Goal: Complete application form

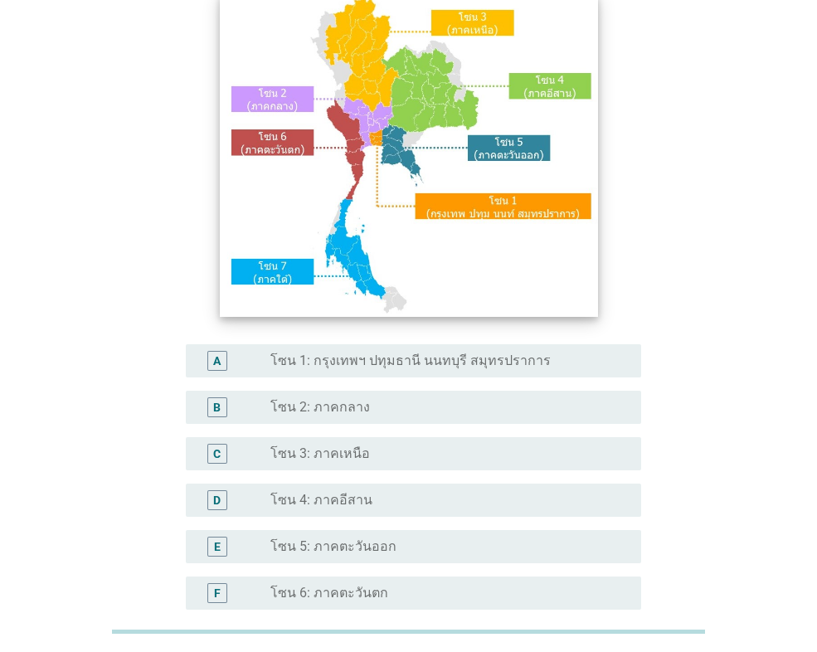
scroll to position [166, 0]
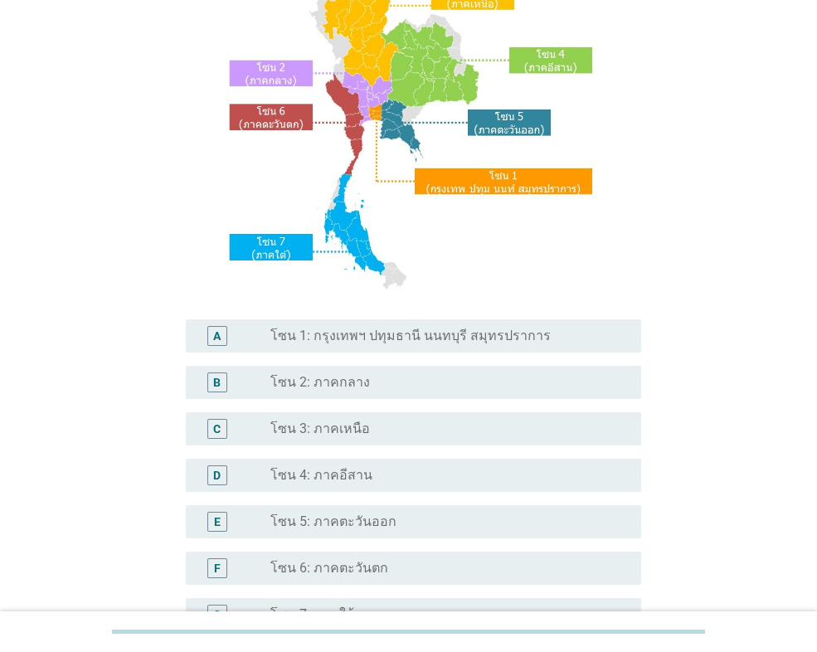
click at [360, 333] on label "โซน 1: กรุงเทพฯ ปทุมธานี นนทบุรี สมุทรปราการ" at bounding box center [410, 336] width 280 height 17
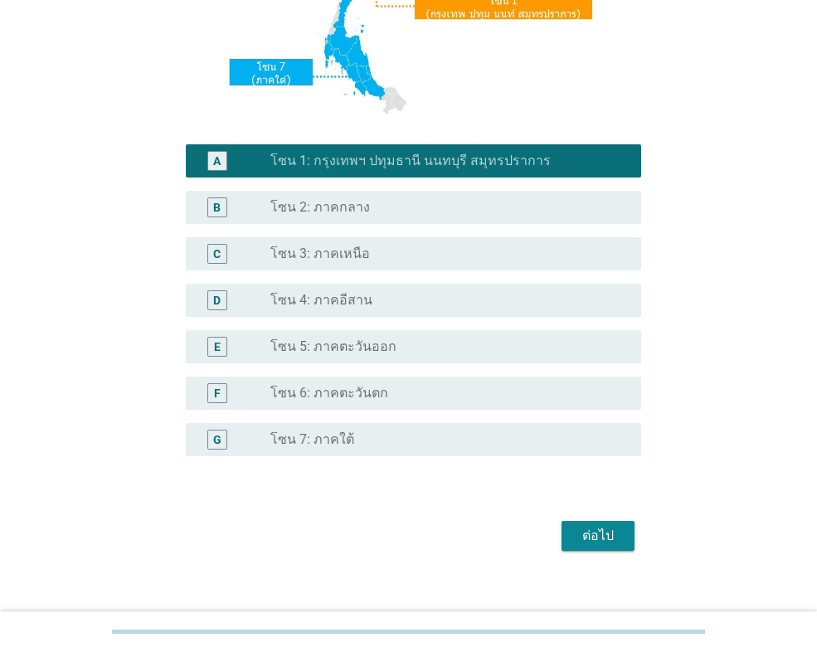
scroll to position [359, 0]
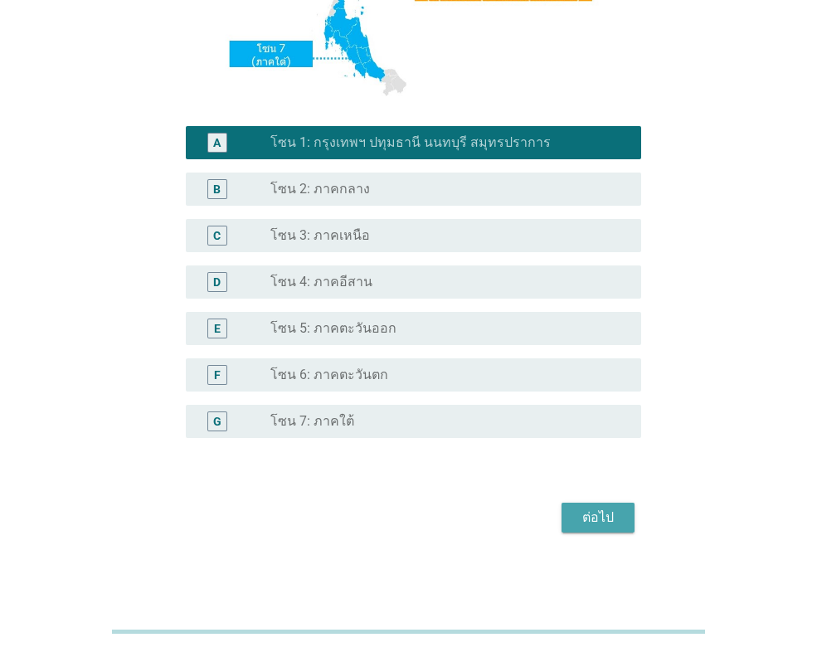
click at [607, 522] on div "ต่อไป" at bounding box center [598, 518] width 46 height 20
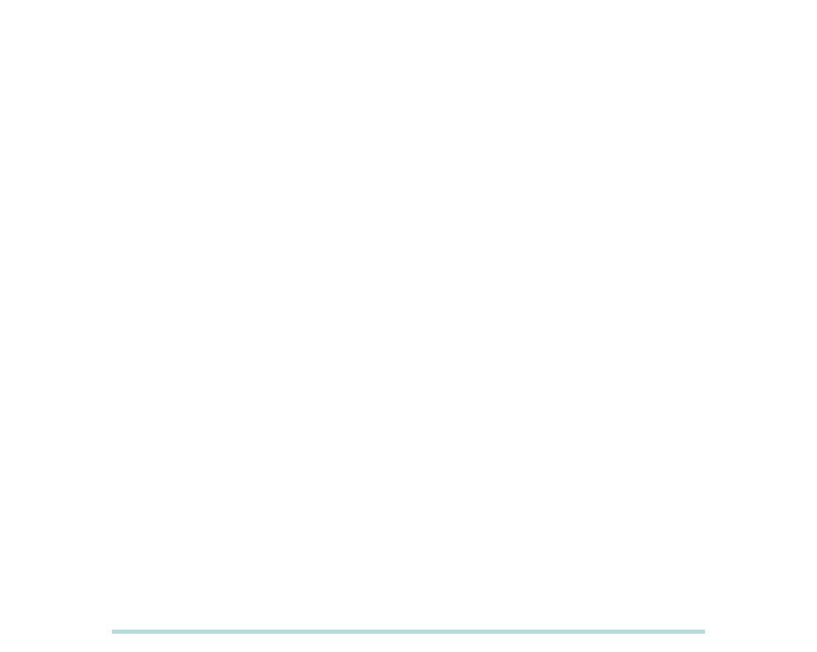
scroll to position [0, 0]
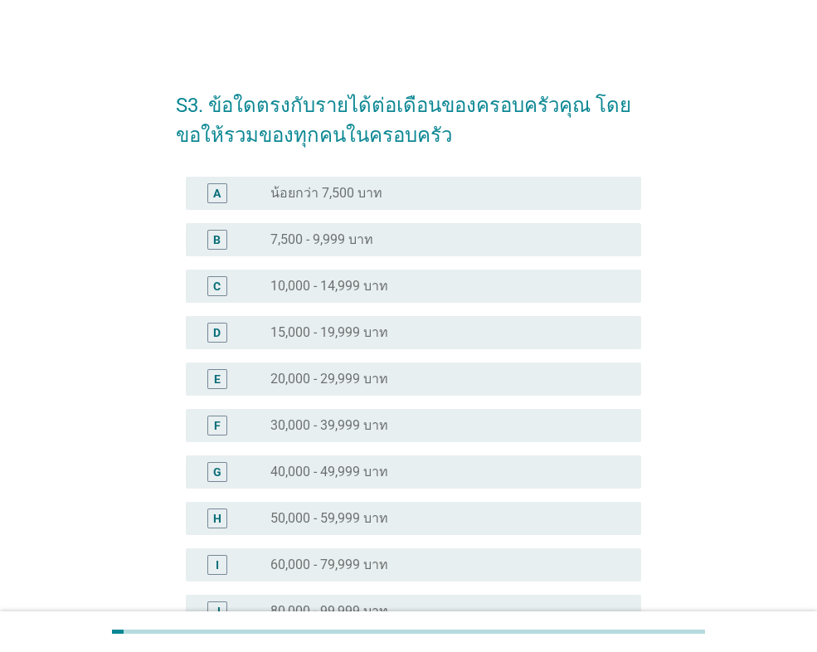
click at [362, 418] on label "30,000 - 39,999 บาท" at bounding box center [329, 425] width 118 height 17
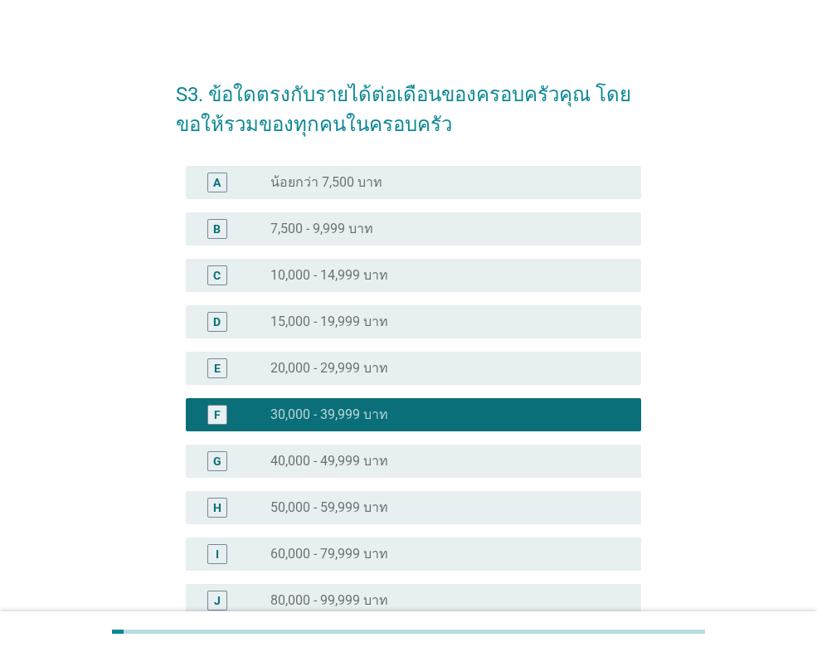
scroll to position [328, 0]
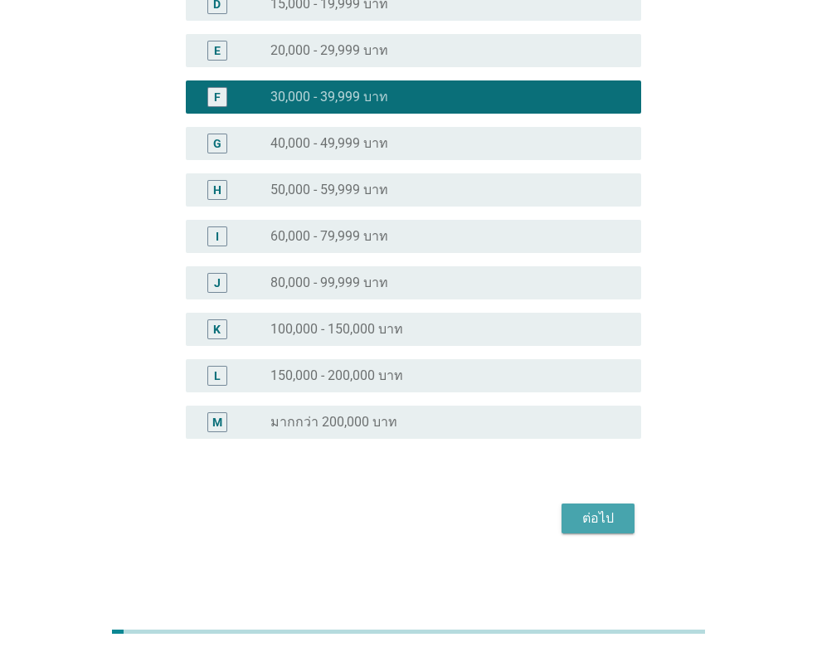
click at [592, 516] on div "ต่อไป" at bounding box center [598, 518] width 46 height 20
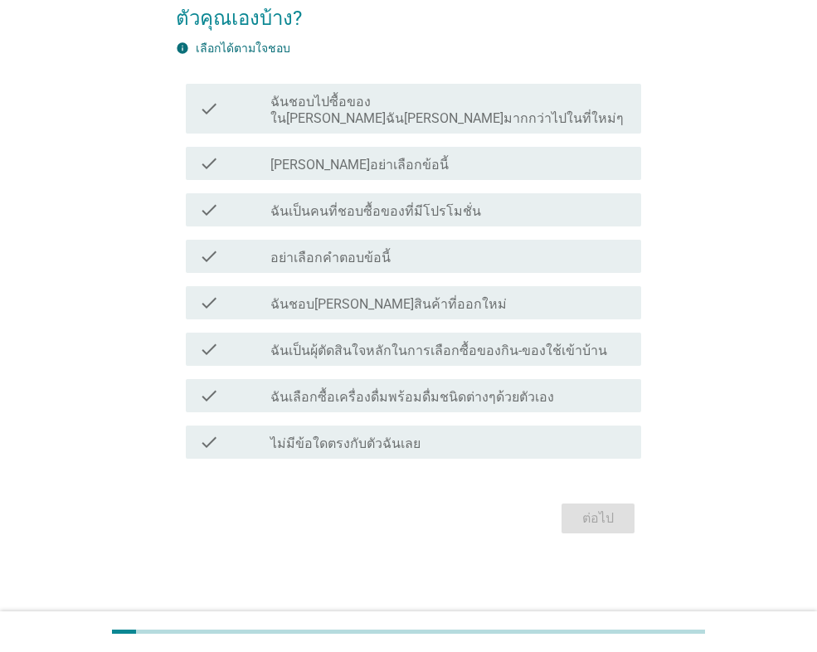
scroll to position [0, 0]
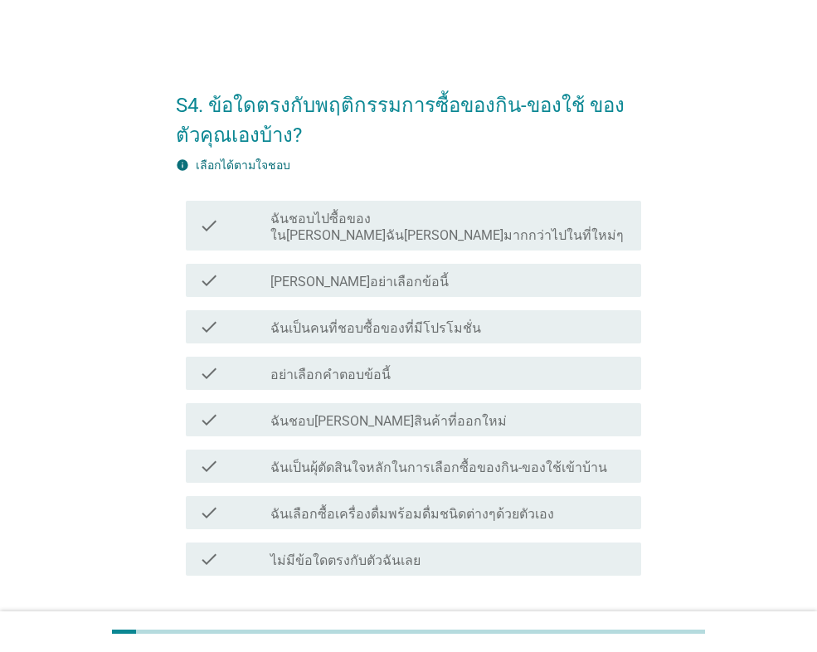
click at [328, 506] on label "ฉันเลือกซื้อเครื่องดื่มพร้อมดื่มชนิดต่างๆด้วยตัวเอง" at bounding box center [412, 514] width 284 height 17
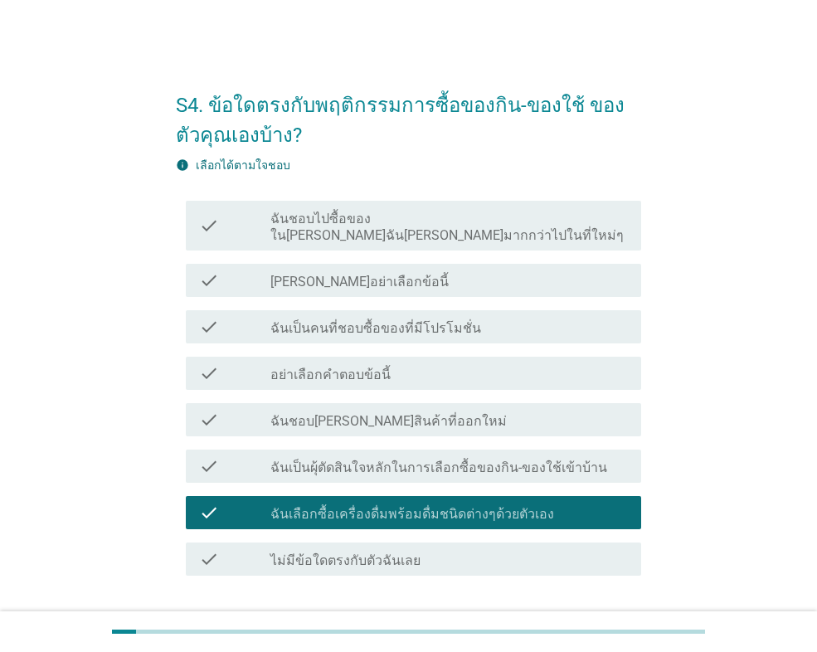
click at [354, 459] on label "ฉันเป็นผุ้ตัดสินใจหลักในการเลือกซื้อของกิน-ของใช้เข้าบ้าน" at bounding box center [438, 467] width 337 height 17
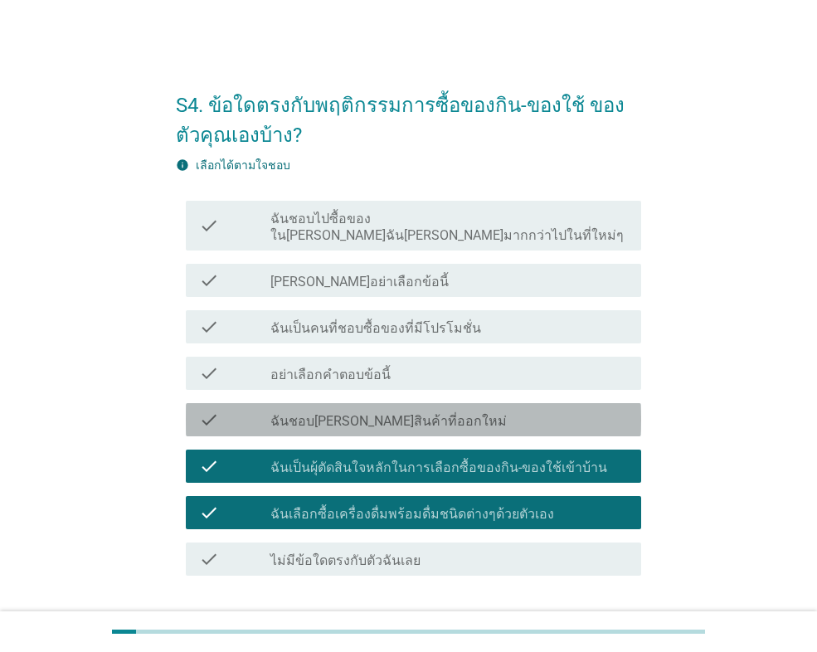
click at [365, 413] on label "ฉันชอบ[PERSON_NAME]สินค้าที่ออกใหม่" at bounding box center [388, 421] width 236 height 17
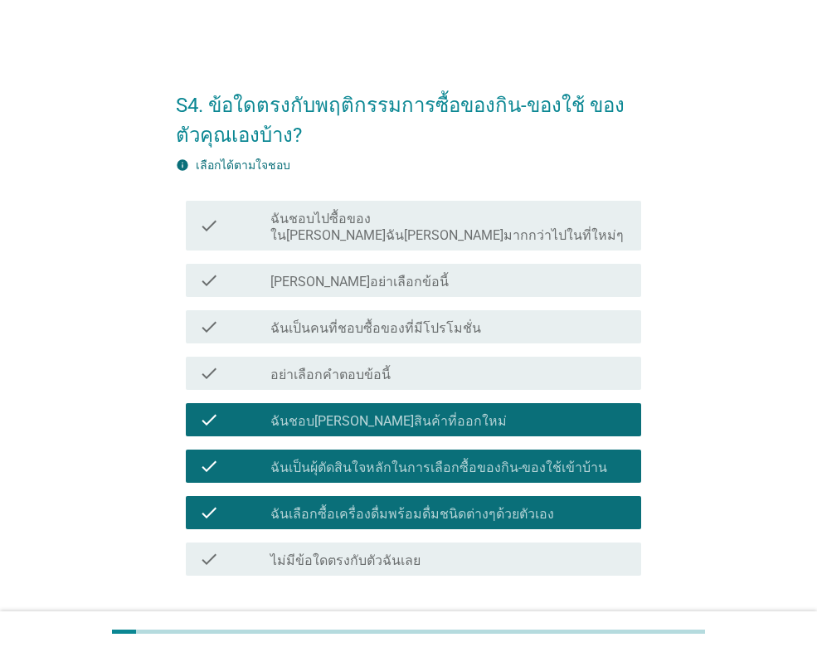
click at [359, 320] on label "ฉันเป็นคนที่ชอบซื้อของที่มีโปรโมชั่น" at bounding box center [375, 328] width 211 height 17
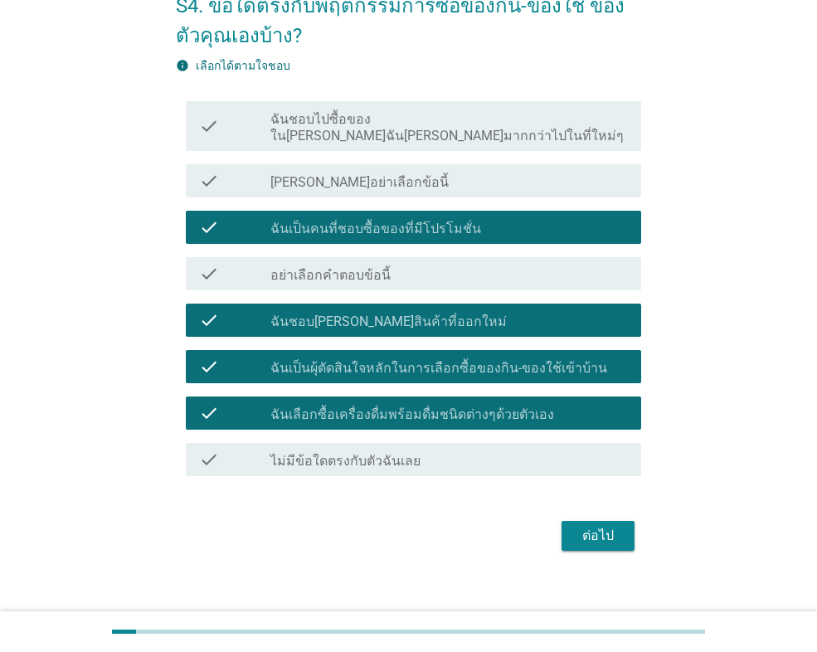
scroll to position [100, 0]
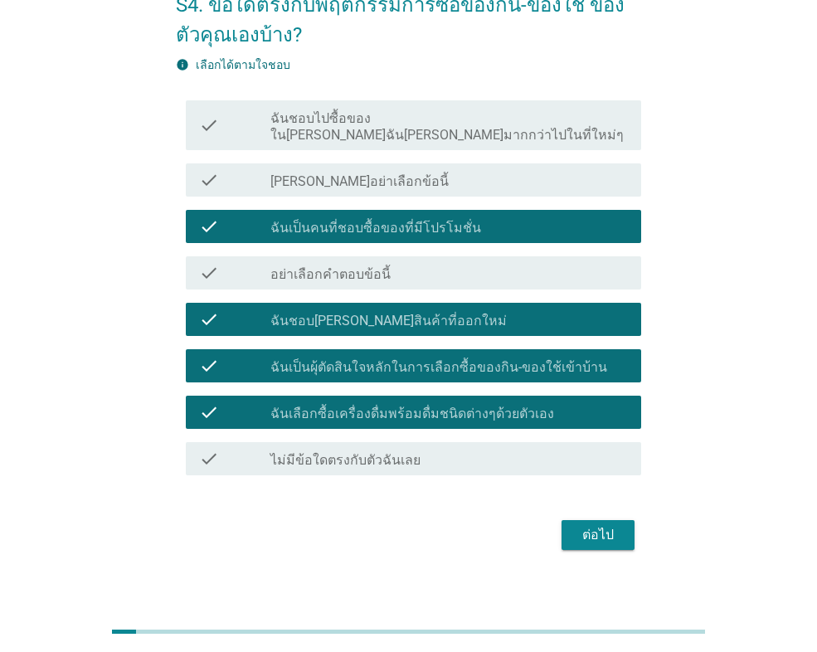
click at [587, 525] on div "ต่อไป" at bounding box center [598, 535] width 46 height 20
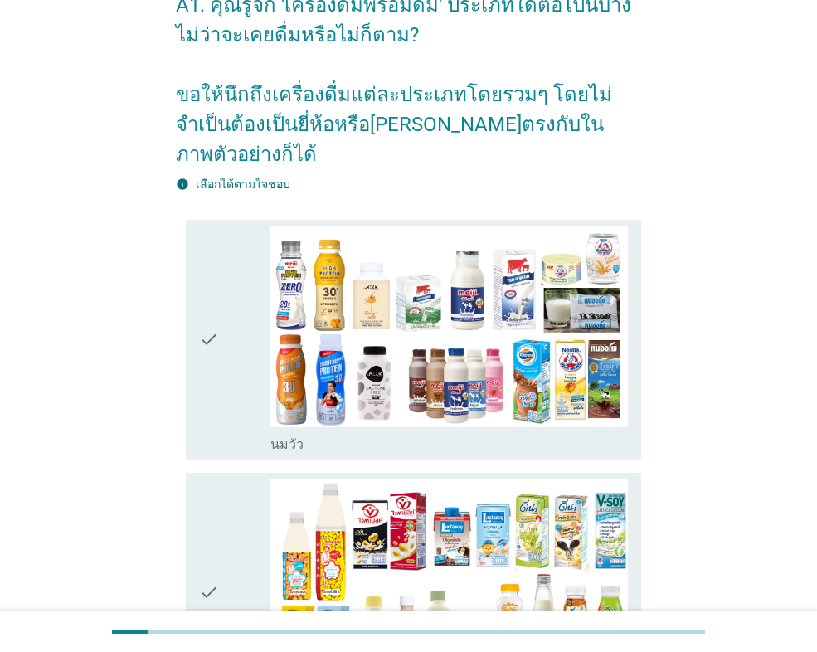
scroll to position [0, 0]
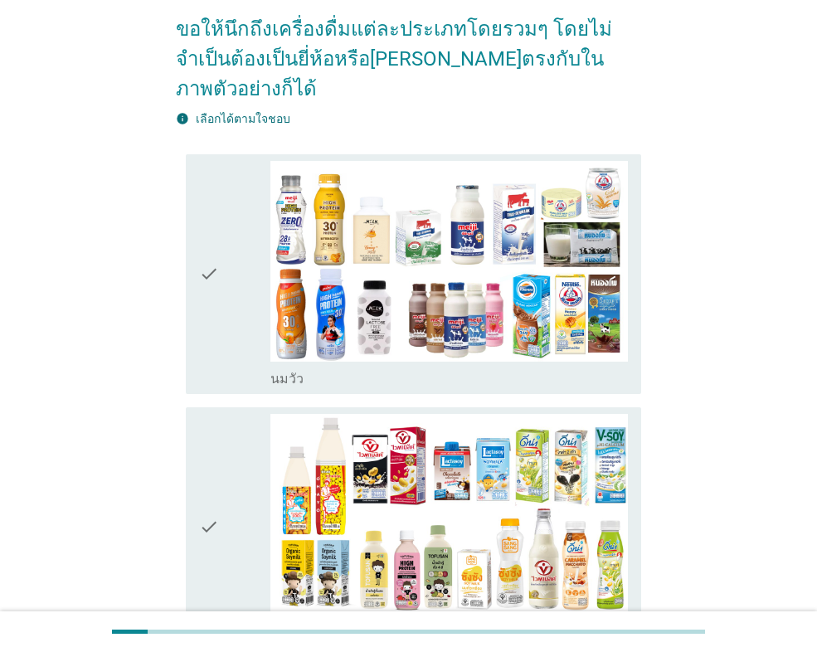
click at [232, 321] on div "check" at bounding box center [234, 274] width 71 height 226
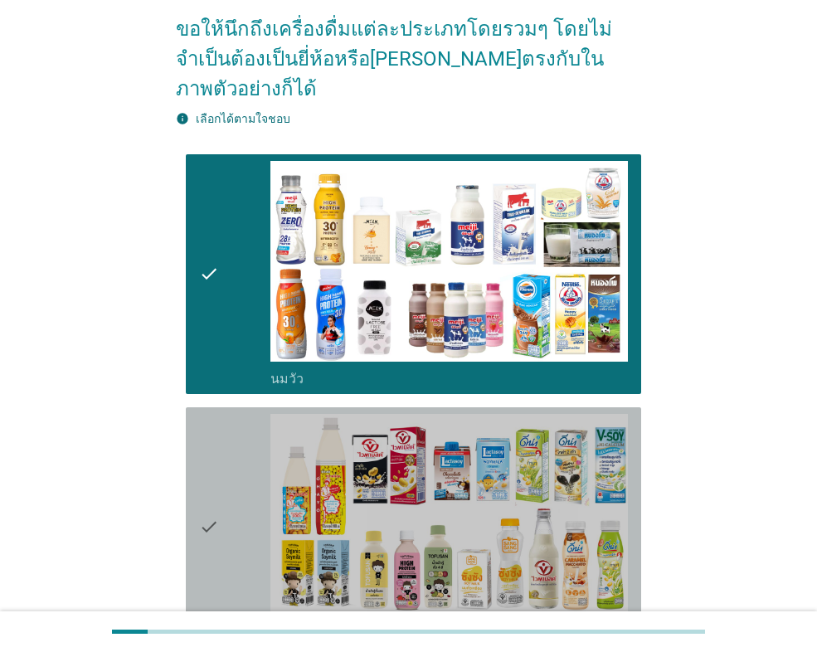
click at [256, 465] on div "check" at bounding box center [234, 527] width 71 height 226
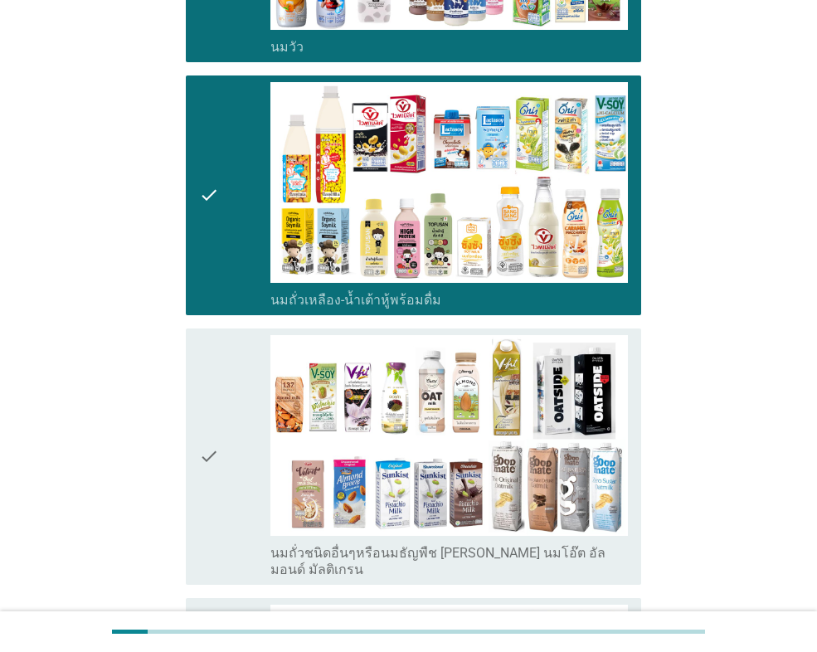
click at [249, 342] on div "check" at bounding box center [234, 456] width 71 height 243
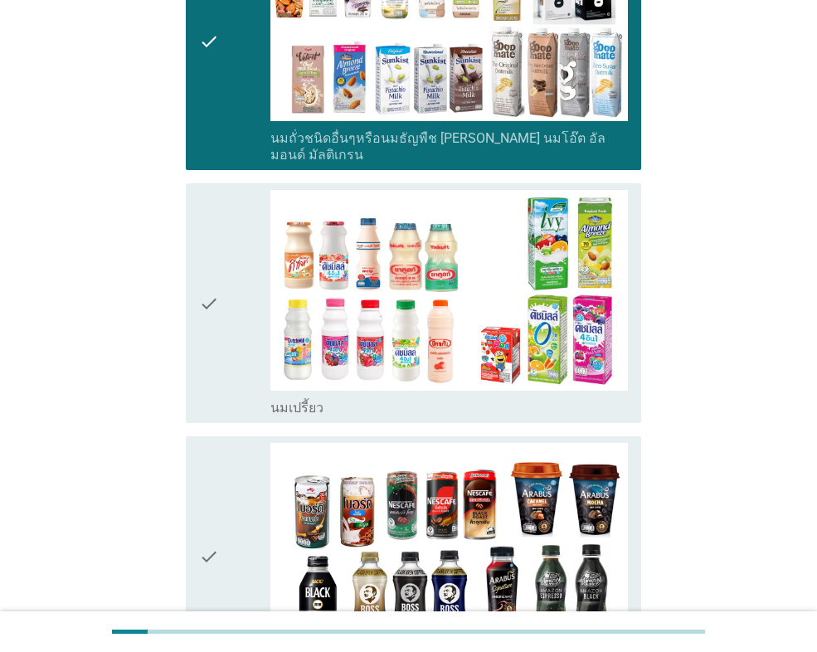
drag, startPoint x: 228, startPoint y: 307, endPoint x: 247, endPoint y: 403, distance: 98.1
click at [229, 307] on div "check" at bounding box center [234, 303] width 71 height 226
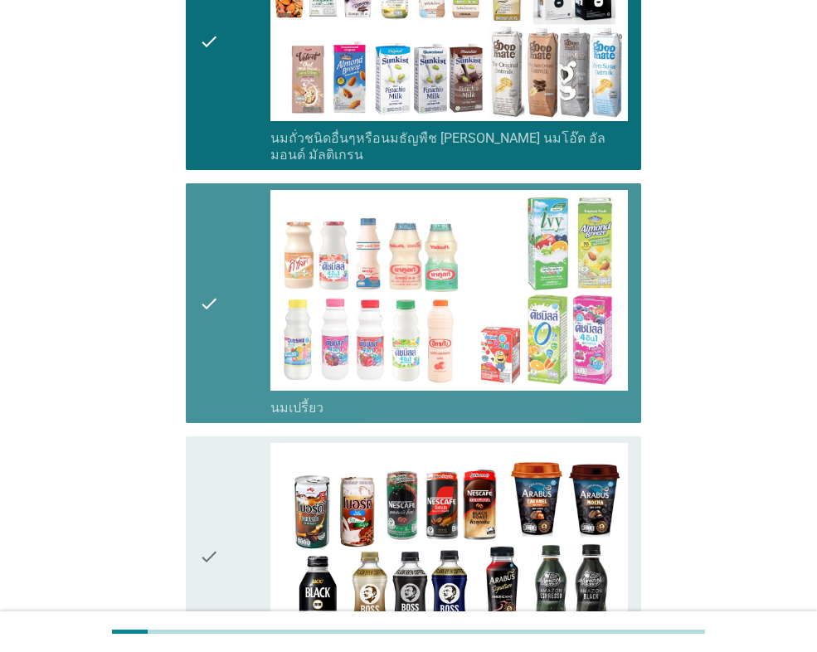
click at [231, 481] on div "check" at bounding box center [234, 556] width 71 height 226
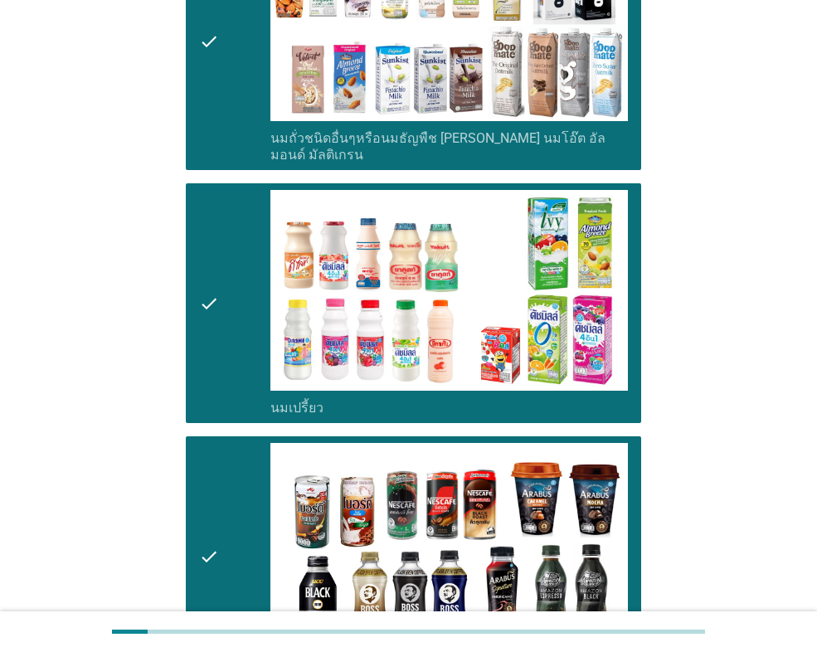
scroll to position [1410, 0]
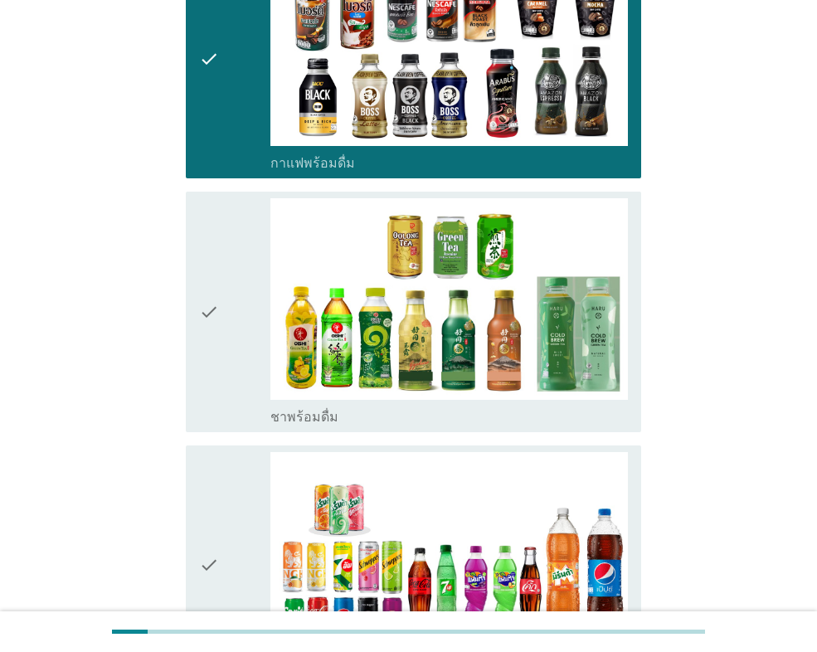
click at [244, 452] on div "check" at bounding box center [234, 565] width 71 height 226
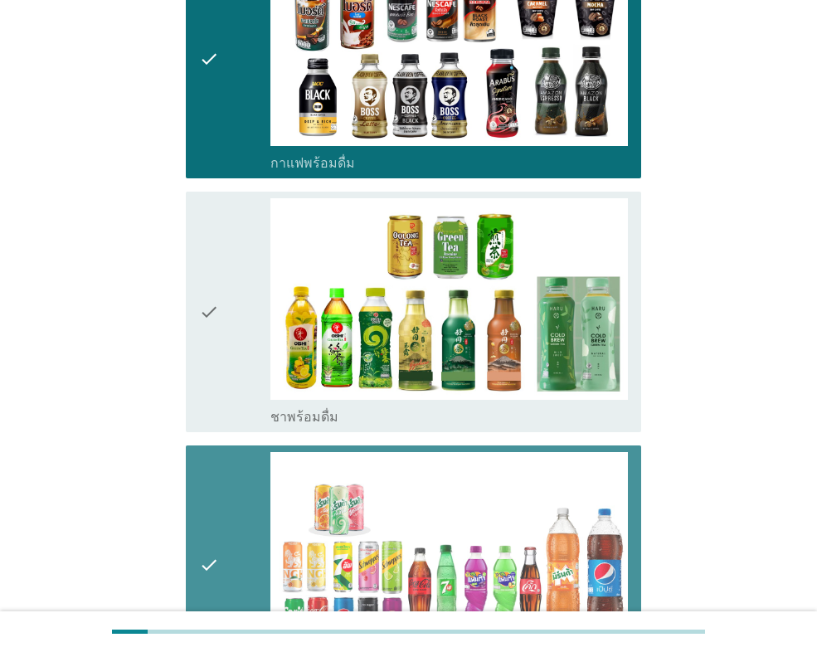
click at [226, 323] on div "check" at bounding box center [234, 311] width 71 height 226
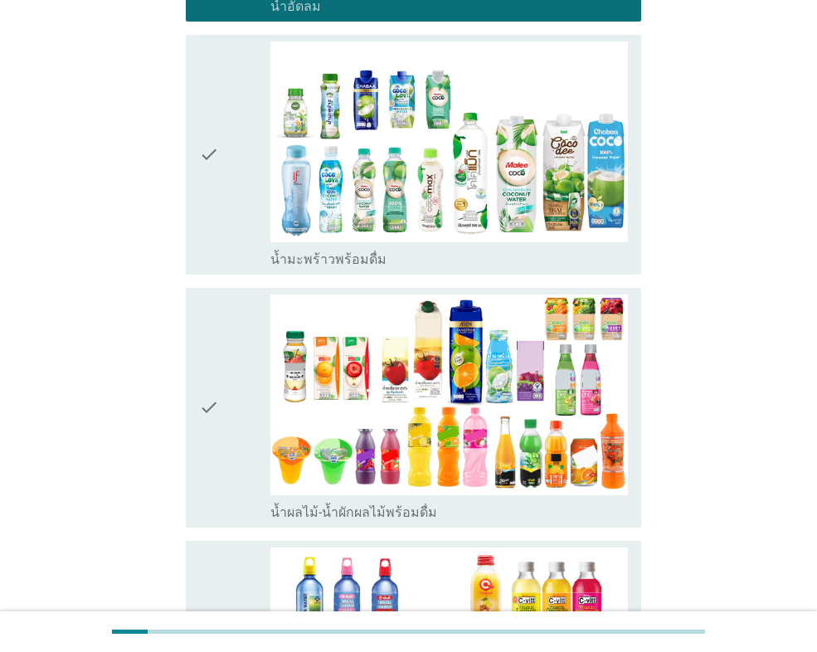
click at [230, 355] on div "check" at bounding box center [234, 407] width 71 height 226
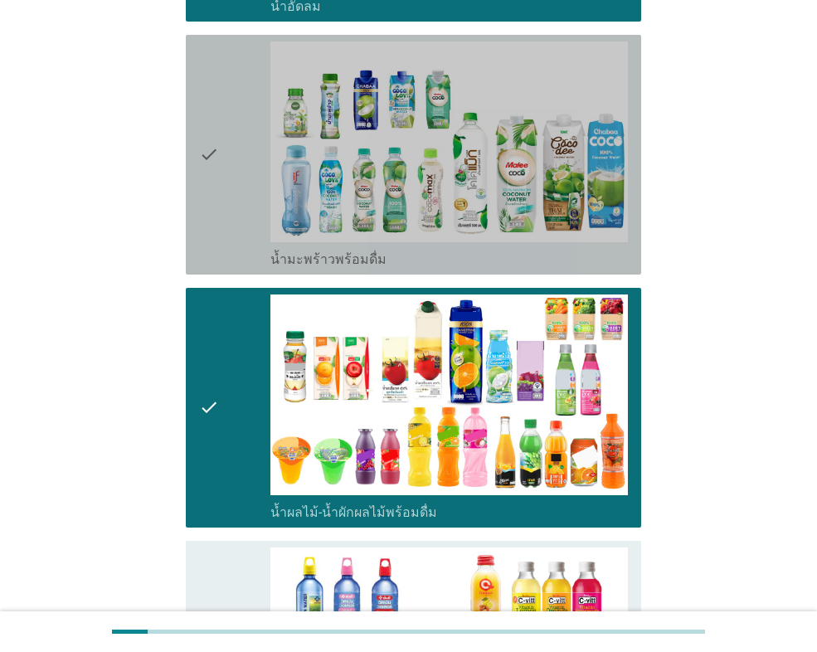
click at [215, 175] on icon "check" at bounding box center [209, 154] width 20 height 226
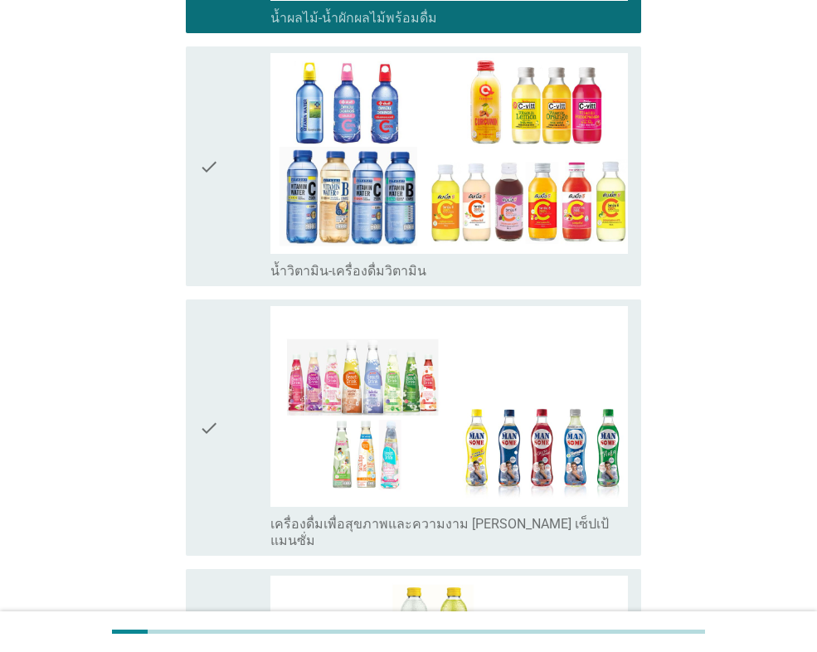
scroll to position [2571, 0]
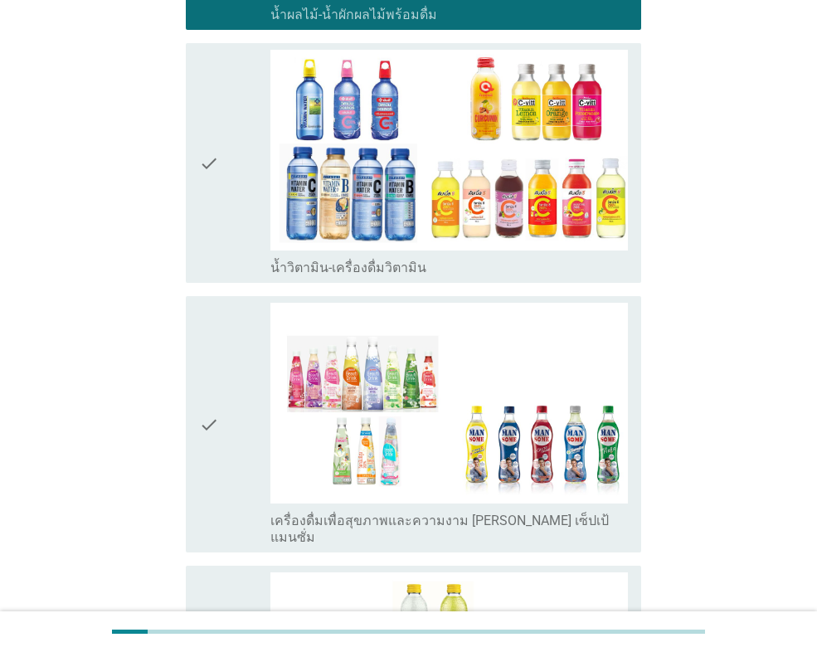
click at [225, 289] on div "check check_box_outline_blank เครื่องดื่มเพื่อสุขภาพและความงาม [PERSON_NAME] เซ…" at bounding box center [408, 424] width 465 height 270
drag, startPoint x: 227, startPoint y: 324, endPoint x: 221, endPoint y: 297, distance: 28.2
click at [227, 325] on div "check" at bounding box center [234, 424] width 71 height 243
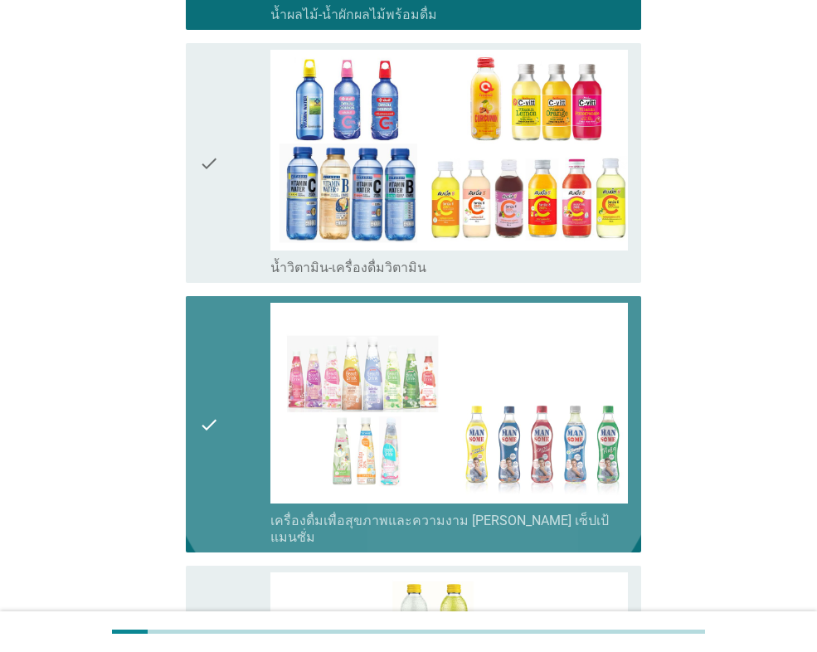
click at [228, 186] on div "check" at bounding box center [234, 163] width 71 height 226
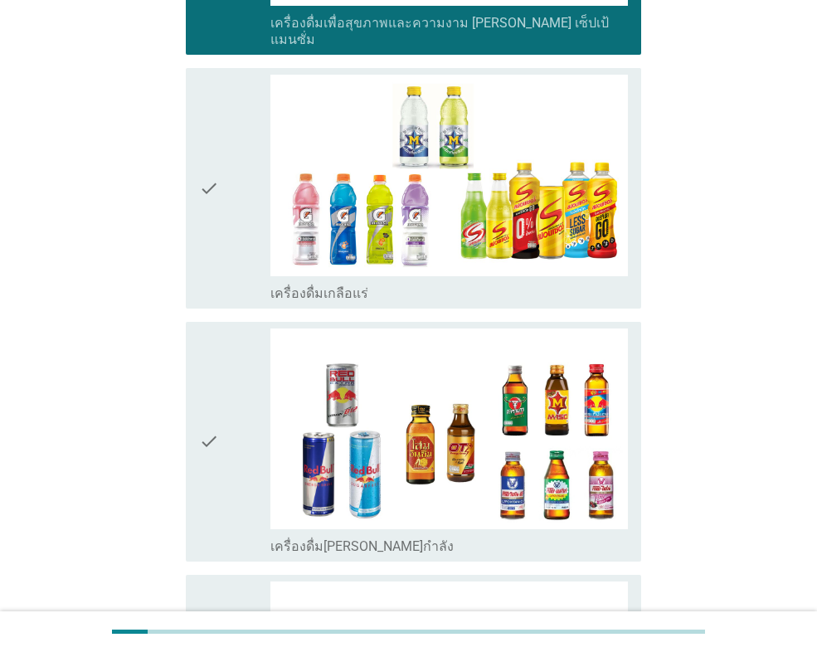
click at [239, 217] on div "check" at bounding box center [234, 188] width 71 height 226
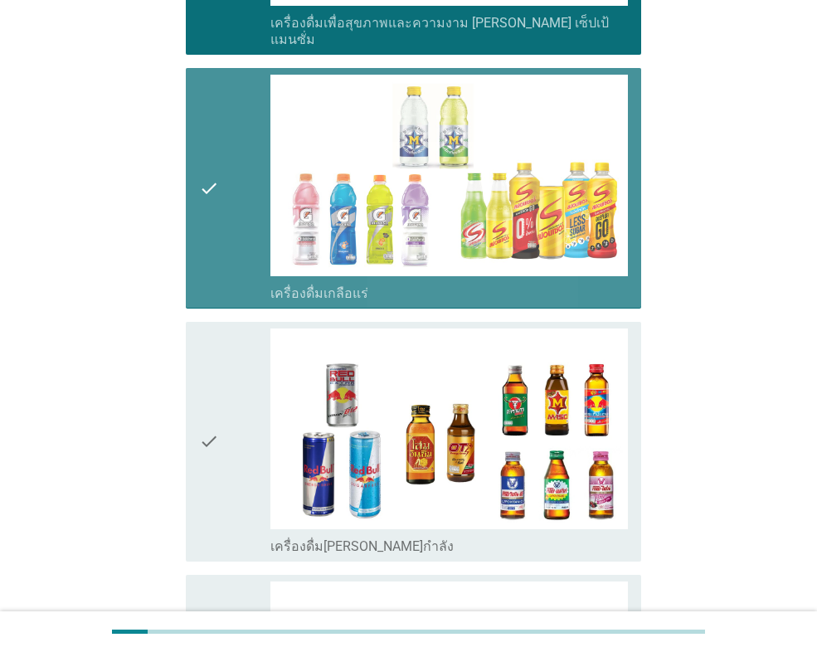
click at [222, 328] on div "check" at bounding box center [234, 441] width 71 height 226
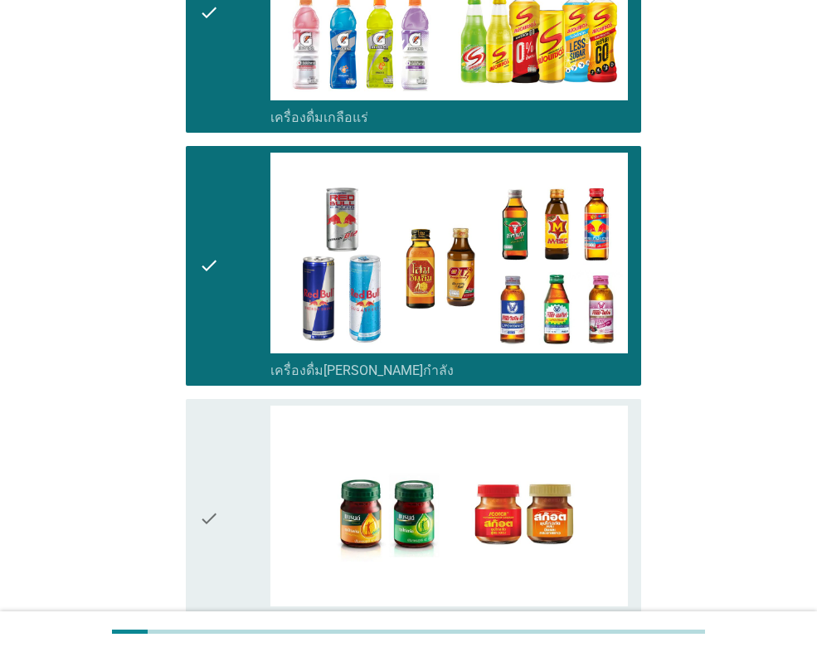
scroll to position [3400, 0]
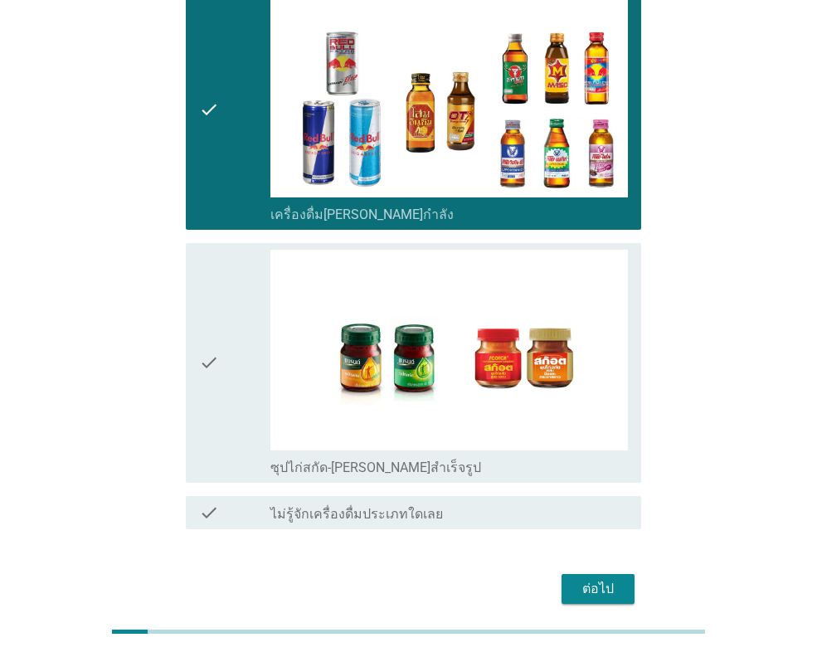
click at [221, 283] on div "check" at bounding box center [234, 363] width 71 height 226
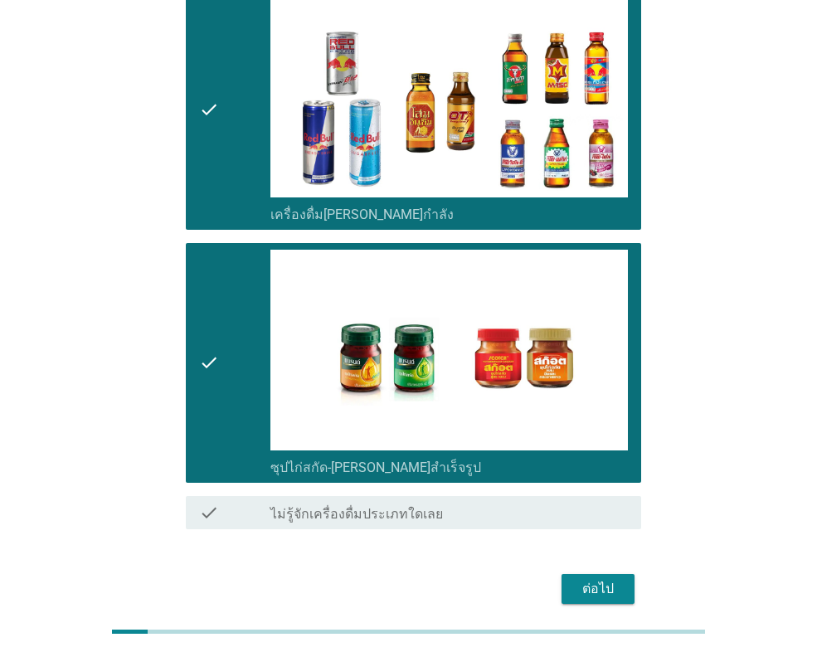
click at [605, 579] on div "ต่อไป" at bounding box center [598, 589] width 46 height 20
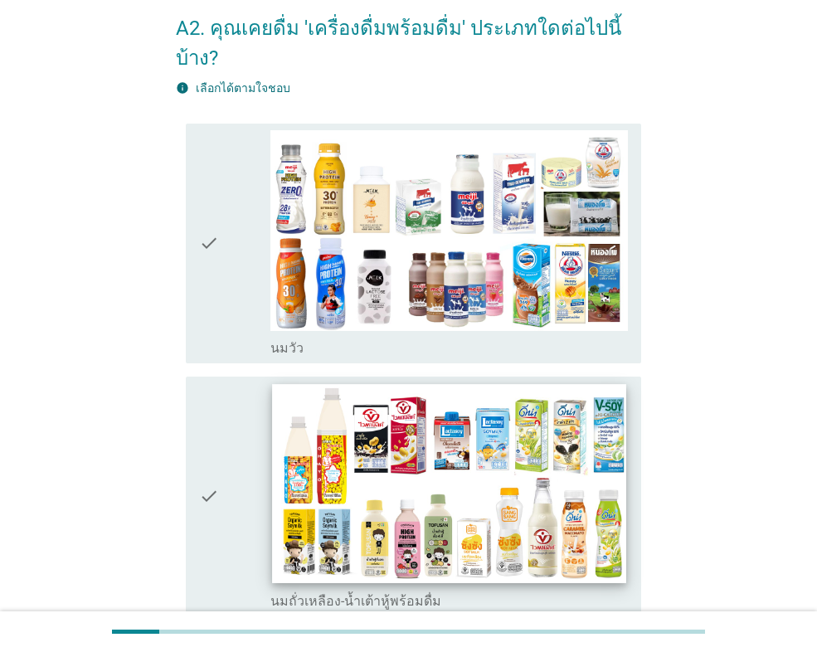
scroll to position [166, 0]
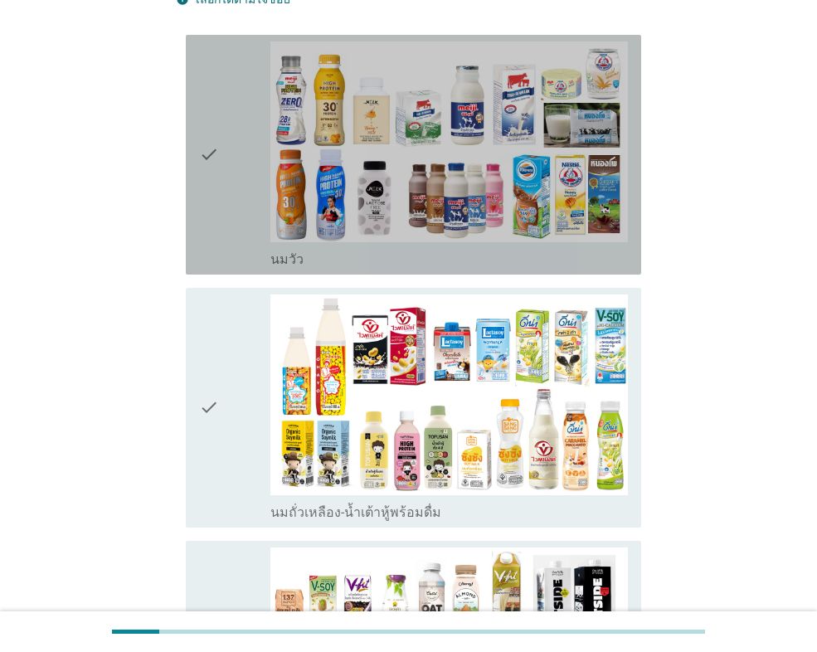
click at [239, 193] on div "check" at bounding box center [234, 154] width 71 height 226
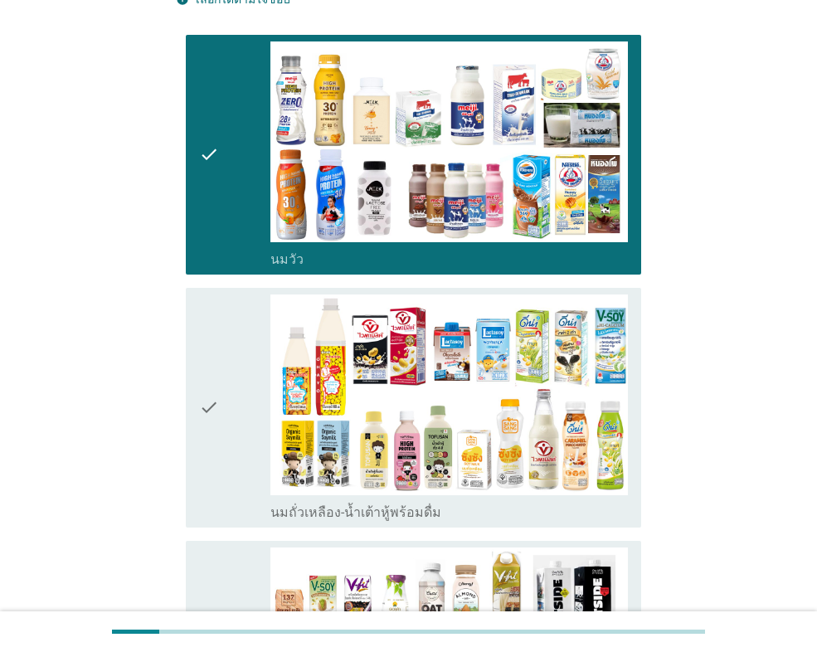
click at [229, 332] on div "check" at bounding box center [234, 407] width 71 height 226
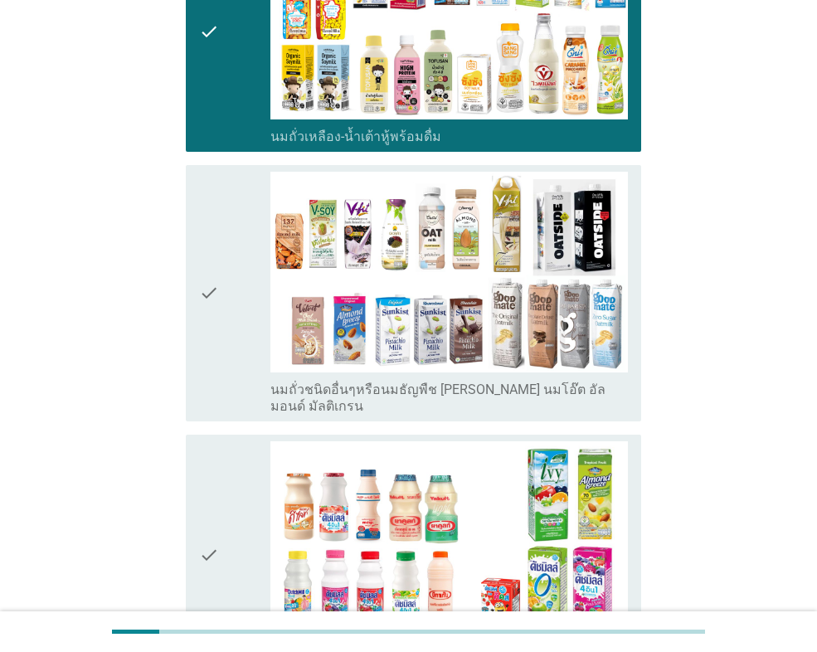
scroll to position [580, 0]
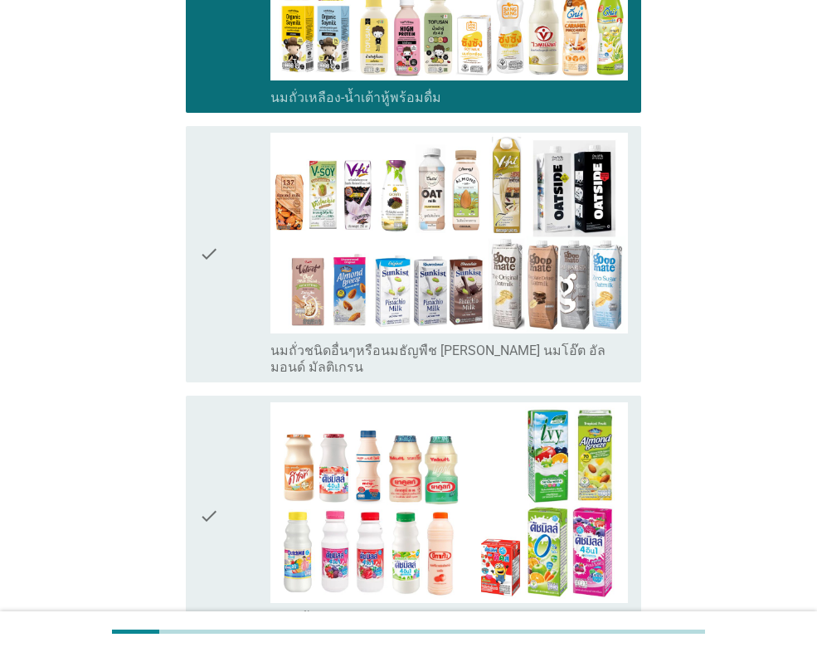
click at [221, 323] on div "check" at bounding box center [234, 254] width 71 height 243
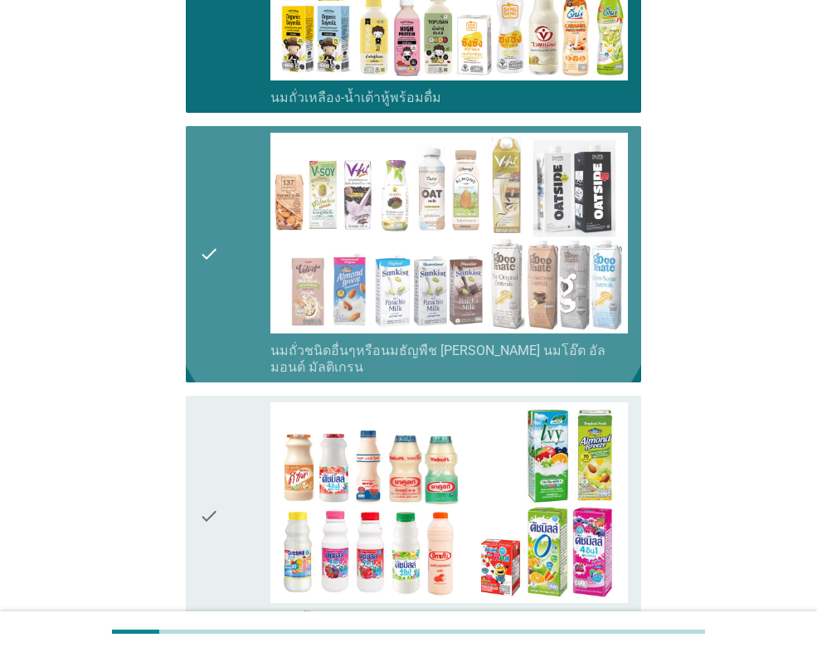
click at [226, 402] on div "check" at bounding box center [234, 515] width 71 height 226
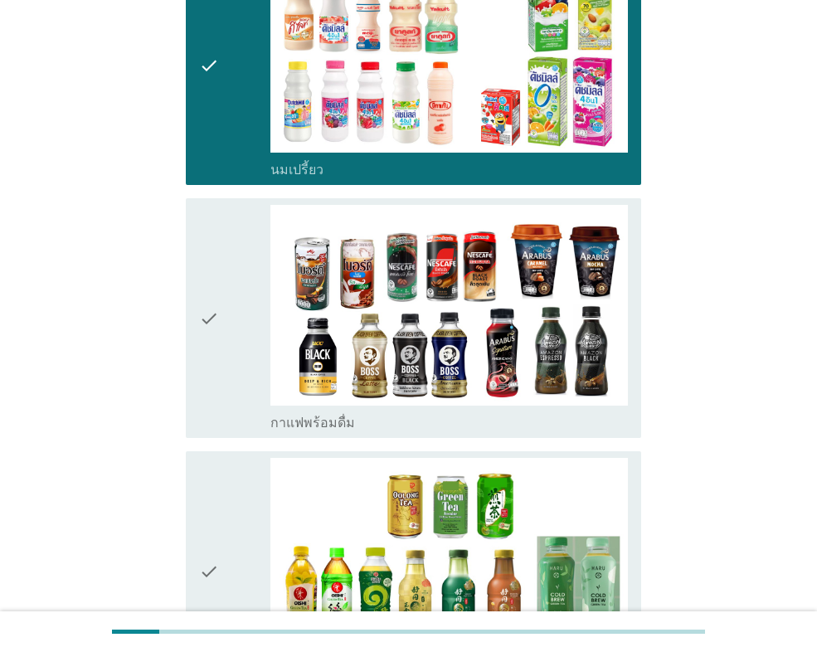
scroll to position [1078, 0]
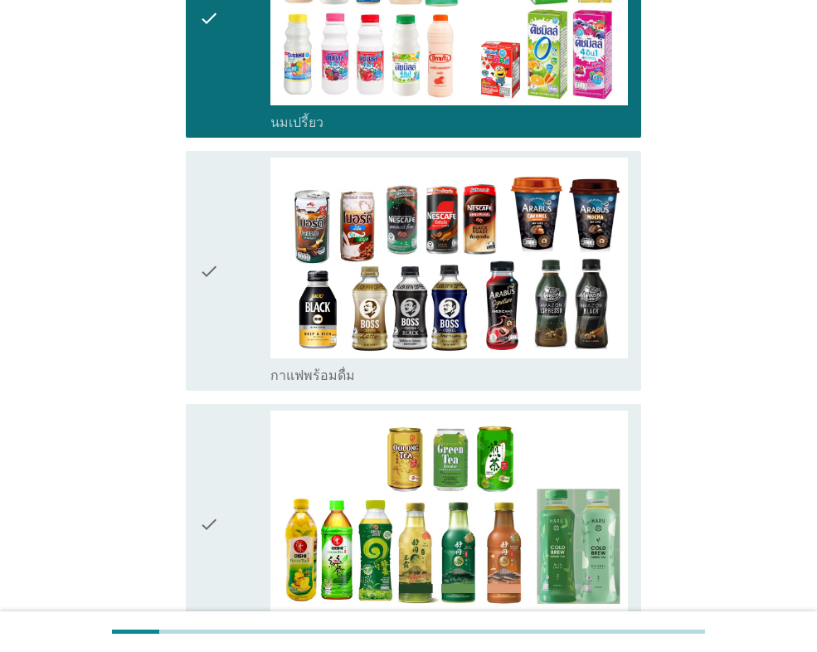
click at [224, 304] on div "check" at bounding box center [234, 271] width 71 height 226
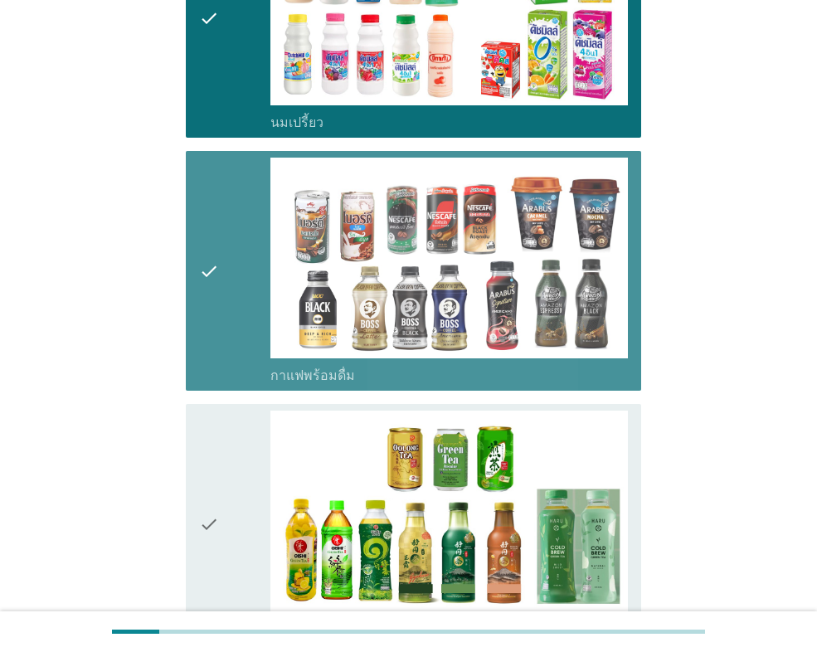
click at [223, 410] on div "check" at bounding box center [234, 523] width 71 height 226
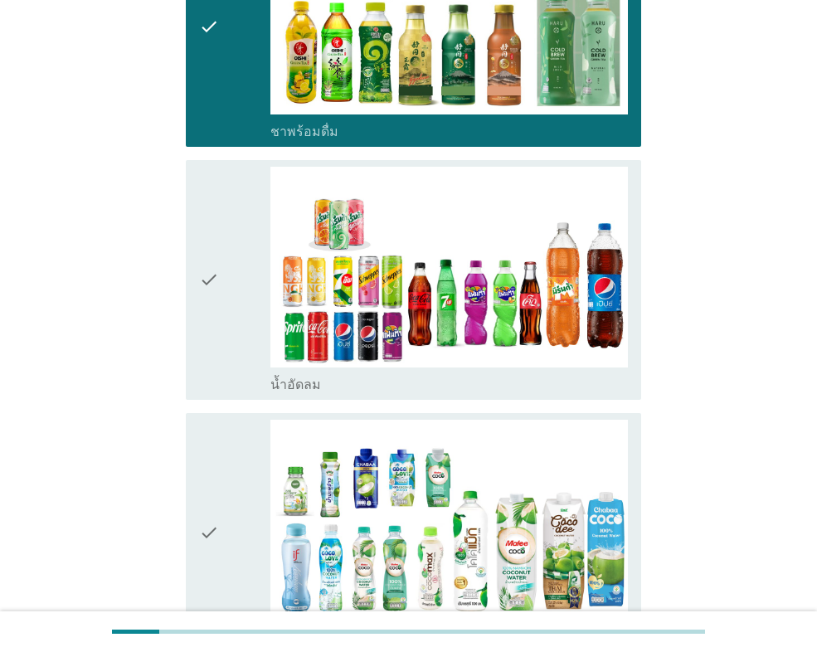
click at [223, 420] on div "check" at bounding box center [234, 533] width 71 height 226
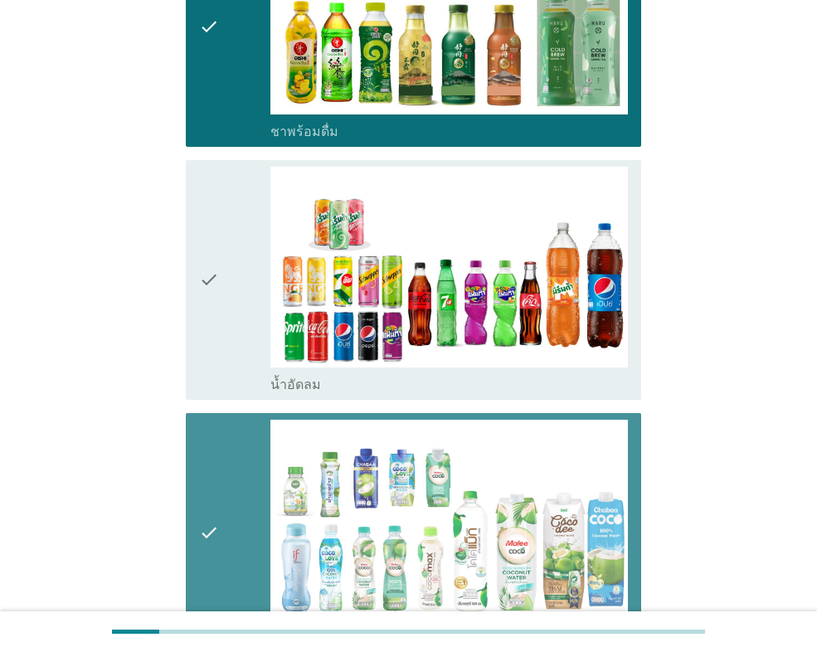
click at [230, 301] on div "check" at bounding box center [234, 280] width 71 height 226
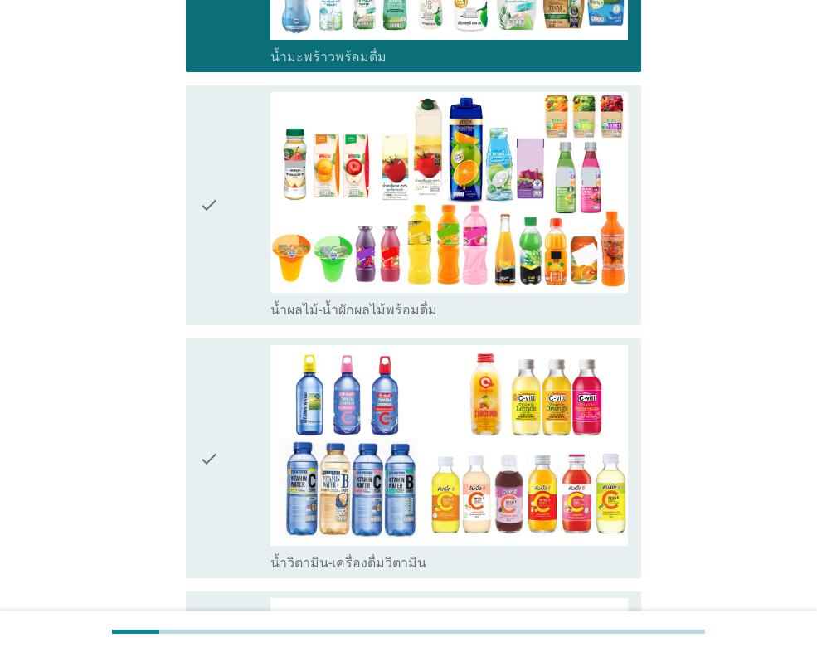
click at [232, 345] on div "check" at bounding box center [234, 458] width 71 height 226
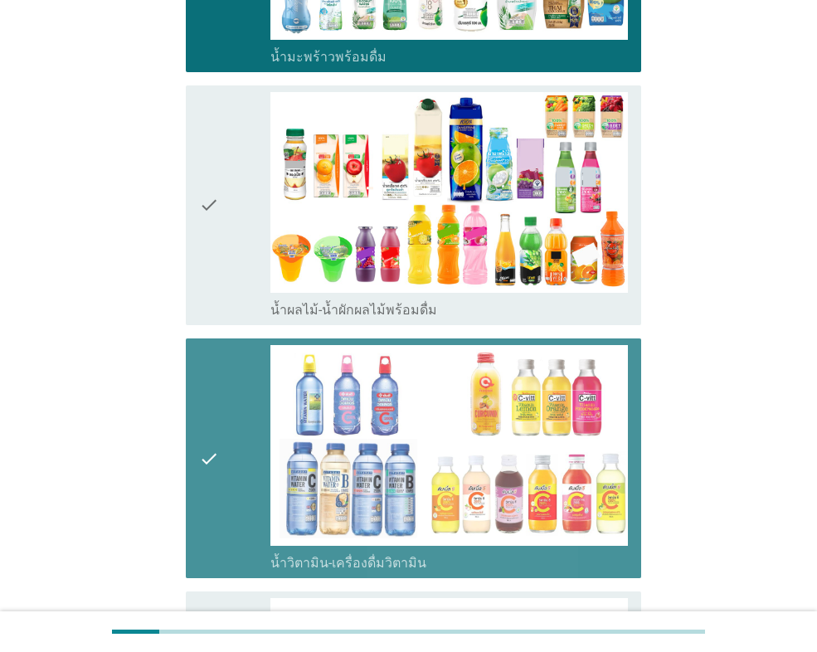
click at [231, 235] on div "check" at bounding box center [234, 205] width 71 height 226
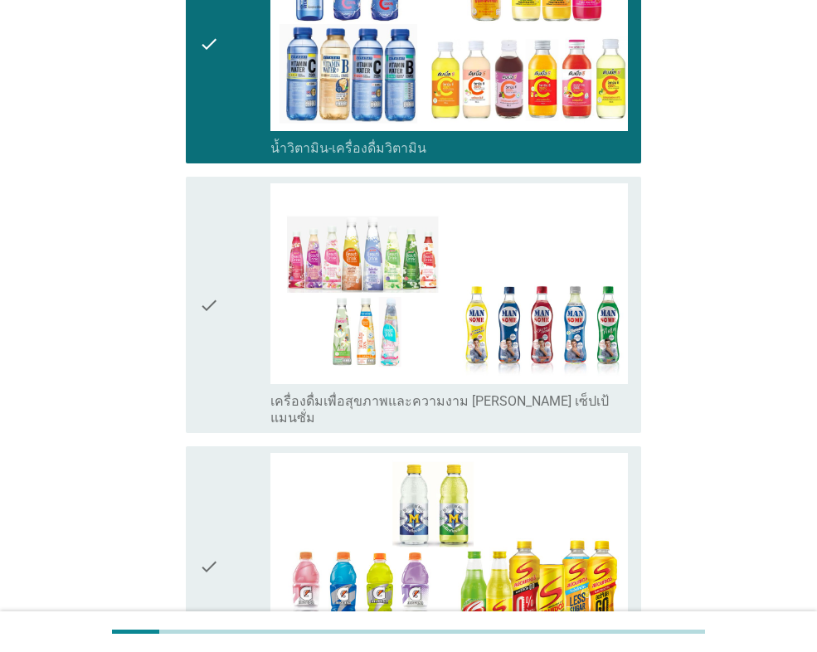
click at [238, 245] on div "check" at bounding box center [234, 304] width 71 height 243
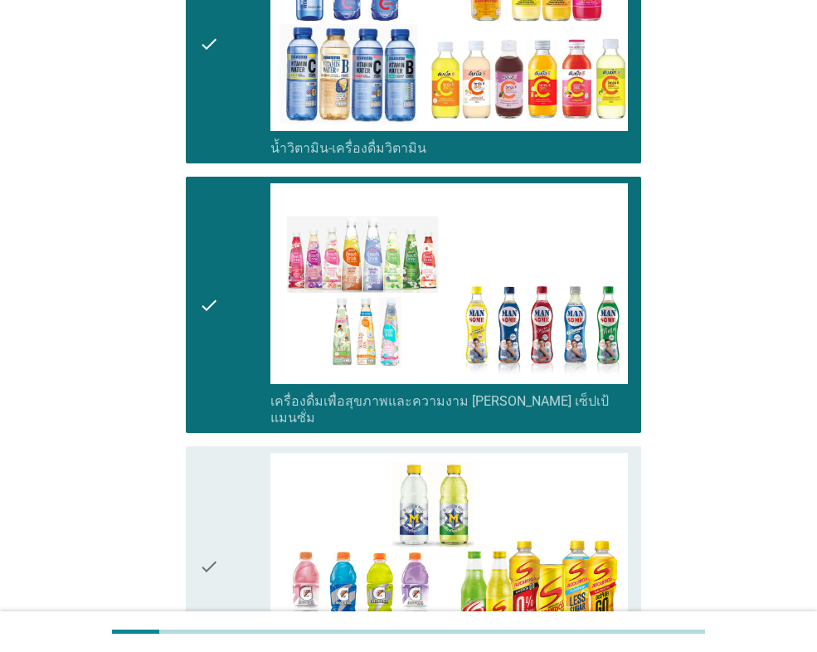
click at [222, 453] on div "check" at bounding box center [234, 566] width 71 height 226
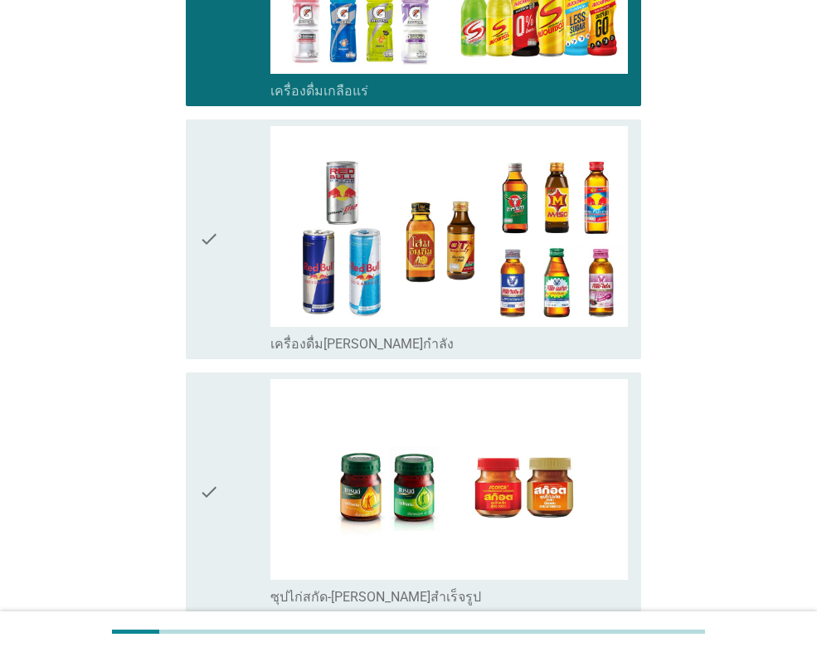
click at [222, 445] on div "check" at bounding box center [234, 492] width 71 height 226
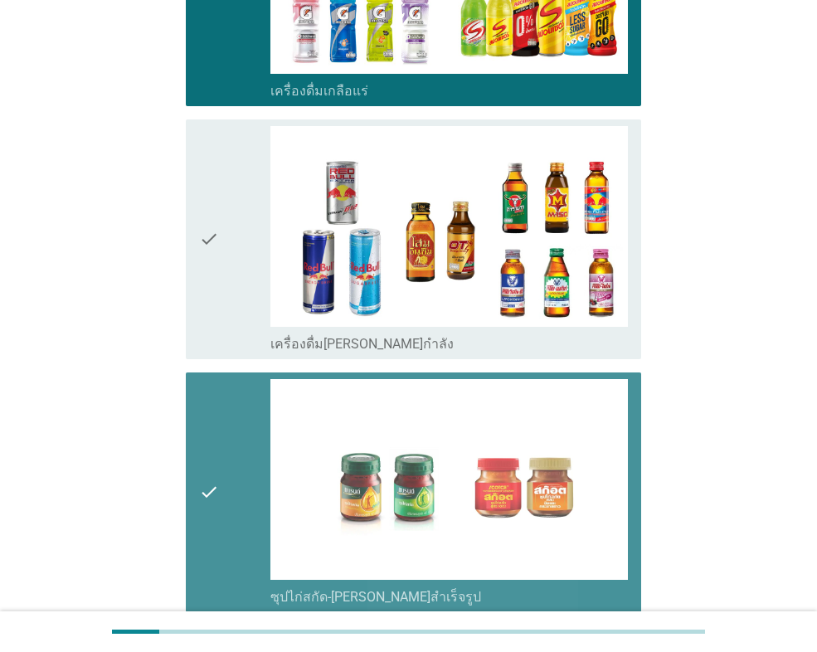
click at [215, 252] on icon "check" at bounding box center [209, 239] width 20 height 226
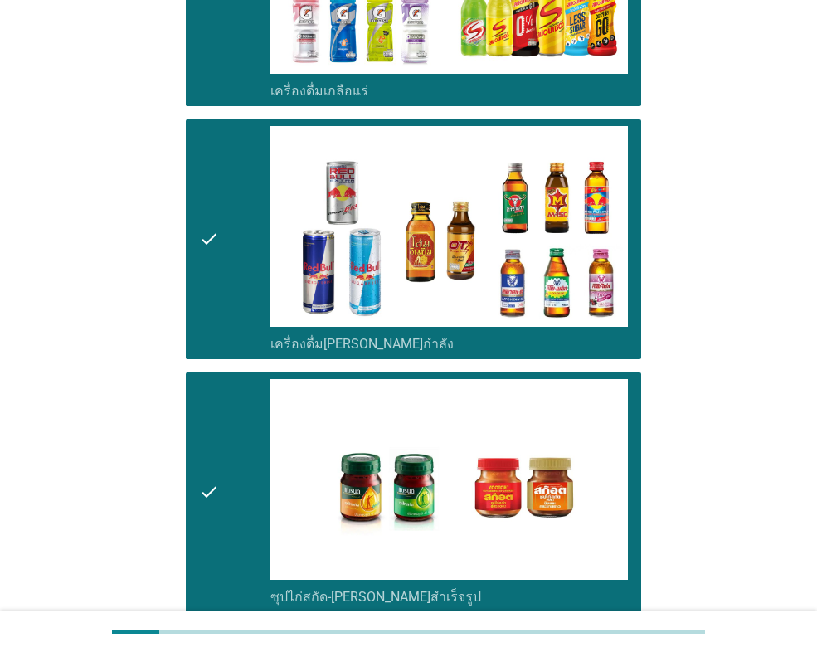
scroll to position [3288, 0]
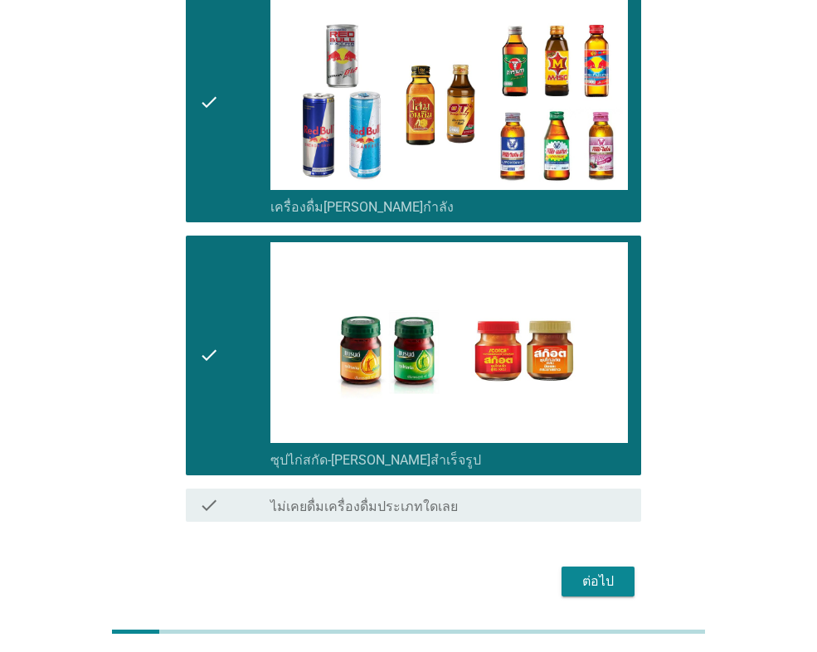
click at [600, 571] on div "ต่อไป" at bounding box center [598, 581] width 46 height 20
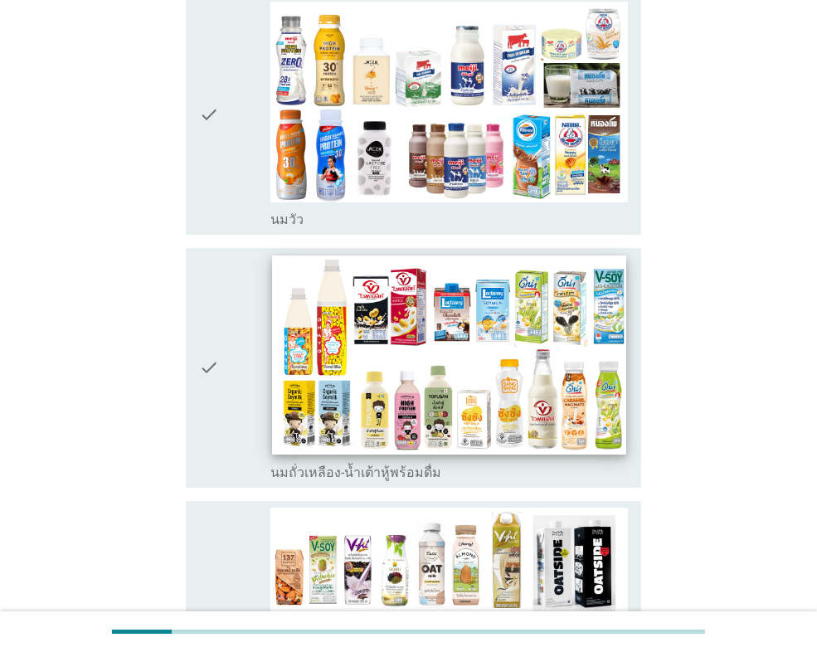
scroll to position [249, 0]
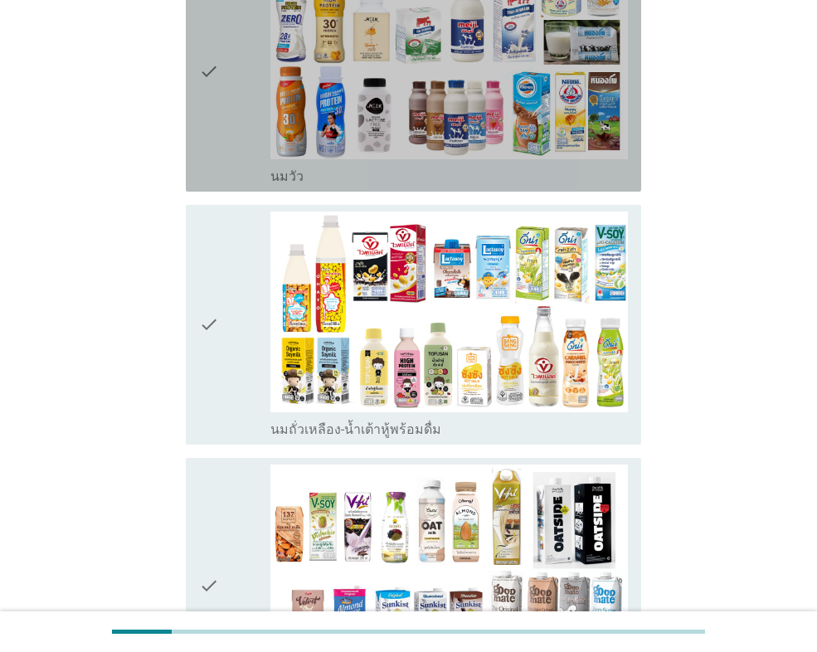
click at [217, 169] on icon "check" at bounding box center [209, 72] width 20 height 226
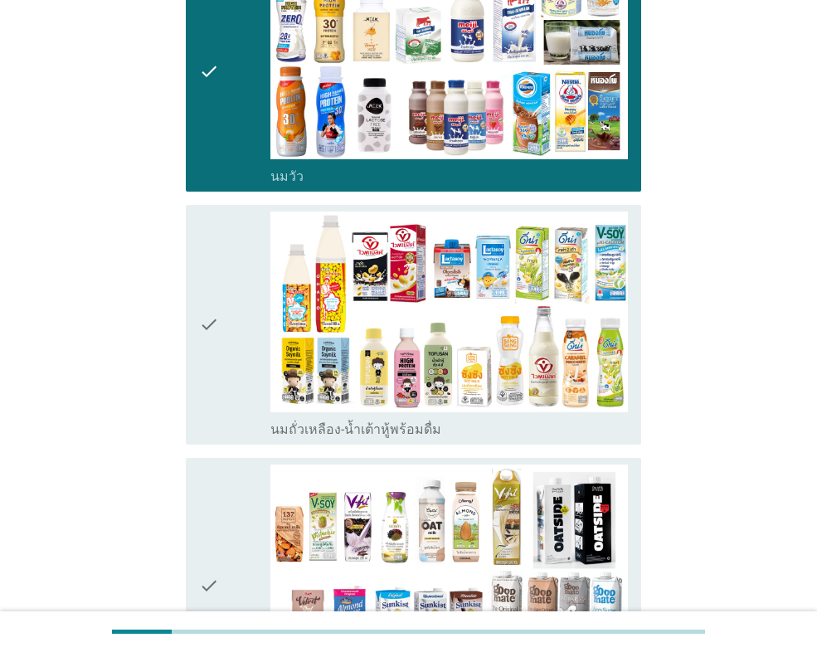
click at [211, 404] on icon "check" at bounding box center [209, 324] width 20 height 226
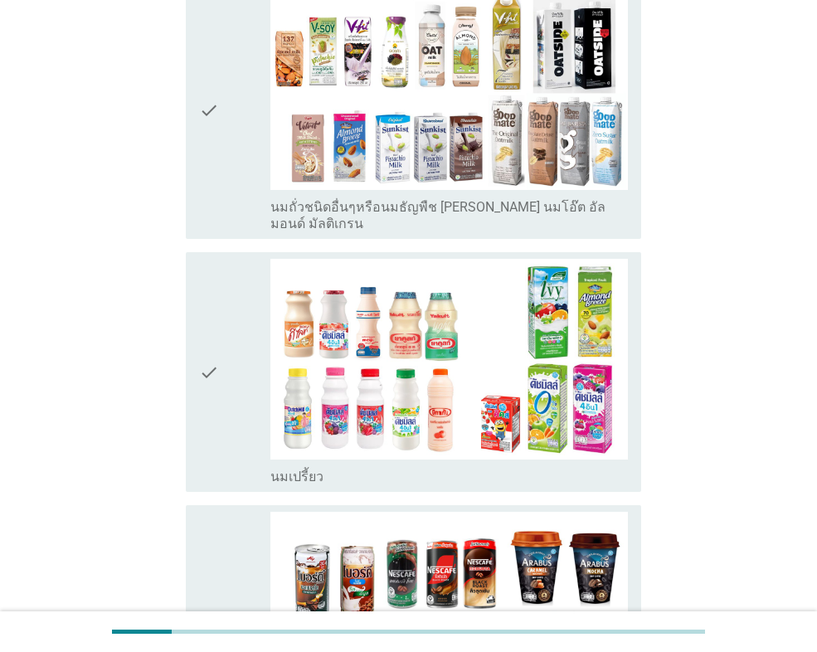
scroll to position [746, 0]
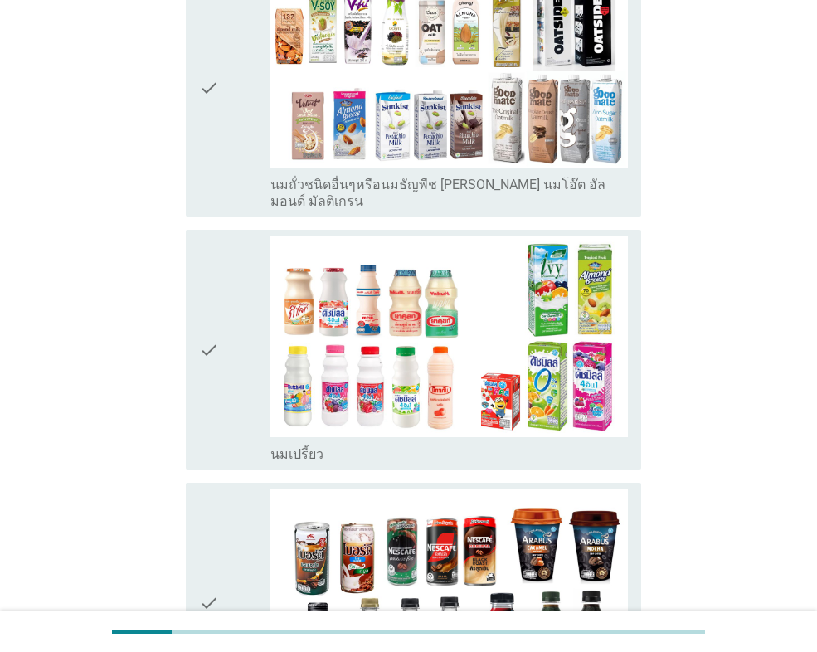
click at [230, 170] on div "check" at bounding box center [234, 88] width 71 height 243
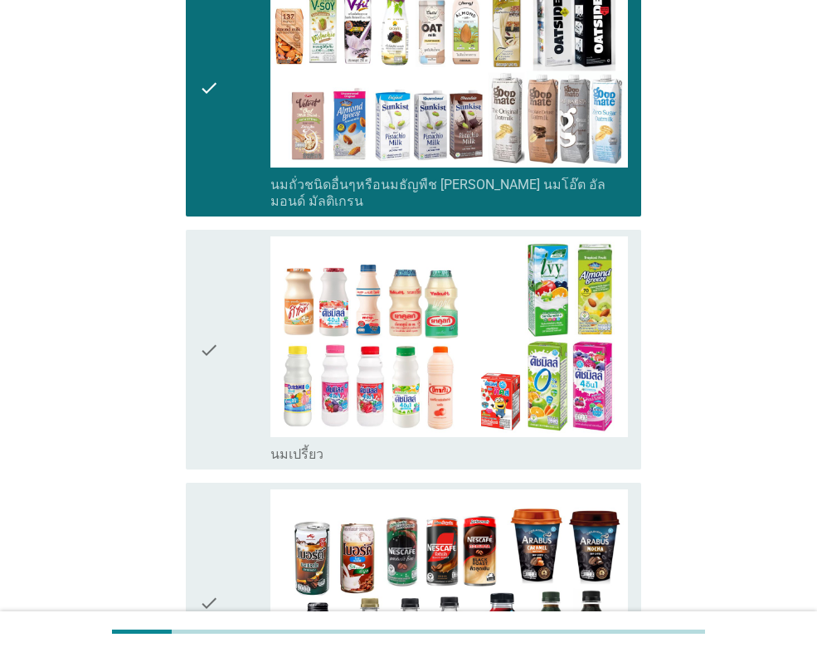
click at [219, 340] on icon "check" at bounding box center [209, 349] width 20 height 226
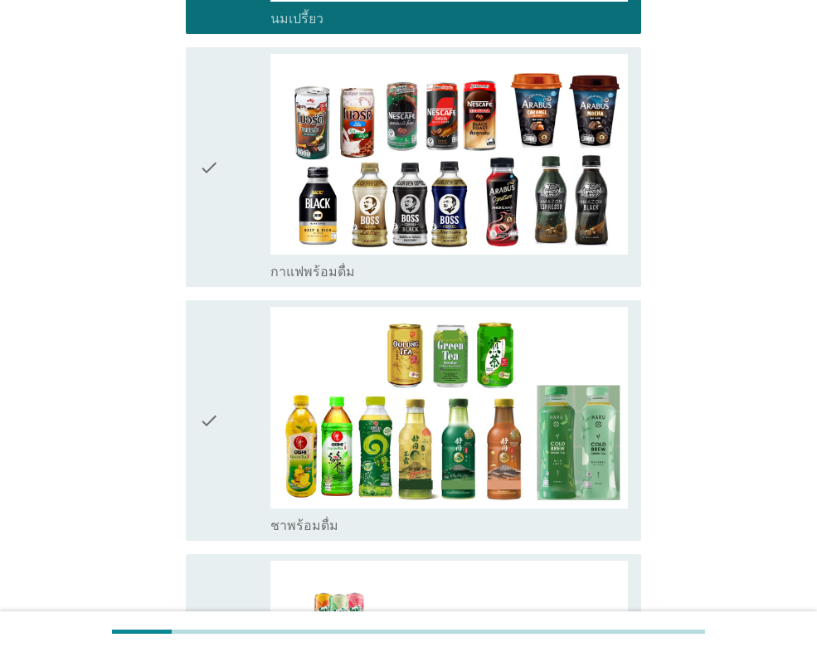
scroll to position [1244, 0]
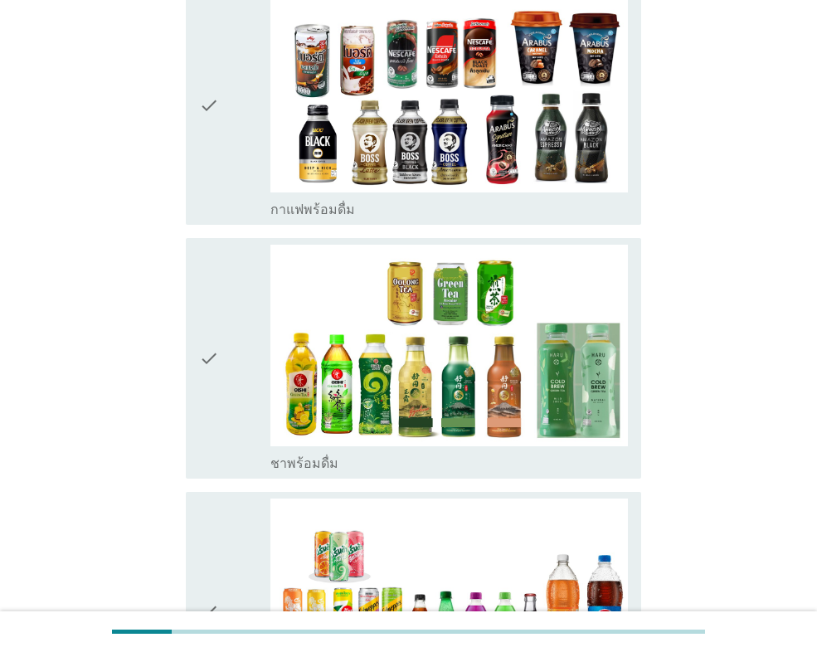
click at [211, 176] on icon "check" at bounding box center [209, 105] width 20 height 226
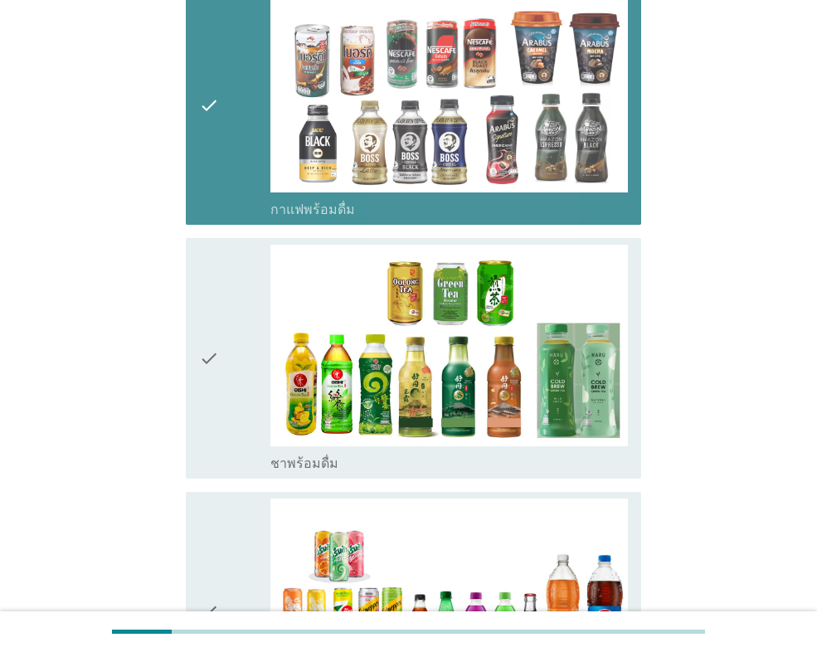
click at [221, 372] on div "check" at bounding box center [234, 358] width 71 height 226
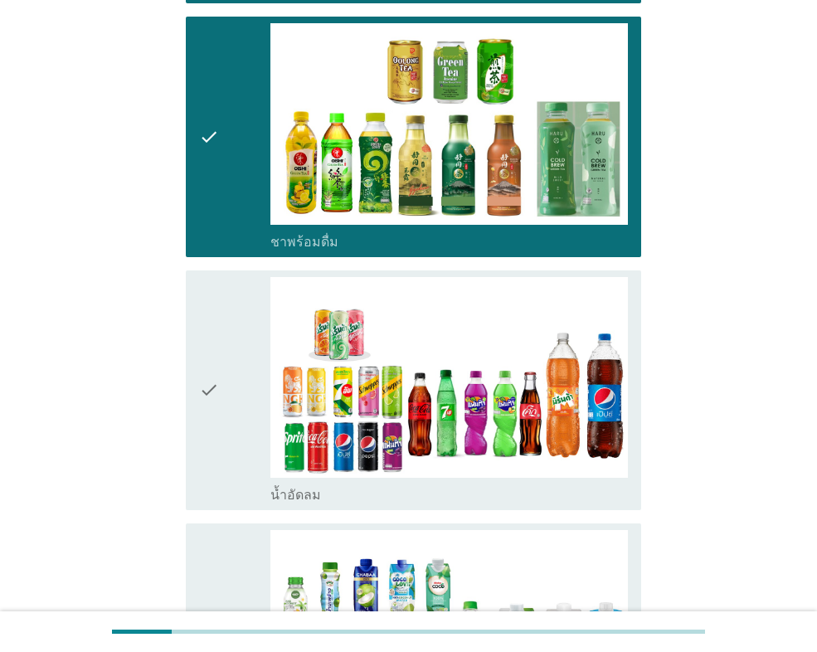
scroll to position [1659, 0]
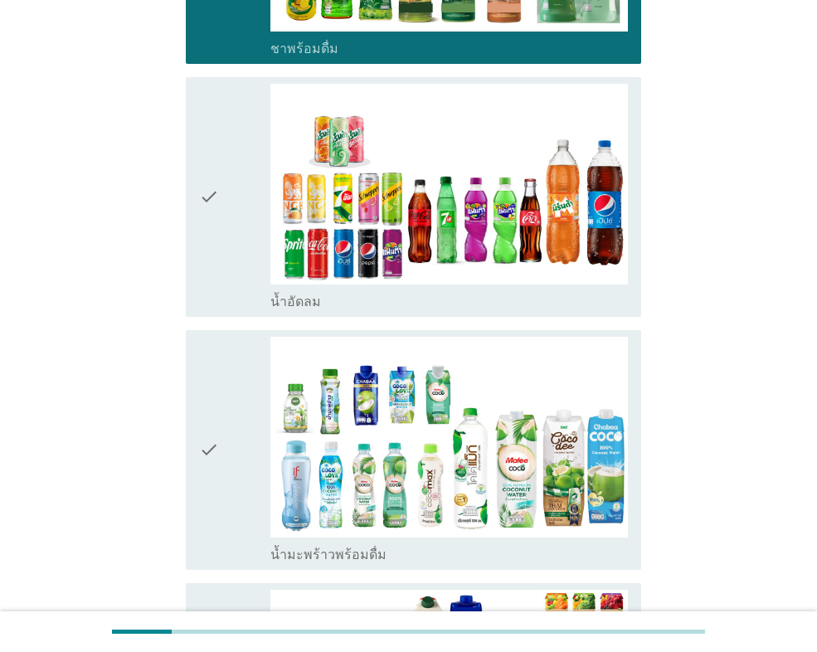
drag, startPoint x: 220, startPoint y: 268, endPoint x: 231, endPoint y: 359, distance: 91.9
click at [223, 269] on div "check" at bounding box center [234, 197] width 71 height 226
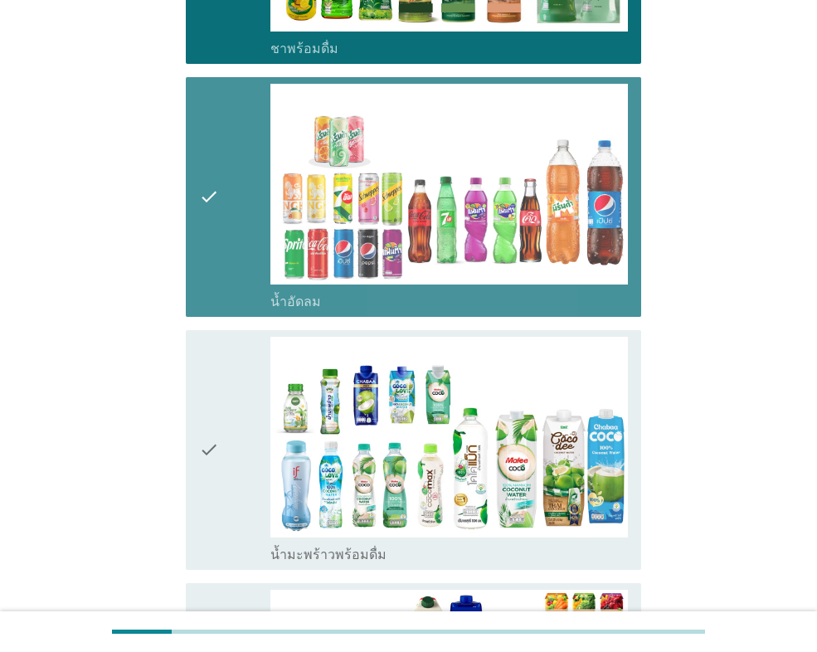
click at [231, 366] on div "check" at bounding box center [234, 450] width 71 height 226
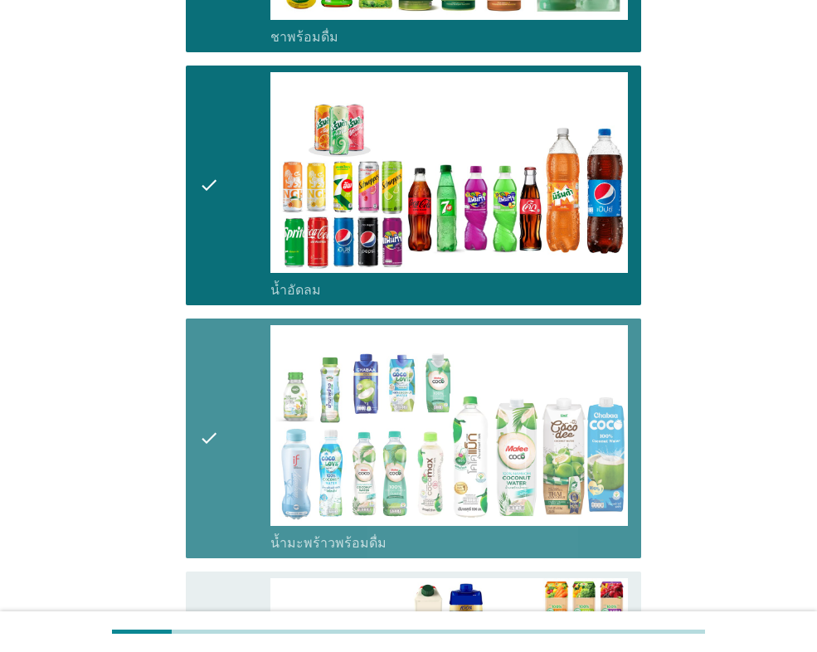
scroll to position [2239, 0]
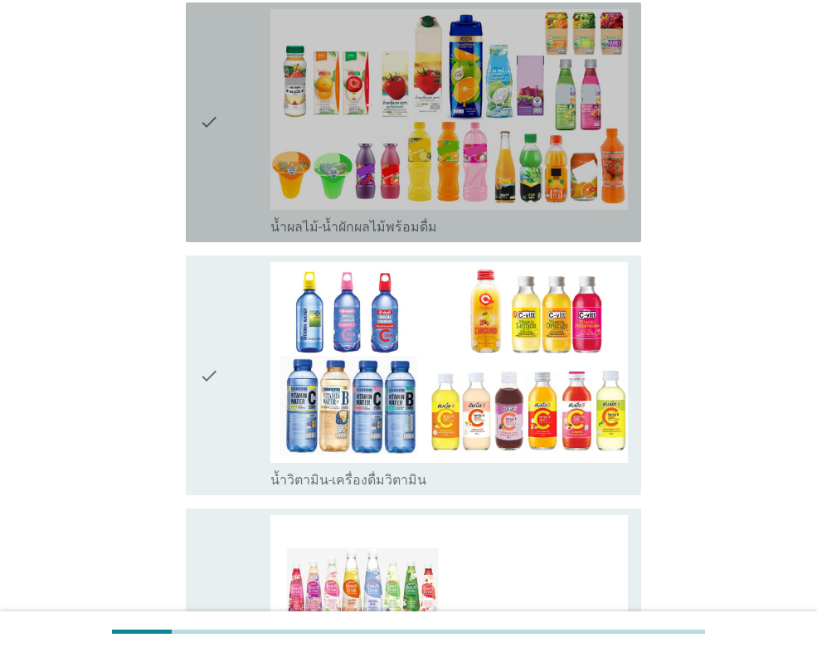
click at [225, 186] on div "check" at bounding box center [234, 122] width 71 height 226
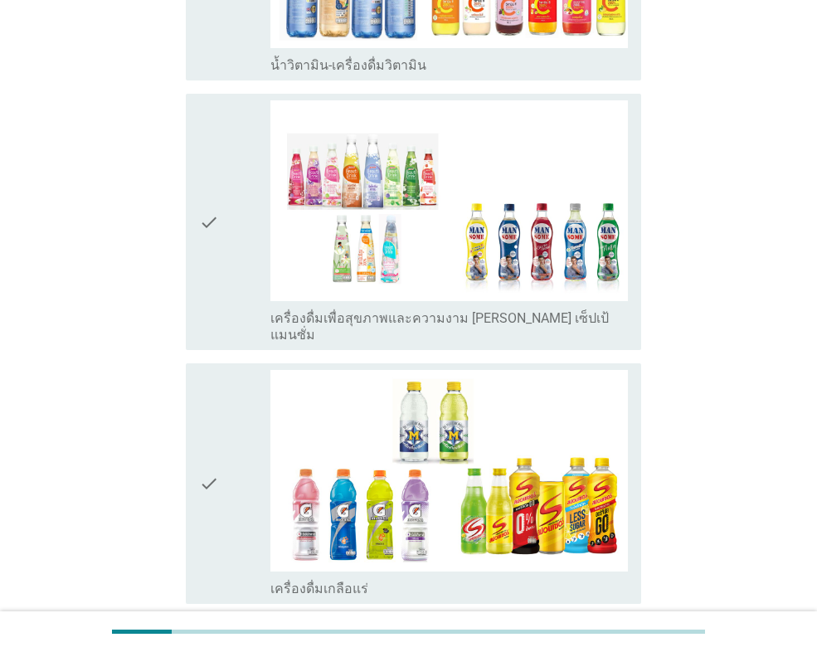
click at [236, 275] on div "check" at bounding box center [234, 221] width 71 height 243
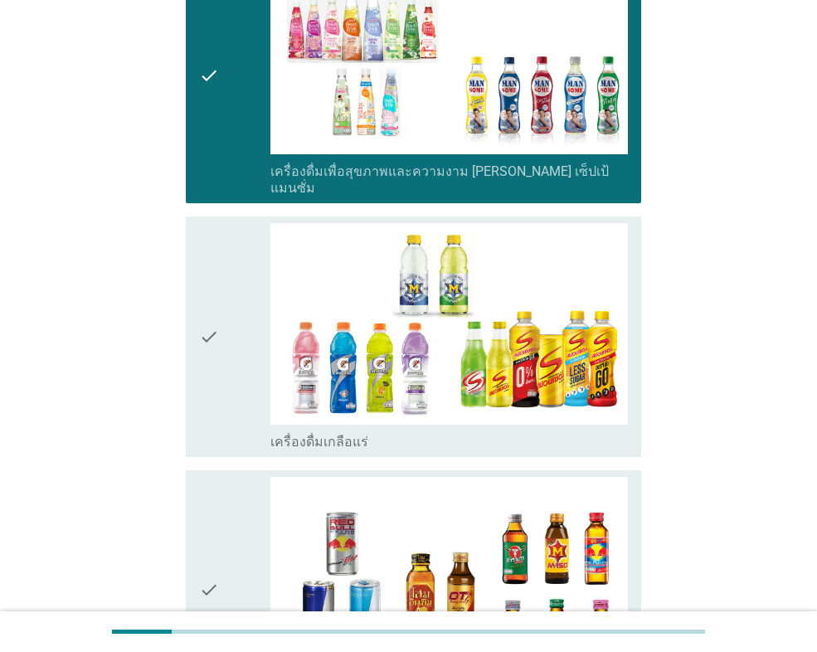
scroll to position [2985, 0]
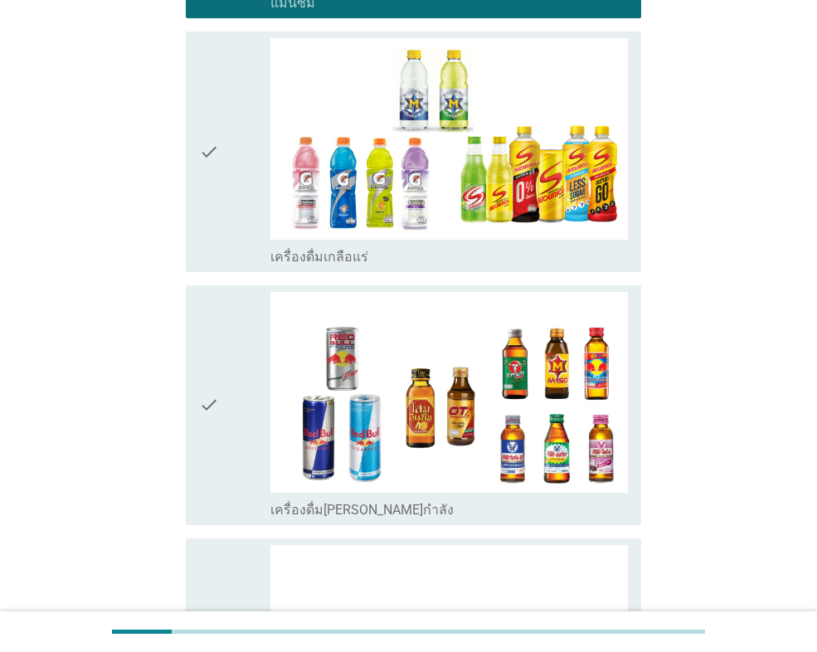
click at [233, 349] on div "check" at bounding box center [234, 405] width 71 height 226
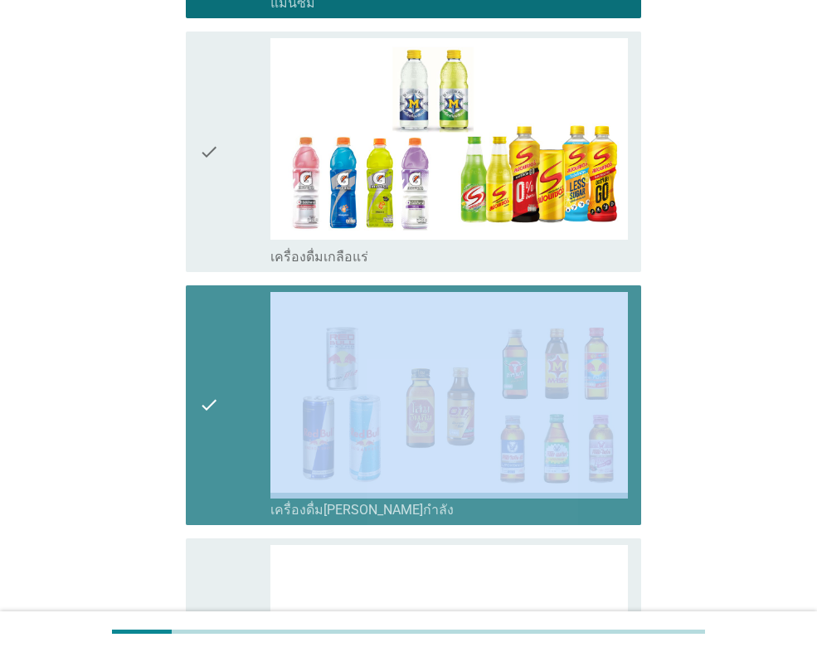
click at [233, 349] on div "check" at bounding box center [234, 405] width 71 height 226
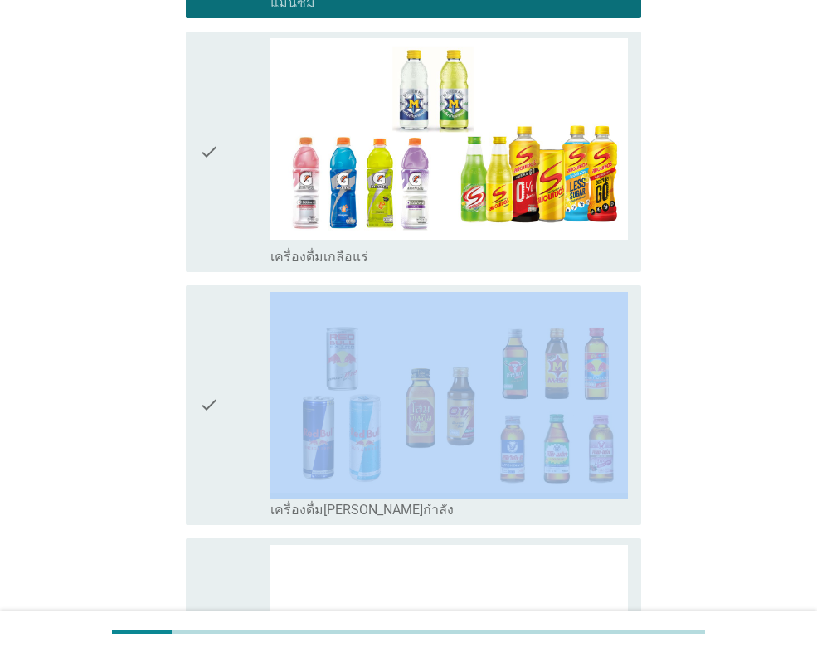
scroll to position [3318, 0]
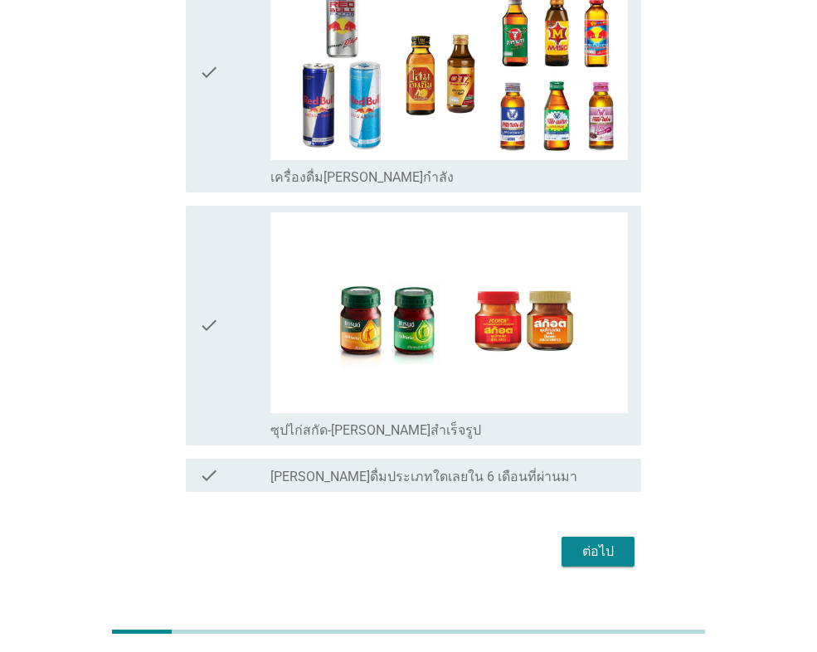
click at [231, 342] on div "check" at bounding box center [234, 325] width 71 height 226
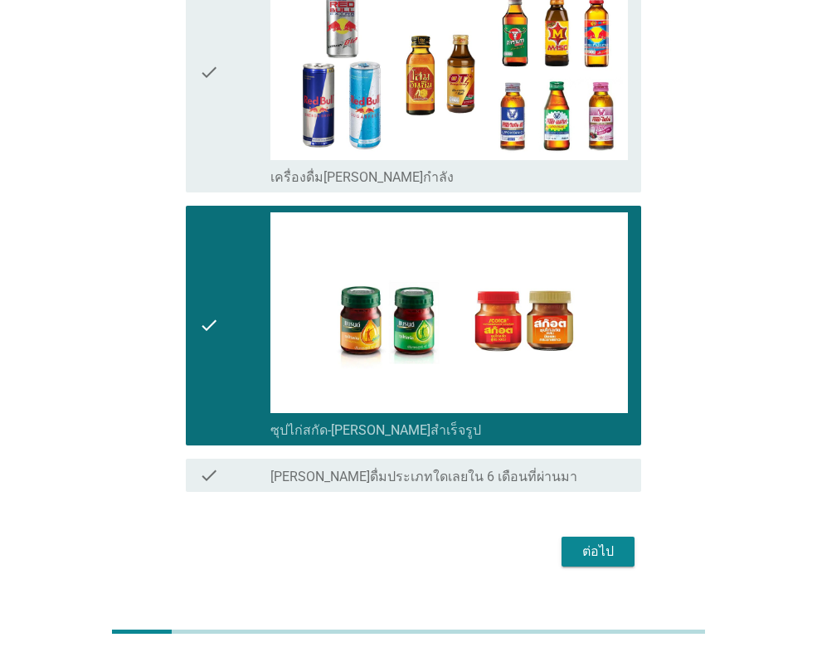
click at [600, 542] on div "ต่อไป" at bounding box center [598, 552] width 46 height 20
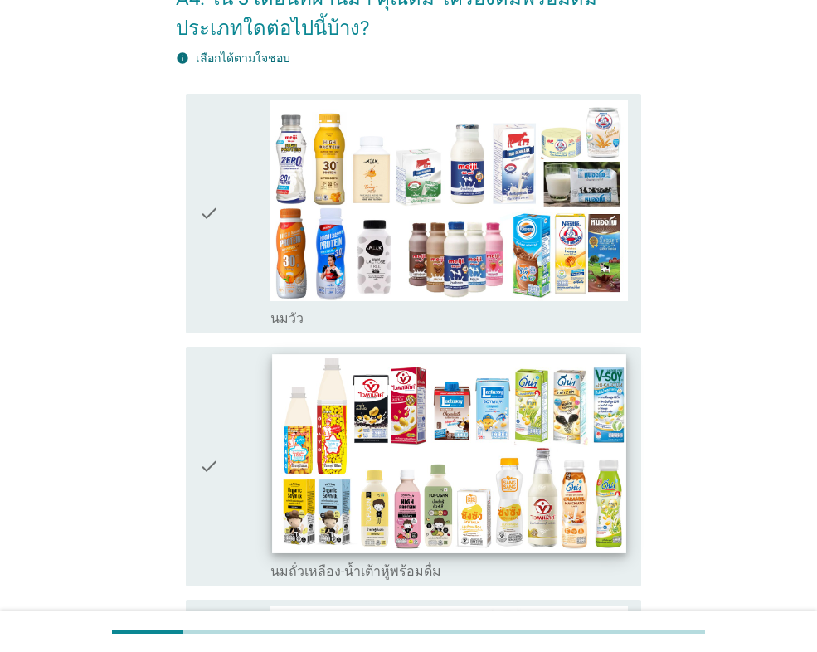
scroll to position [249, 0]
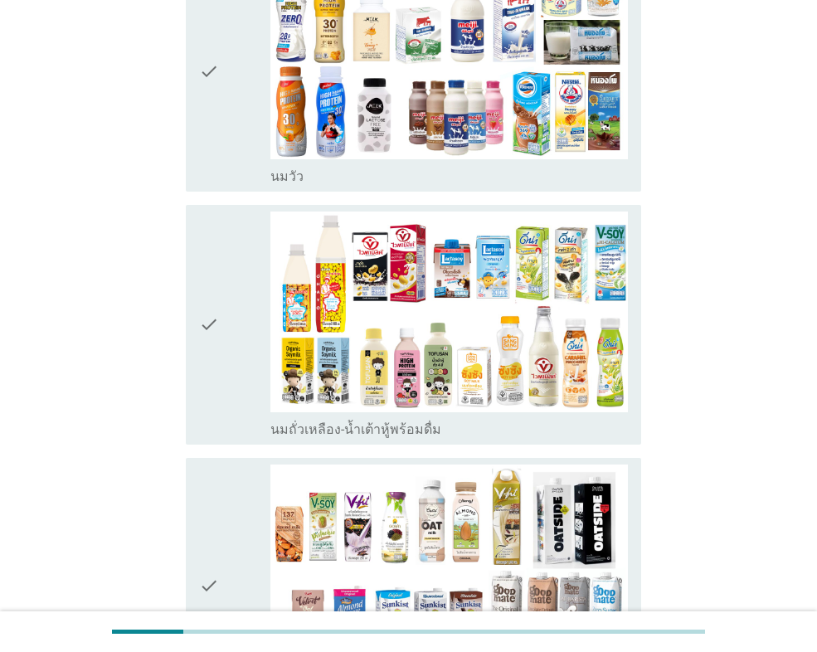
click at [209, 159] on icon "check" at bounding box center [209, 72] width 20 height 226
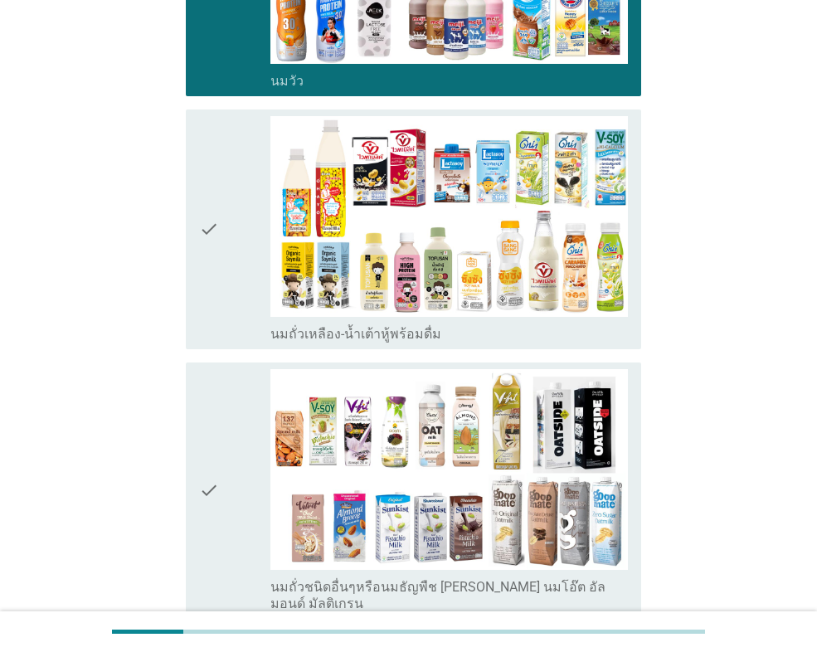
scroll to position [580, 0]
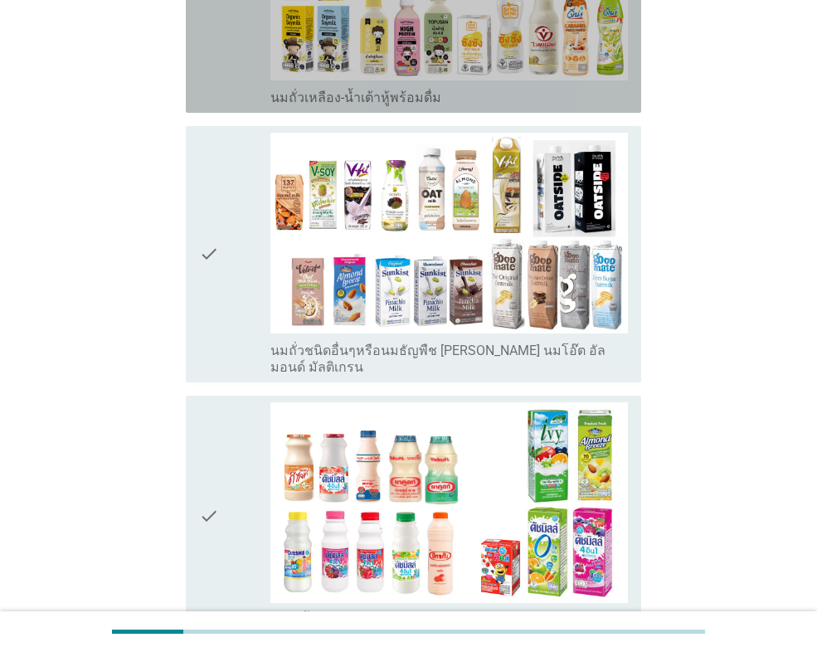
drag, startPoint x: 203, startPoint y: 95, endPoint x: 209, endPoint y: 138, distance: 44.3
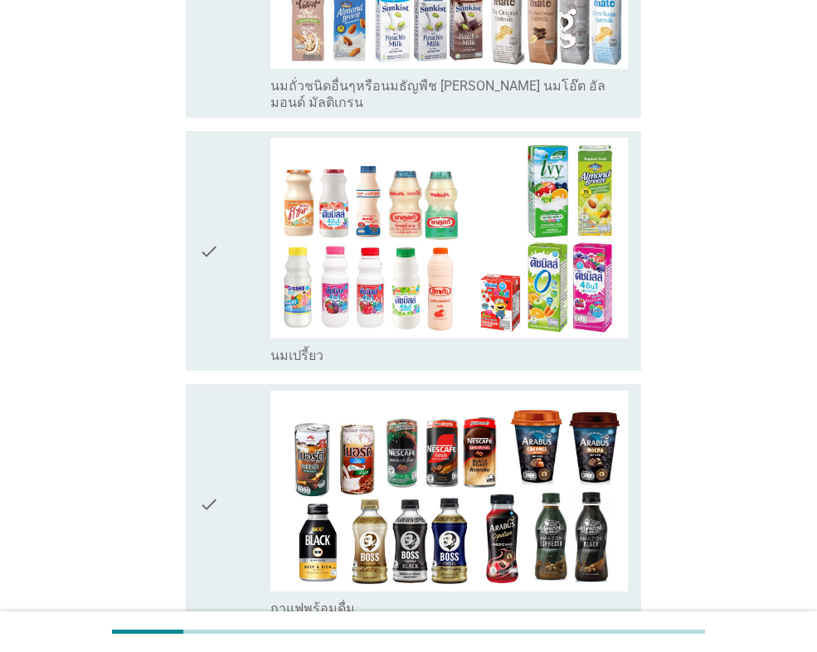
scroll to position [912, 0]
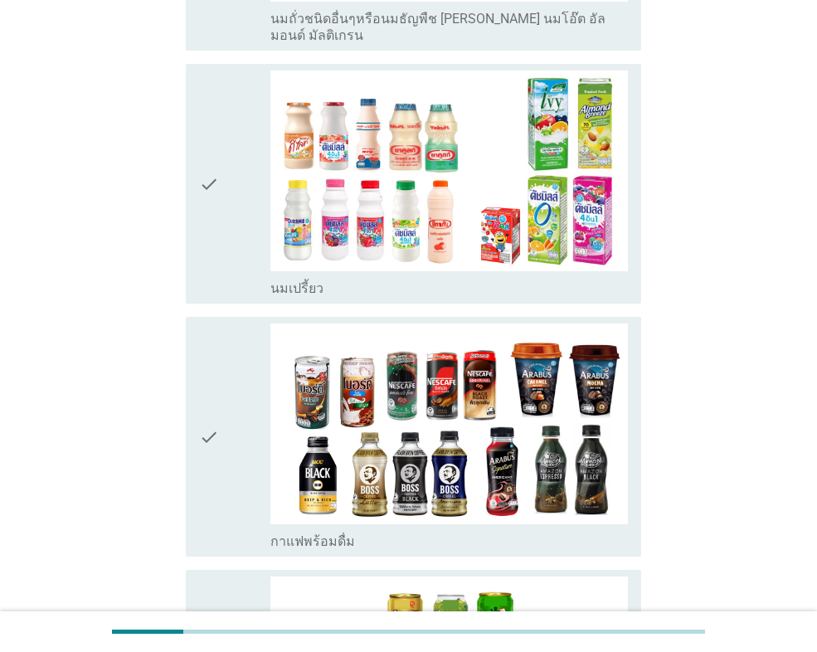
click at [201, 260] on icon "check" at bounding box center [209, 183] width 20 height 226
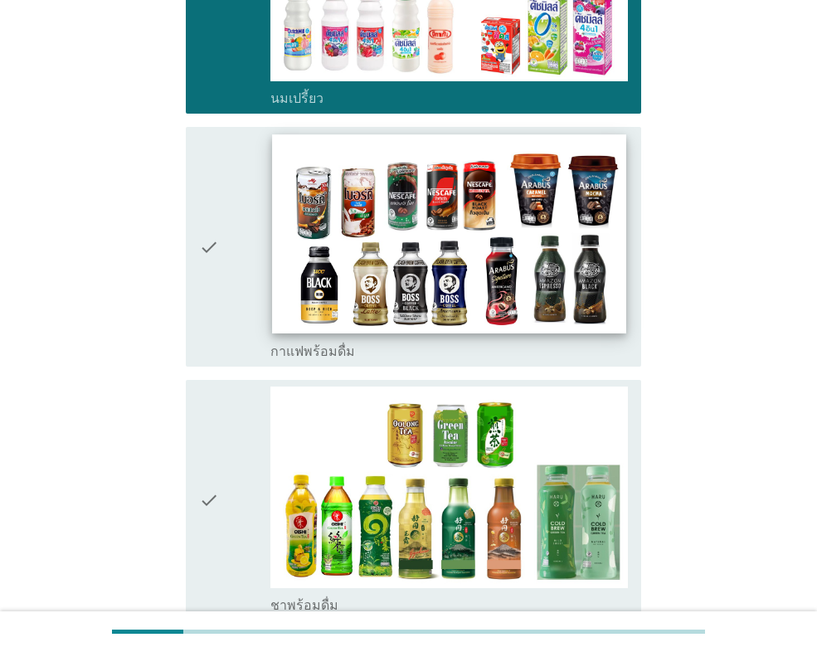
scroll to position [1161, 0]
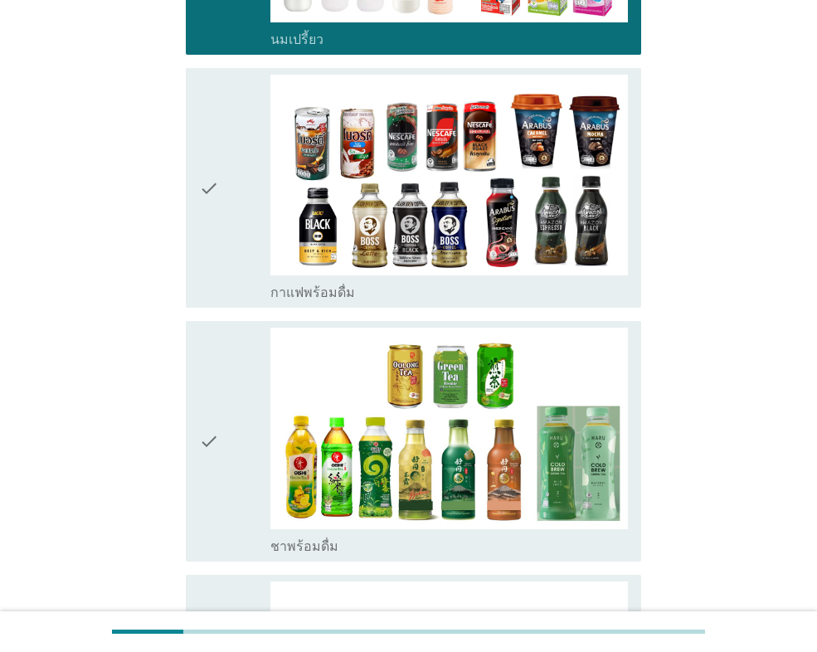
click at [225, 264] on div "check" at bounding box center [234, 188] width 71 height 226
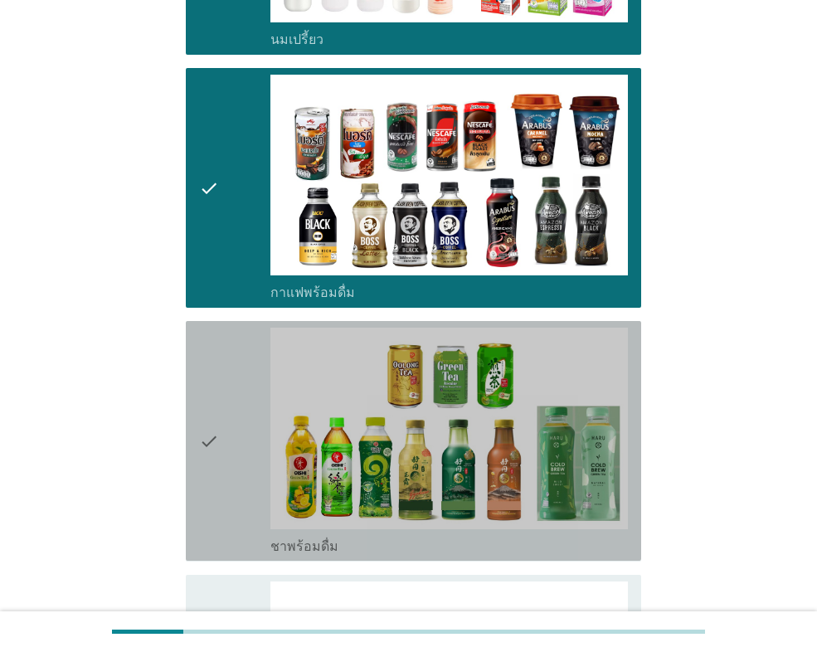
click at [235, 359] on div "check" at bounding box center [234, 441] width 71 height 226
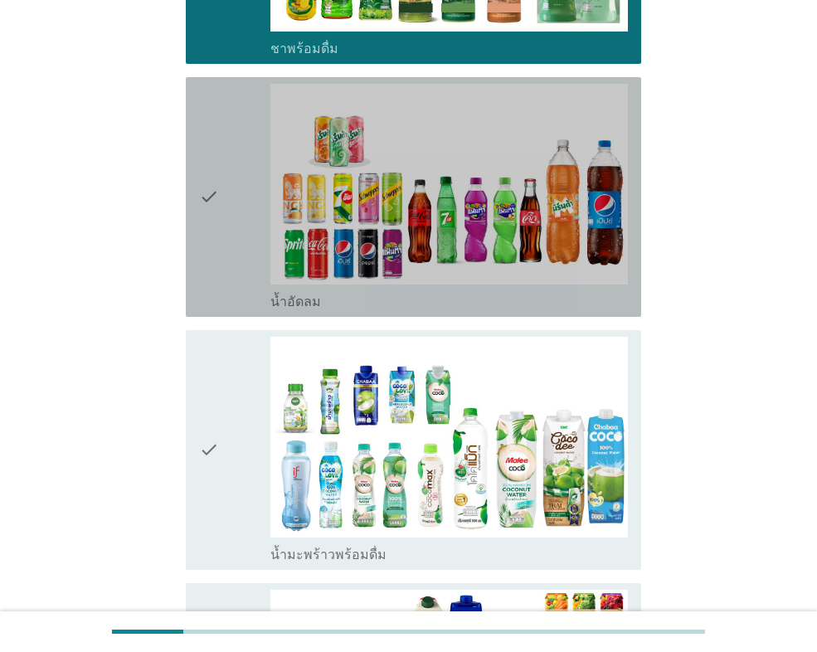
click at [231, 265] on div "check" at bounding box center [234, 197] width 71 height 226
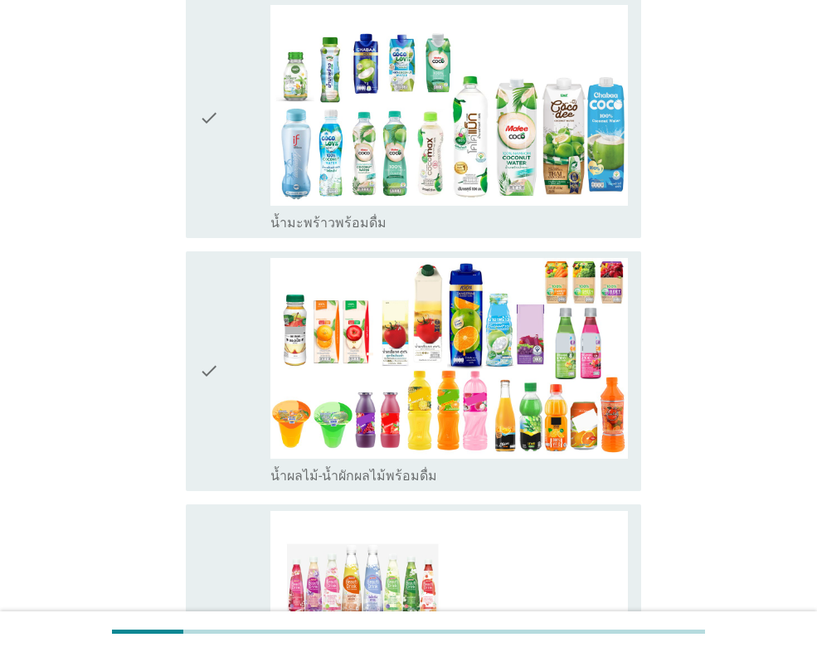
click at [220, 162] on div "check" at bounding box center [234, 118] width 71 height 226
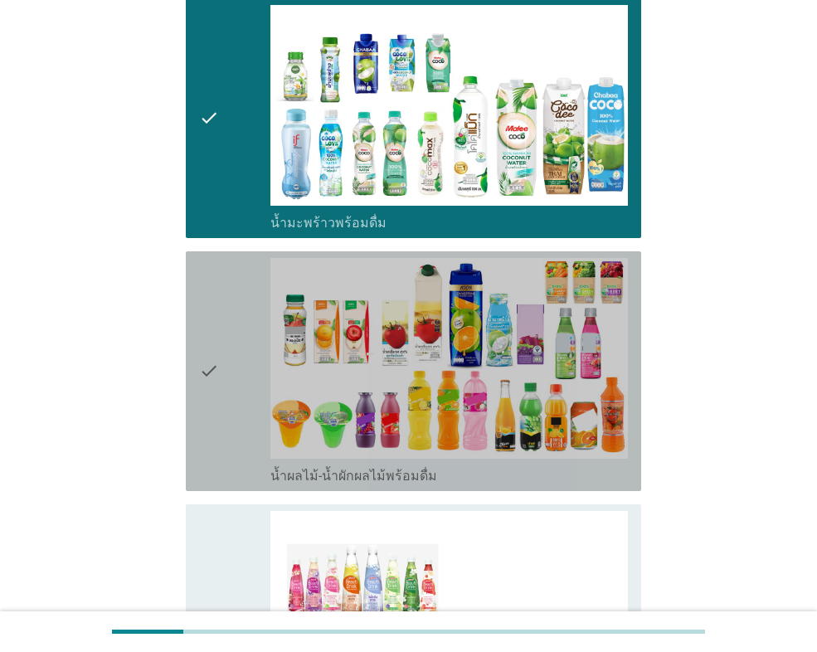
click at [221, 311] on div "check" at bounding box center [234, 371] width 71 height 226
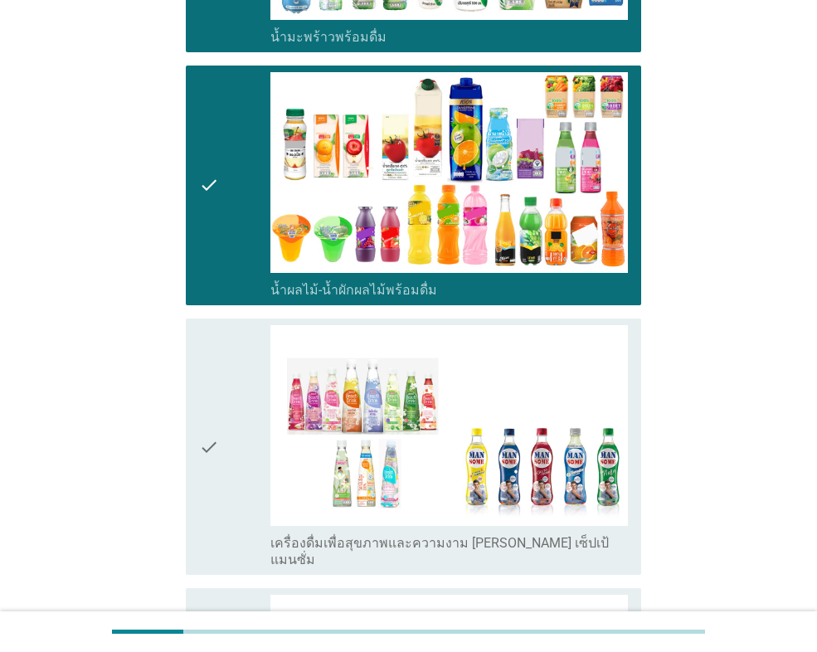
scroll to position [2488, 0]
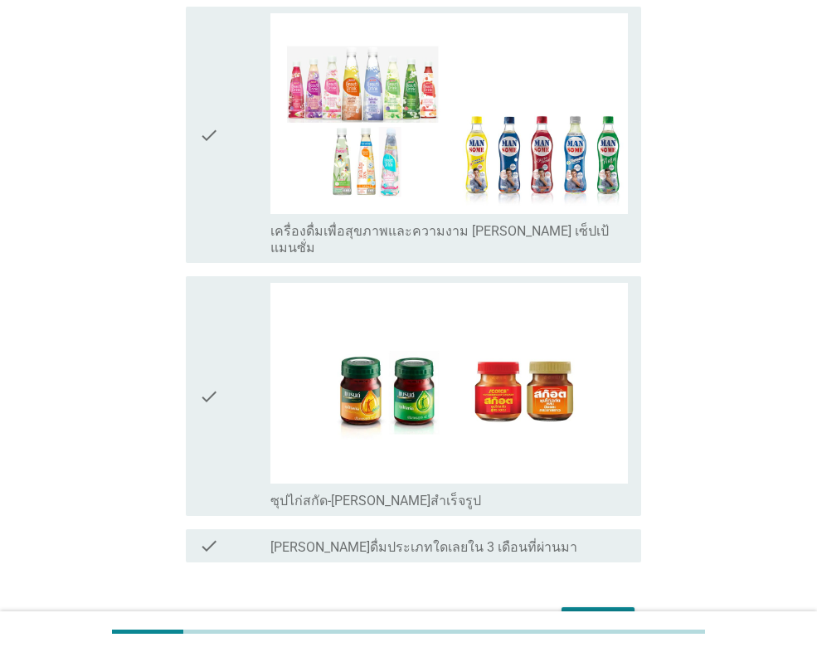
click at [218, 185] on icon "check" at bounding box center [209, 134] width 20 height 243
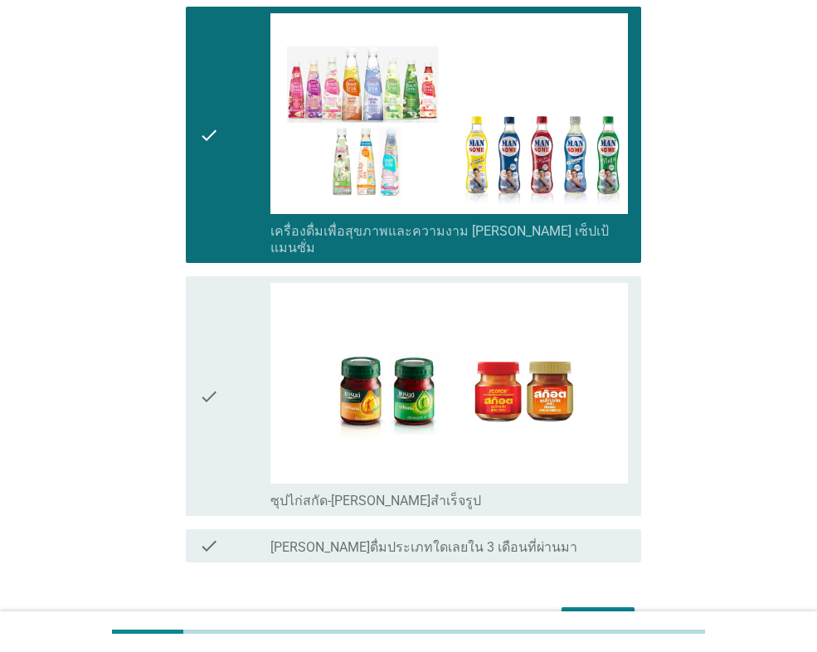
click at [582, 612] on div "ต่อไป" at bounding box center [598, 622] width 46 height 20
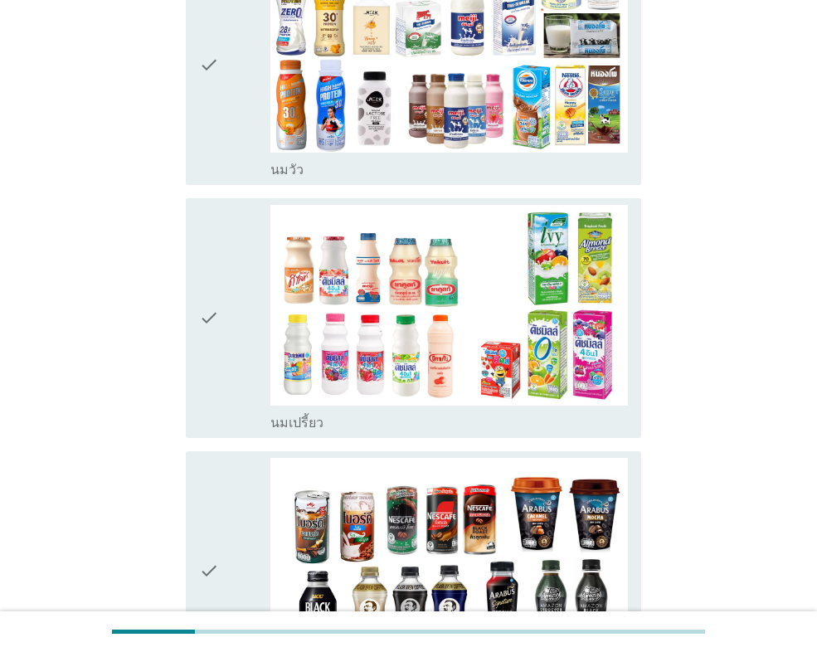
scroll to position [249, 0]
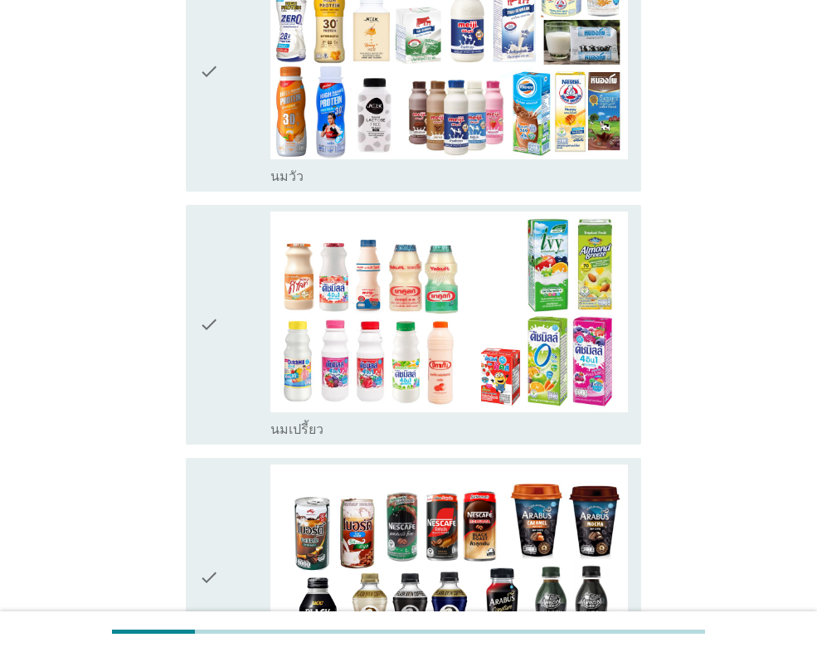
click at [236, 263] on div "check" at bounding box center [234, 324] width 71 height 226
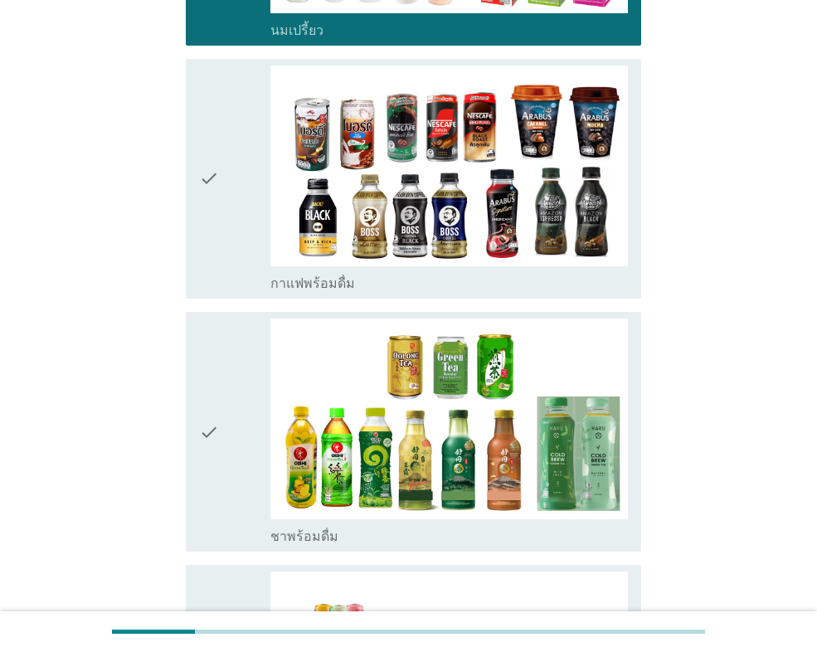
scroll to position [663, 0]
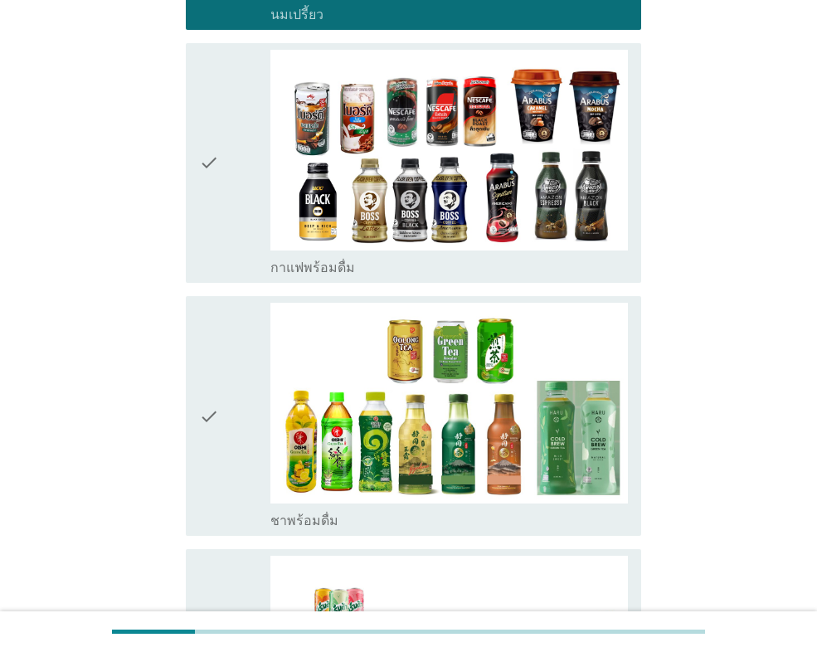
drag, startPoint x: 214, startPoint y: 210, endPoint x: 231, endPoint y: 239, distance: 33.8
click at [216, 211] on icon "check" at bounding box center [209, 163] width 20 height 226
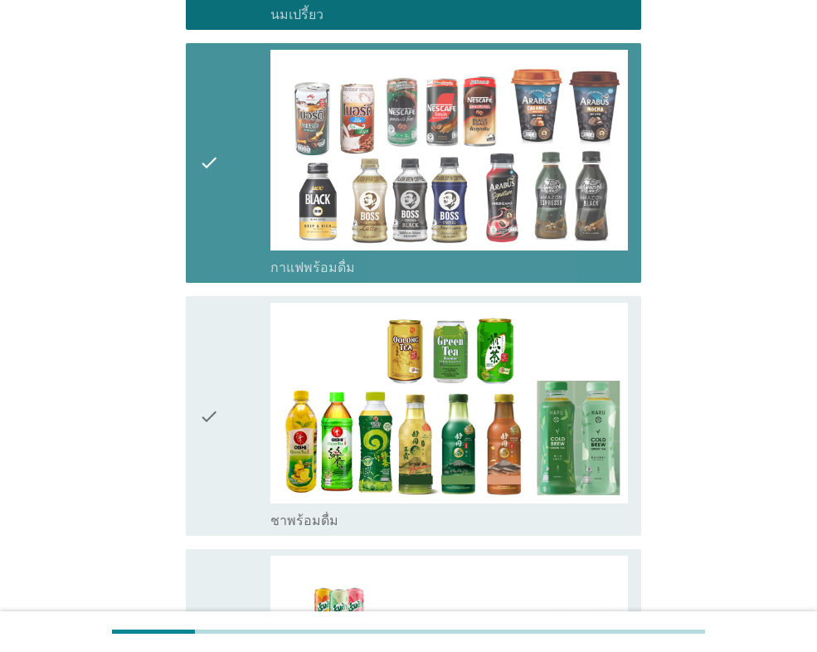
click at [182, 458] on div "check check_box ชาพร้อมดื่ม" at bounding box center [408, 415] width 465 height 253
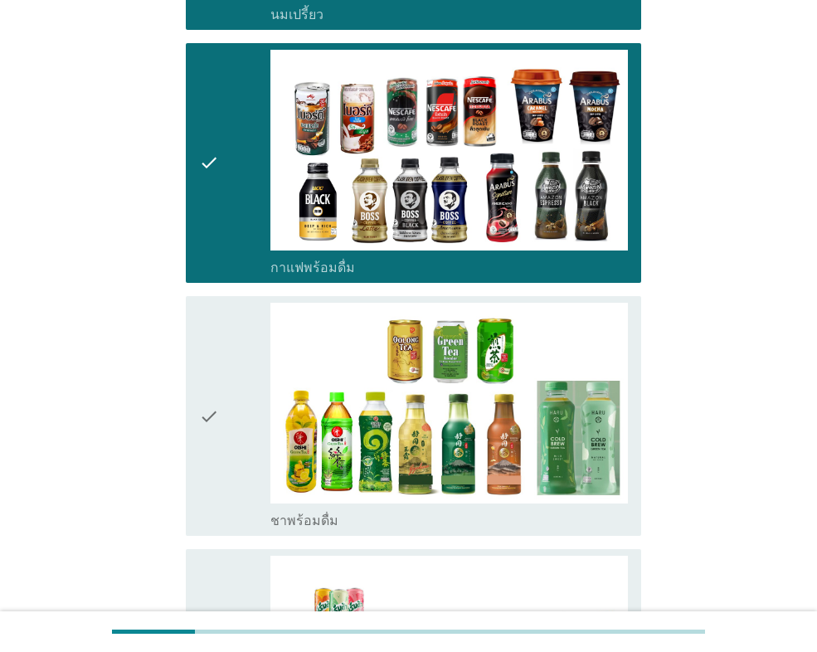
click at [209, 452] on icon "check" at bounding box center [209, 416] width 20 height 226
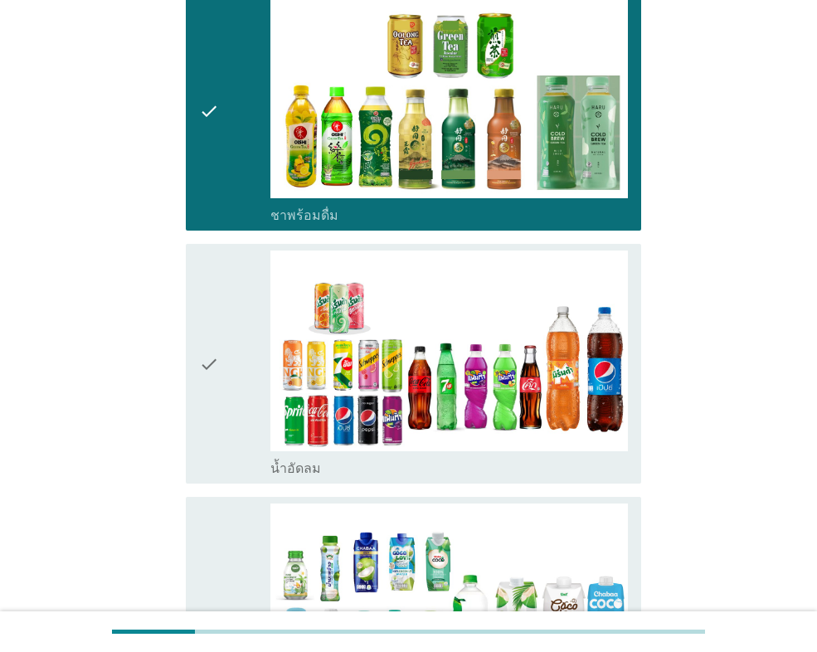
scroll to position [1244, 0]
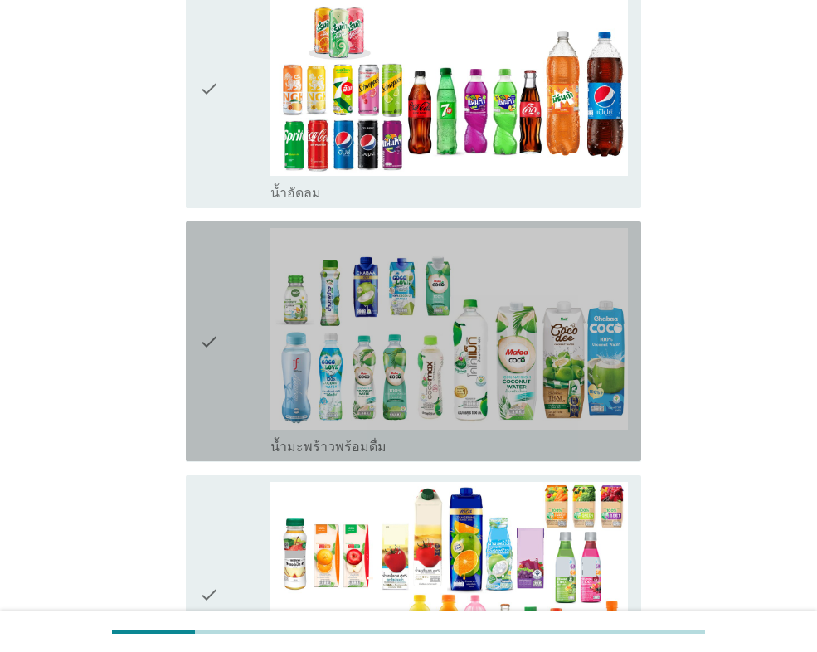
click at [224, 294] on div "check" at bounding box center [234, 341] width 71 height 226
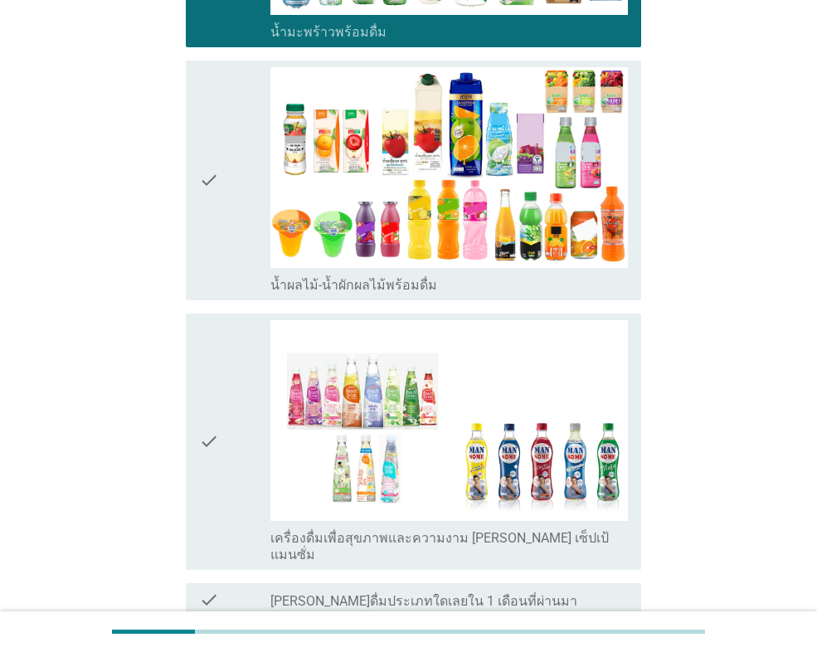
drag, startPoint x: 230, startPoint y: 233, endPoint x: 250, endPoint y: 248, distance: 24.9
click at [231, 233] on div "check" at bounding box center [234, 180] width 71 height 226
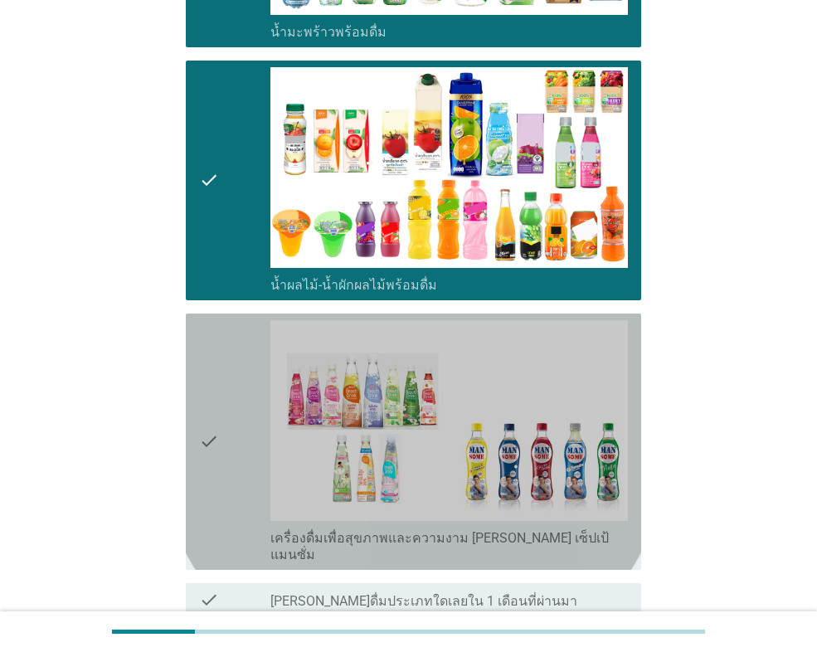
click at [234, 340] on div "check" at bounding box center [234, 441] width 71 height 243
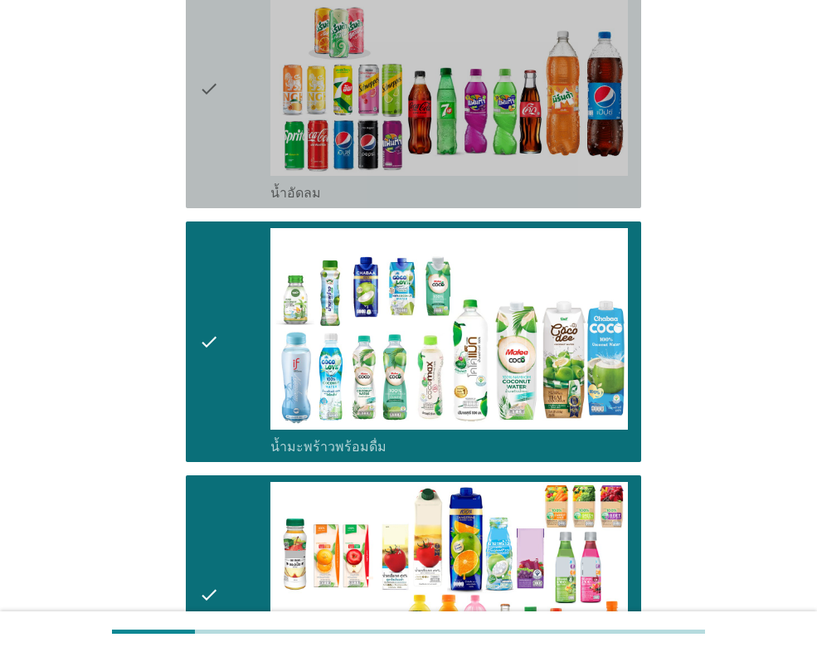
click at [220, 160] on div "check" at bounding box center [234, 88] width 71 height 226
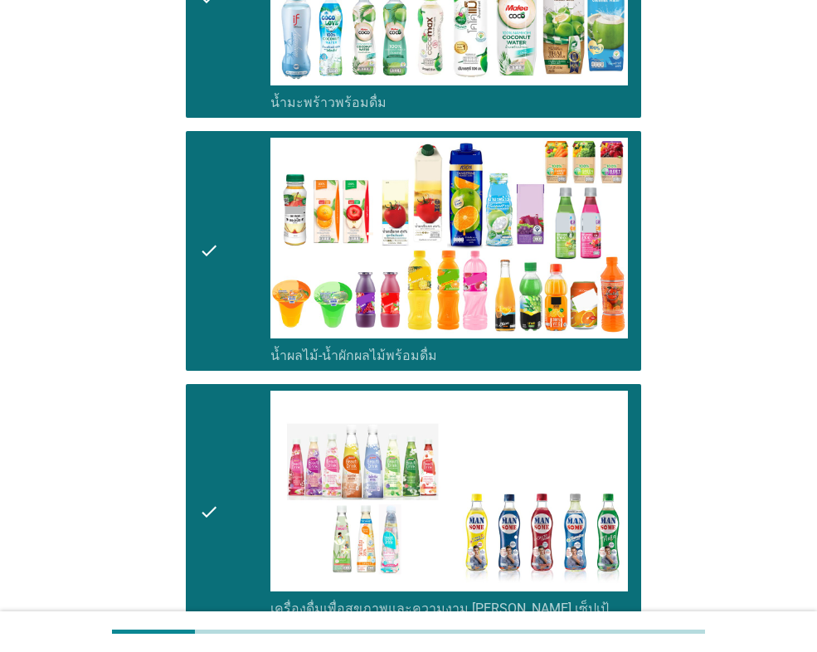
scroll to position [1741, 0]
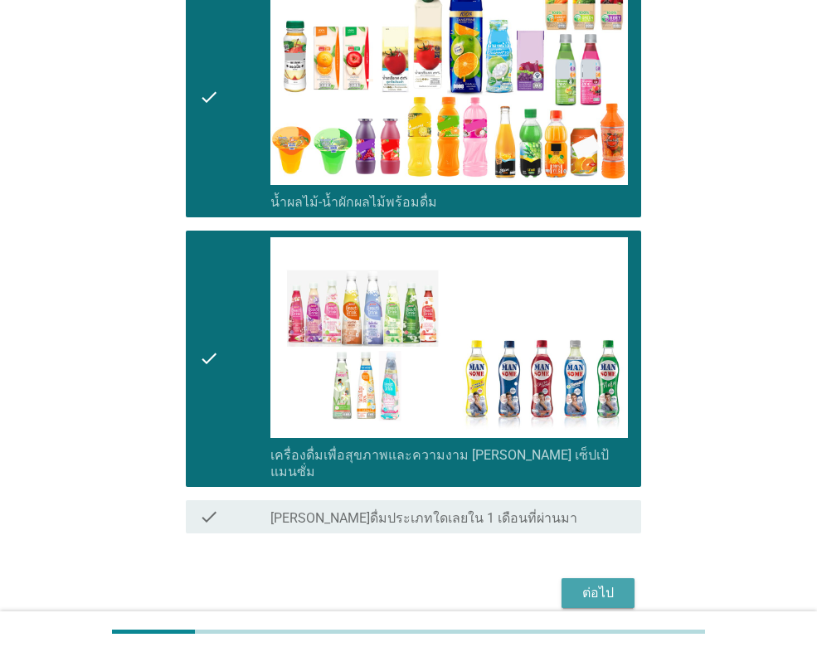
click at [608, 583] on div "ต่อไป" at bounding box center [598, 593] width 46 height 20
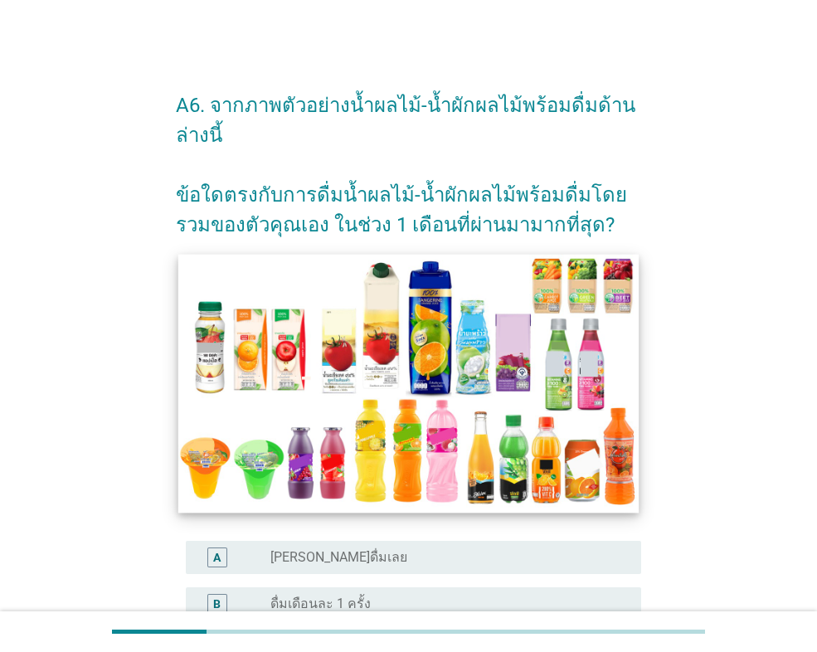
scroll to position [249, 0]
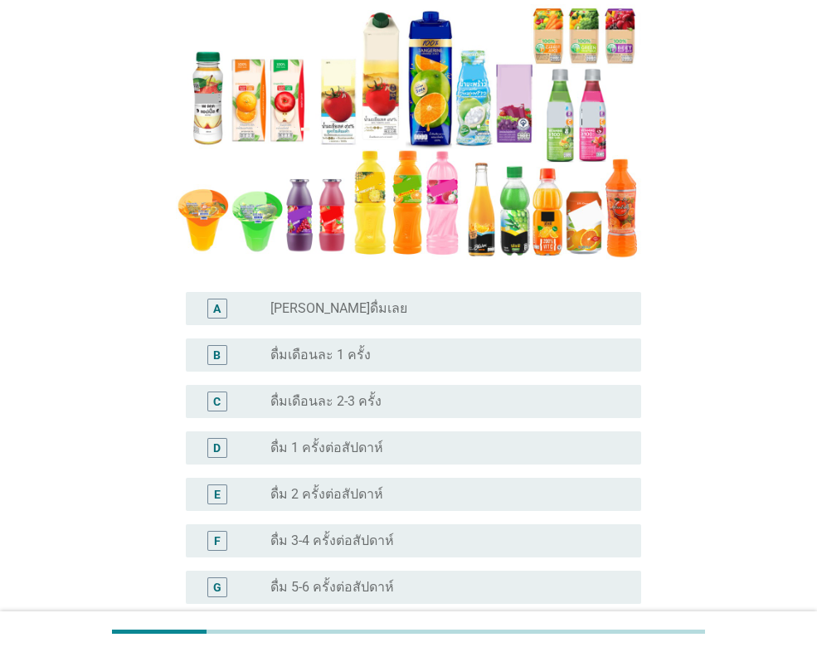
click at [325, 450] on label "ดื่ม 1 ครั้งต่อสัปดาห์" at bounding box center [326, 448] width 113 height 17
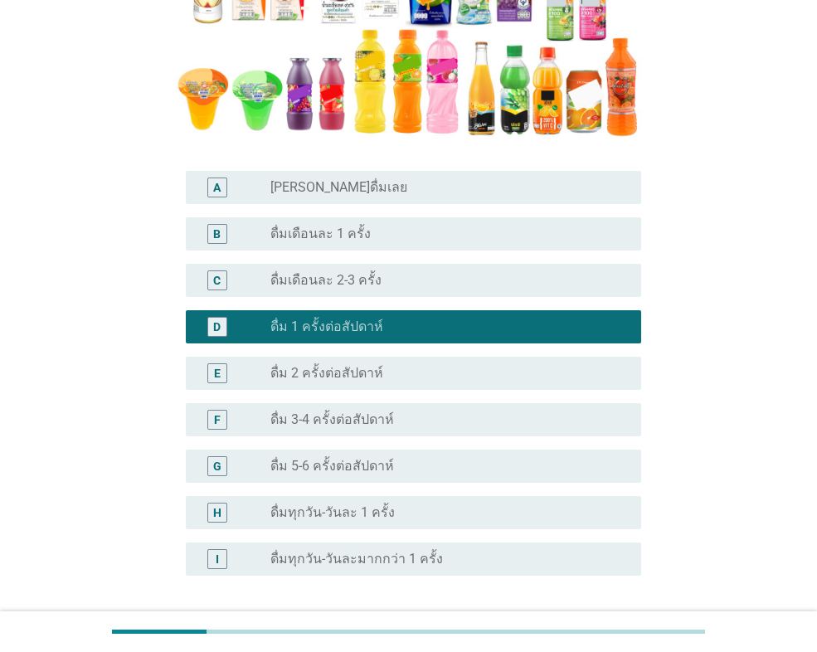
scroll to position [507, 0]
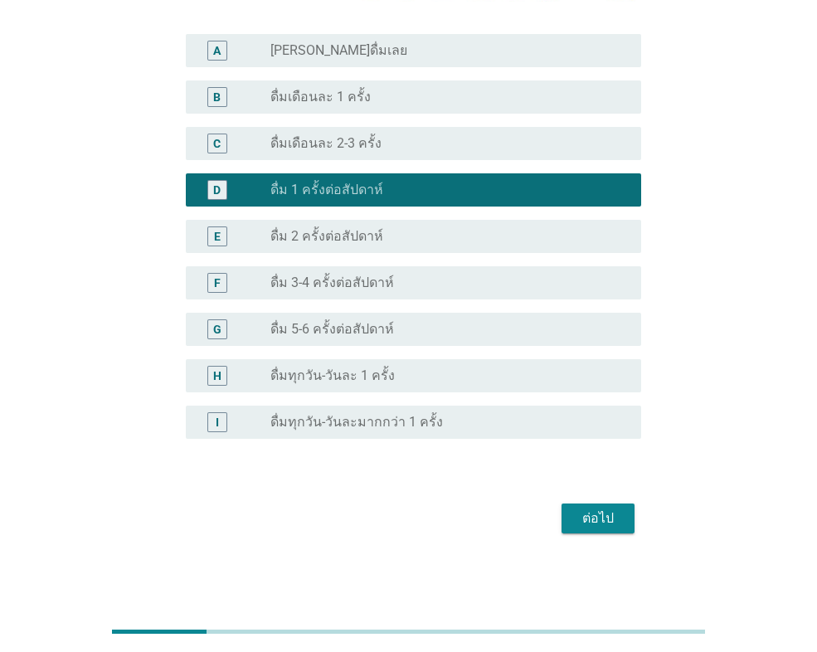
click at [580, 522] on div "ต่อไป" at bounding box center [598, 518] width 46 height 20
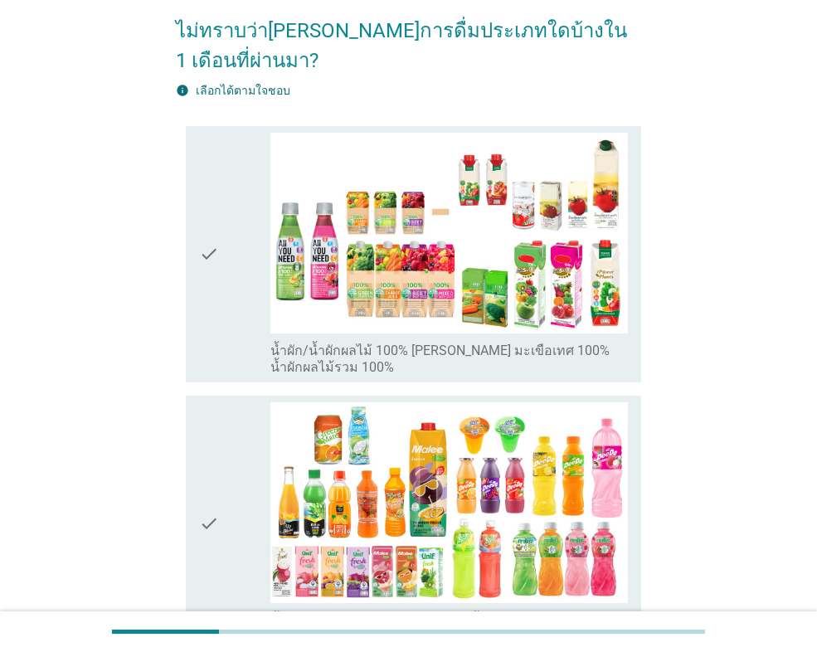
scroll to position [166, 0]
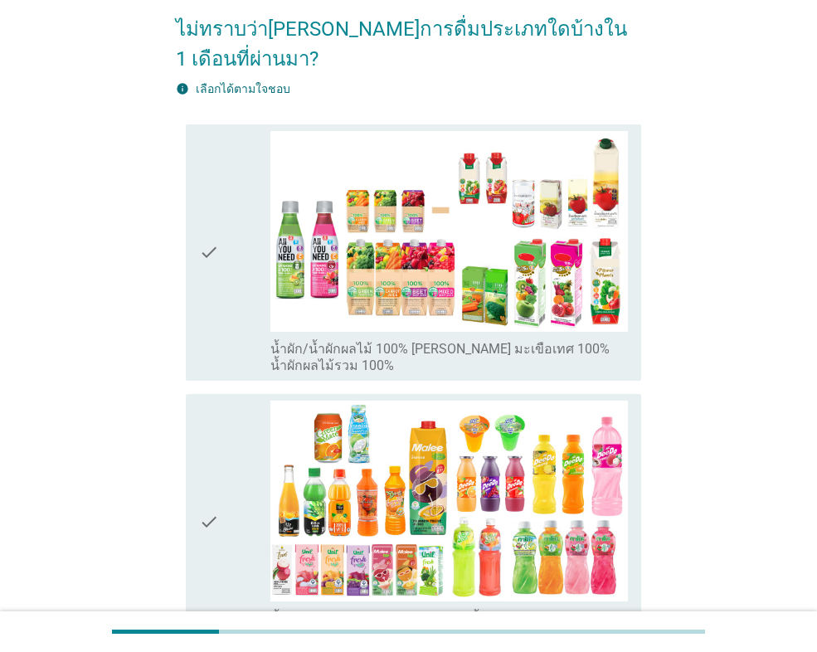
click at [229, 321] on div "check" at bounding box center [234, 252] width 71 height 243
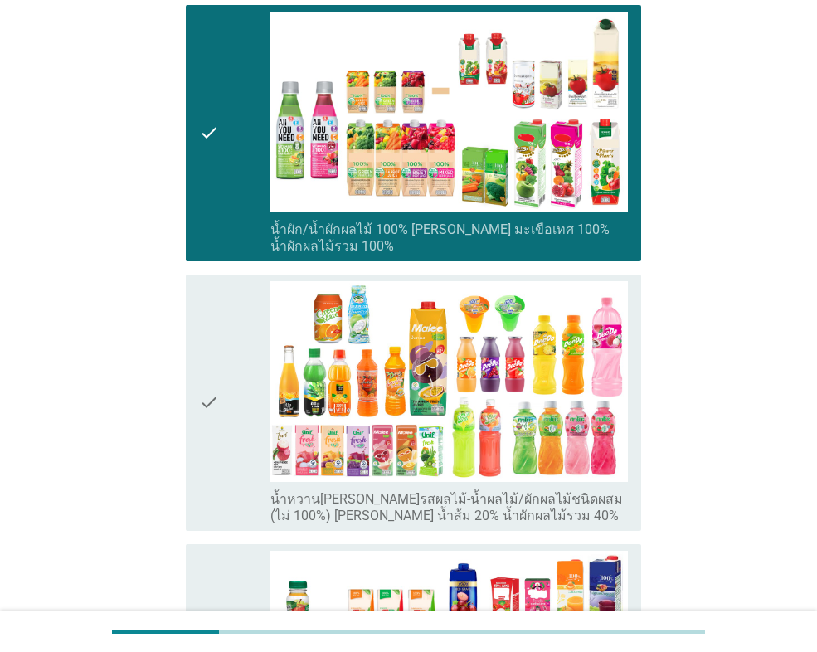
scroll to position [580, 0]
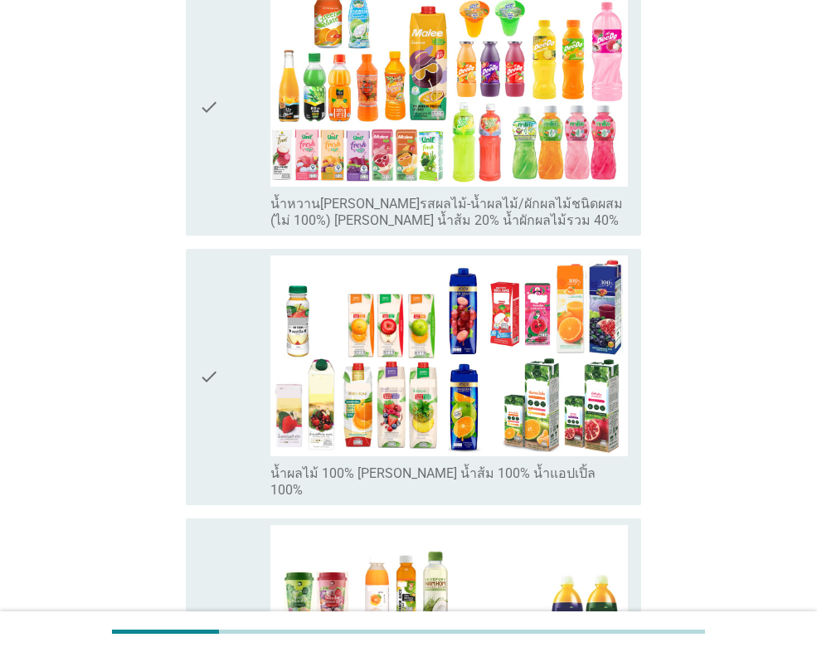
click at [228, 321] on div "check" at bounding box center [234, 376] width 71 height 243
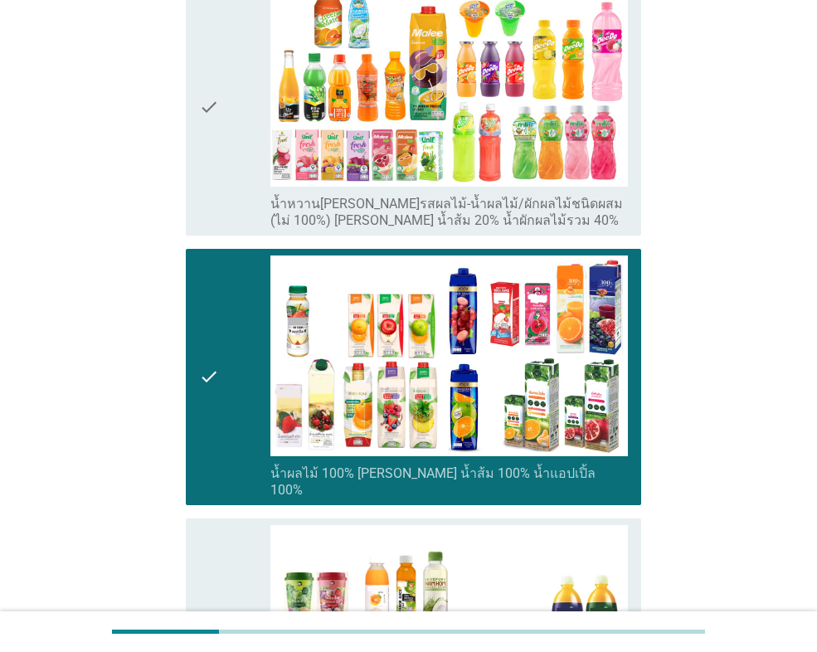
click at [244, 168] on div "check" at bounding box center [234, 107] width 71 height 243
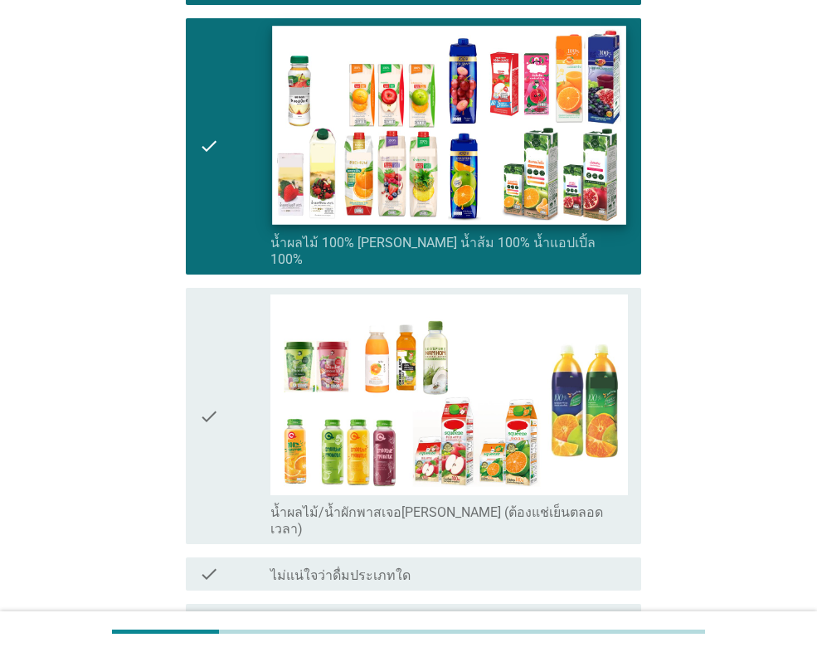
scroll to position [927, 0]
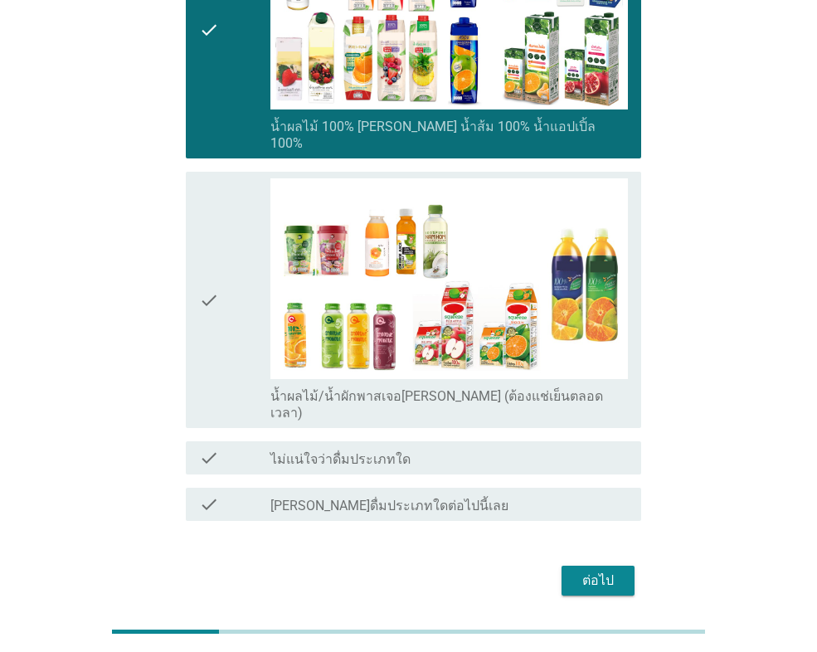
click at [600, 571] on div "ต่อไป" at bounding box center [598, 581] width 46 height 20
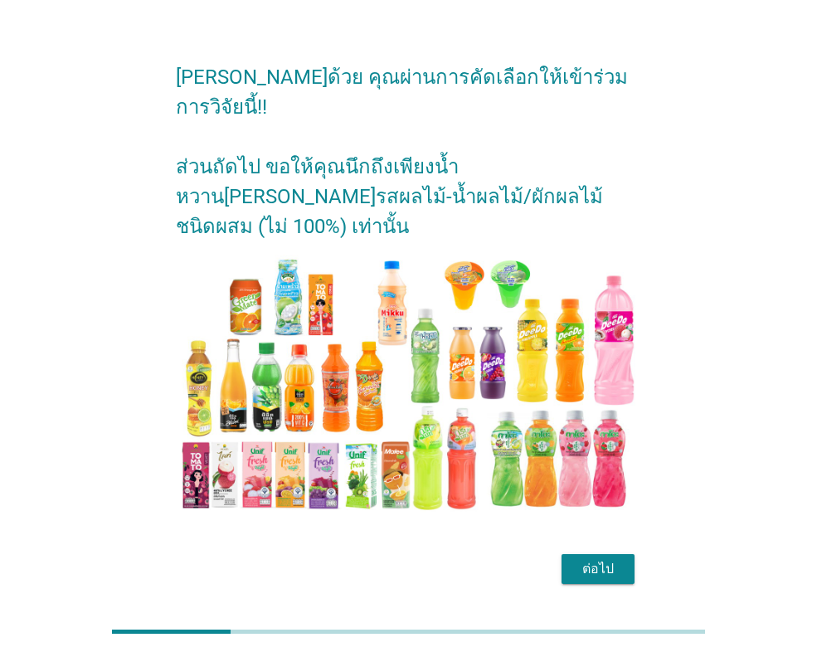
scroll to position [41, 0]
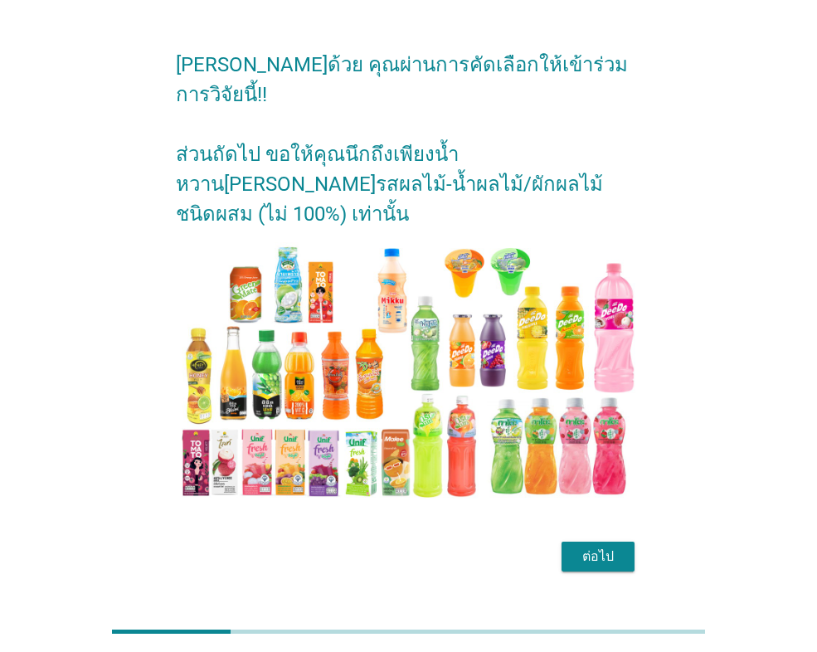
click at [598, 546] on div "ต่อไป" at bounding box center [598, 556] width 46 height 20
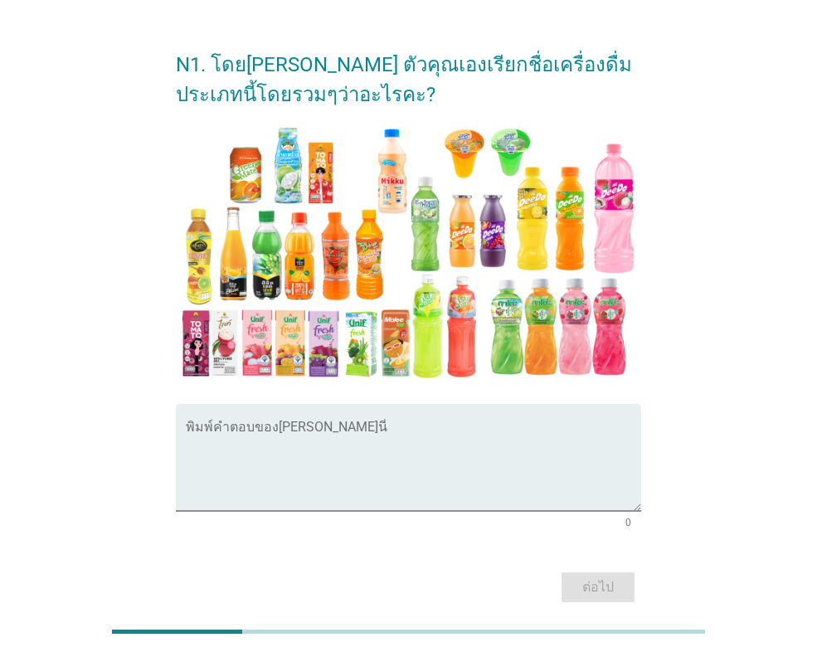
scroll to position [0, 0]
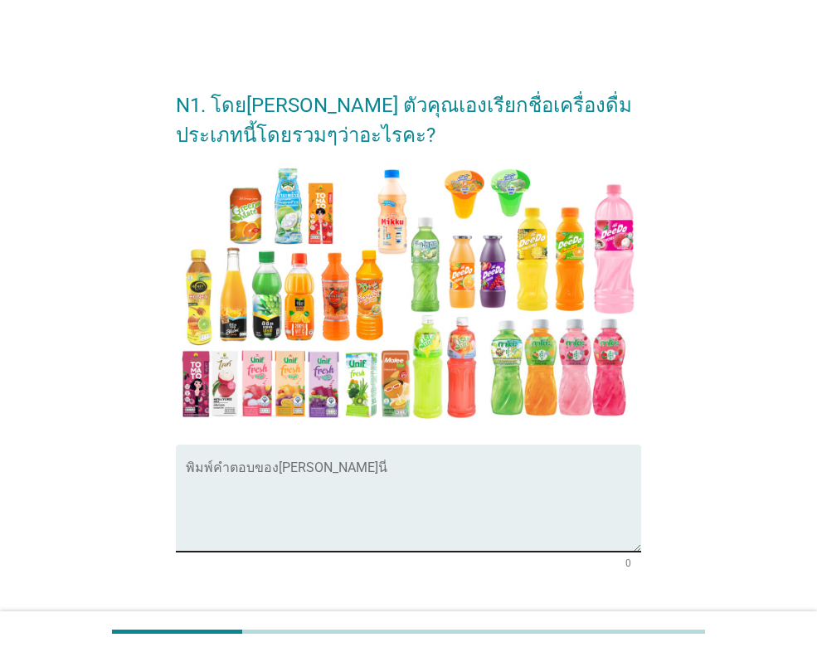
click at [456, 493] on textarea "พิมพ์คำตอบของคุณ ที่นี่" at bounding box center [413, 507] width 455 height 87
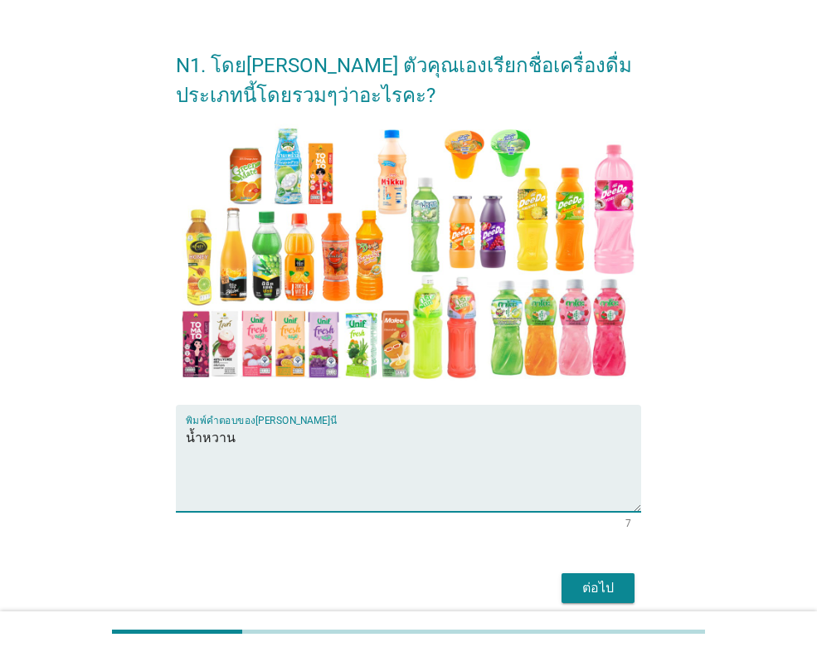
scroll to position [109, 0]
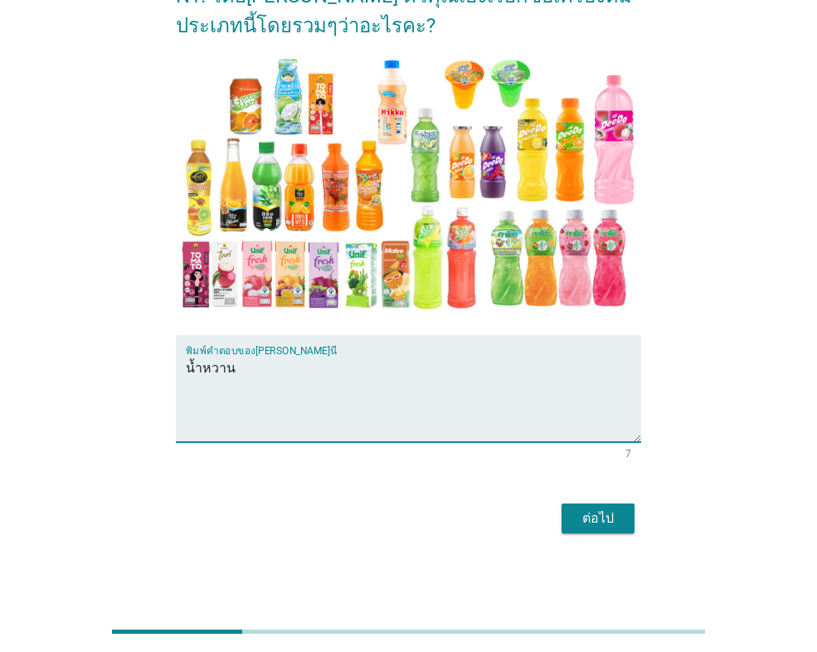
type textarea "น้ำหวาน"
click at [612, 517] on div "ต่อไป" at bounding box center [598, 518] width 46 height 20
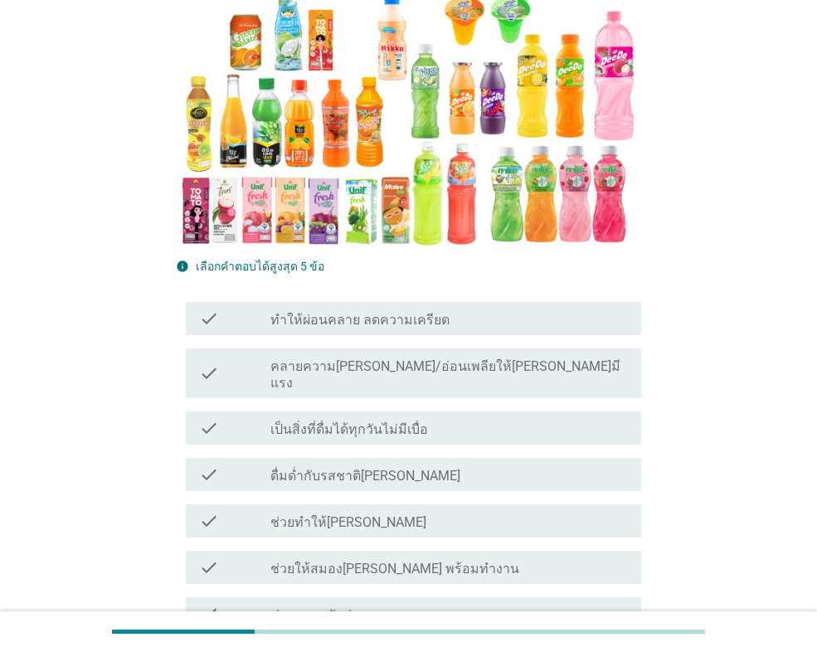
scroll to position [332, 0]
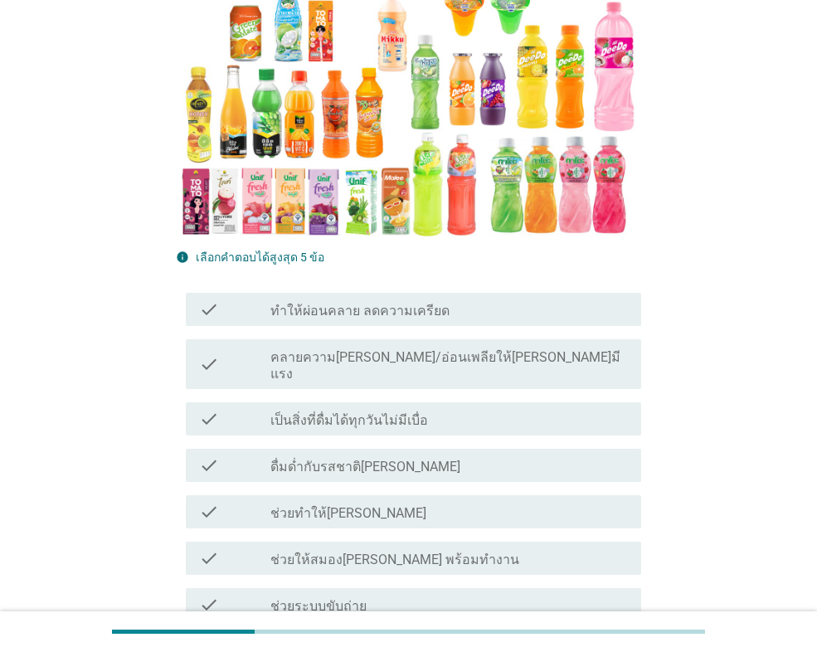
click at [350, 304] on label "ทำให้ผ่อนคลาย ลดความเครียด" at bounding box center [359, 311] width 179 height 17
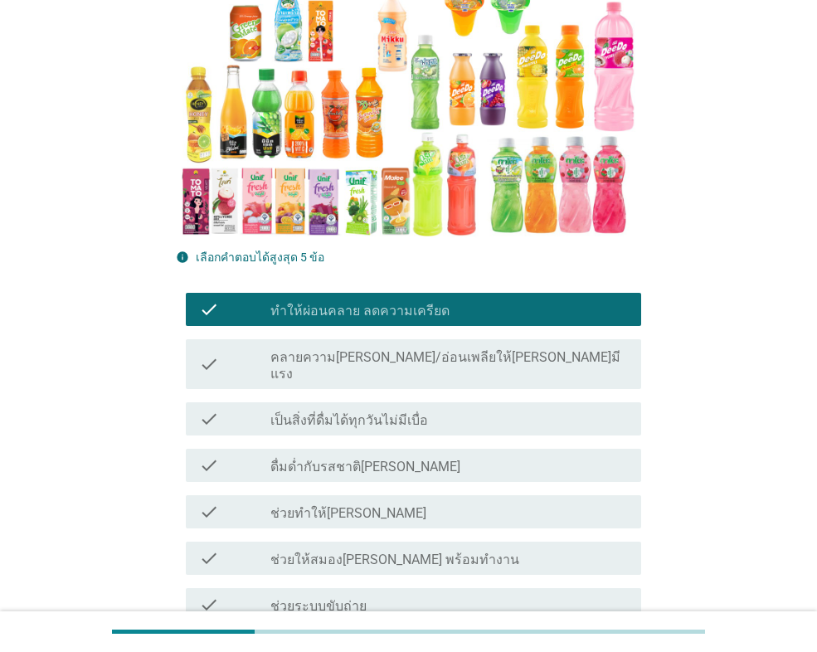
click at [362, 505] on label "ช่วยทำให้[PERSON_NAME]" at bounding box center [348, 513] width 156 height 17
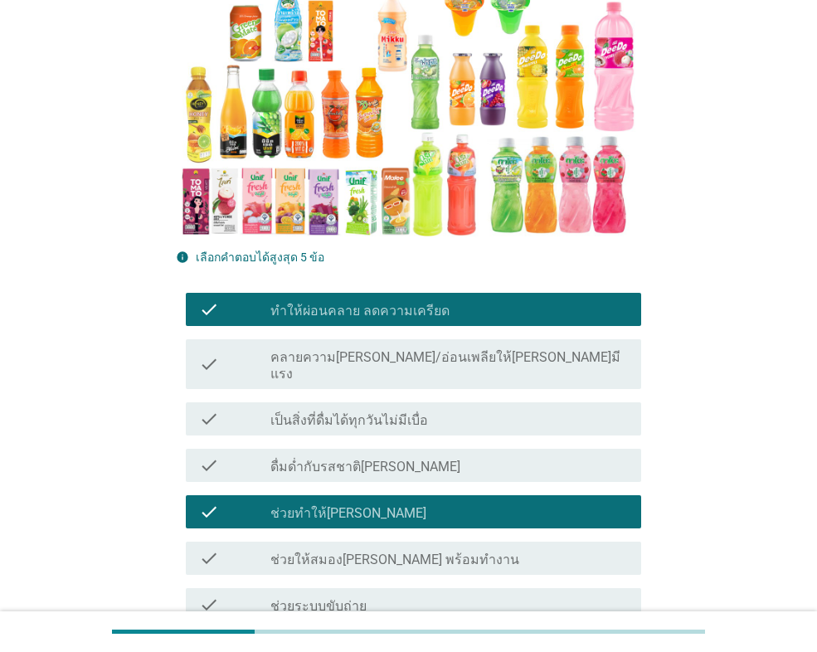
scroll to position [580, 0]
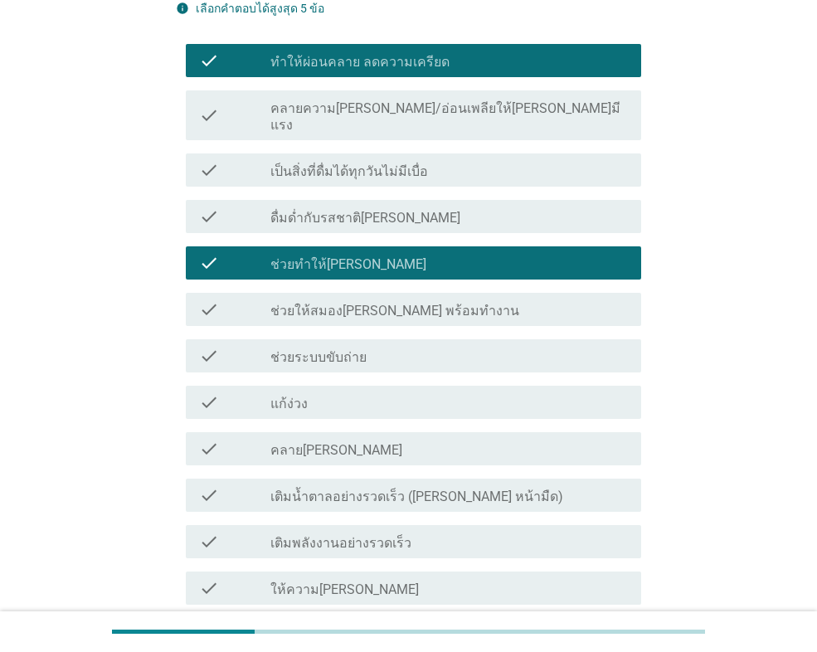
click at [320, 442] on label "คลาย[PERSON_NAME]" at bounding box center [336, 450] width 132 height 17
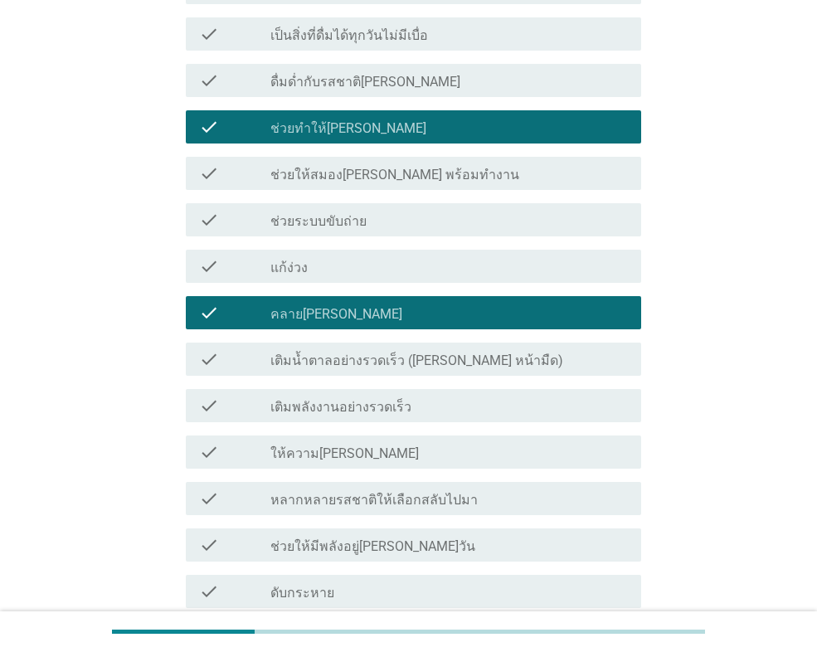
scroll to position [829, 0]
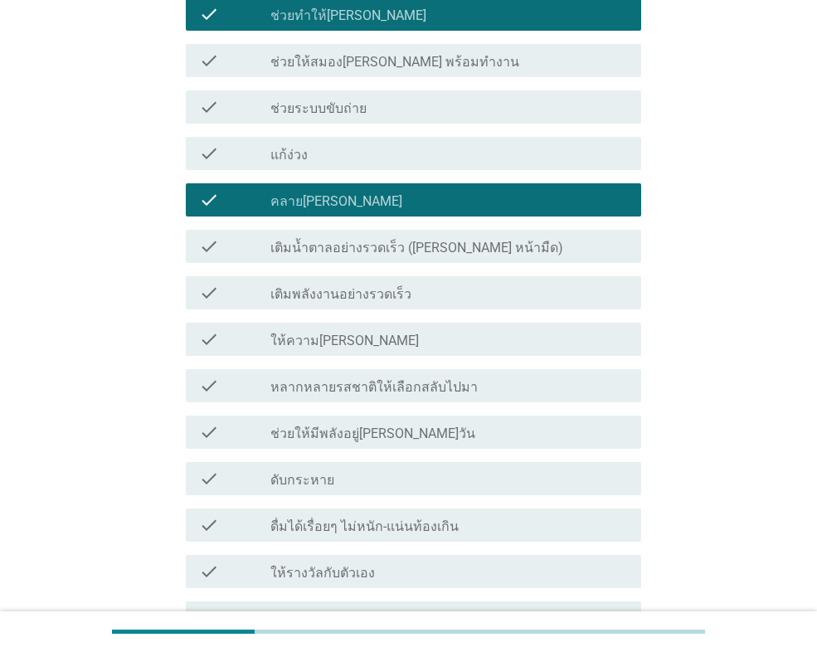
click at [307, 333] on label "ให้ความ[PERSON_NAME]" at bounding box center [344, 341] width 148 height 17
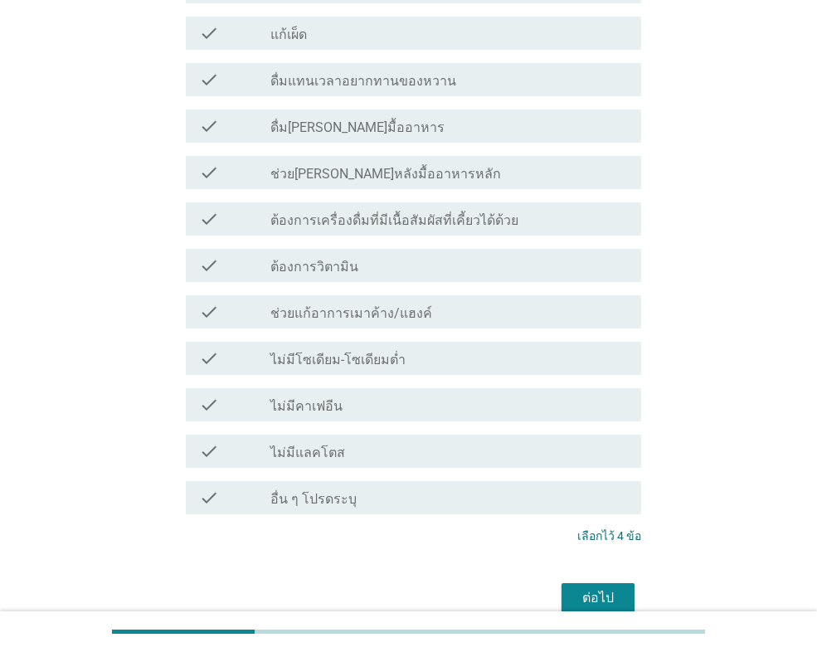
scroll to position [1576, 0]
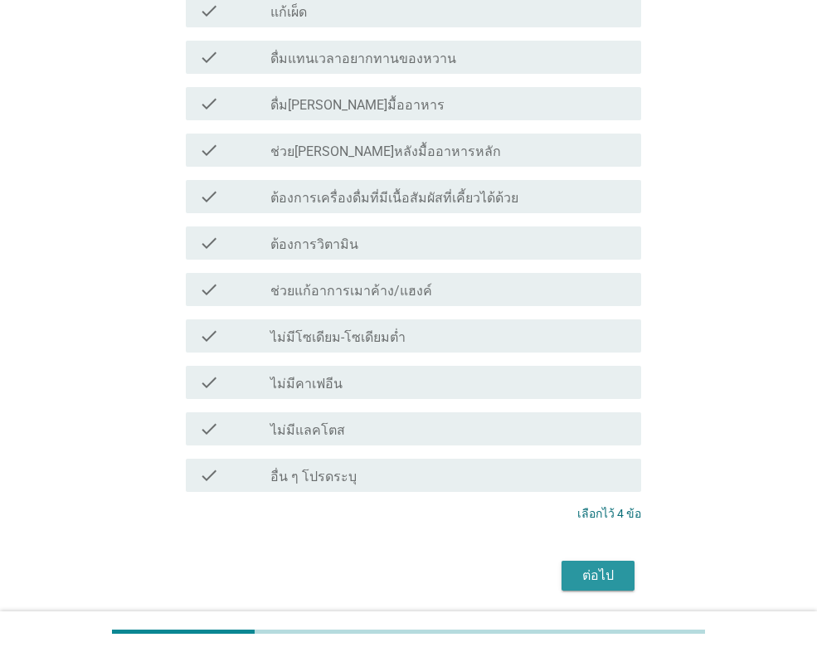
click at [598, 566] on div "ต่อไป" at bounding box center [598, 576] width 46 height 20
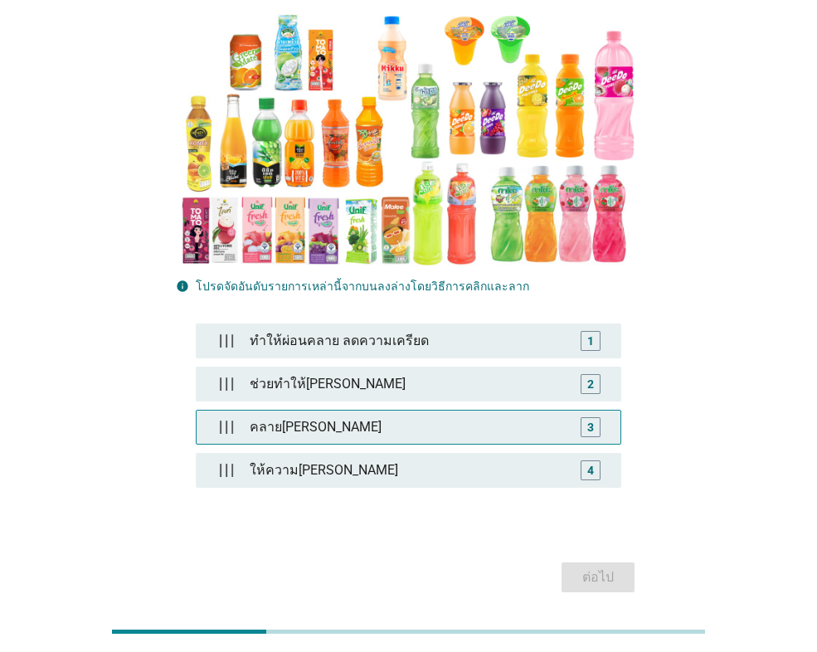
scroll to position [249, 0]
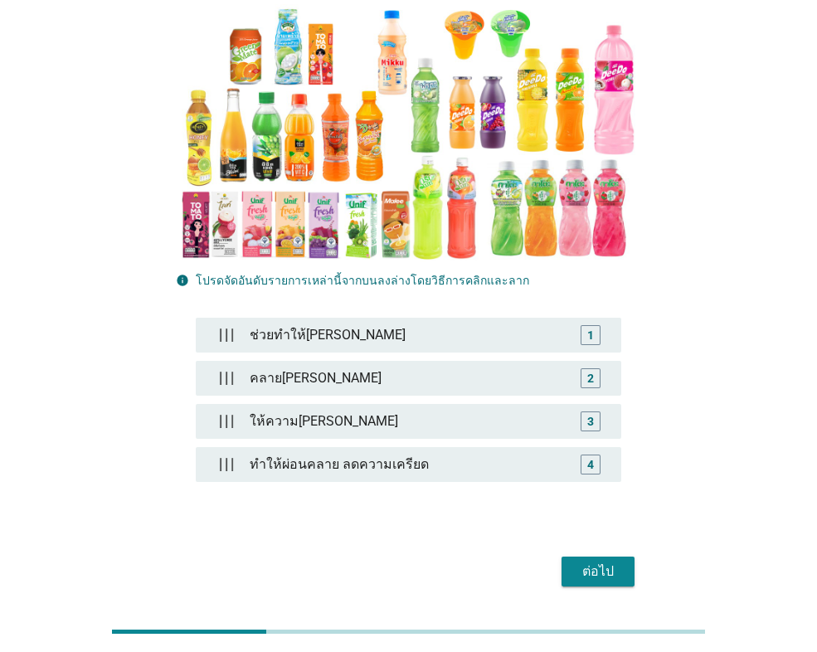
click at [229, 405] on div at bounding box center [226, 421] width 33 height 33
click at [597, 561] on div "ต่อไป" at bounding box center [598, 571] width 46 height 20
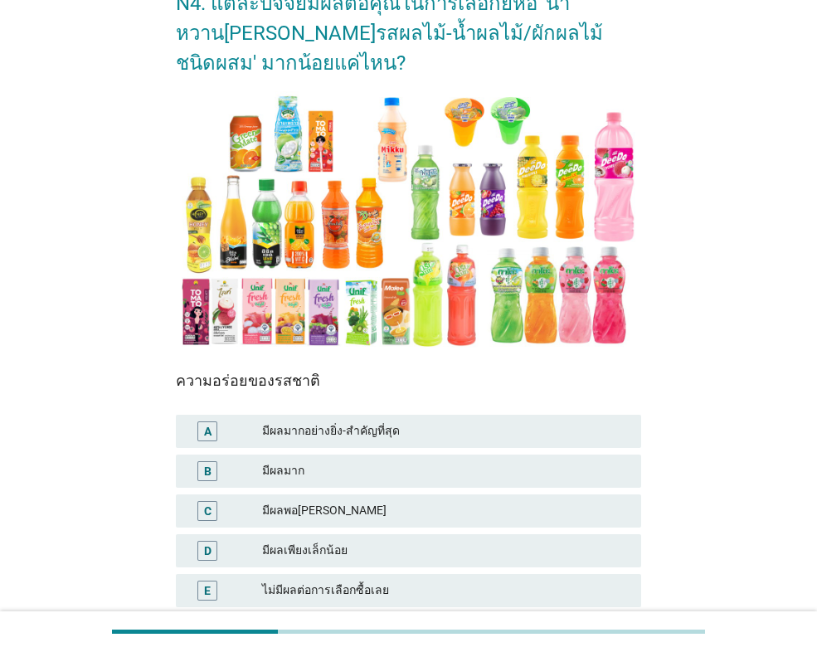
scroll to position [237, 0]
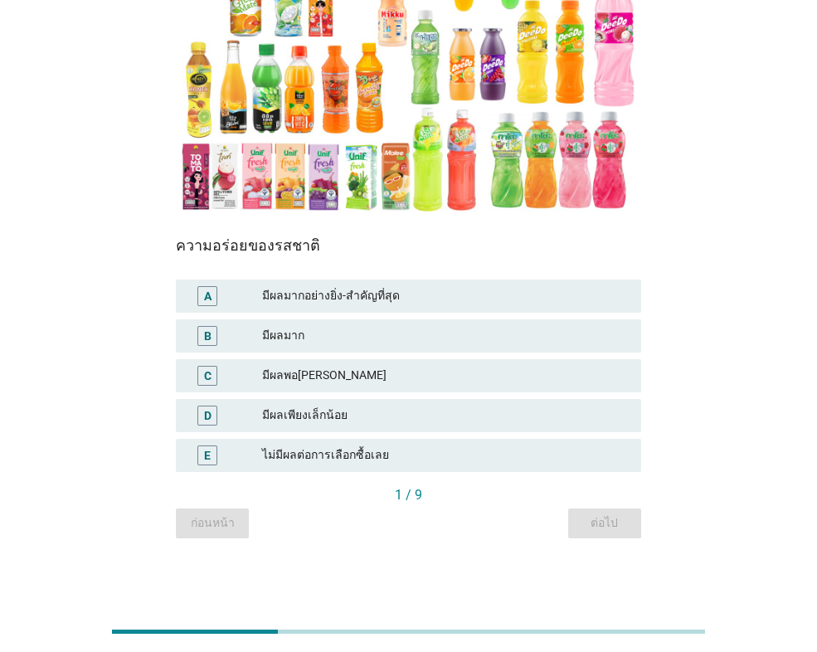
click at [304, 300] on div "มีผลมากอย่างยิ่ง-สำคัญที่สุด" at bounding box center [445, 296] width 366 height 20
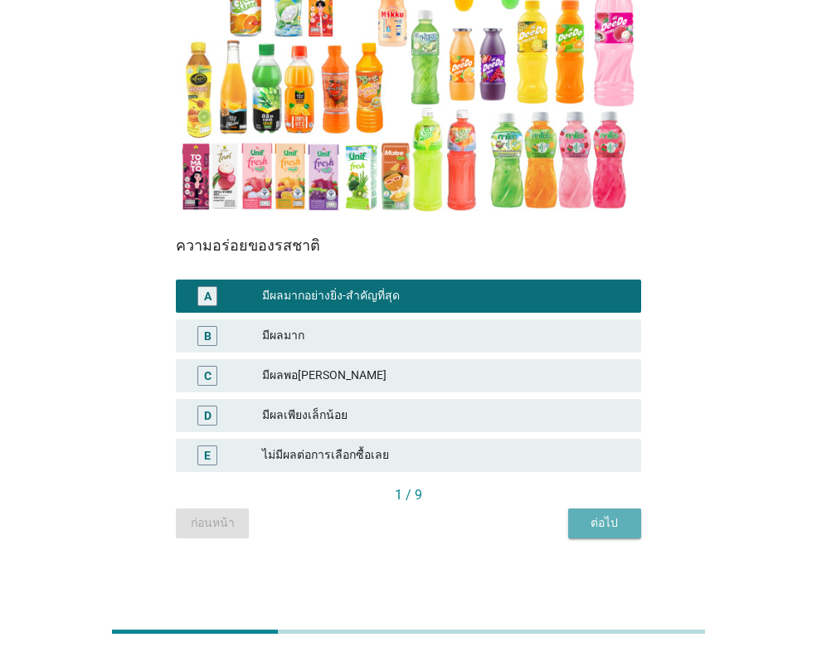
click at [604, 522] on div "ต่อไป" at bounding box center [604, 522] width 46 height 17
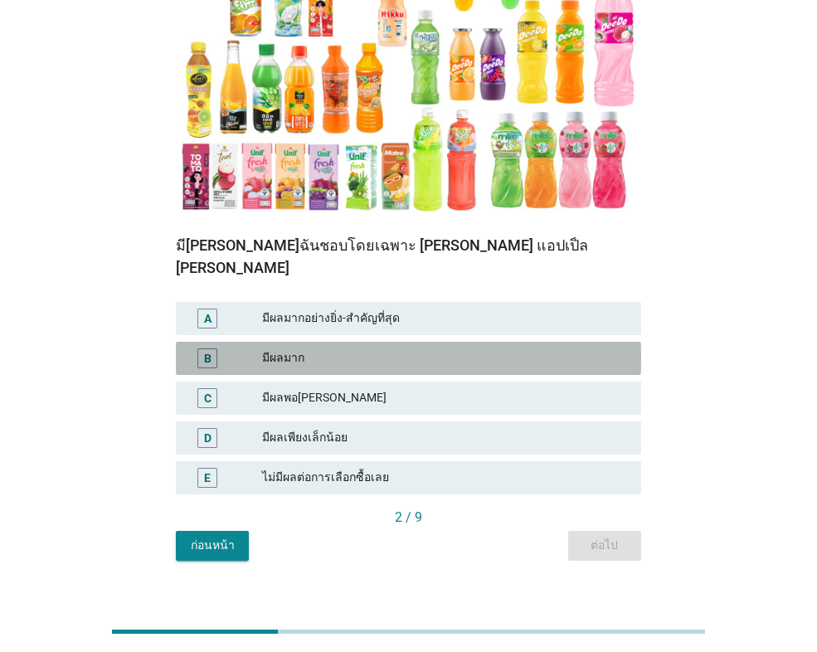
click at [328, 348] on div "มีผลมาก" at bounding box center [445, 358] width 366 height 20
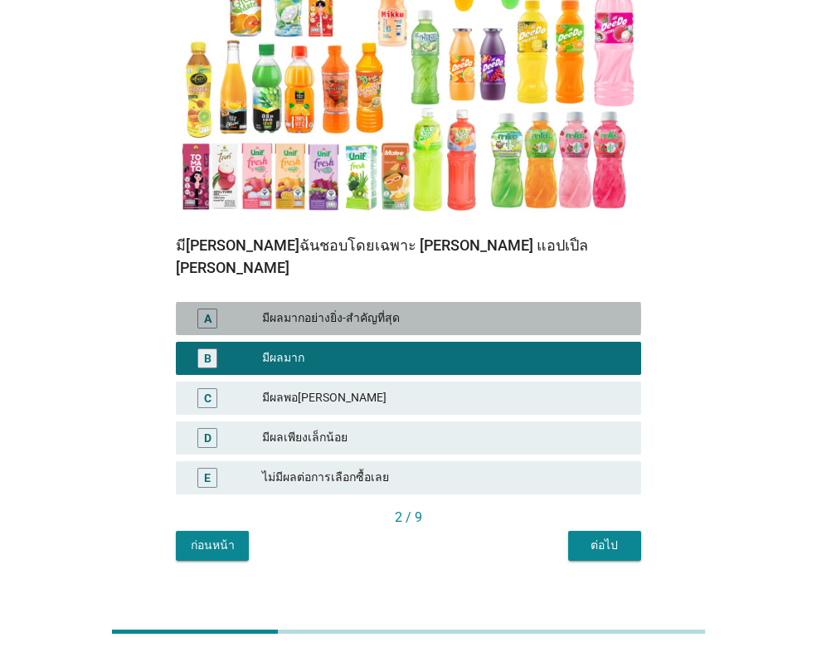
click at [359, 308] on div "มีผลมากอย่างยิ่ง-สำคัญที่สุด" at bounding box center [445, 318] width 366 height 20
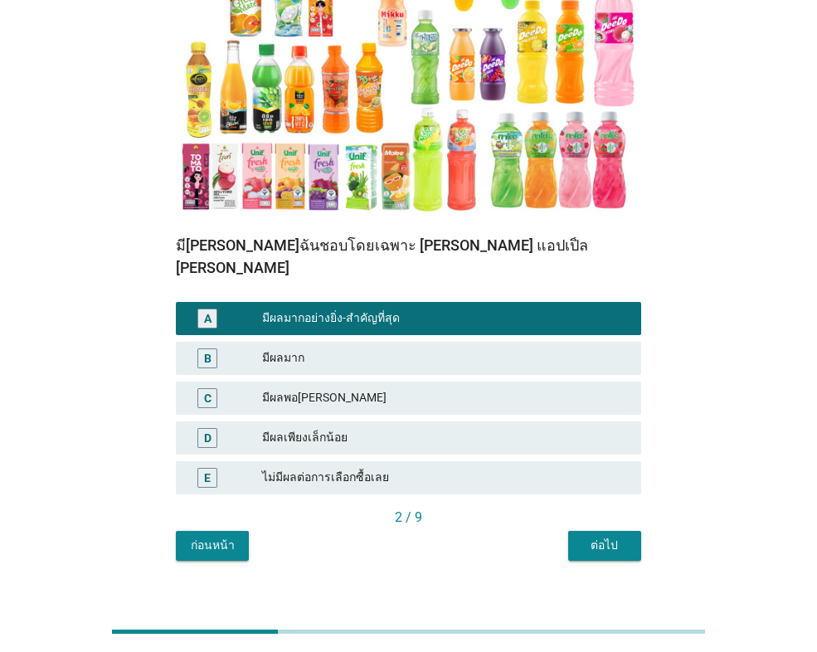
click at [622, 537] on div "ต่อไป" at bounding box center [604, 545] width 46 height 17
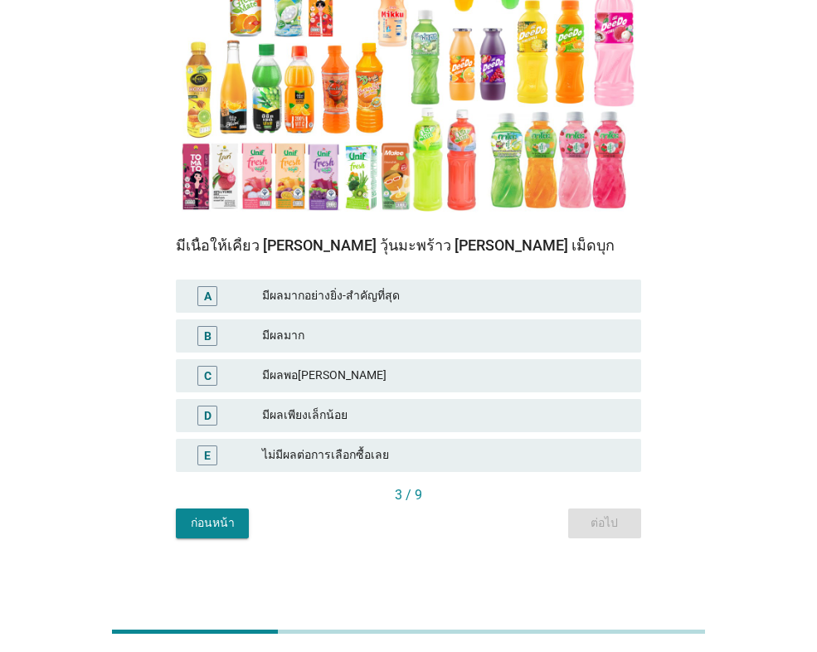
click at [337, 347] on div "B มีผลมาก" at bounding box center [408, 335] width 465 height 33
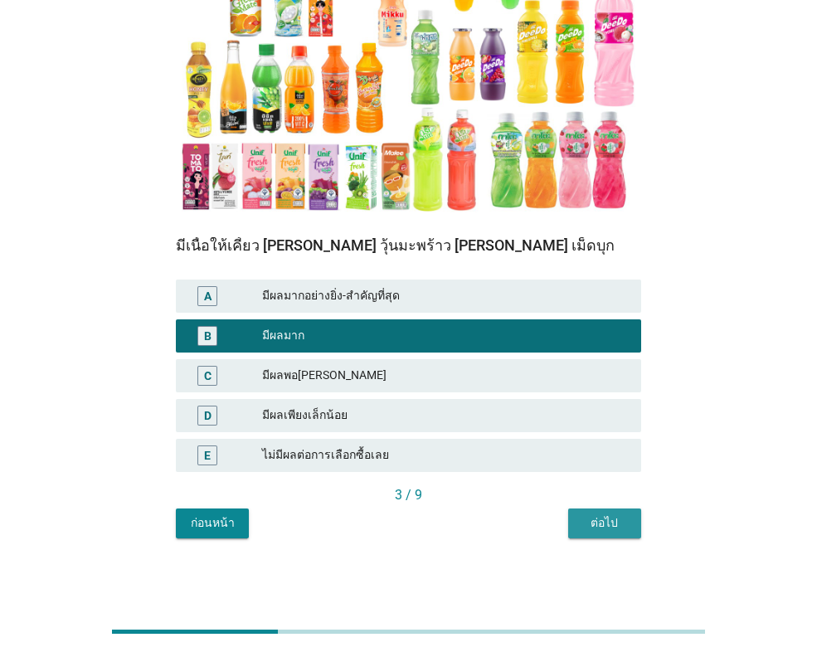
click at [606, 527] on div "ต่อไป" at bounding box center [604, 522] width 46 height 17
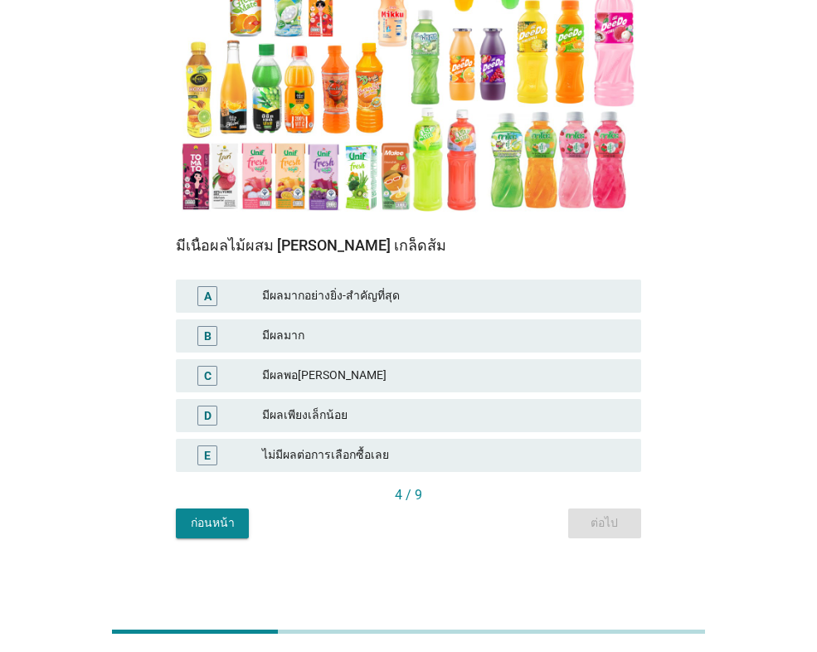
click at [332, 377] on div "มีผลพอ[PERSON_NAME]" at bounding box center [445, 376] width 366 height 20
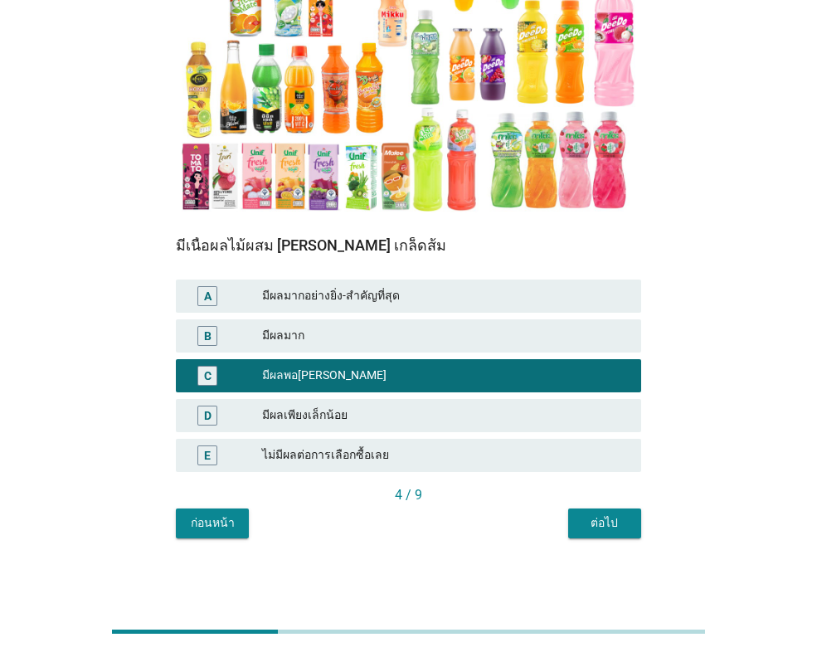
click at [574, 527] on button "ต่อไป" at bounding box center [604, 523] width 73 height 30
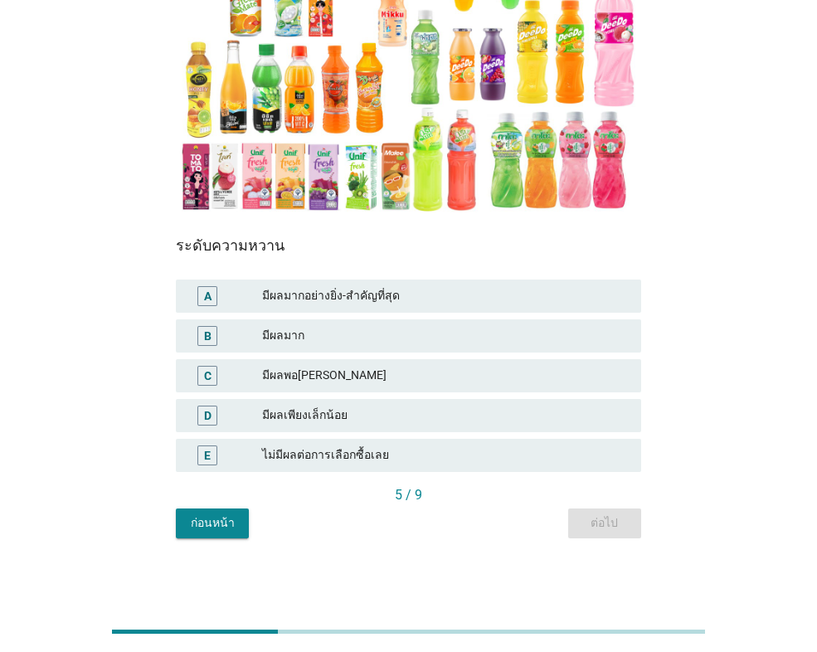
click at [329, 335] on div "มีผลมาก" at bounding box center [445, 336] width 366 height 20
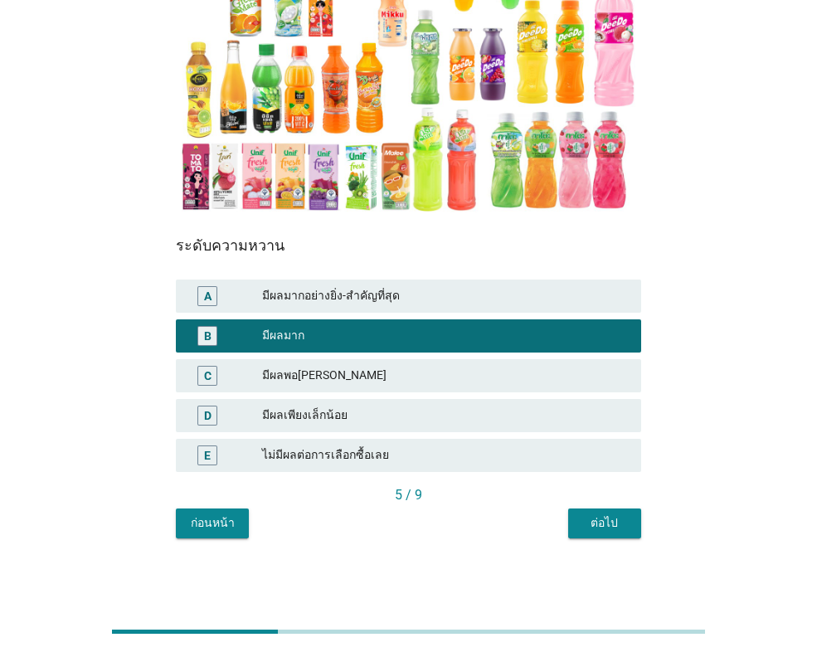
click at [636, 520] on button "ต่อไป" at bounding box center [604, 523] width 73 height 30
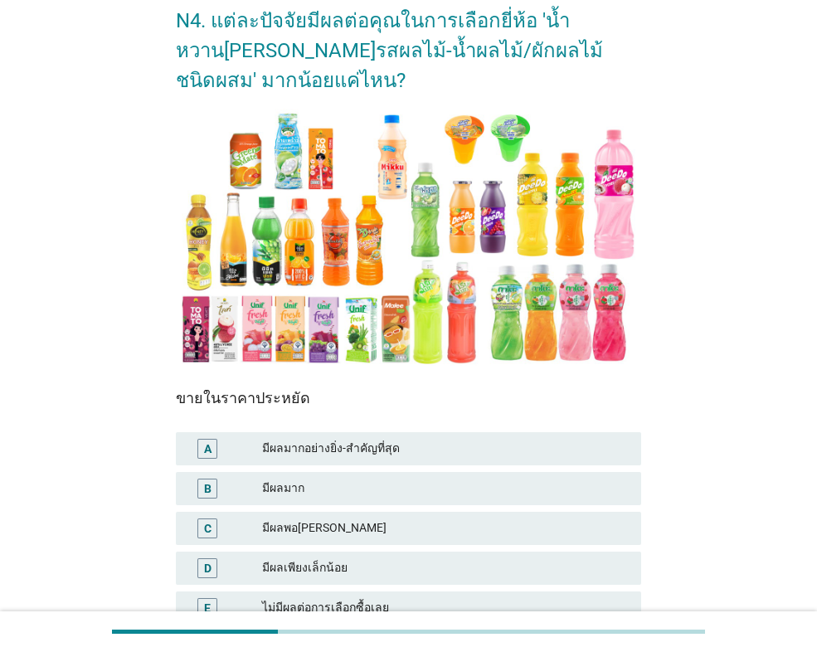
scroll to position [166, 0]
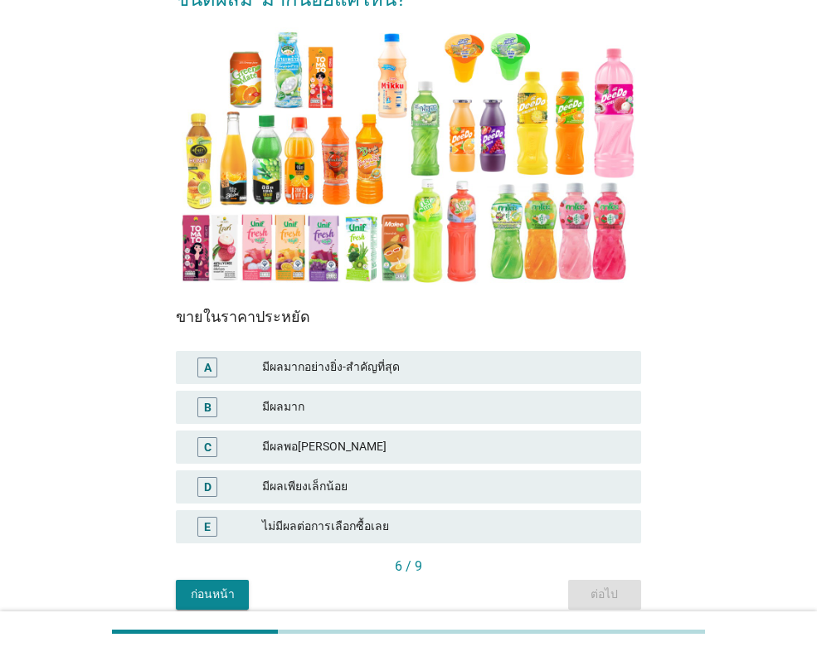
click at [352, 377] on div "A มีผลมากอย่างยิ่ง-สำคัญที่สุด" at bounding box center [408, 367] width 465 height 33
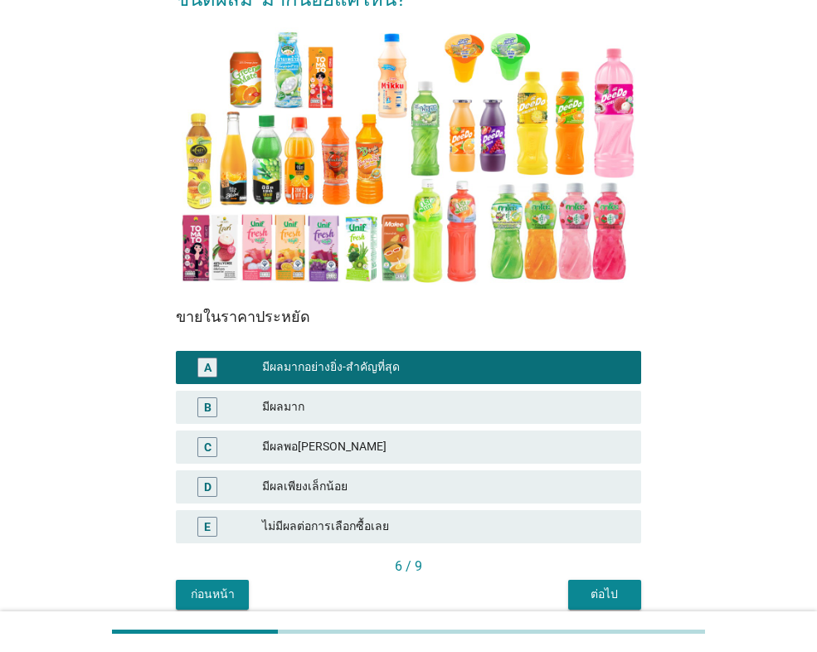
click at [601, 593] on div "ต่อไป" at bounding box center [604, 593] width 46 height 17
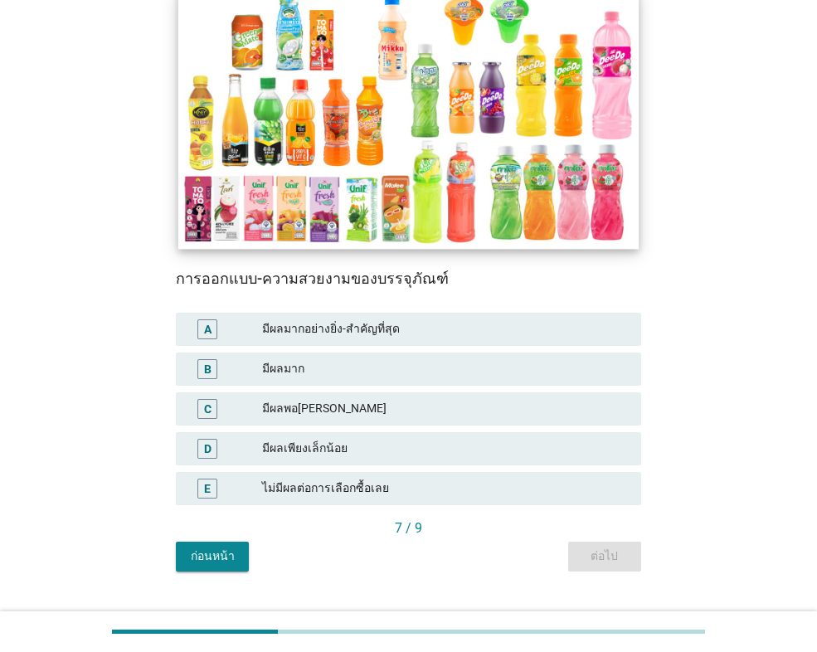
scroll to position [237, 0]
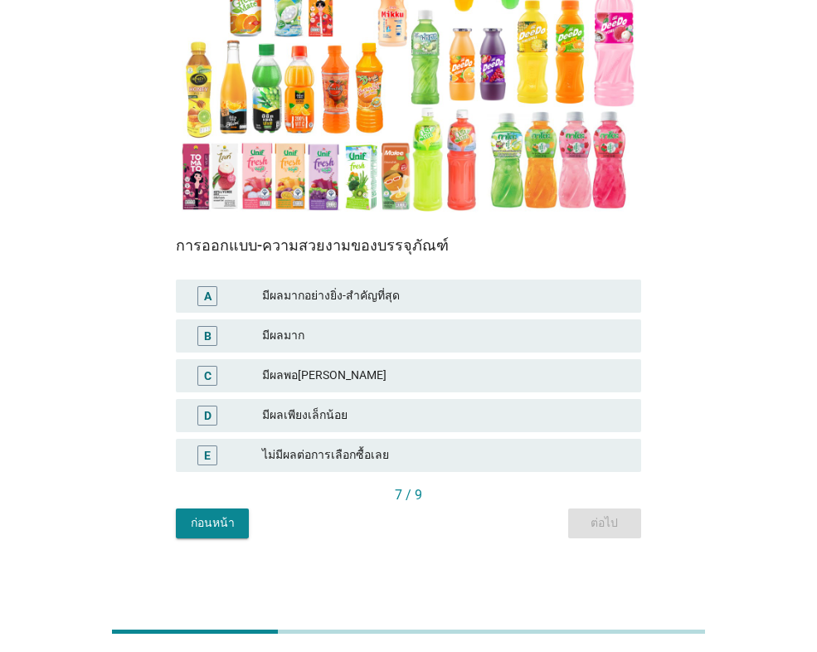
click at [446, 391] on div "C มีผลพอ[PERSON_NAME]" at bounding box center [408, 375] width 465 height 33
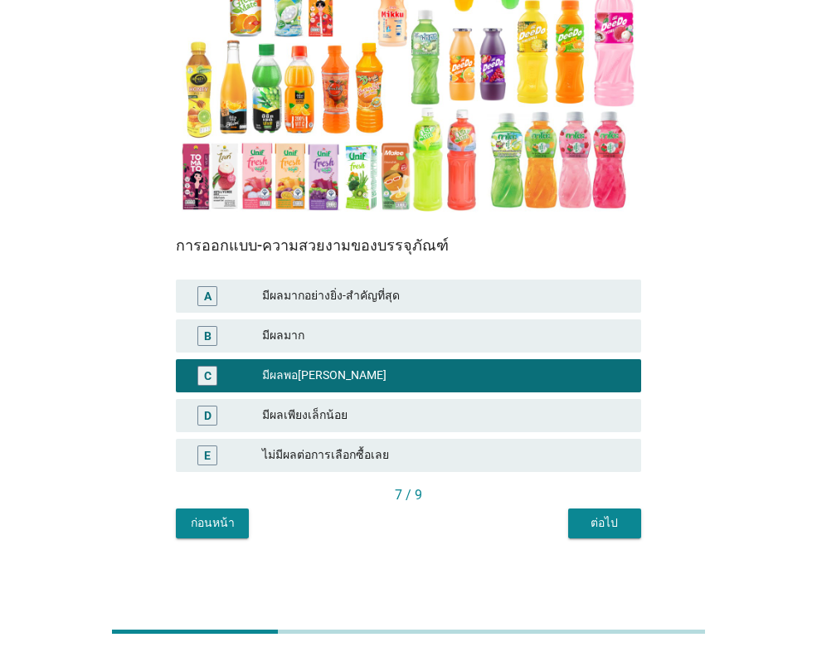
click at [632, 506] on div "7 / 9" at bounding box center [408, 496] width 465 height 23
click at [635, 521] on button "ต่อไป" at bounding box center [604, 523] width 73 height 30
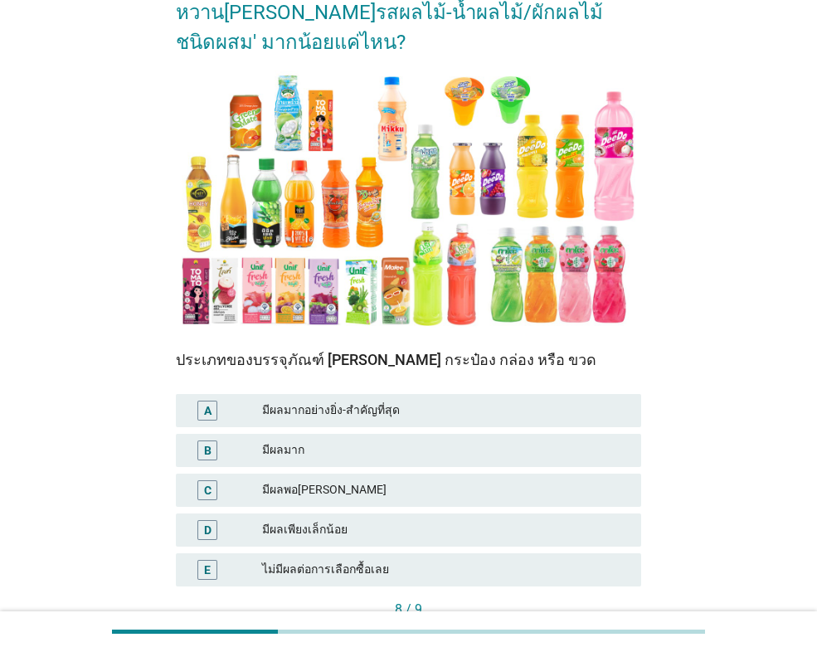
scroll to position [166, 0]
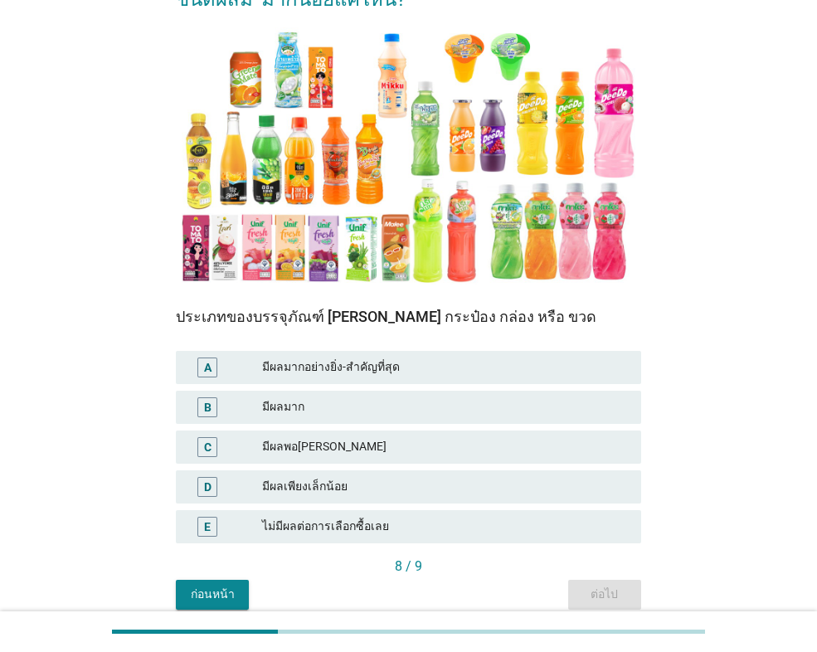
click at [365, 446] on div "มีผลพอ[PERSON_NAME]" at bounding box center [445, 447] width 366 height 20
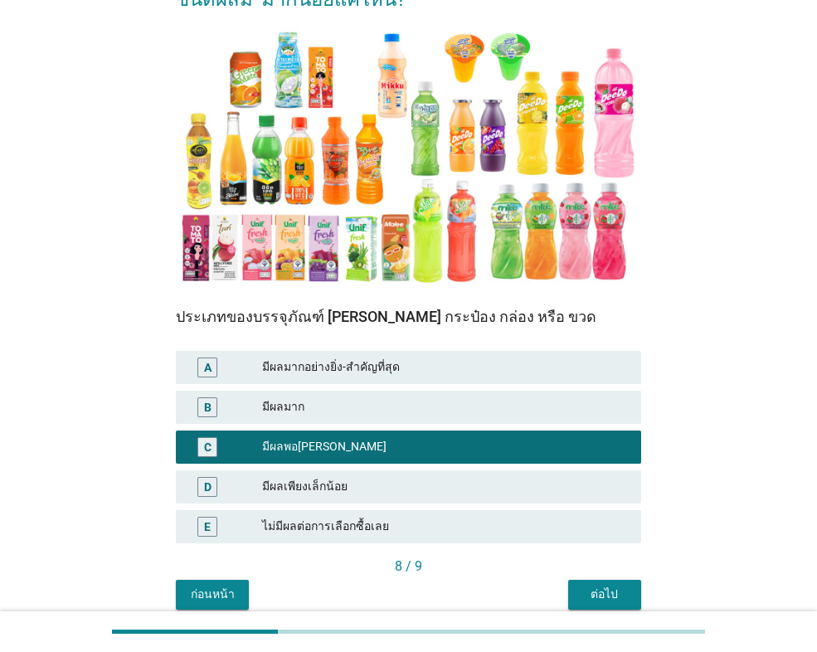
click at [622, 593] on div "ต่อไป" at bounding box center [604, 593] width 46 height 17
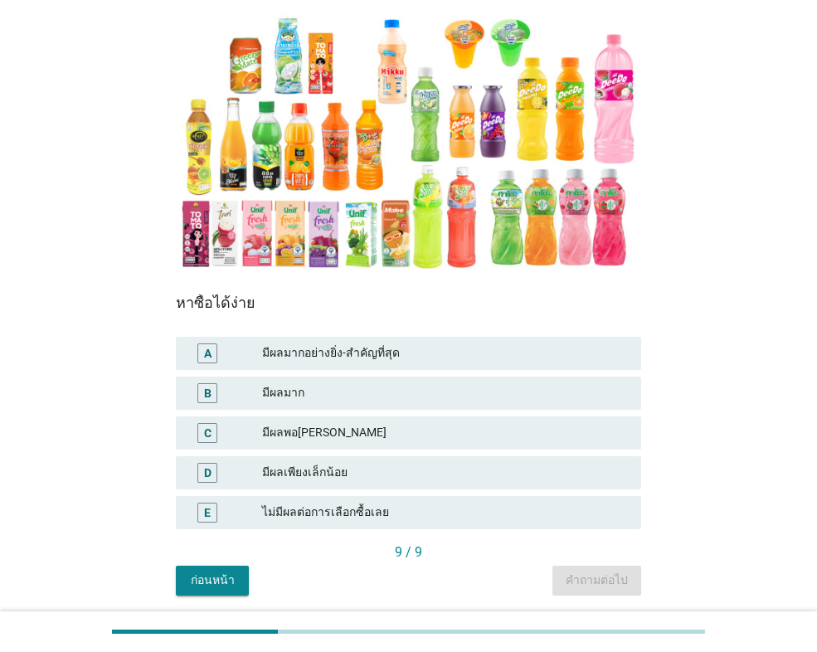
scroll to position [237, 0]
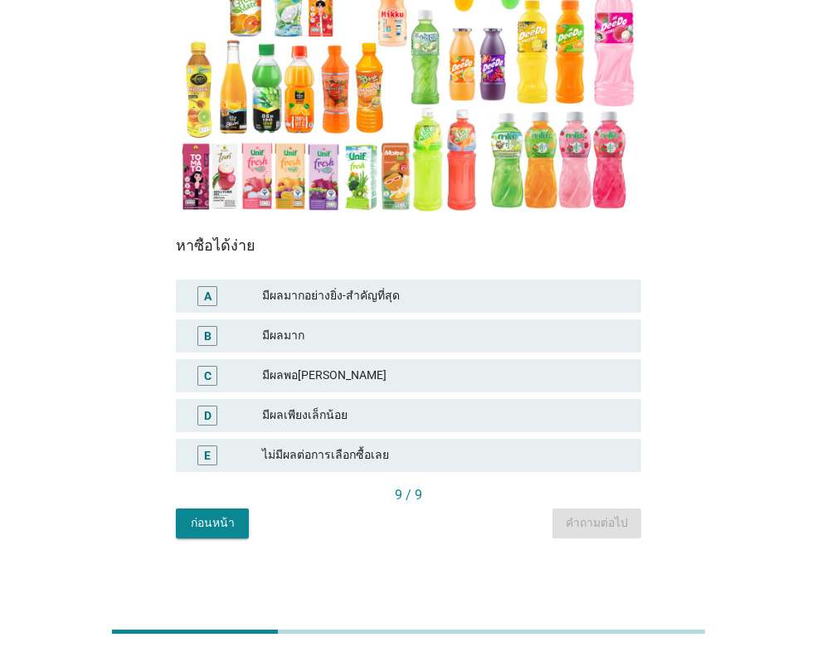
click at [337, 333] on div "มีผลมาก" at bounding box center [445, 336] width 366 height 20
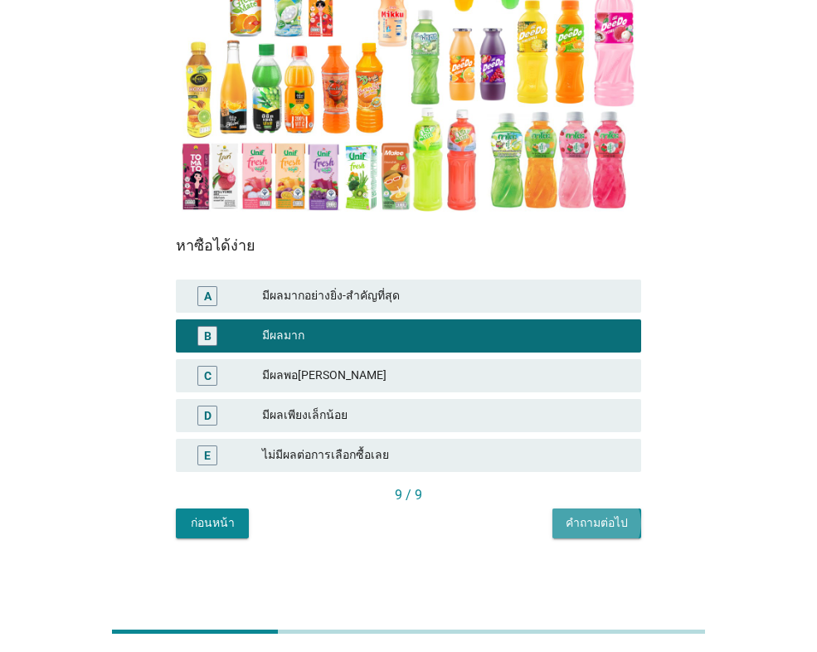
click at [606, 522] on div "คำถามต่อไป" at bounding box center [597, 522] width 62 height 17
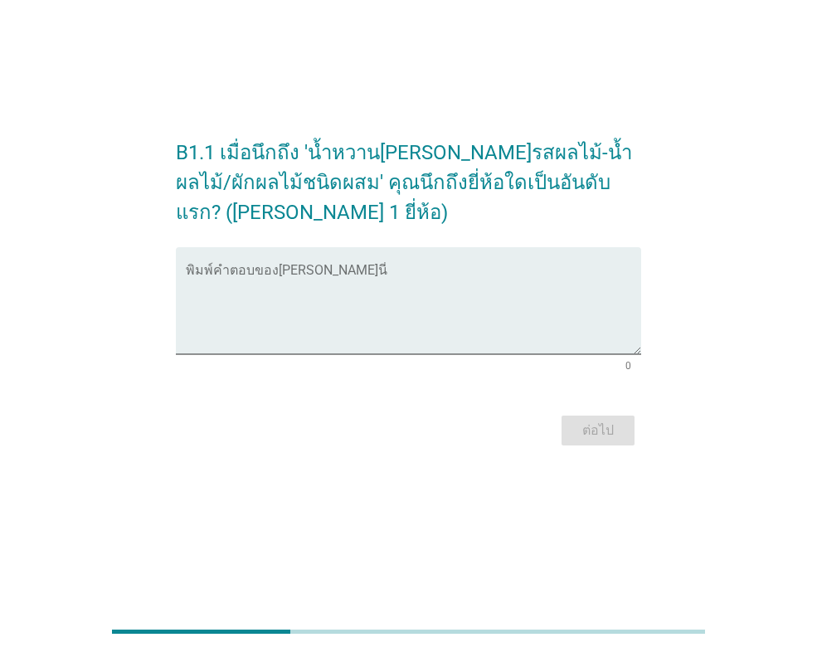
scroll to position [0, 0]
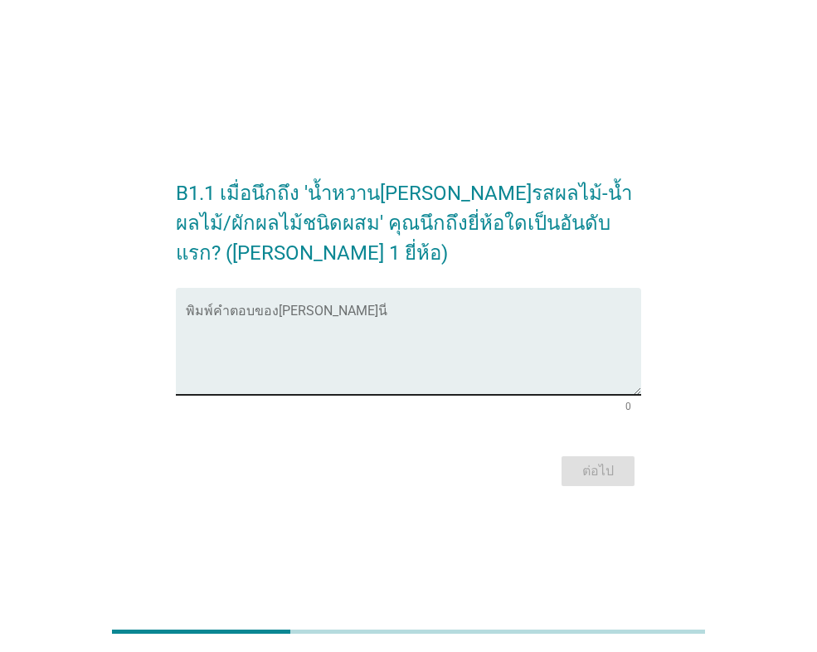
click at [481, 376] on textarea "พิมพ์คำตอบของคุณ ที่นี่" at bounding box center [413, 351] width 455 height 87
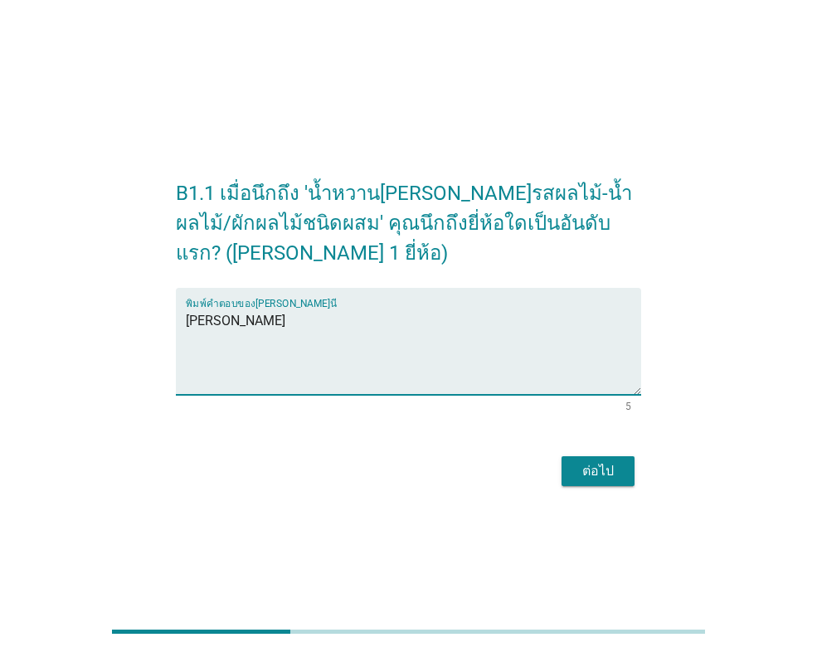
type textarea "[PERSON_NAME]"
click at [602, 465] on div "ต่อไป" at bounding box center [598, 471] width 46 height 20
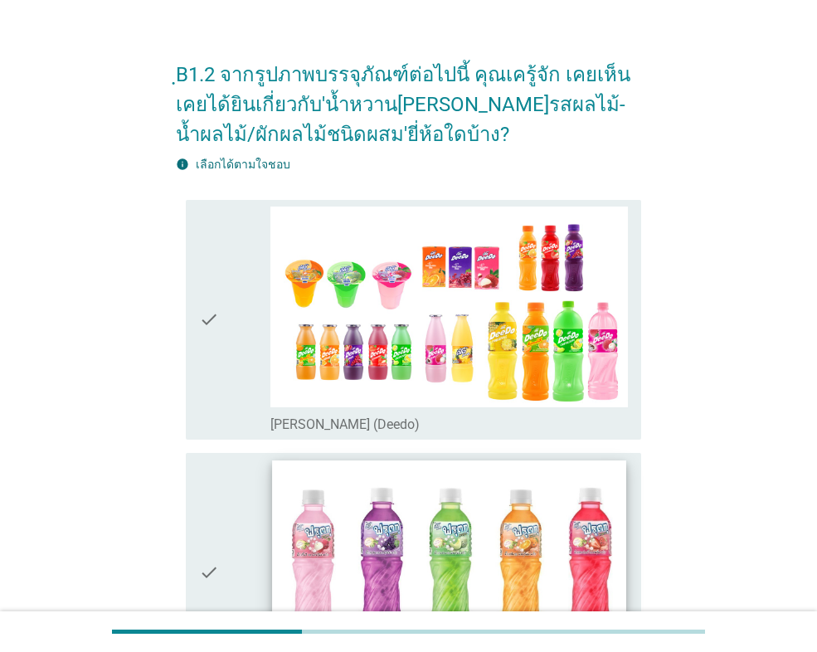
scroll to position [83, 0]
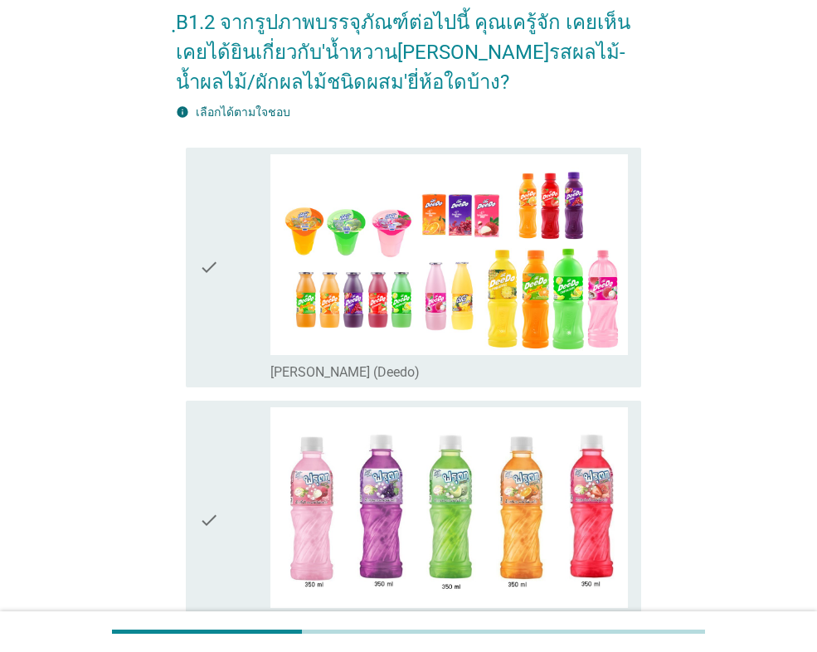
click at [236, 255] on div "check" at bounding box center [234, 267] width 71 height 226
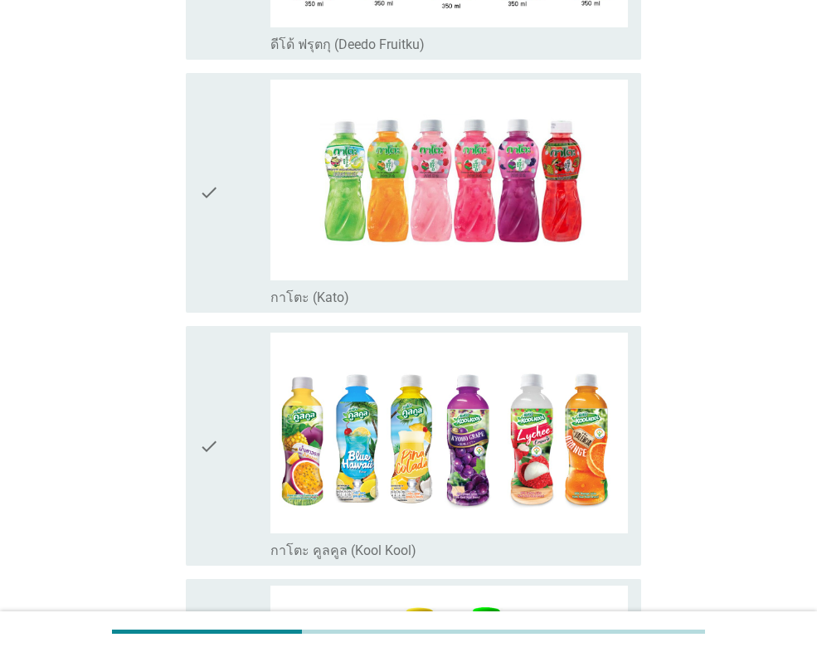
drag, startPoint x: 231, startPoint y: 274, endPoint x: 240, endPoint y: 285, distance: 14.7
click at [231, 274] on div "check" at bounding box center [234, 193] width 71 height 226
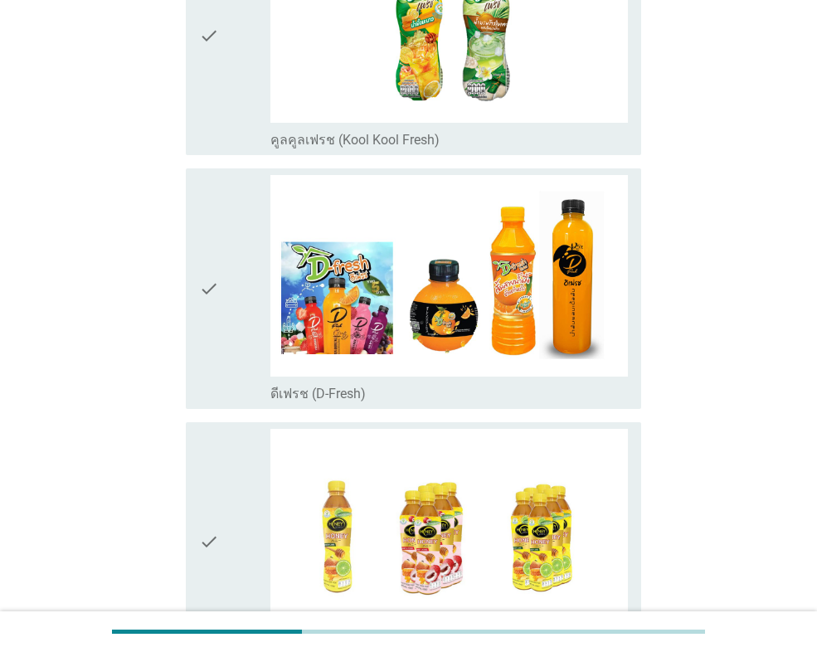
scroll to position [1741, 0]
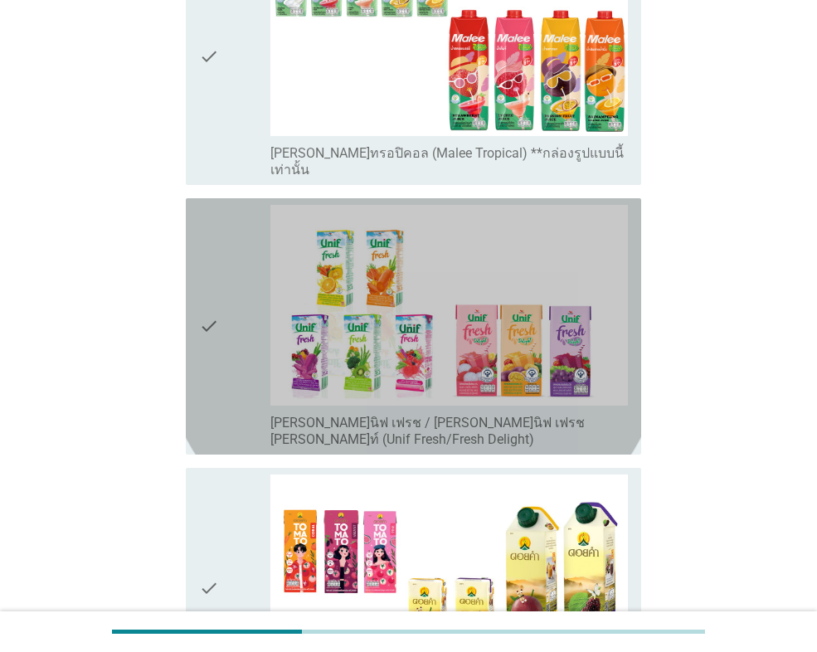
click at [226, 347] on div "check" at bounding box center [234, 326] width 71 height 243
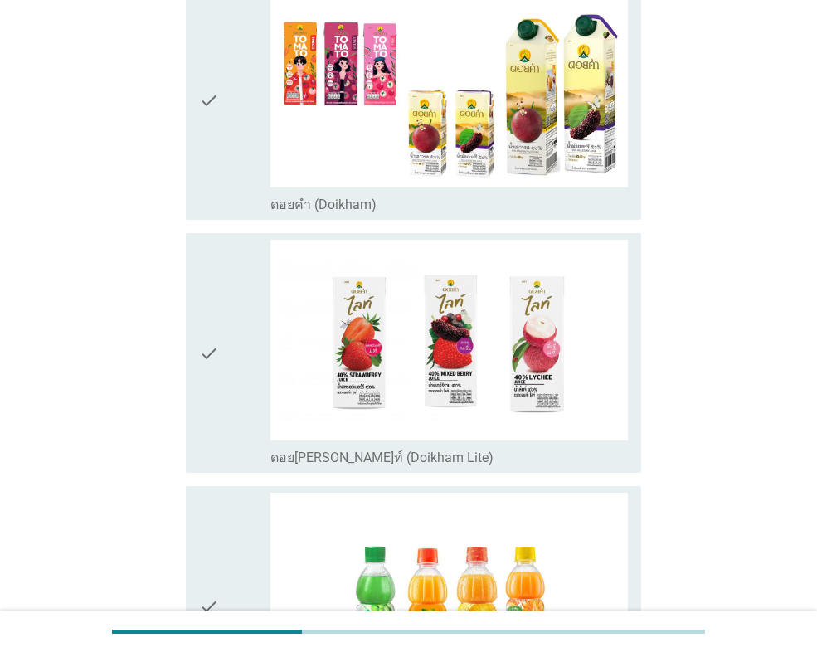
scroll to position [2819, 0]
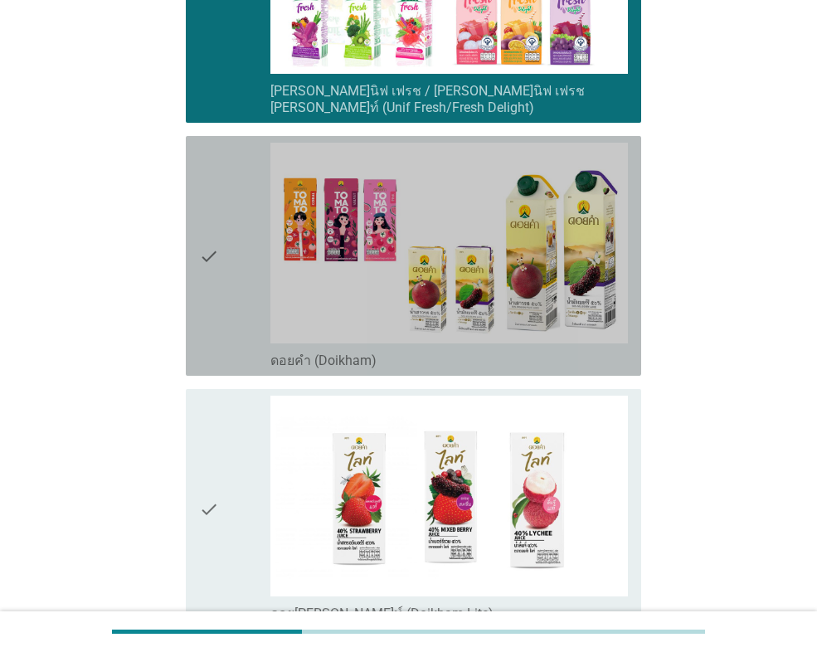
click at [248, 216] on div "check" at bounding box center [234, 256] width 71 height 226
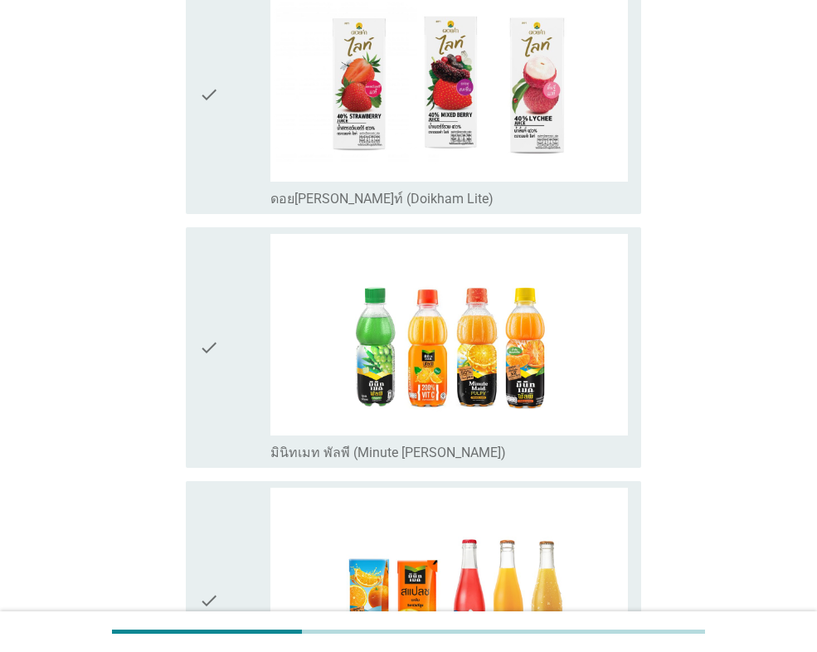
click at [256, 294] on div "check" at bounding box center [234, 347] width 71 height 226
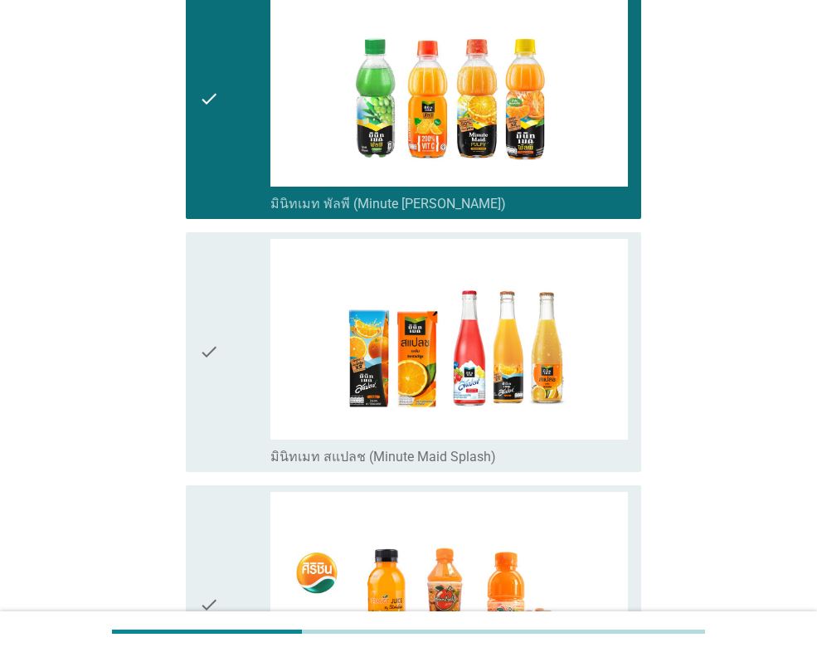
click at [256, 309] on div "check" at bounding box center [234, 352] width 71 height 226
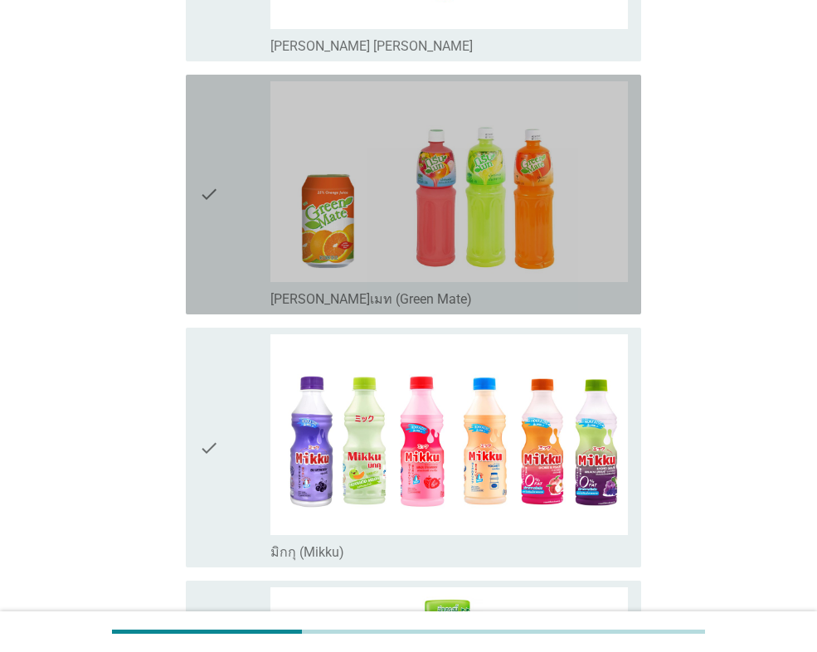
click at [224, 236] on div "check" at bounding box center [234, 194] width 71 height 226
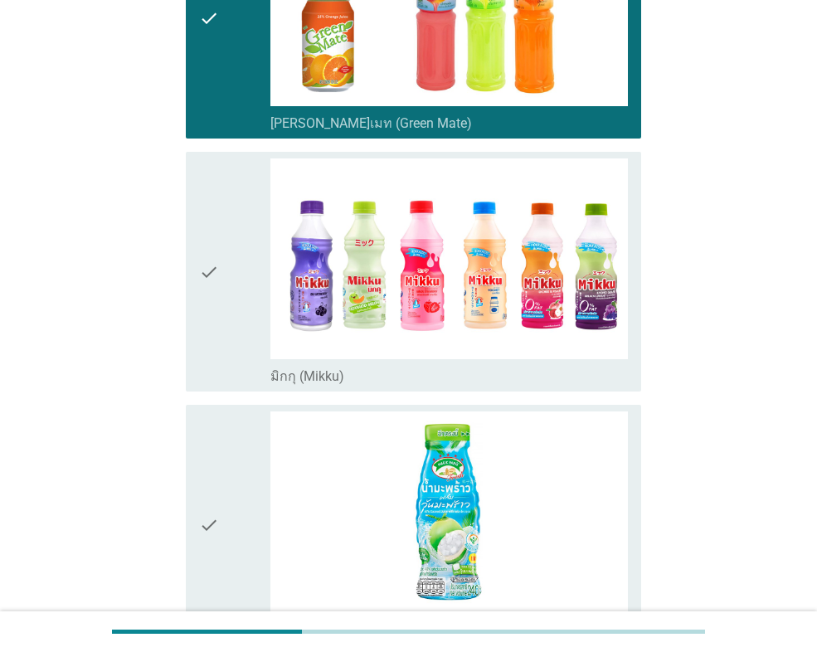
scroll to position [4146, 0]
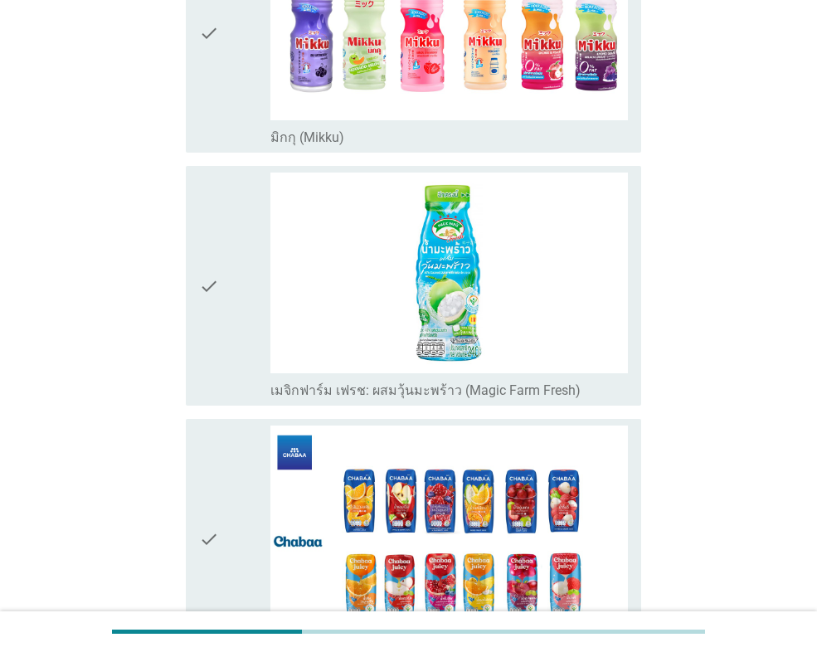
click at [230, 240] on div "check" at bounding box center [234, 285] width 71 height 226
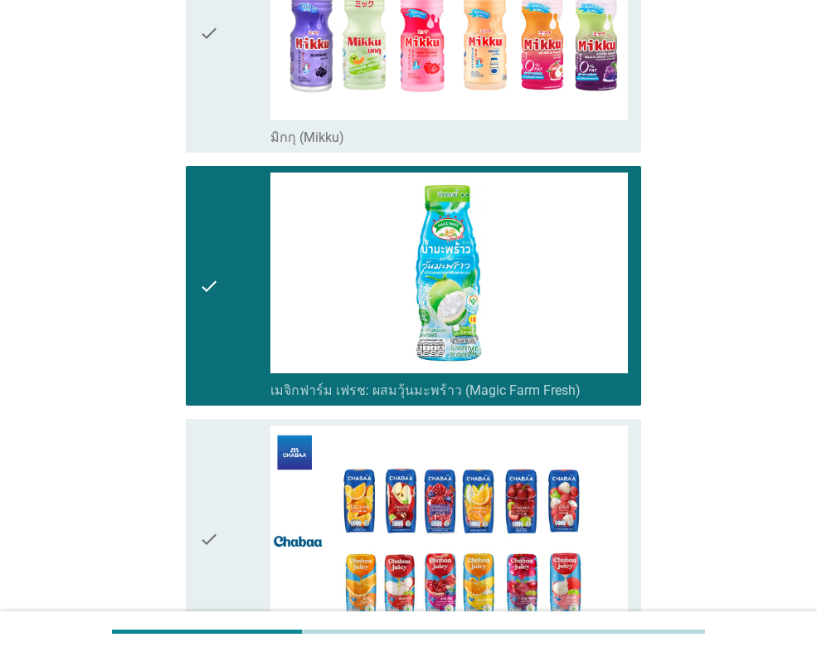
scroll to position [4360, 0]
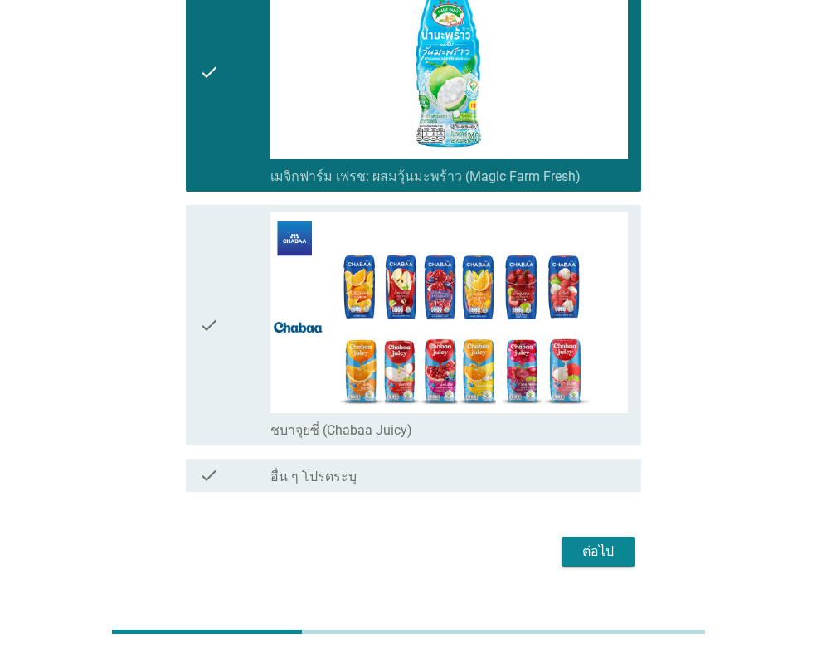
click at [229, 238] on div "check" at bounding box center [234, 324] width 71 height 226
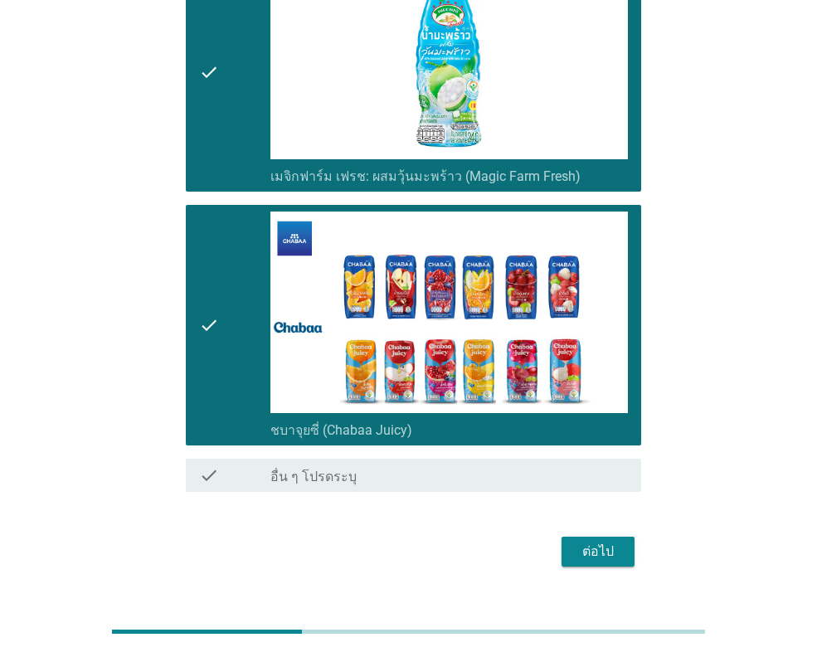
click at [611, 542] on div "ต่อไป" at bounding box center [598, 552] width 46 height 20
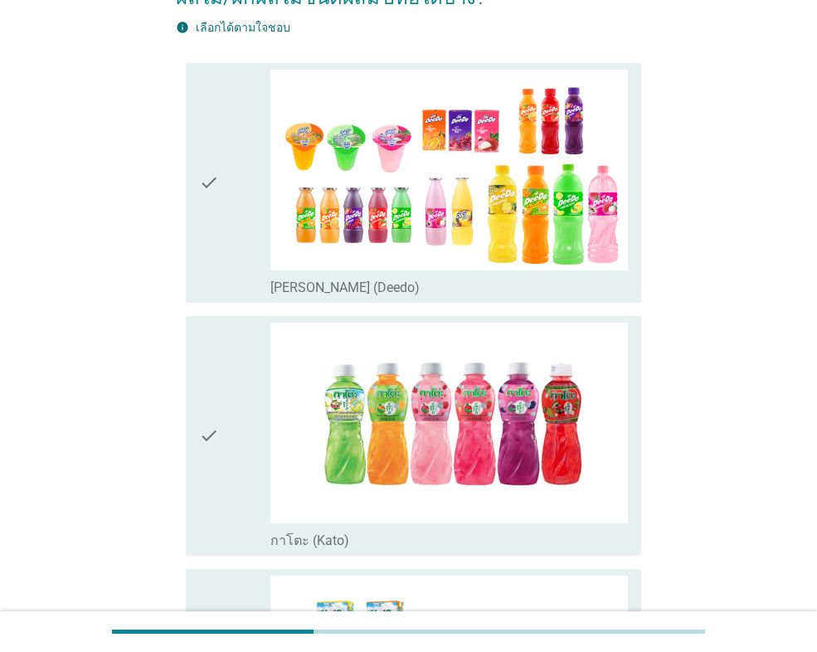
scroll to position [166, 0]
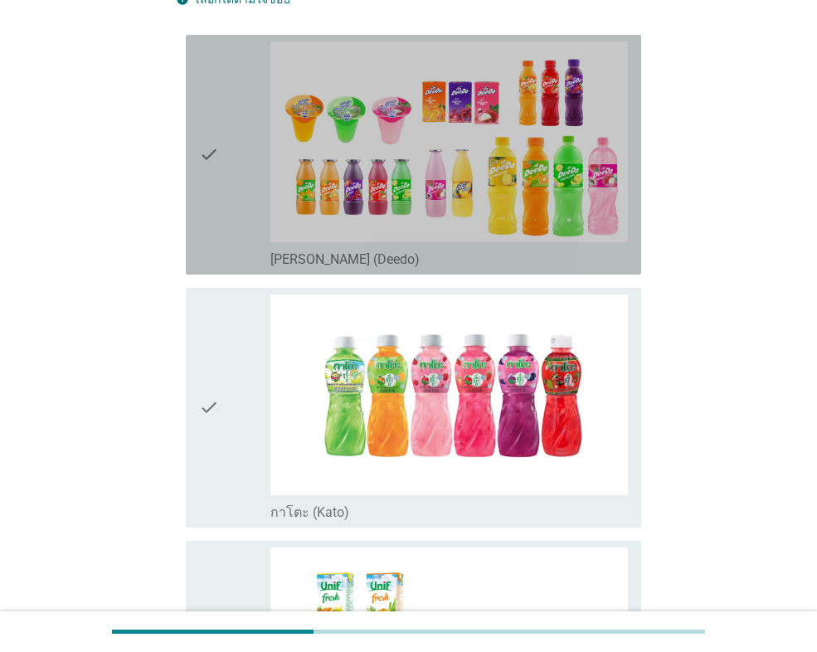
click at [242, 231] on div "check" at bounding box center [234, 154] width 71 height 226
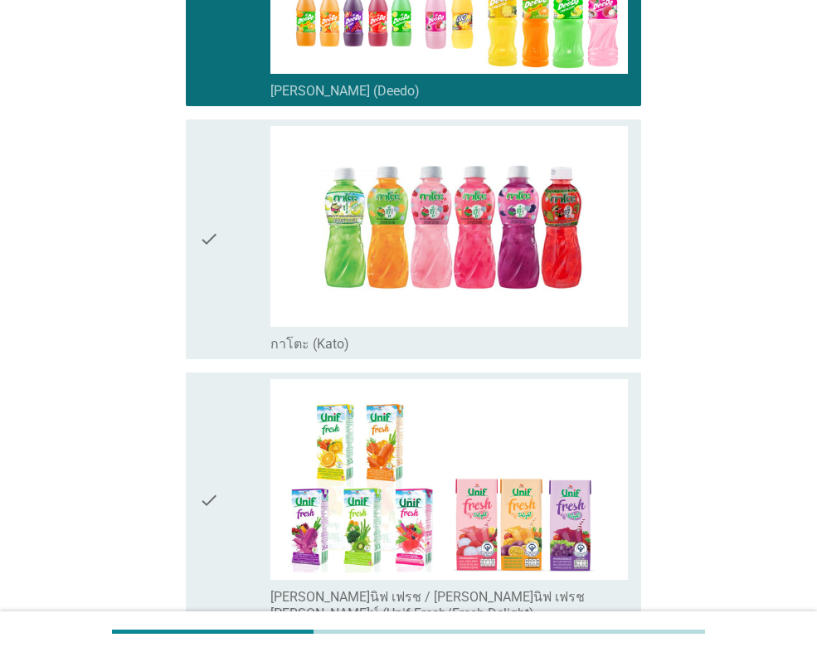
scroll to position [415, 0]
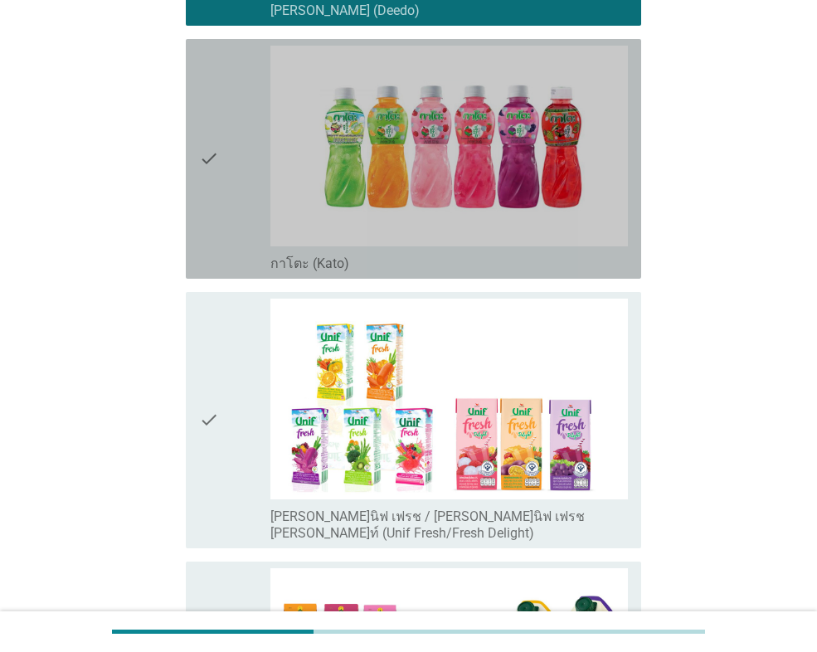
click at [244, 236] on div "check" at bounding box center [234, 159] width 71 height 226
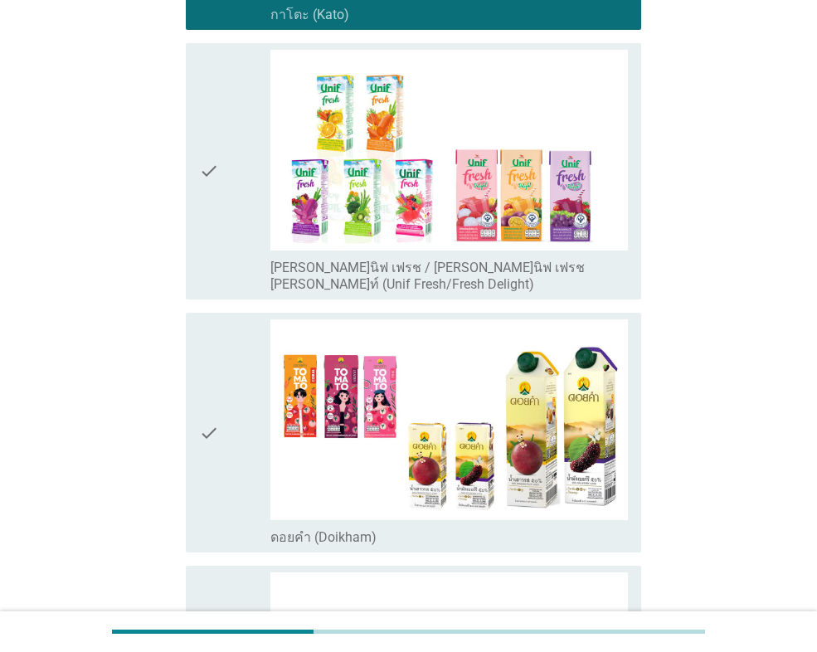
click at [243, 235] on div "check" at bounding box center [234, 171] width 71 height 243
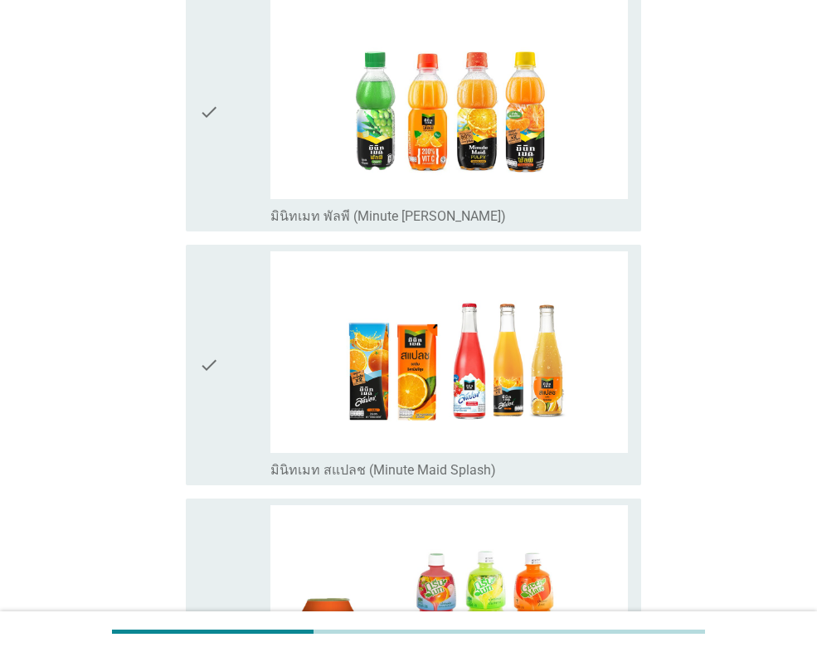
scroll to position [1244, 0]
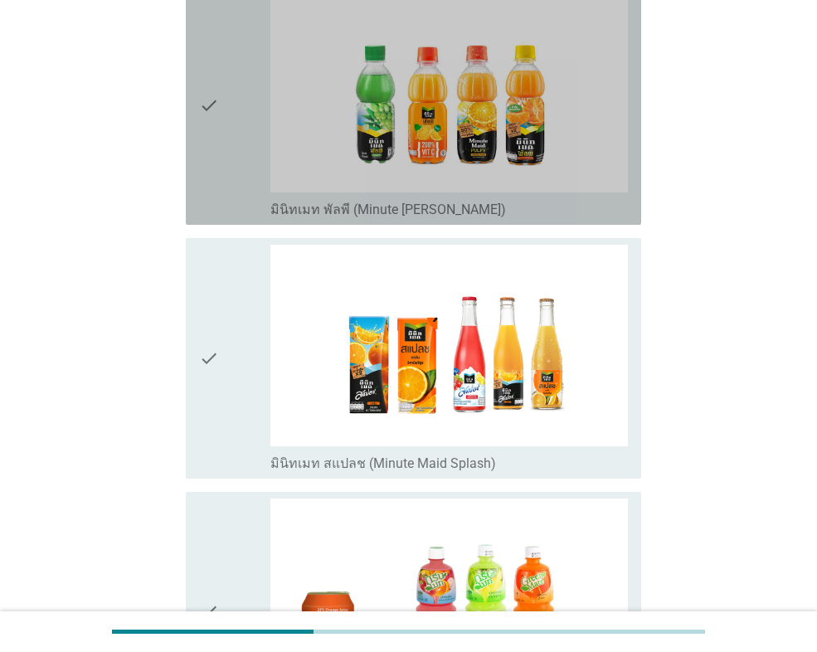
click at [221, 145] on div "check" at bounding box center [234, 105] width 71 height 226
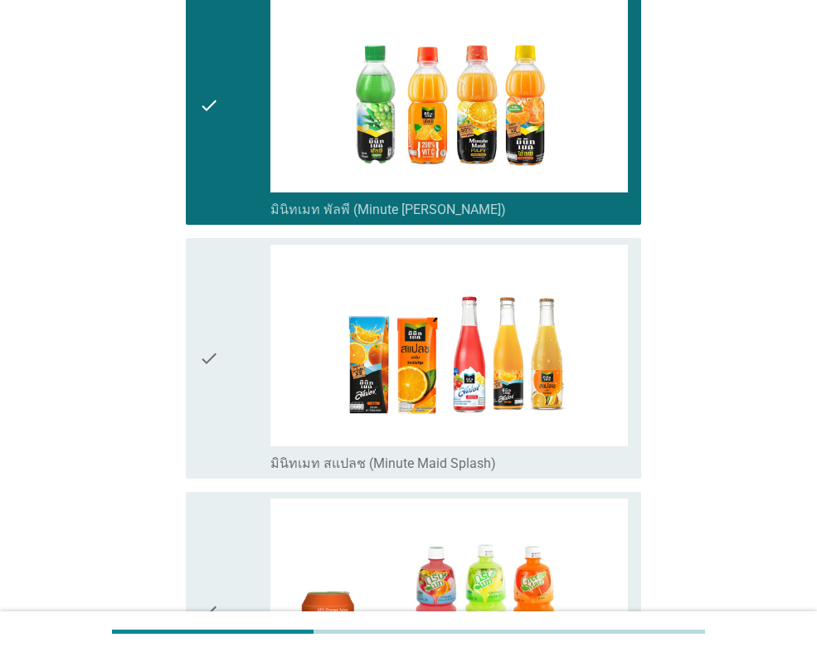
click at [232, 332] on div "check" at bounding box center [234, 358] width 71 height 226
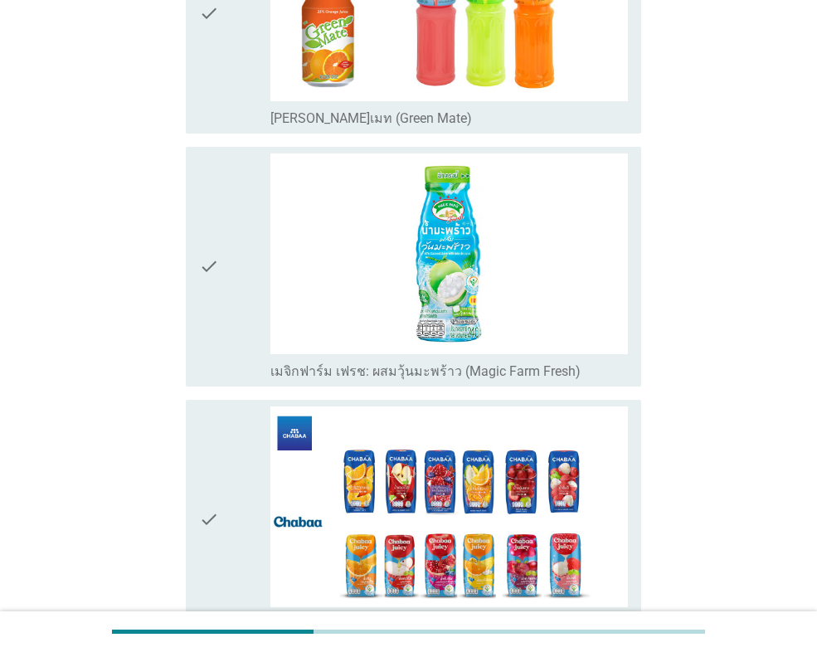
scroll to position [2053, 0]
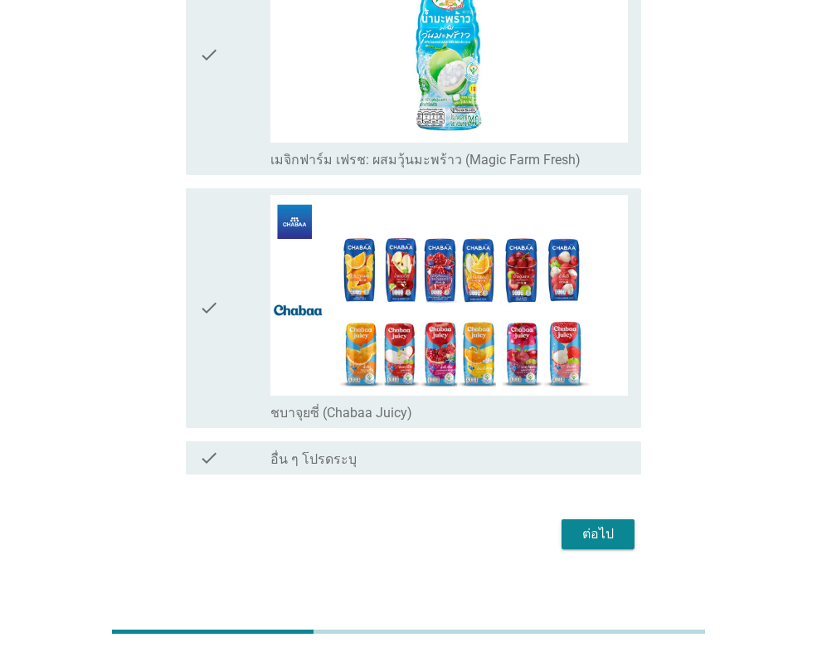
click at [579, 524] on div "ต่อไป" at bounding box center [598, 534] width 46 height 20
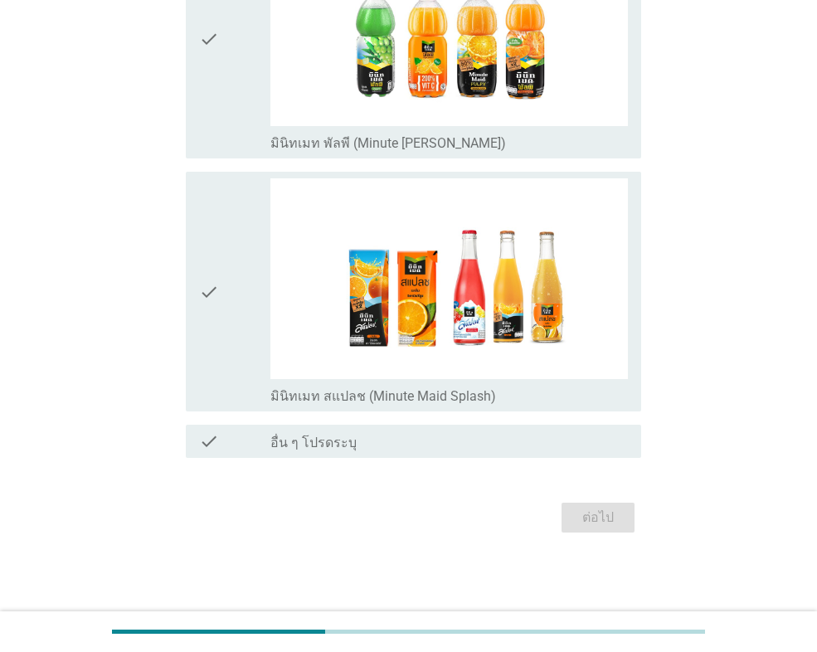
scroll to position [0, 0]
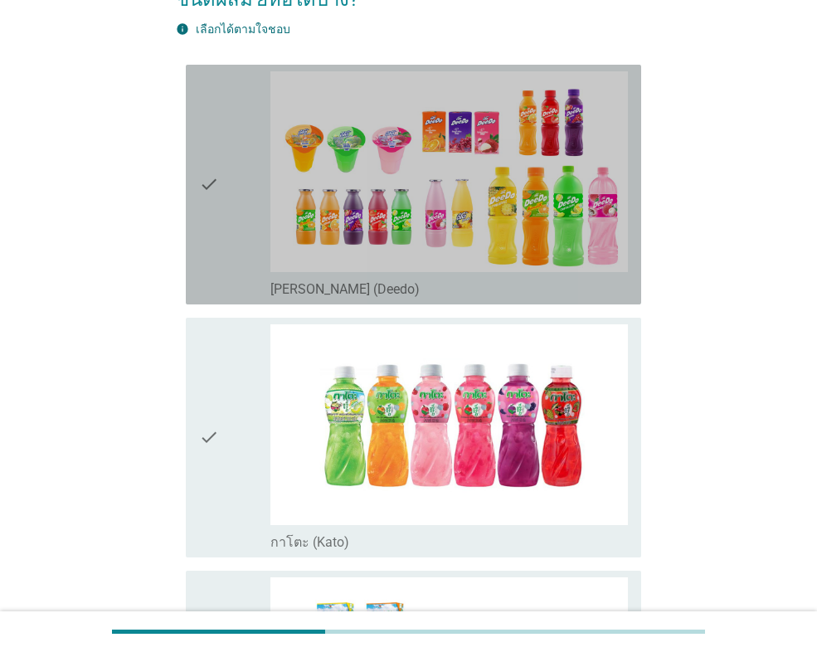
click at [265, 252] on div "check" at bounding box center [234, 184] width 71 height 226
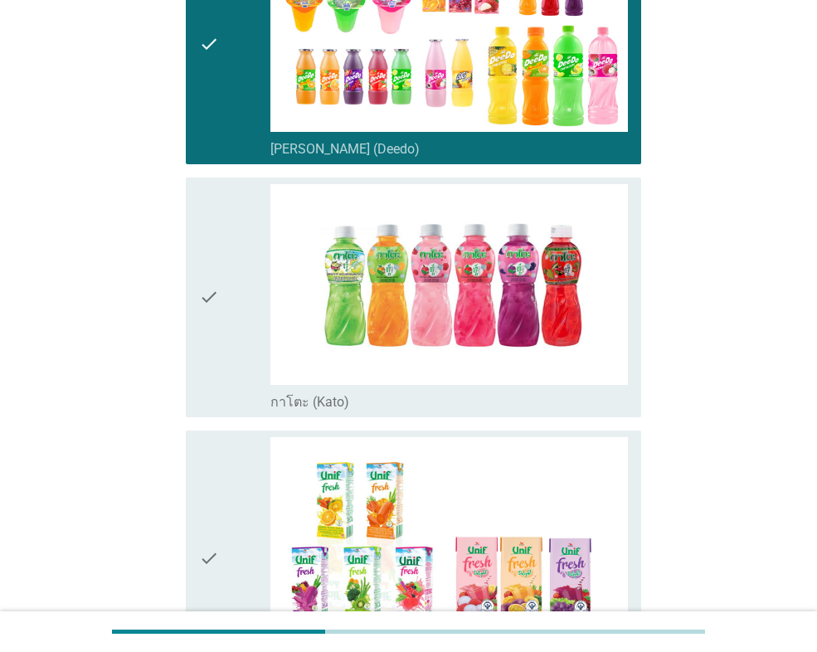
scroll to position [498, 0]
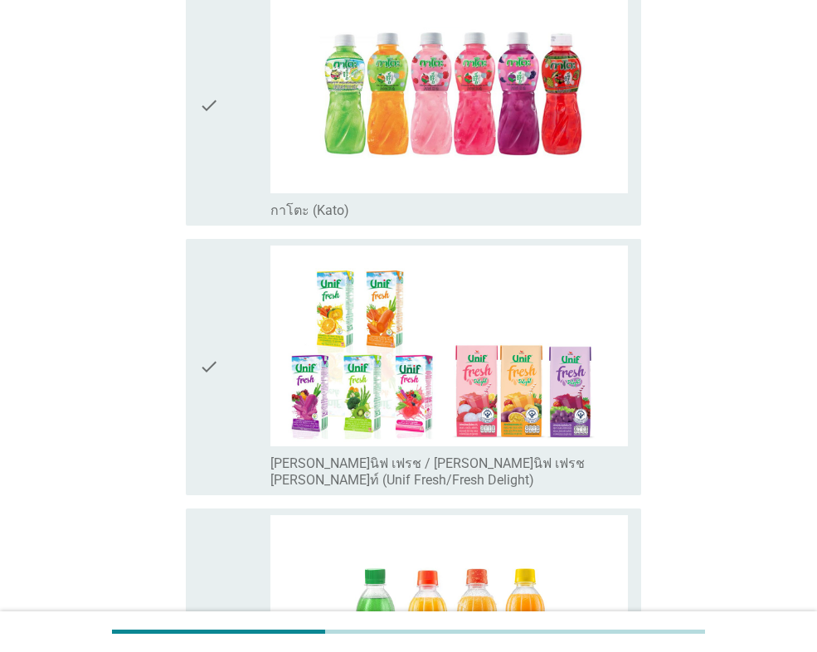
click at [267, 298] on div "check" at bounding box center [234, 366] width 71 height 243
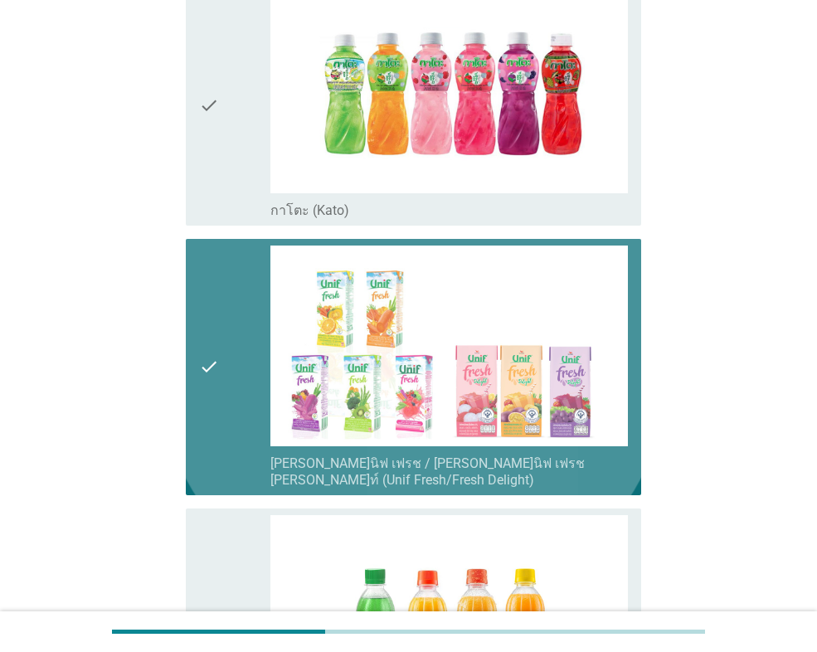
click at [248, 239] on div "check check_box_outline_blank [PERSON_NAME]นิฟ เฟรช / [PERSON_NAME]นิฟ เฟรช [PE…" at bounding box center [413, 367] width 455 height 256
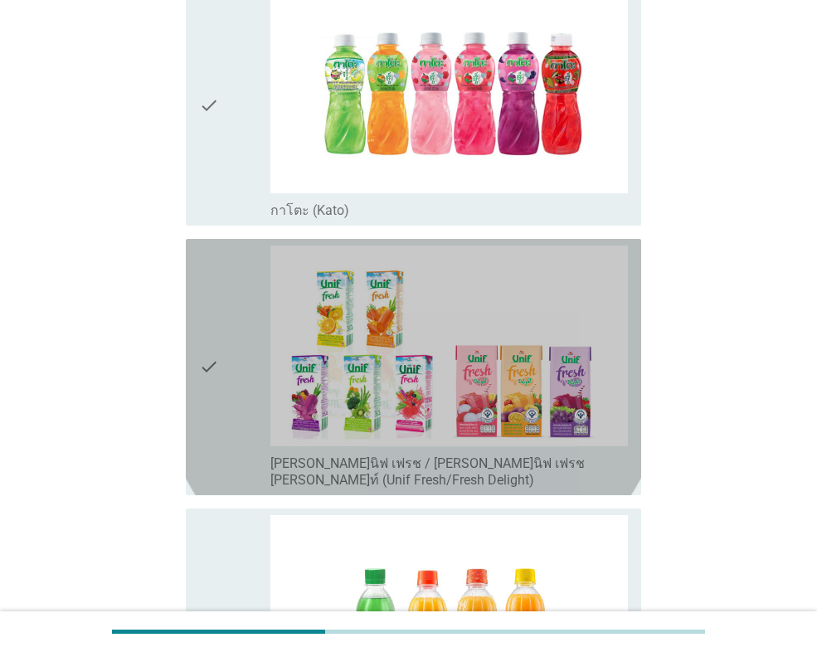
click at [236, 187] on div "check" at bounding box center [234, 106] width 71 height 226
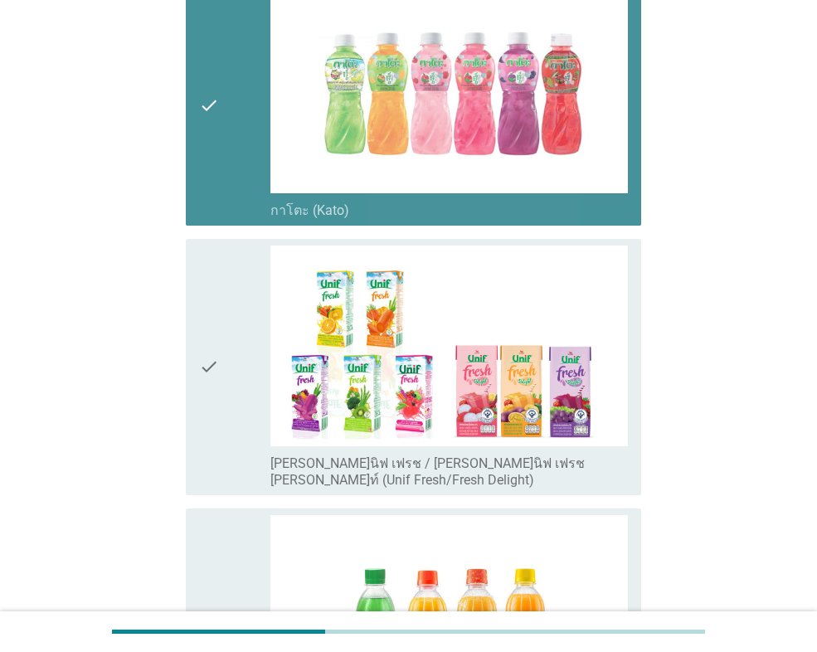
click at [248, 254] on div "check" at bounding box center [234, 366] width 71 height 243
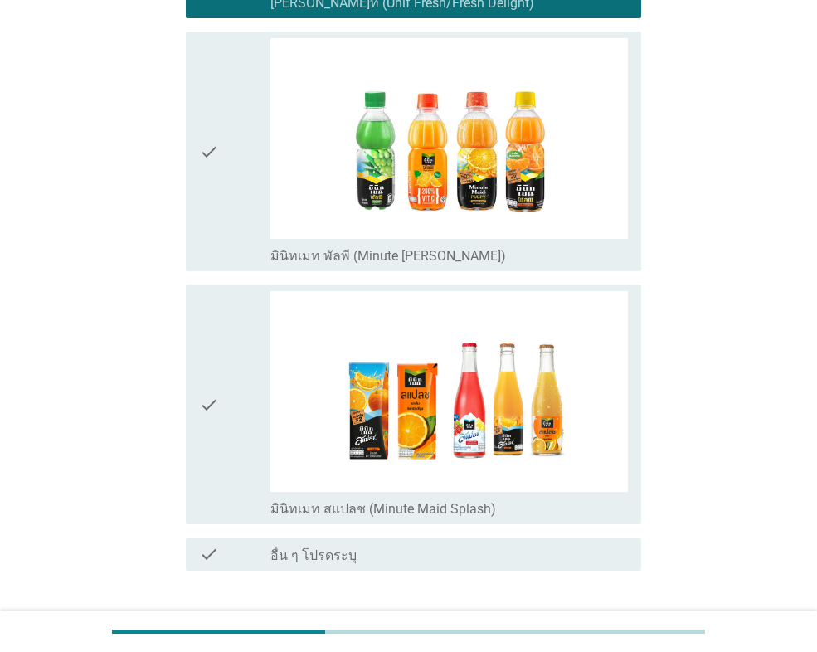
scroll to position [995, 0]
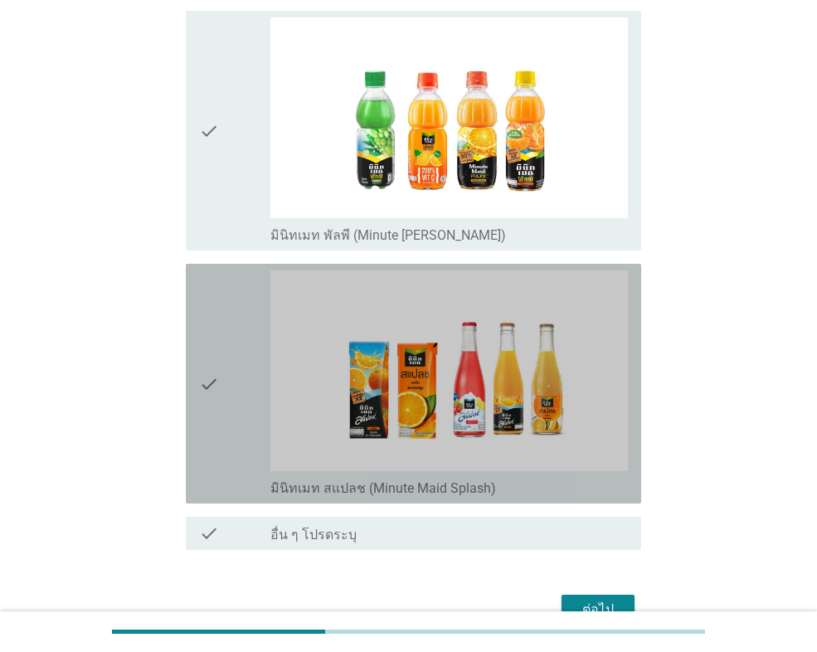
click at [243, 270] on div "check" at bounding box center [234, 383] width 71 height 226
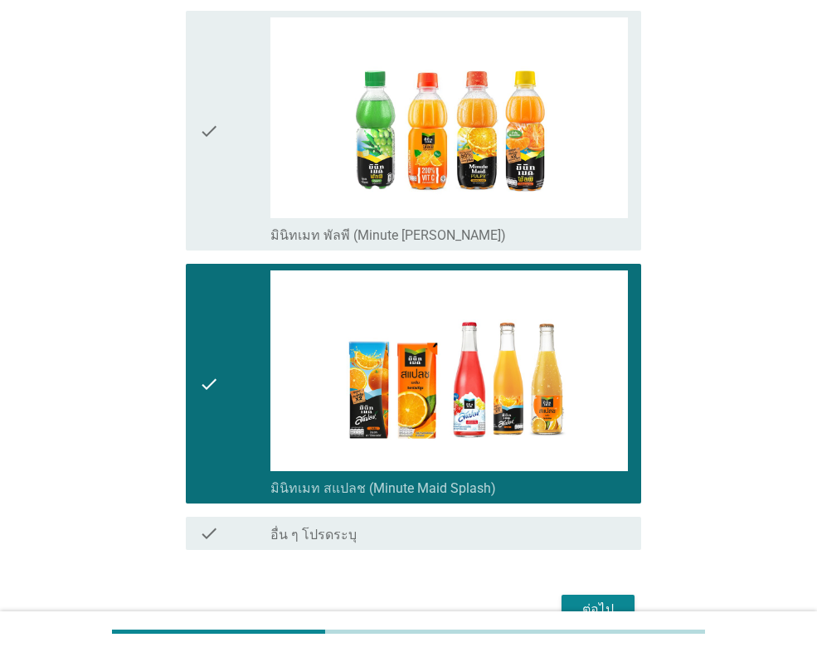
click at [601, 600] on div "ต่อไป" at bounding box center [598, 610] width 46 height 20
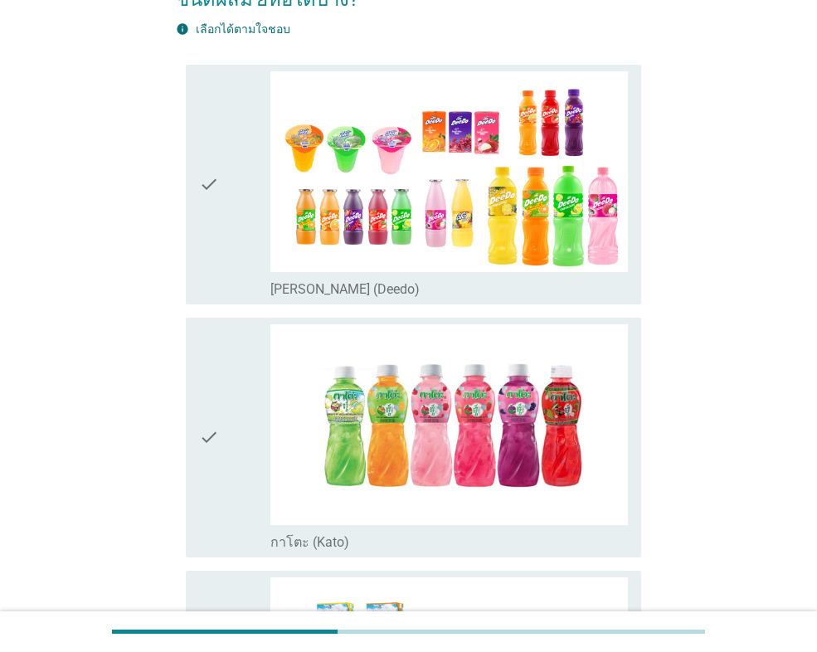
click at [210, 176] on icon "check" at bounding box center [209, 184] width 20 height 226
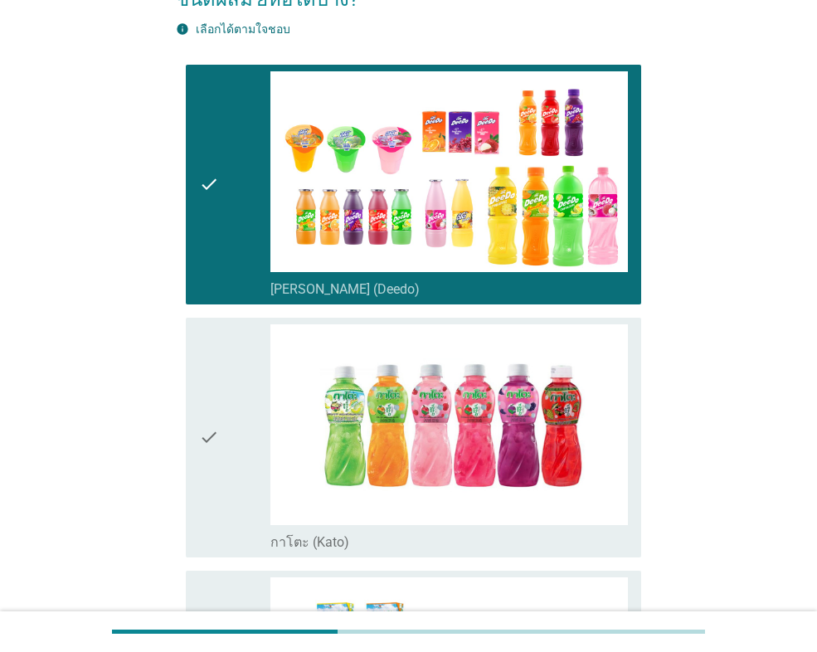
scroll to position [580, 0]
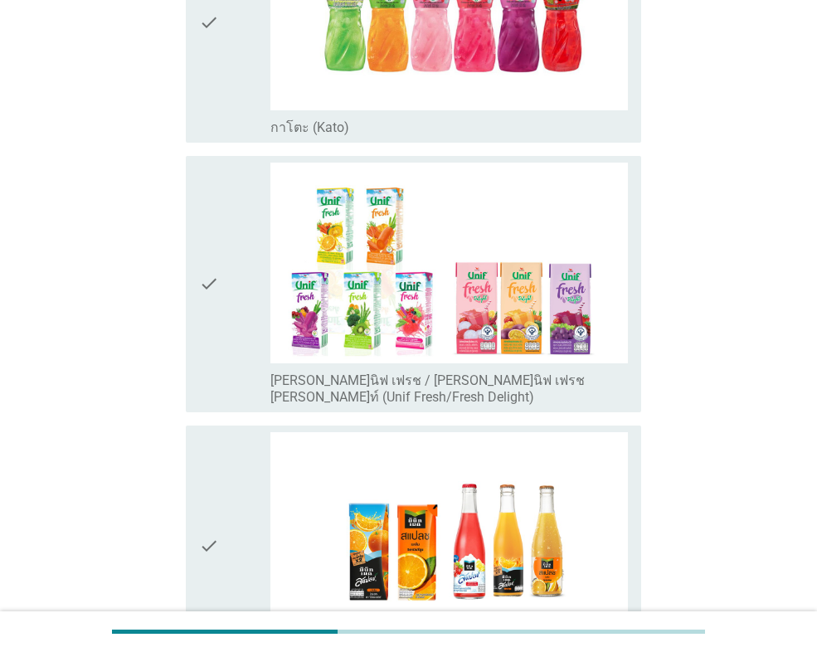
click at [220, 341] on div "check" at bounding box center [234, 284] width 71 height 243
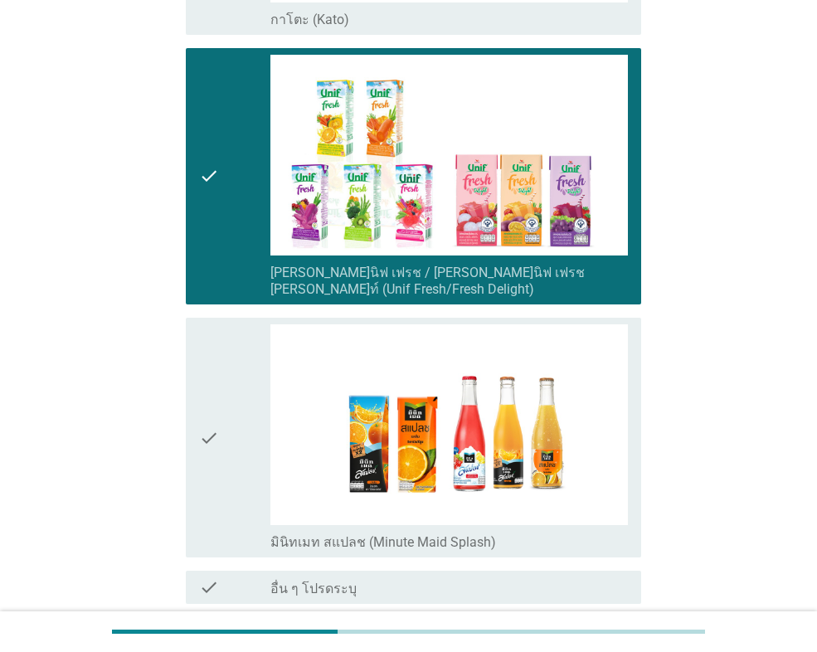
scroll to position [788, 0]
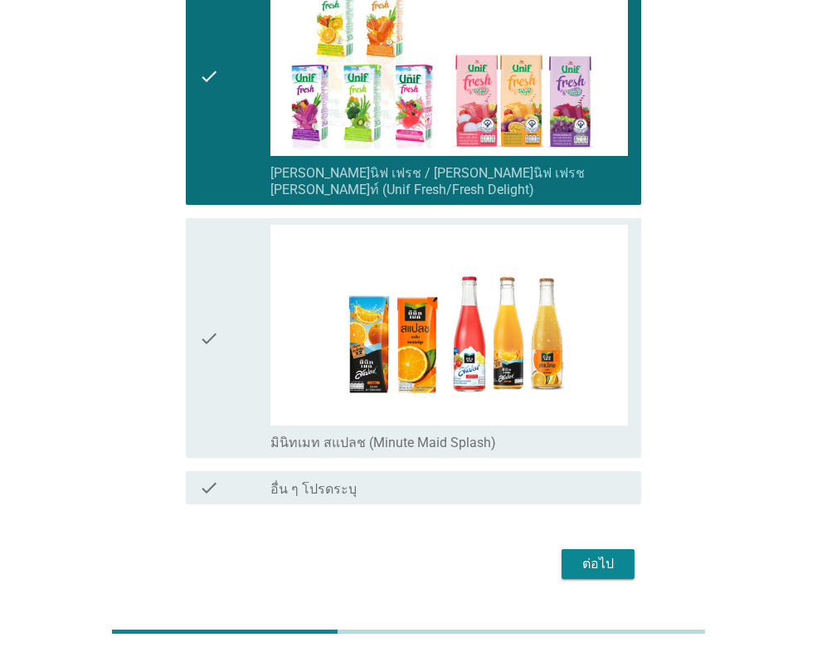
click at [220, 341] on div "check" at bounding box center [234, 338] width 71 height 226
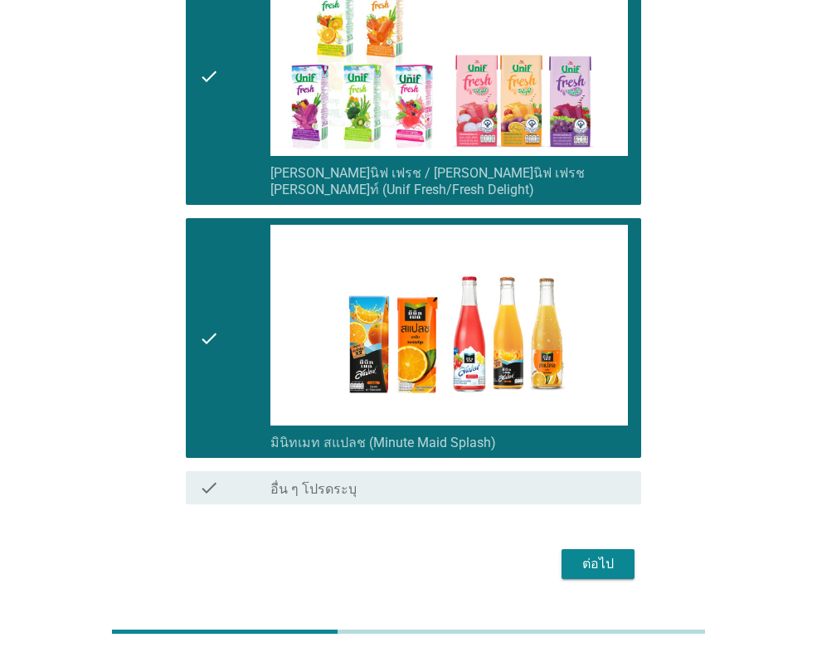
click at [596, 554] on div "ต่อไป" at bounding box center [598, 564] width 46 height 20
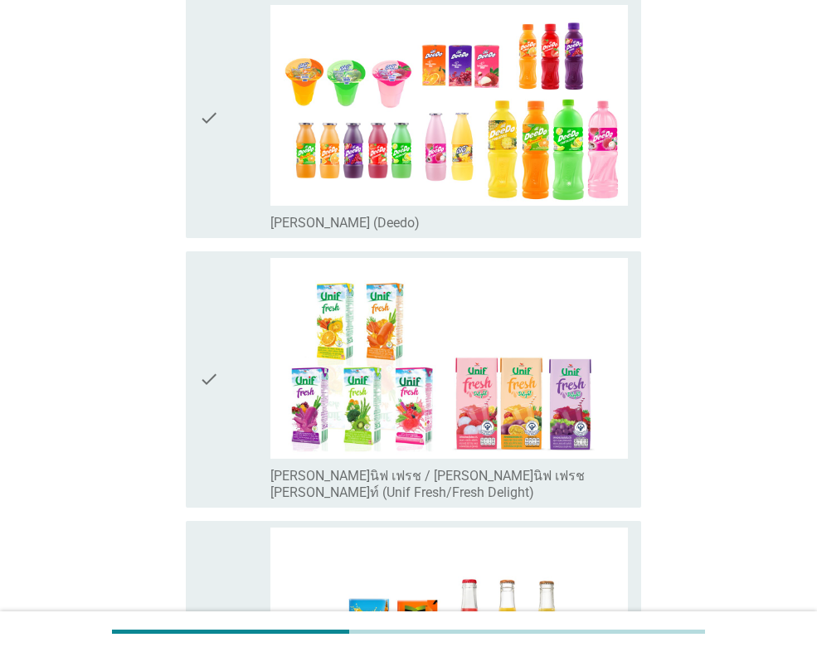
scroll to position [249, 0]
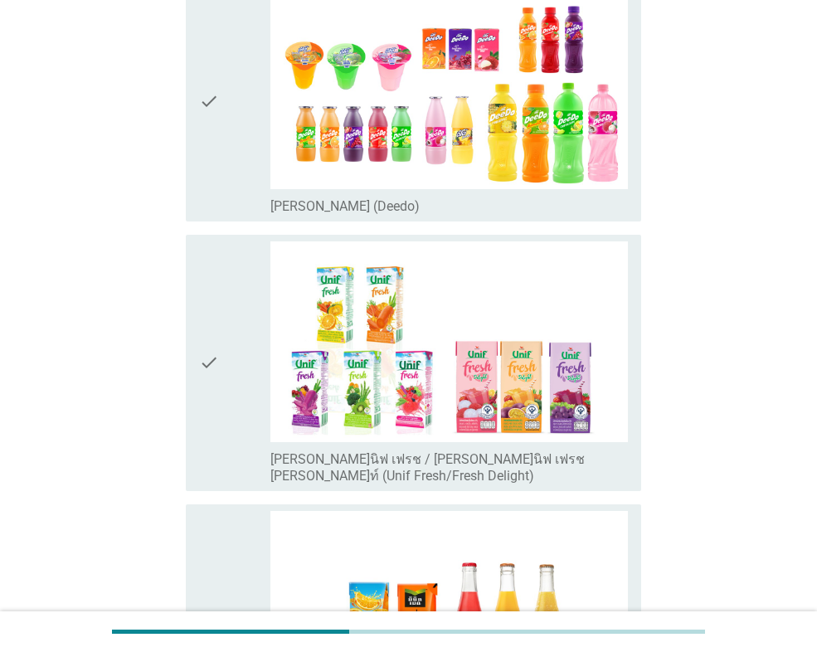
click at [226, 157] on div "check" at bounding box center [234, 101] width 71 height 226
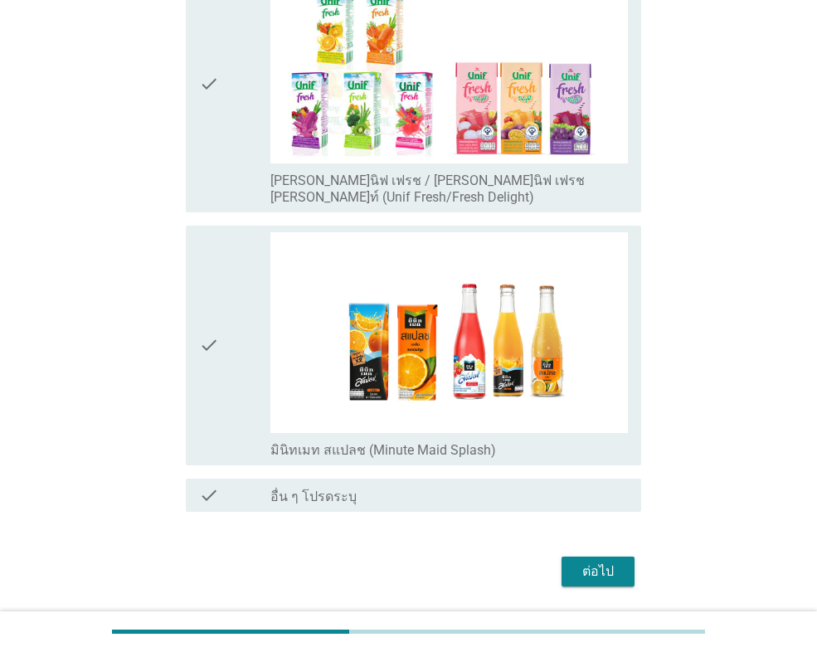
scroll to position [535, 0]
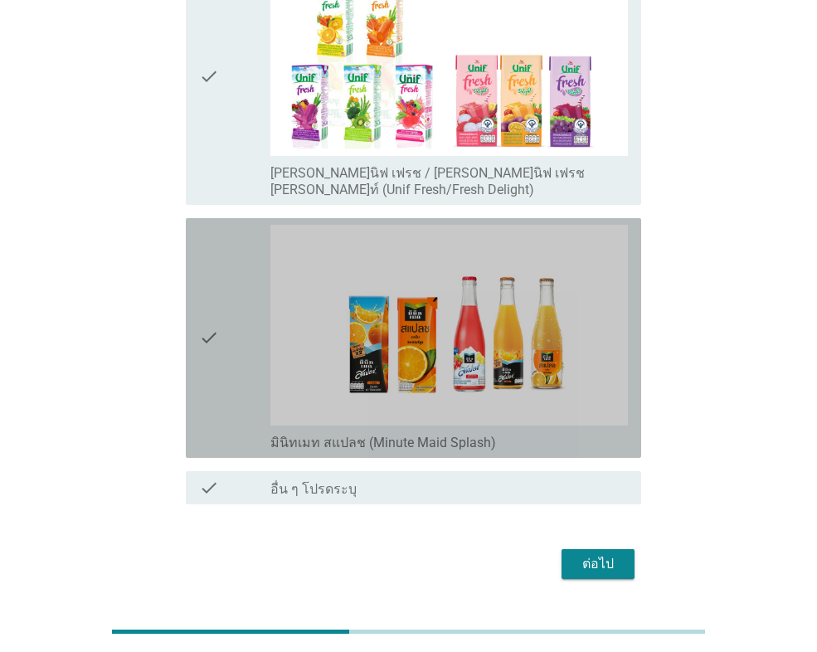
click at [259, 320] on div "check" at bounding box center [234, 338] width 71 height 226
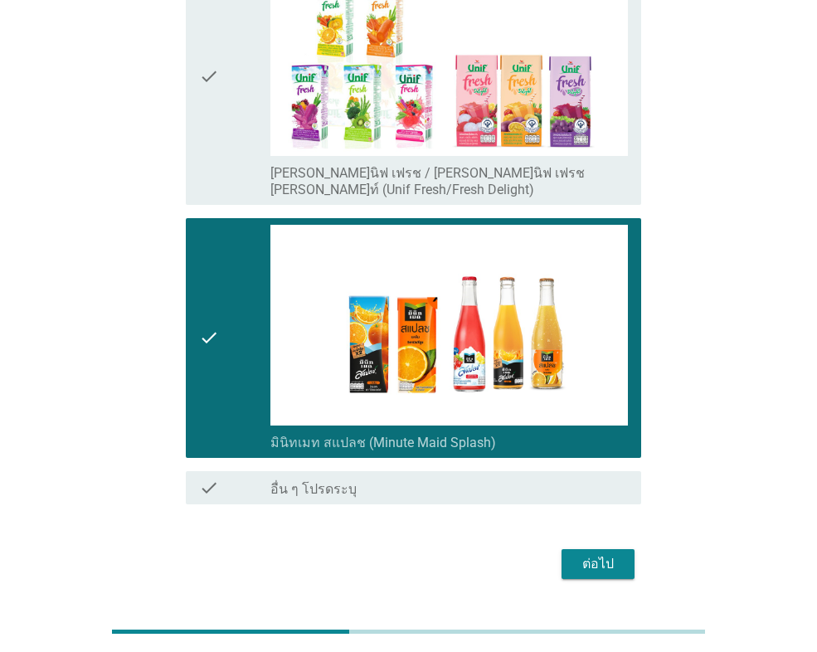
click at [592, 554] on div "ต่อไป" at bounding box center [598, 564] width 46 height 20
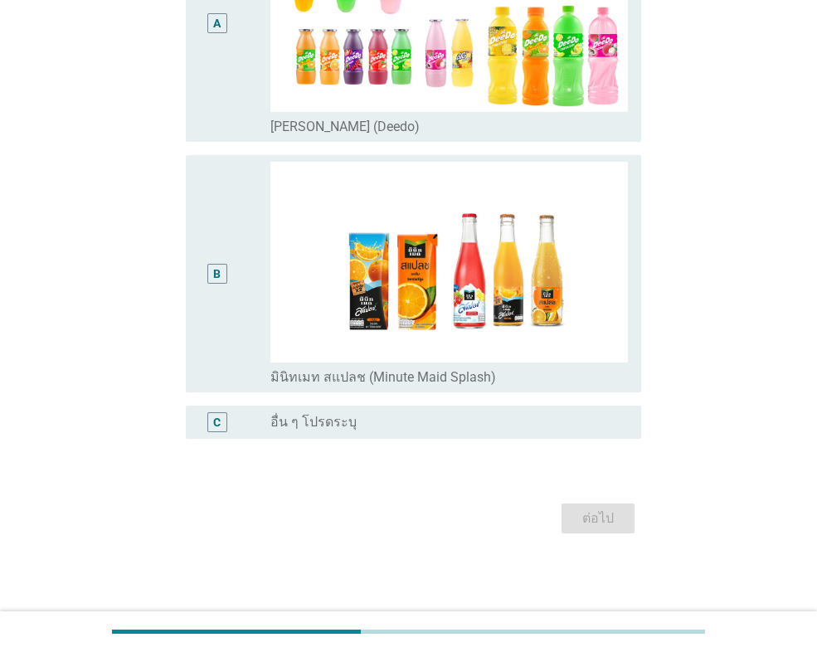
scroll to position [0, 0]
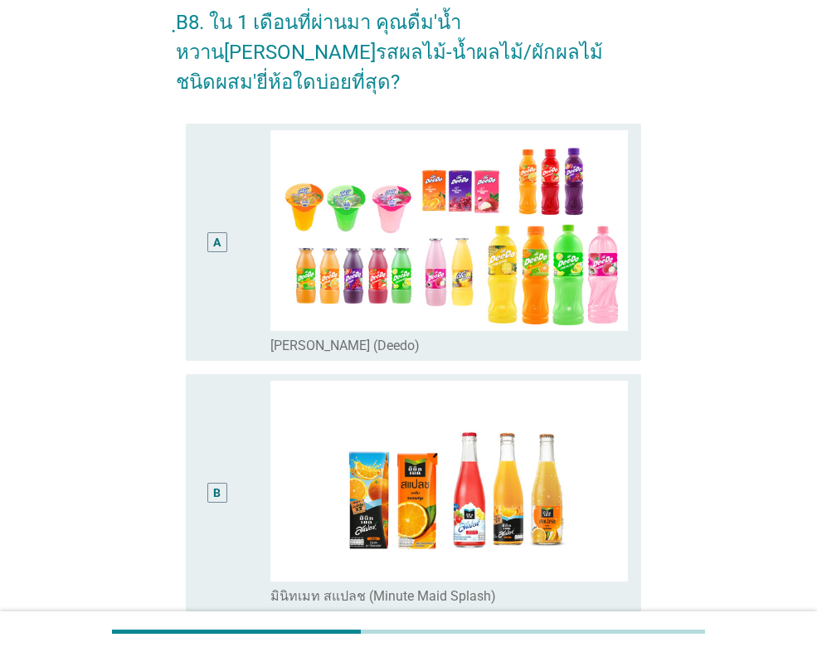
click at [247, 300] on div "A" at bounding box center [234, 242] width 71 height 224
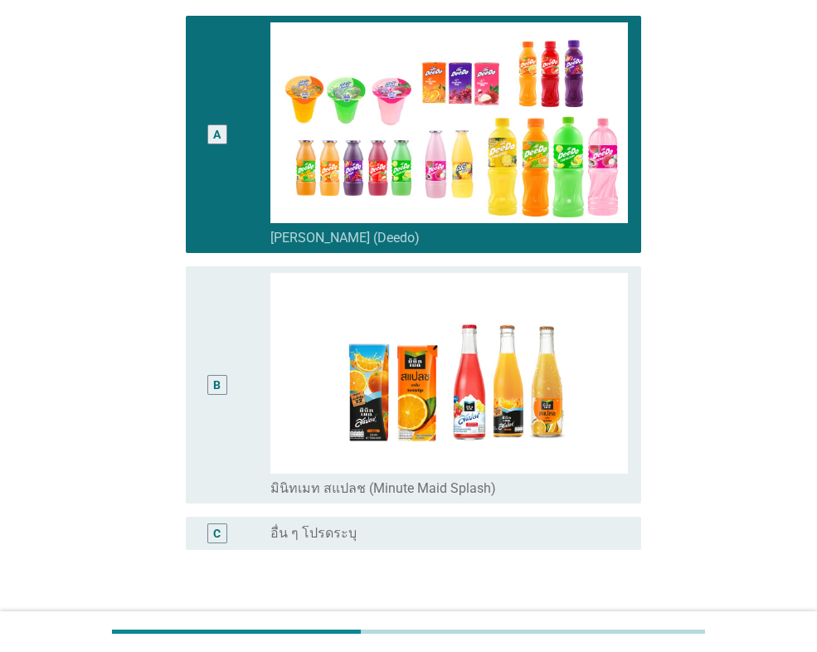
scroll to position [272, 0]
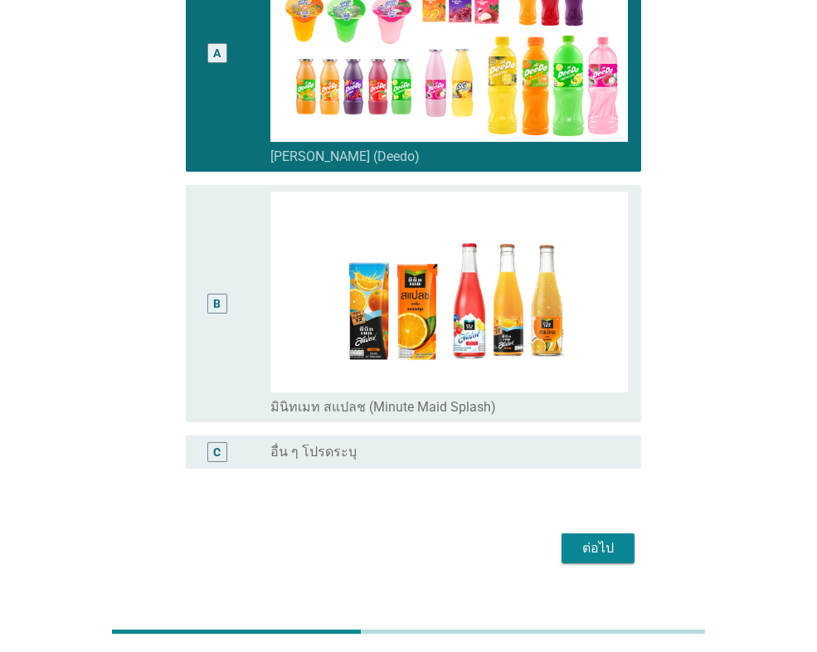
click at [622, 488] on form "ฺB8. ใน 1 เดือนที่ผ่านมา คุณดื่ม'น้ำหวาน[PERSON_NAME]รสผลไม้-น้ำผลไม้/ผักผลไม้ช…" at bounding box center [408, 185] width 465 height 766
click at [578, 538] on div "ต่อไป" at bounding box center [598, 548] width 46 height 20
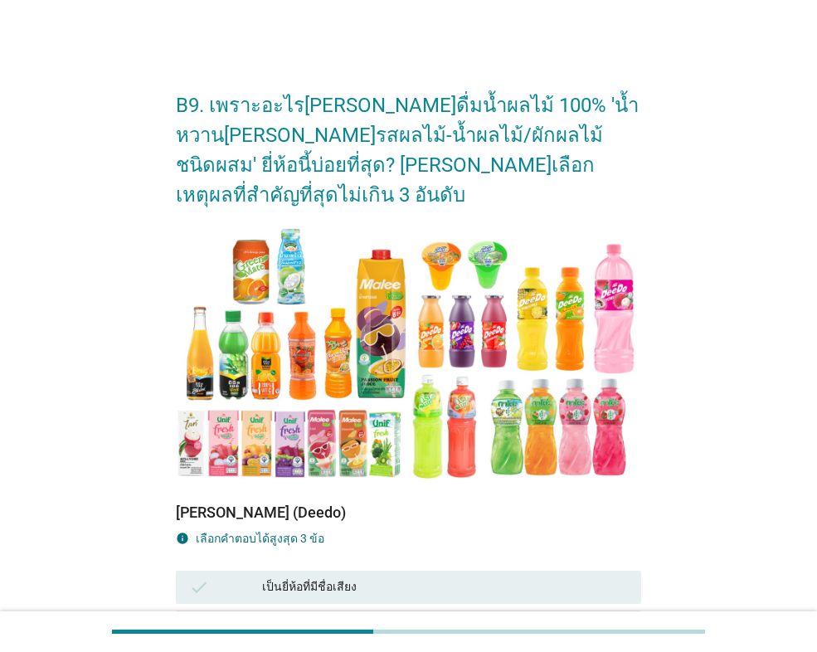
scroll to position [332, 0]
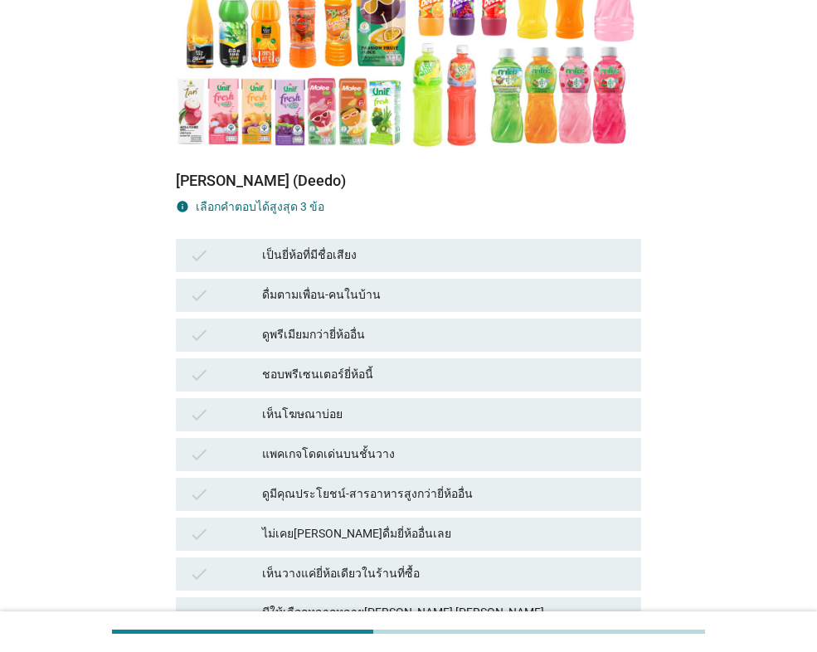
click at [304, 245] on div "เป็นยี่ห้อที่มีชื่อเสียง" at bounding box center [445, 255] width 366 height 20
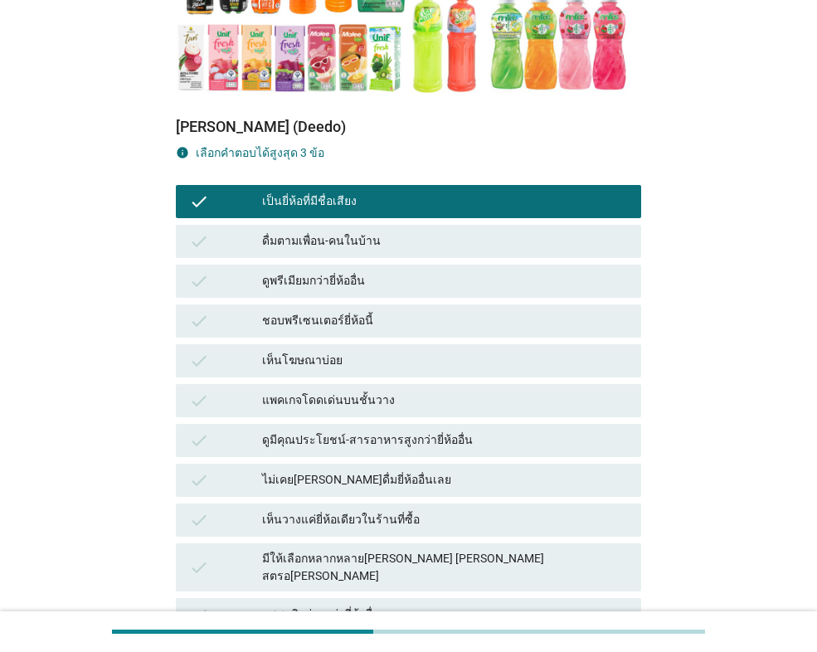
scroll to position [415, 0]
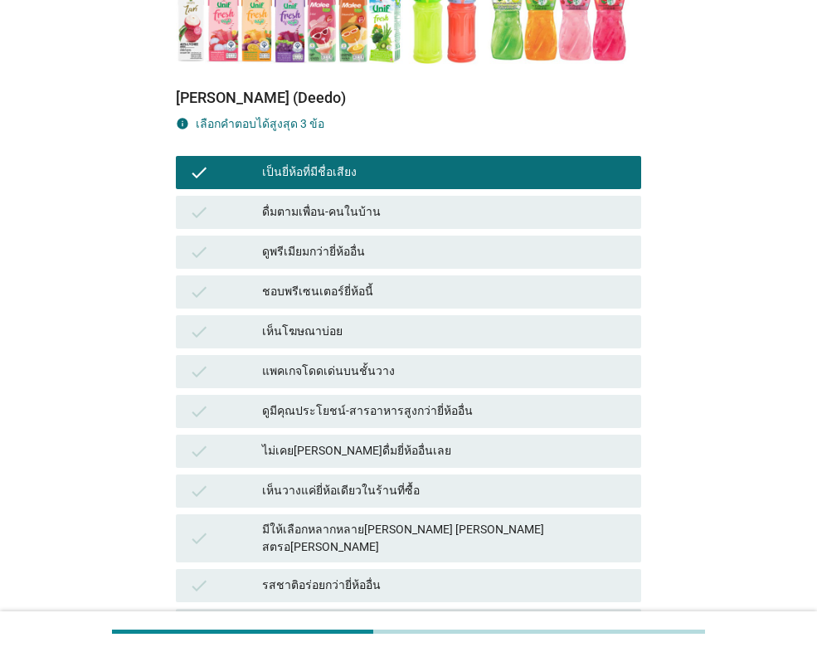
click at [366, 521] on div "มีให้เลือกหลากหลาย[PERSON_NAME] [PERSON_NAME] สตรอ[PERSON_NAME]" at bounding box center [445, 538] width 366 height 35
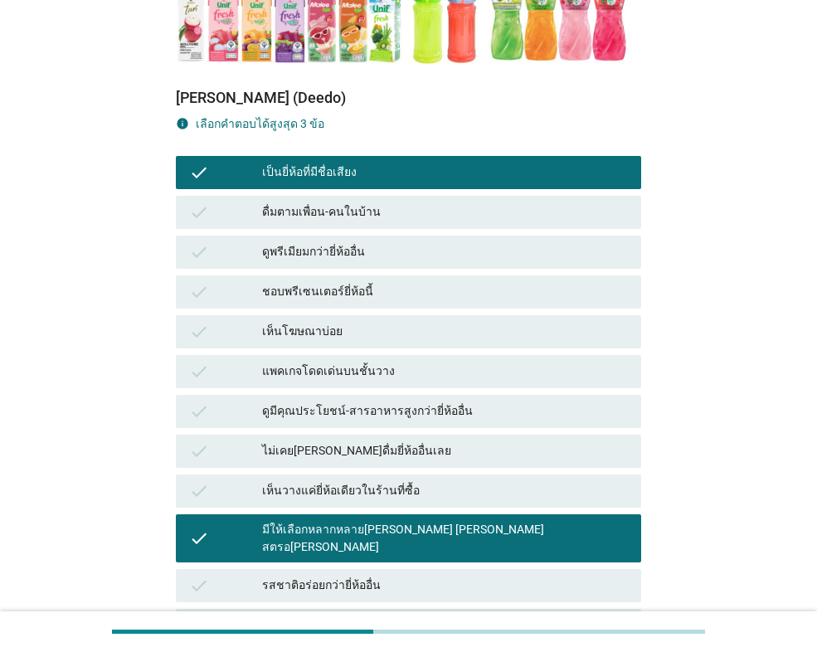
click at [391, 615] on div "ระดับความหวาน[PERSON_NAME]" at bounding box center [445, 625] width 366 height 20
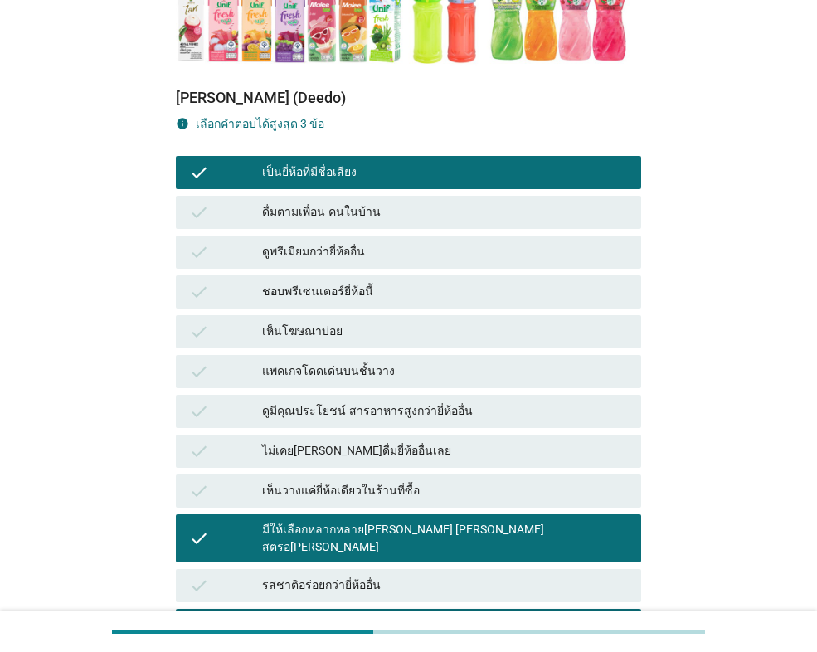
scroll to position [912, 0]
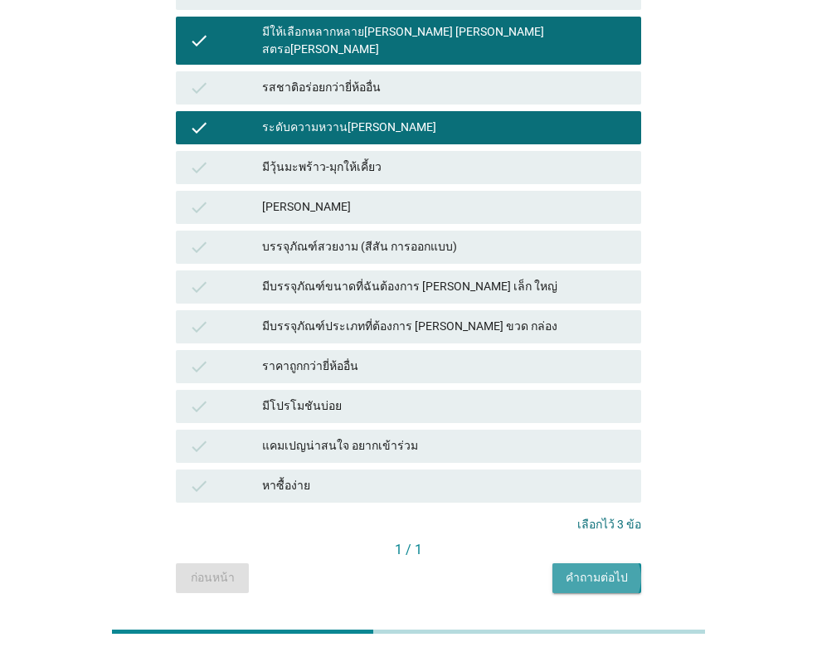
click at [585, 563] on button "คำถามต่อไป" at bounding box center [596, 578] width 89 height 30
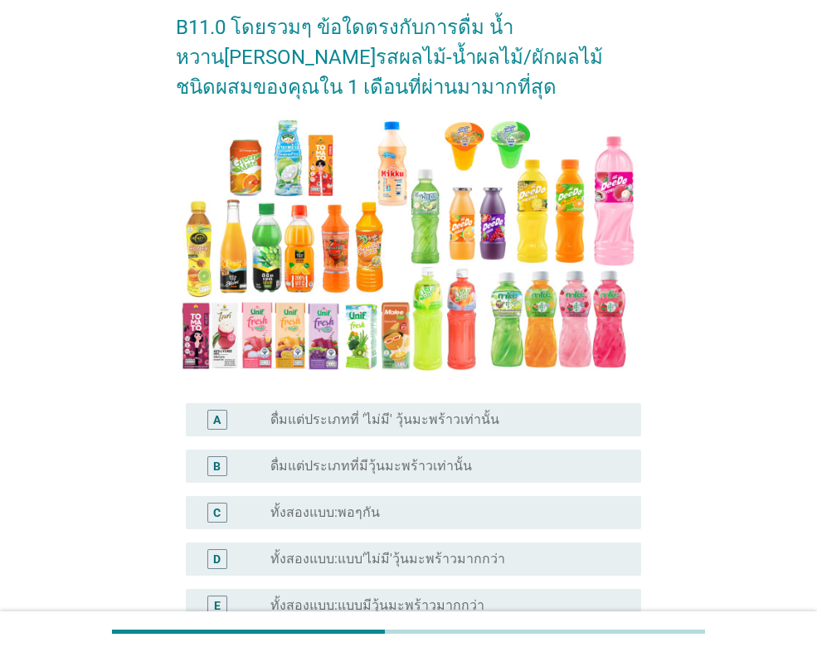
scroll to position [261, 0]
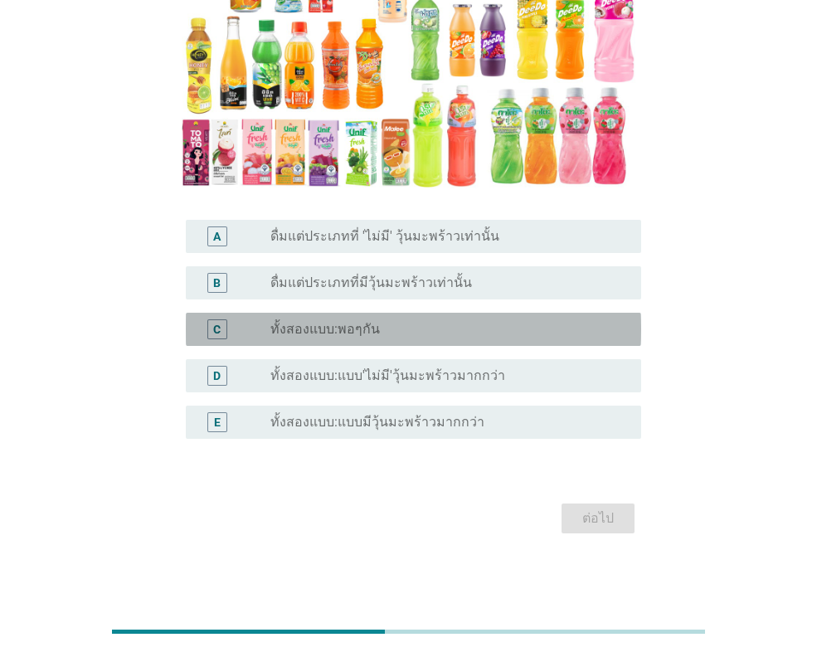
click at [418, 328] on div "radio_button_unchecked ทั้งสองแบบ:พอๆกัน" at bounding box center [442, 329] width 344 height 17
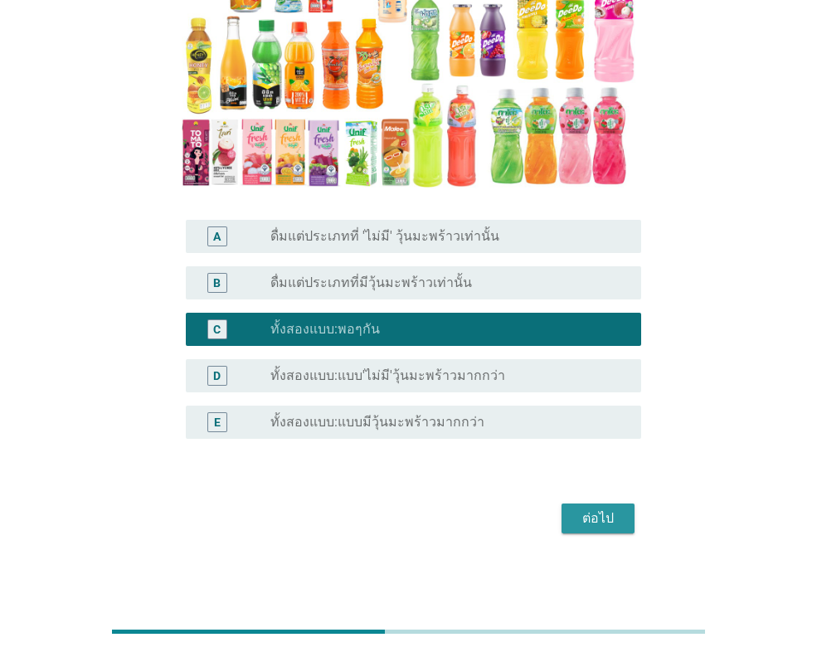
click at [576, 509] on div "ต่อไป" at bounding box center [598, 518] width 46 height 20
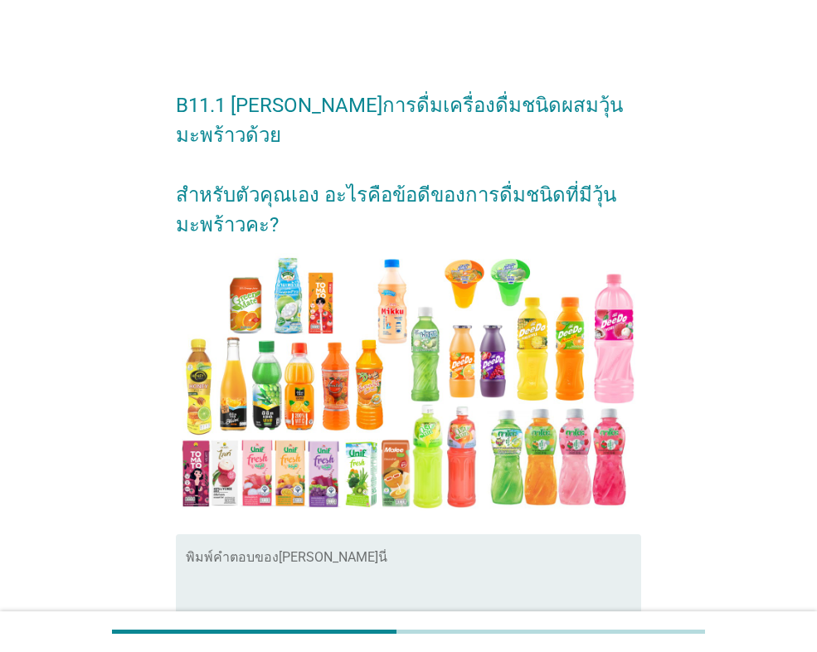
click at [475, 534] on div "พิมพ์คำตอบของ[PERSON_NAME]นี่" at bounding box center [413, 587] width 455 height 107
type textarea ","
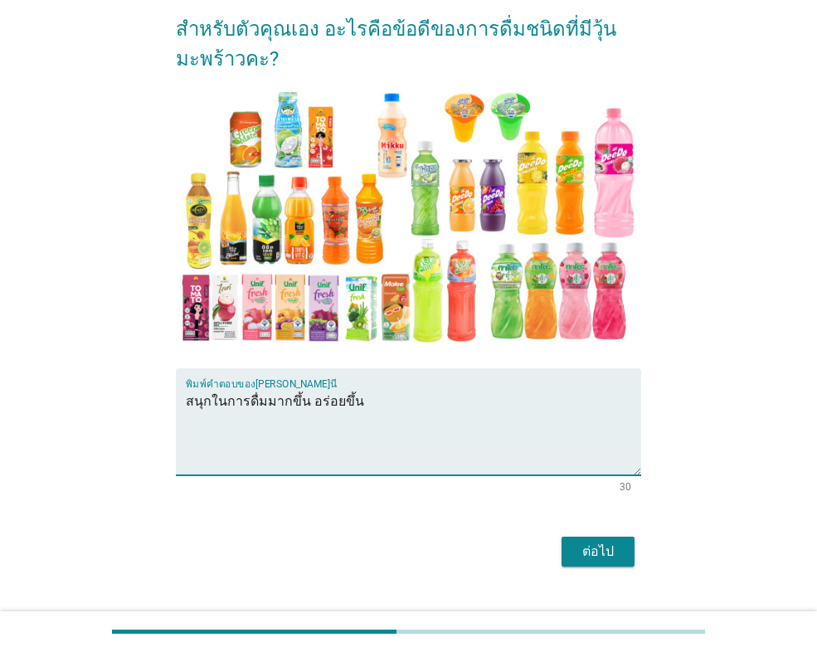
scroll to position [169, 0]
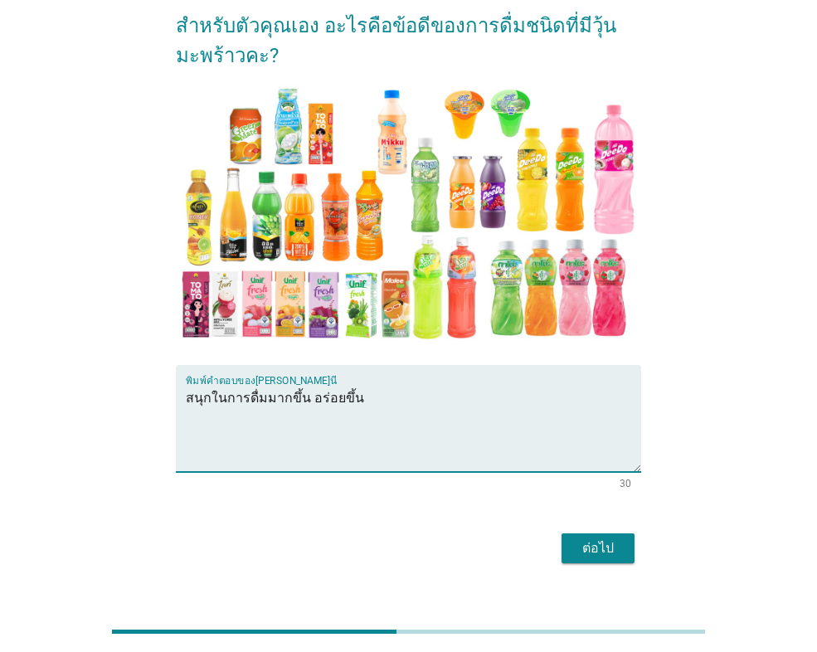
type textarea "สนุกในการดื่มมากขึ้น อร่อยขึ้น"
click at [611, 538] on div "ต่อไป" at bounding box center [598, 548] width 46 height 20
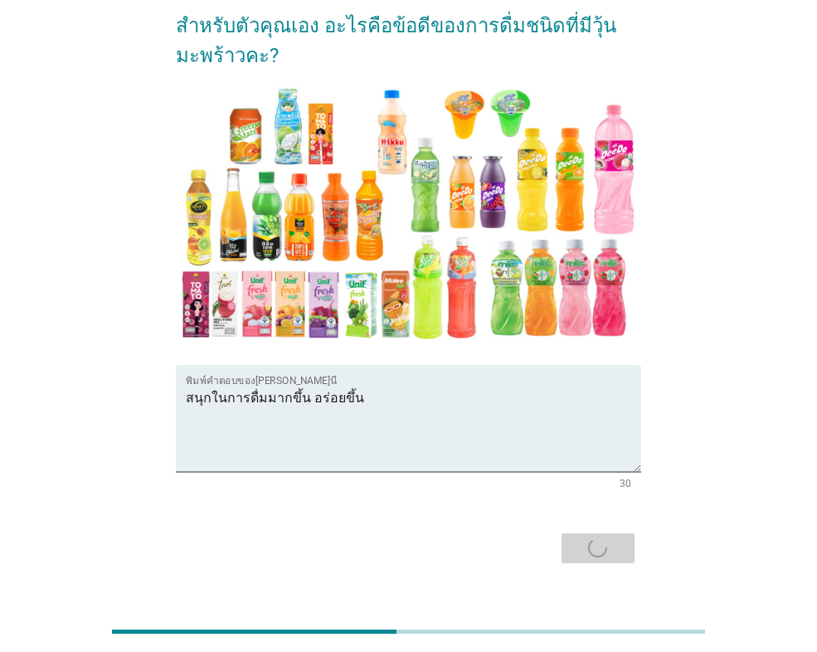
click at [611, 528] on div "ต่อไป" at bounding box center [408, 548] width 465 height 40
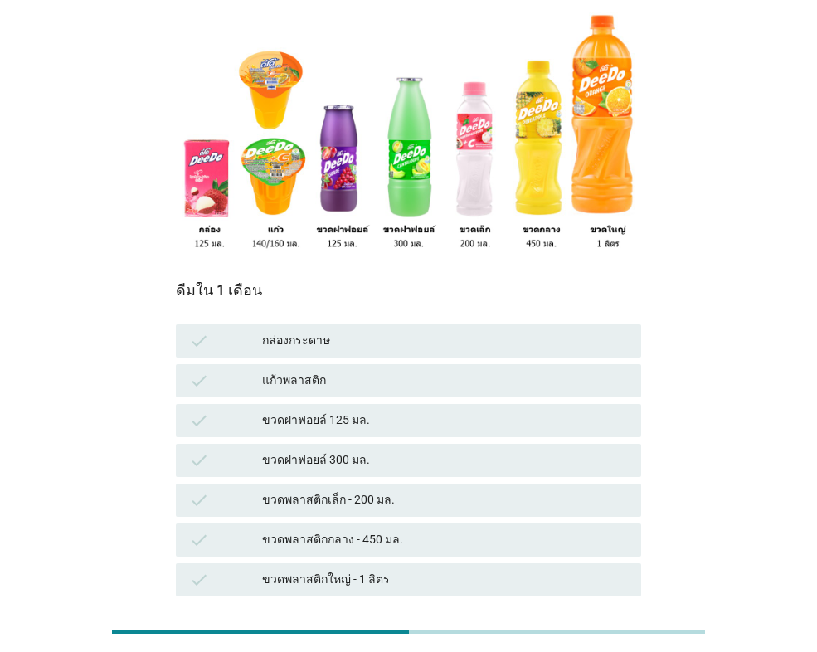
scroll to position [166, 0]
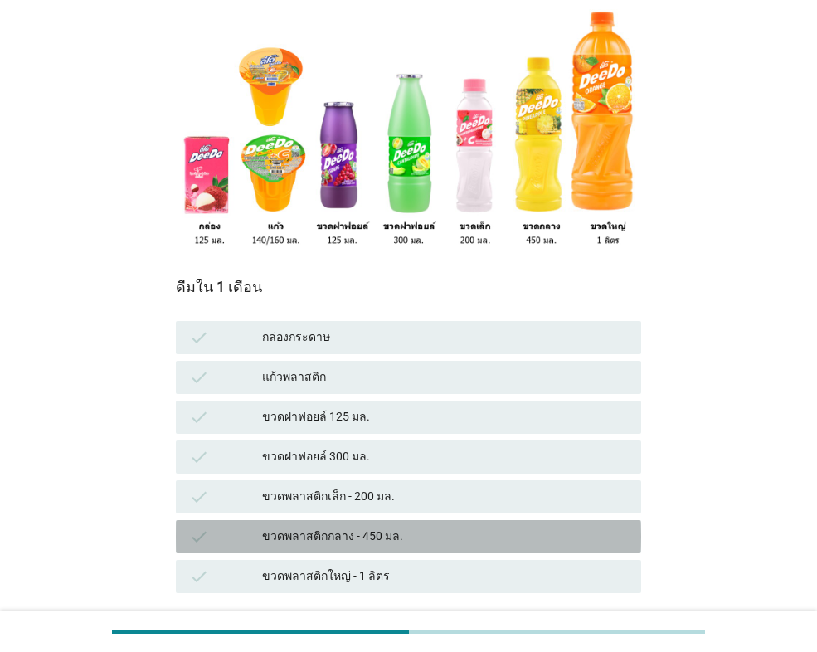
click at [376, 527] on div "ขวดพลาสติกกลาง - 450 มล." at bounding box center [445, 537] width 366 height 20
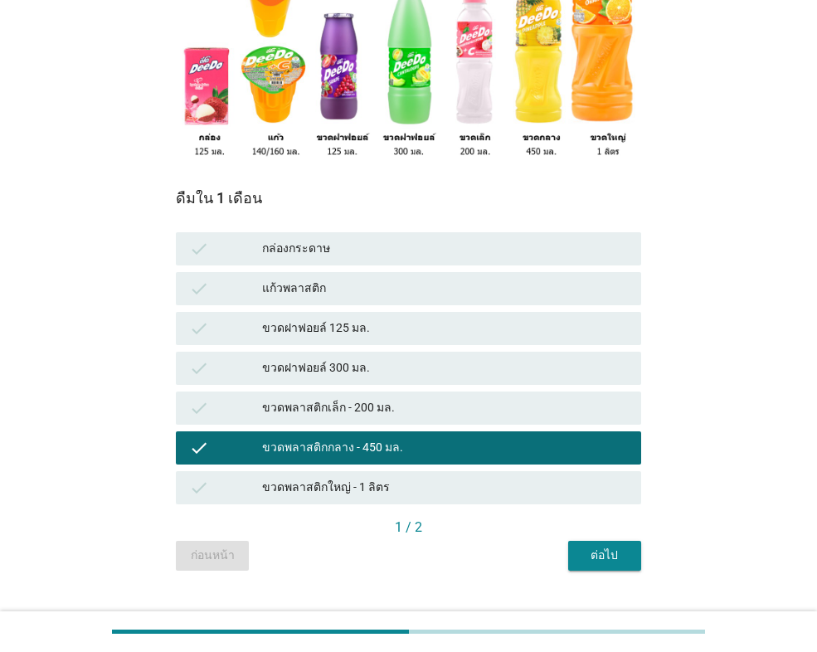
scroll to position [257, 0]
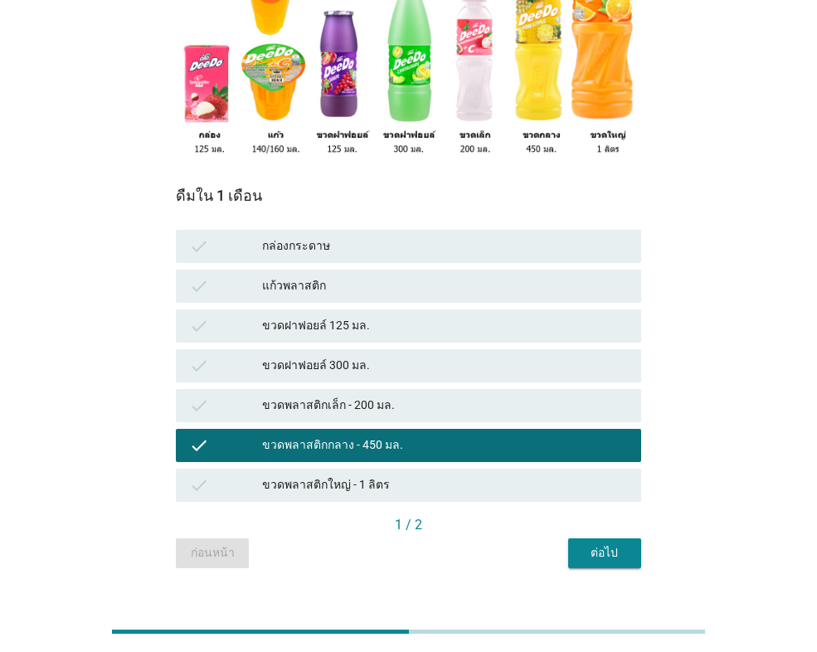
click at [618, 544] on div "ต่อไป" at bounding box center [604, 552] width 46 height 17
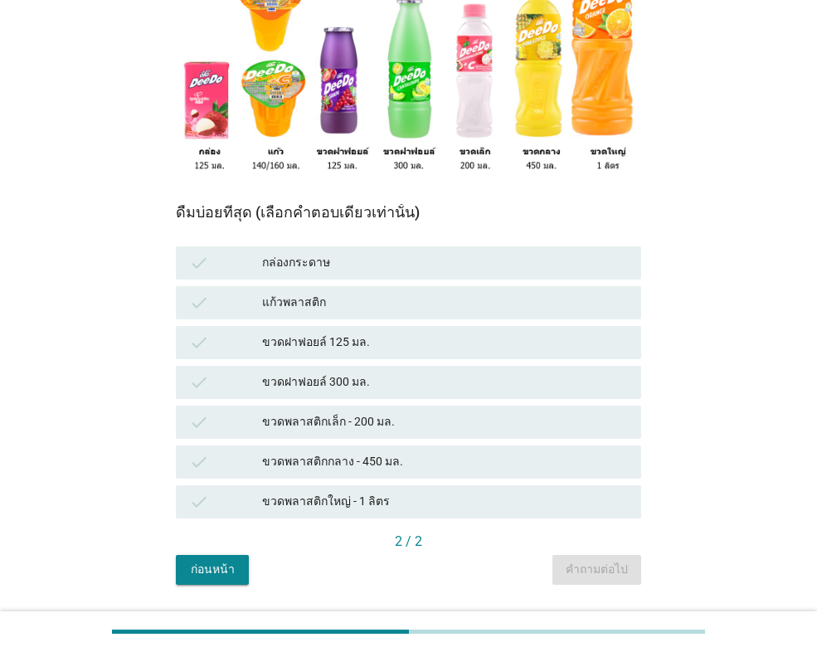
scroll to position [249, 0]
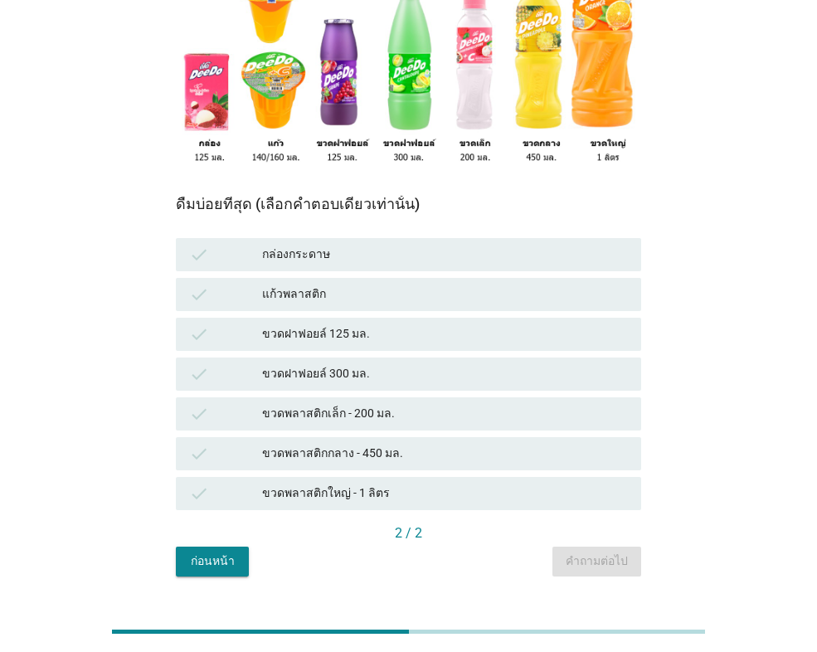
click at [365, 444] on div "ขวดพลาสติกกลาง - 450 มล." at bounding box center [445, 454] width 366 height 20
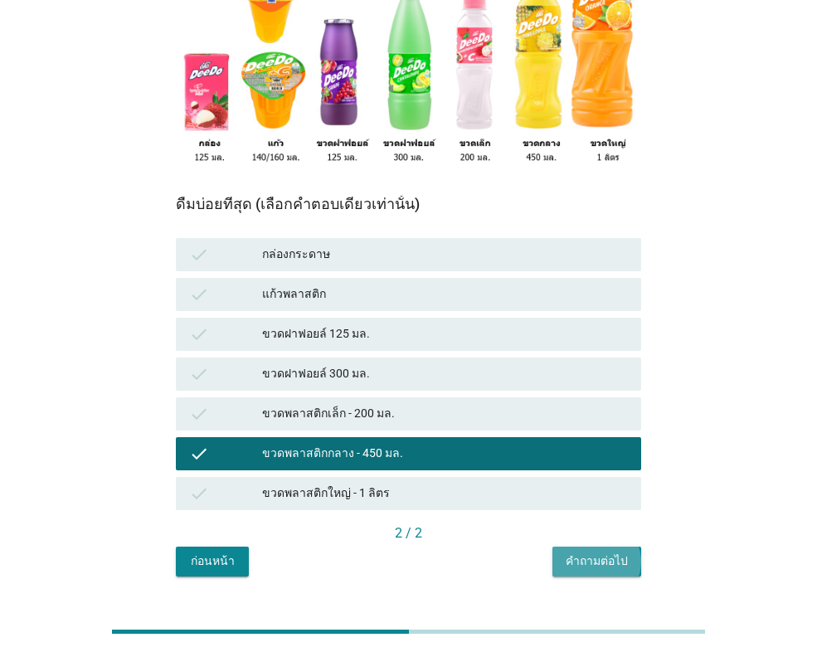
click at [619, 552] on div "คำถามต่อไป" at bounding box center [597, 560] width 62 height 17
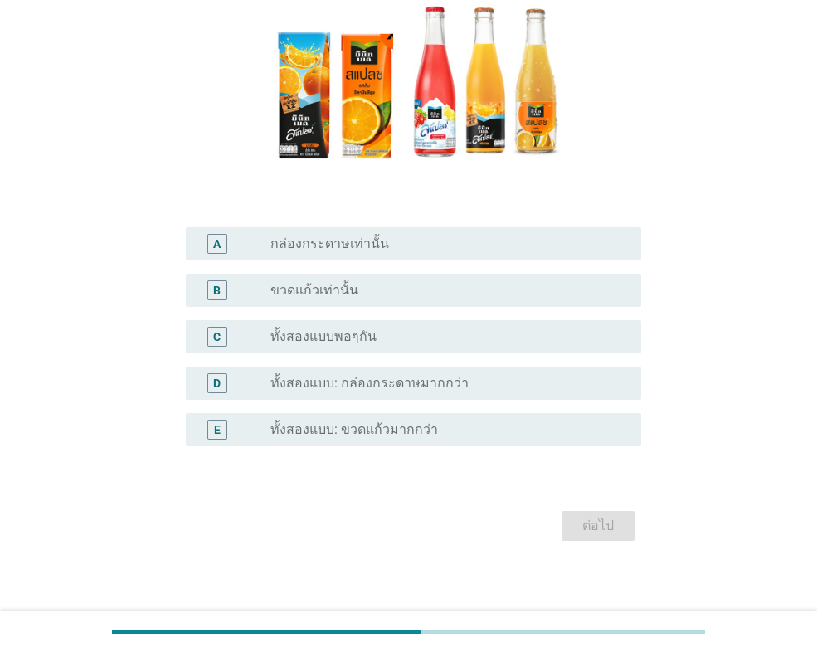
scroll to position [231, 0]
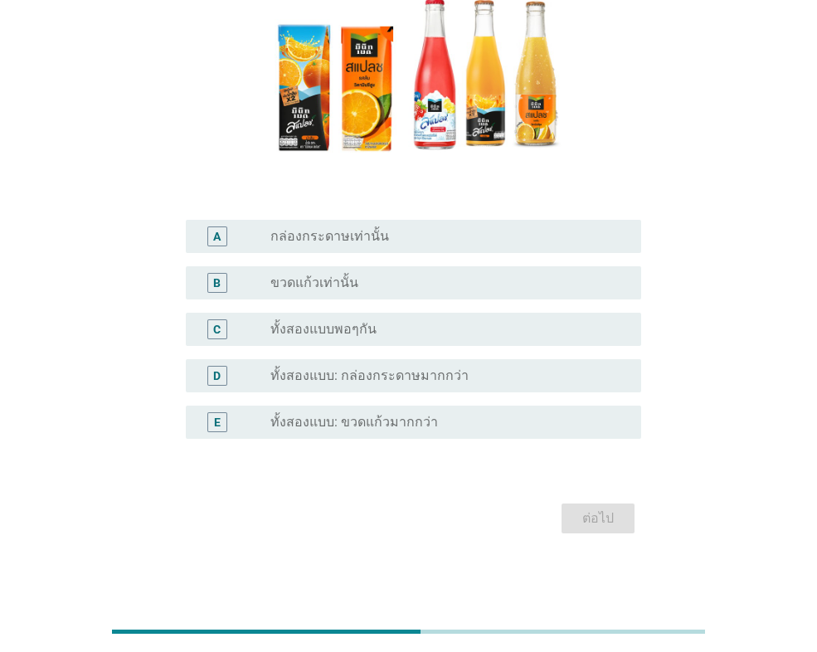
click at [374, 323] on div "radio_button_unchecked ทั้งสองแบบพอๆกัน" at bounding box center [442, 329] width 344 height 17
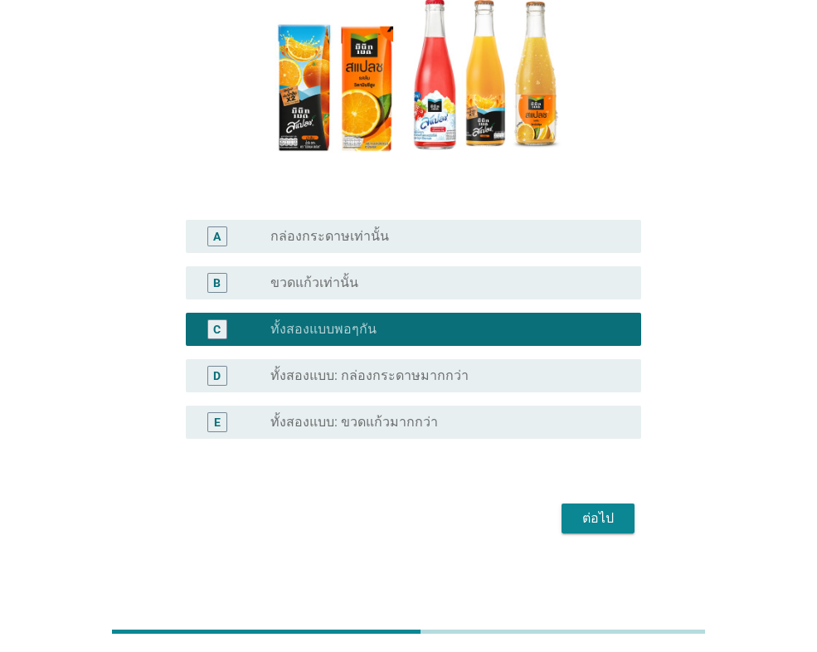
click at [602, 522] on div "ต่อไป" at bounding box center [598, 518] width 46 height 20
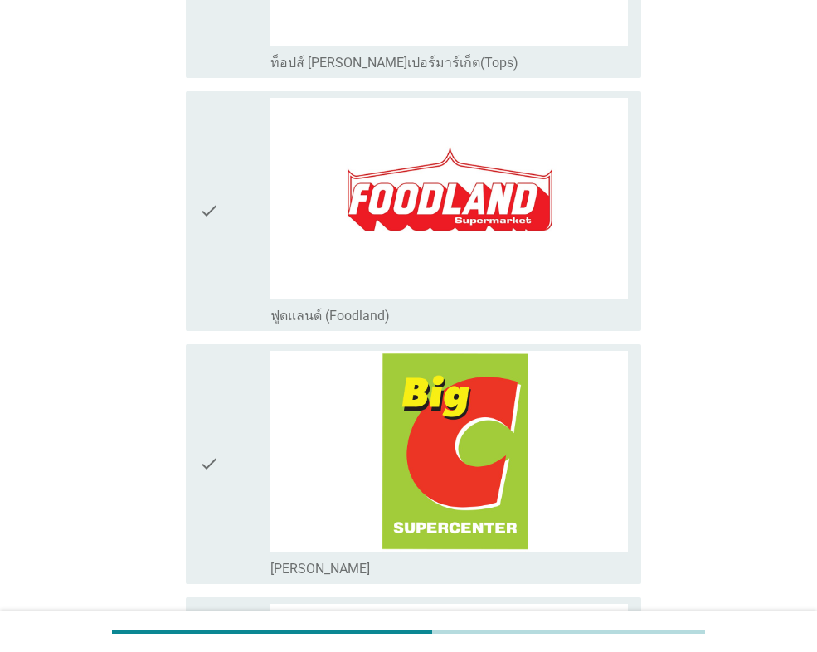
scroll to position [1907, 0]
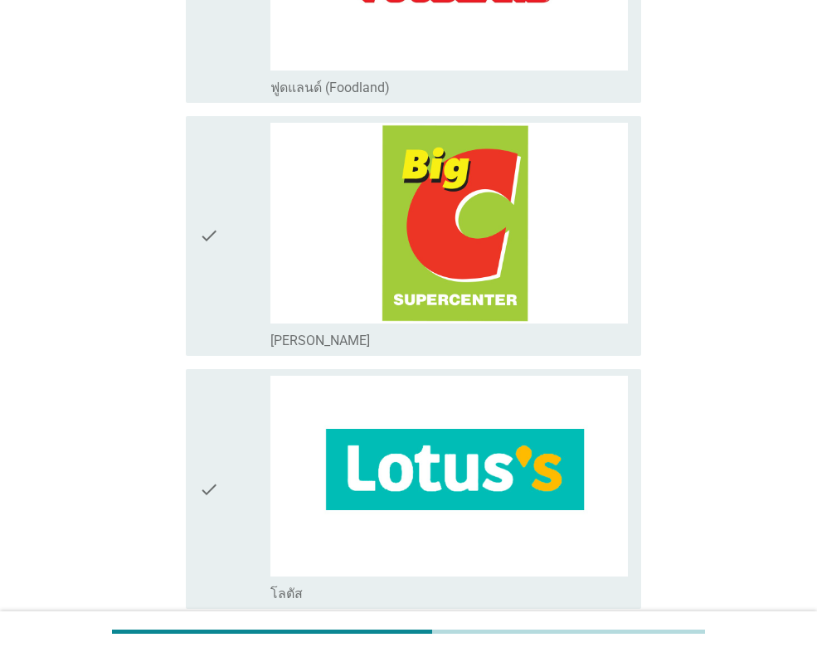
click at [232, 256] on div "check" at bounding box center [234, 236] width 71 height 226
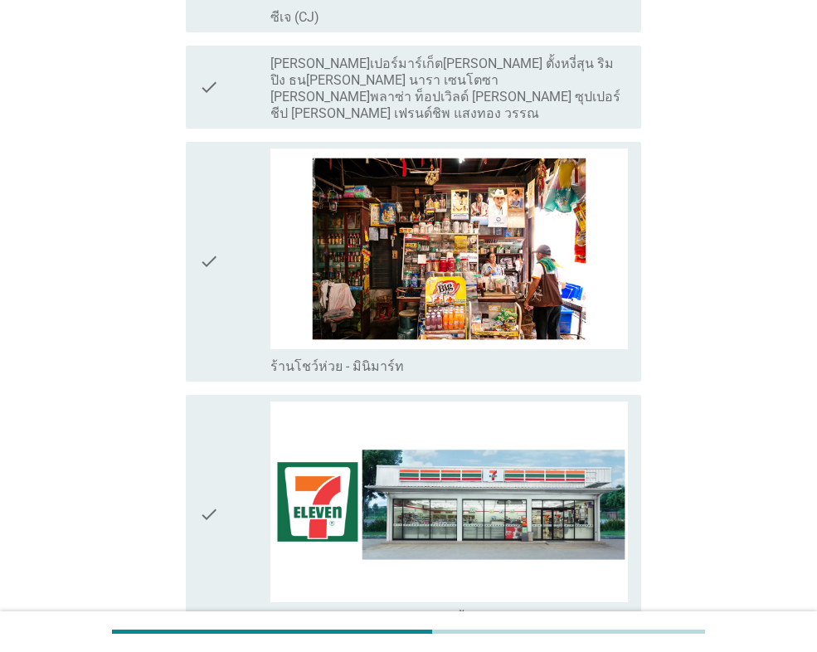
scroll to position [3151, 0]
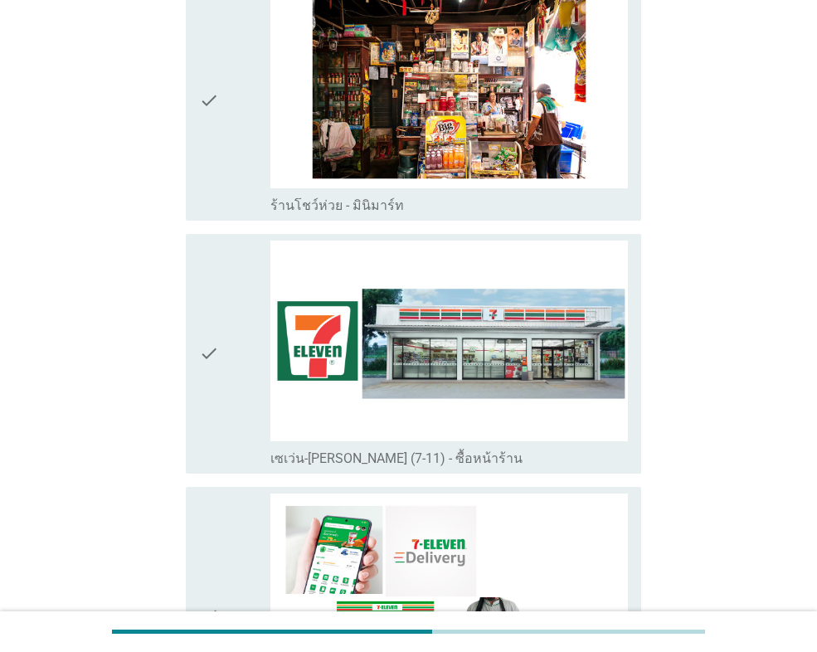
click at [219, 304] on icon "check" at bounding box center [209, 353] width 20 height 226
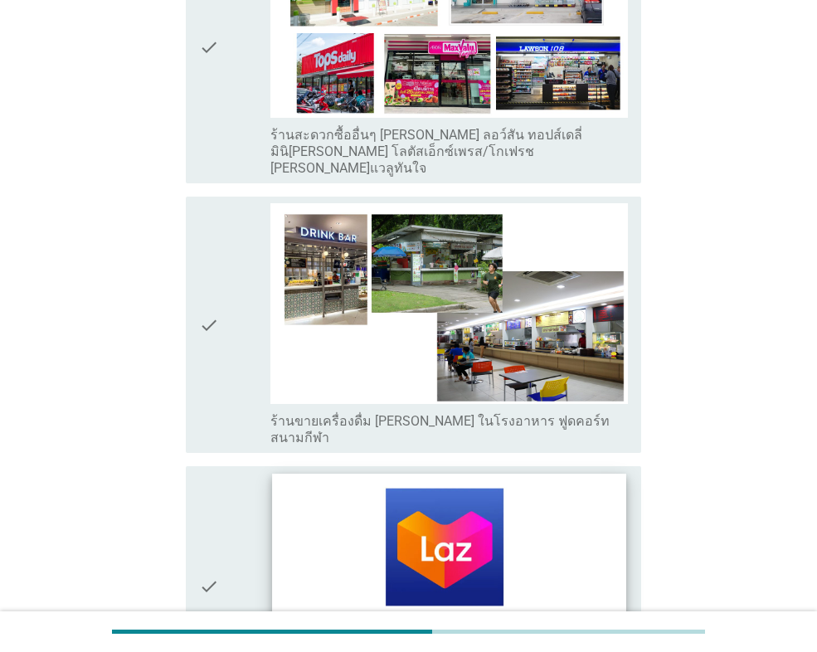
scroll to position [4709, 0]
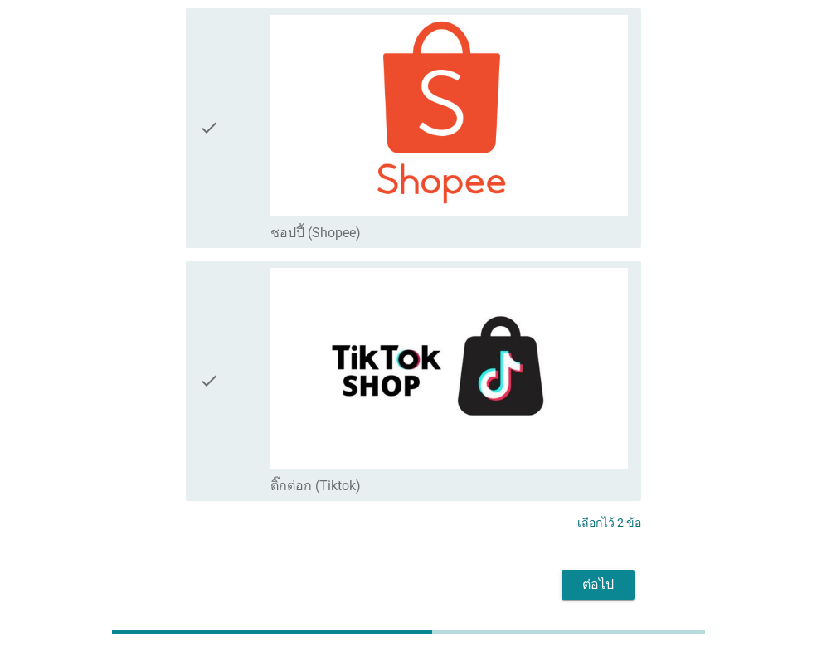
click at [601, 575] on div "ต่อไป" at bounding box center [598, 585] width 46 height 20
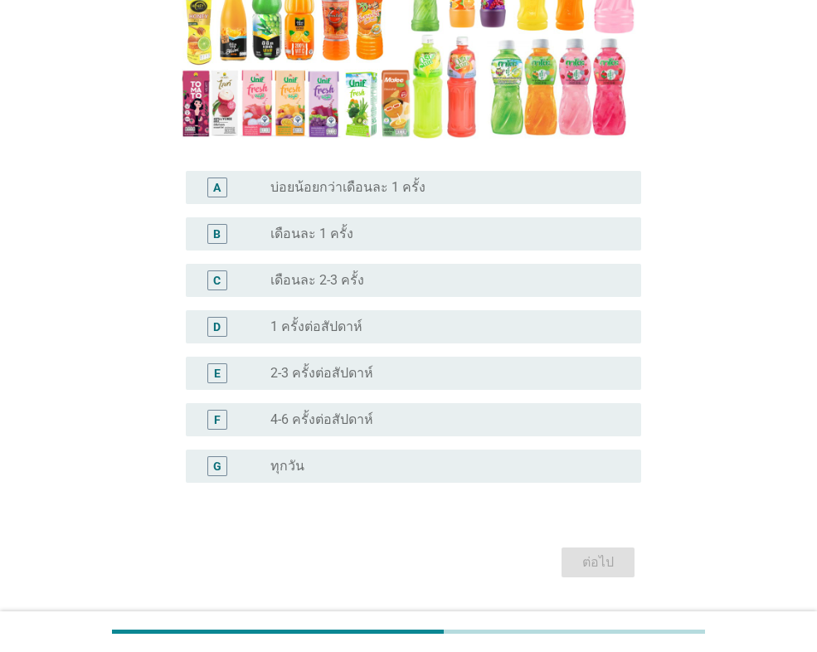
scroll to position [324, 0]
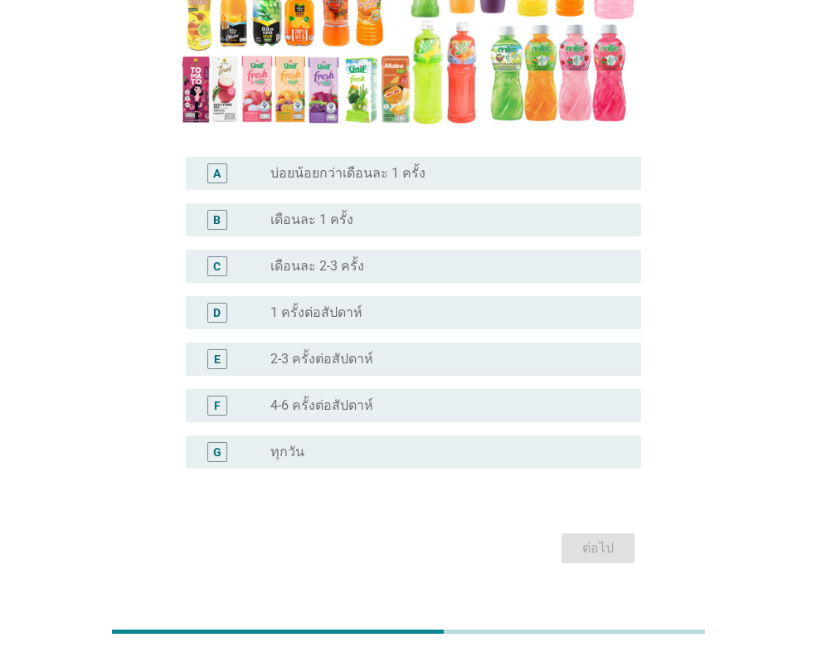
click at [347, 304] on label "1 ครั้งต่อสัปดาห์" at bounding box center [316, 312] width 92 height 17
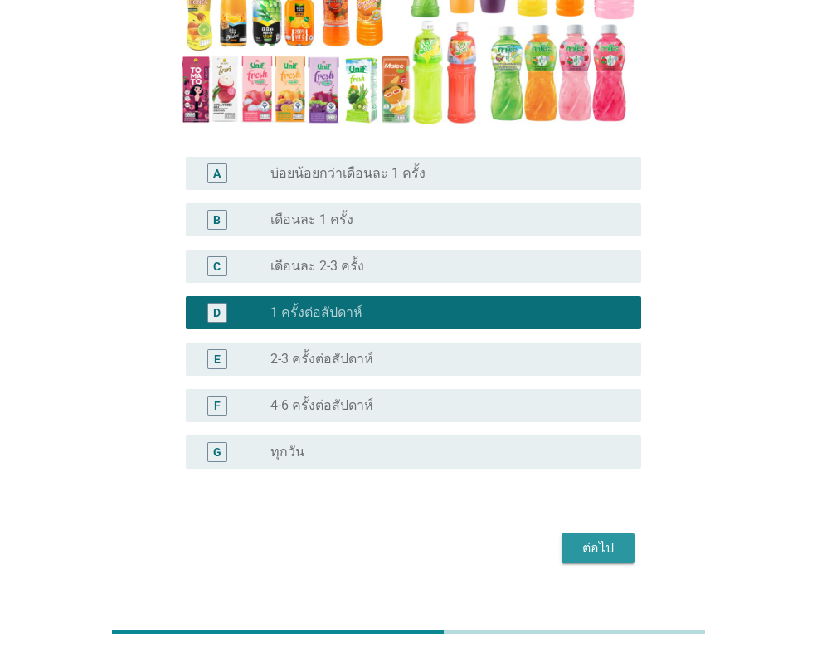
click at [576, 538] on div "ต่อไป" at bounding box center [598, 548] width 46 height 20
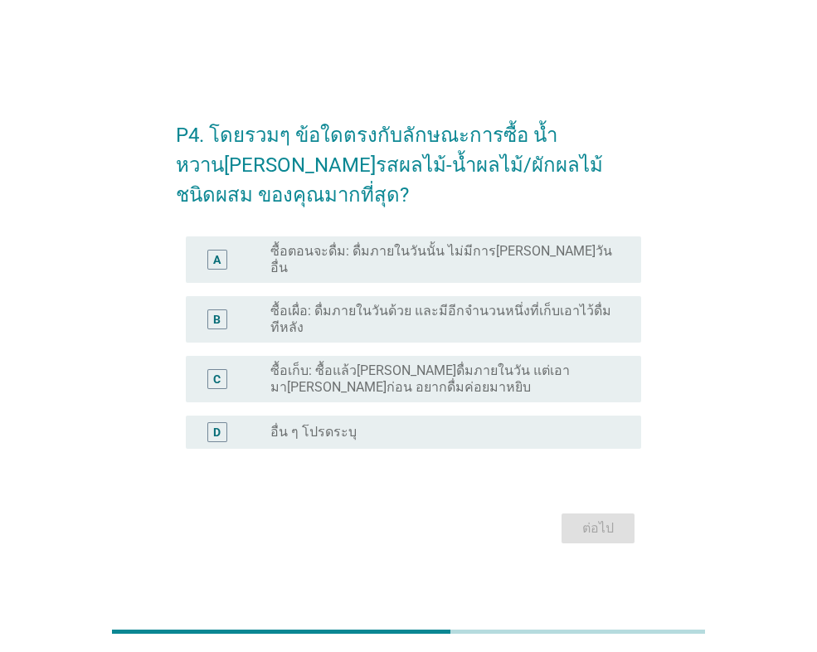
click at [388, 266] on label "ซื้อตอนจะดื่ม: ดื่มภายในวันนั้น ไม่มีการ[PERSON_NAME]วันอื่น" at bounding box center [442, 259] width 344 height 33
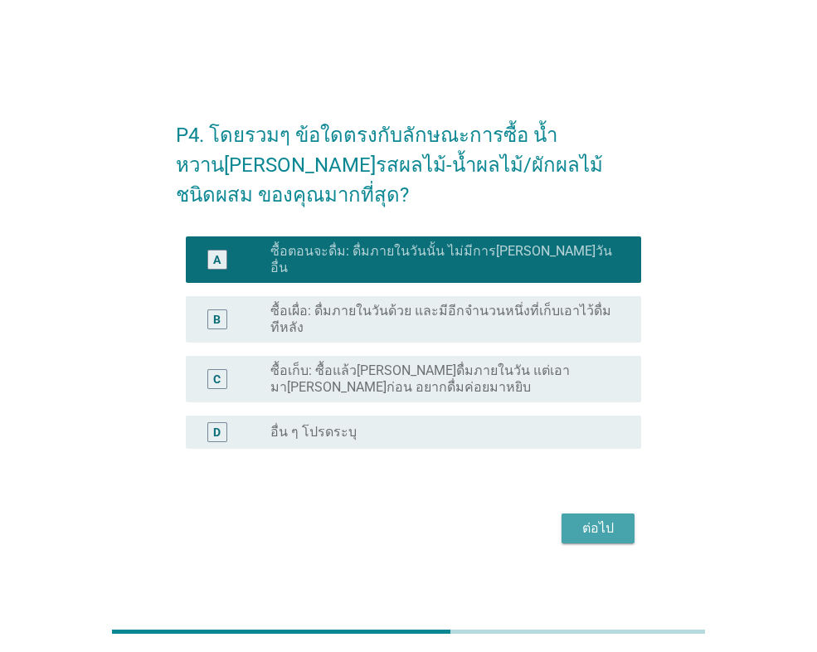
click at [591, 518] on div "ต่อไป" at bounding box center [598, 528] width 46 height 20
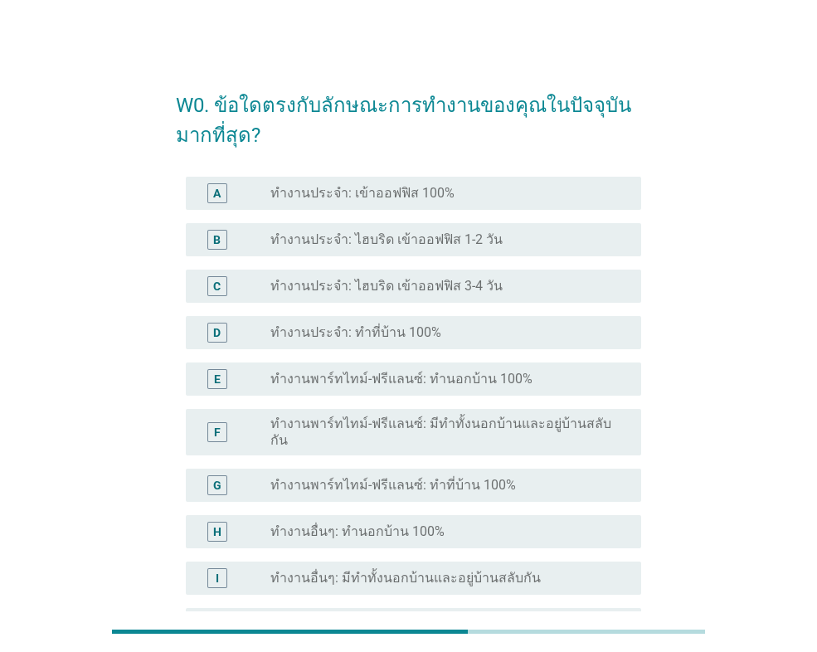
click at [462, 199] on div "radio_button_unchecked ทำงานประจำ: เข้าออฟฟิส 100%" at bounding box center [442, 193] width 344 height 17
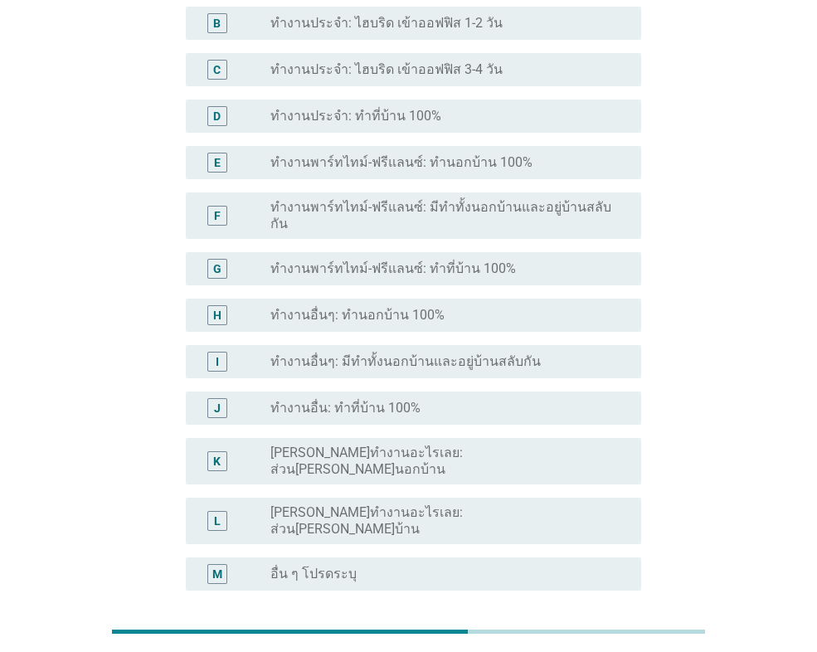
scroll to position [328, 0]
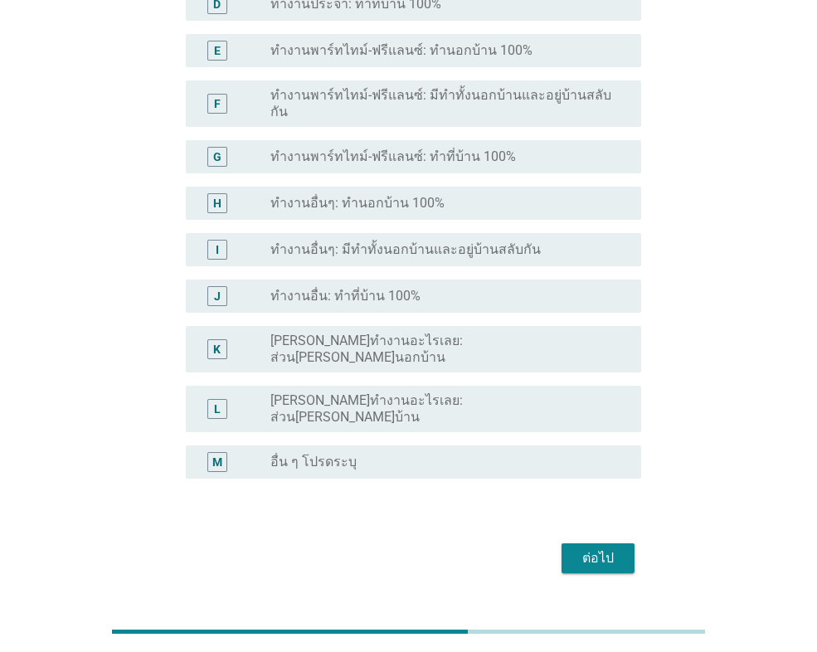
click at [596, 548] on div "ต่อไป" at bounding box center [598, 558] width 46 height 20
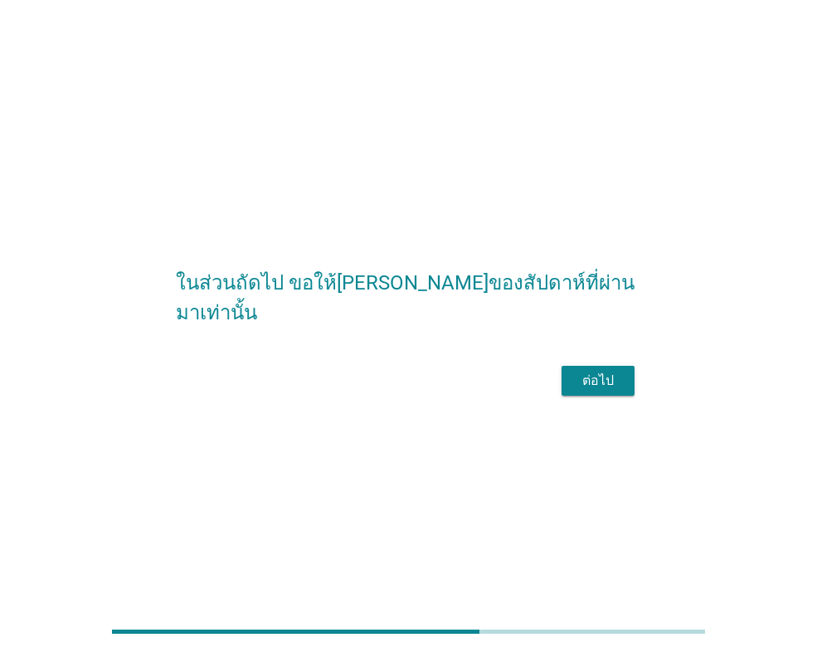
click at [576, 396] on button "ต่อไป" at bounding box center [597, 381] width 73 height 30
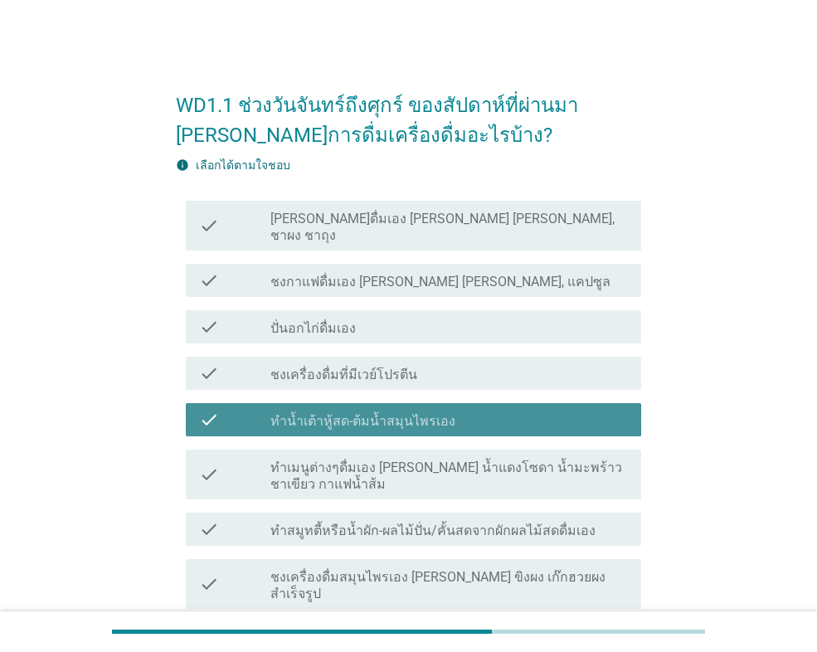
click at [370, 413] on label "ทำน้ำเต้าหู้สด-ต้มน้ำสมุนไพรเอง" at bounding box center [362, 421] width 185 height 17
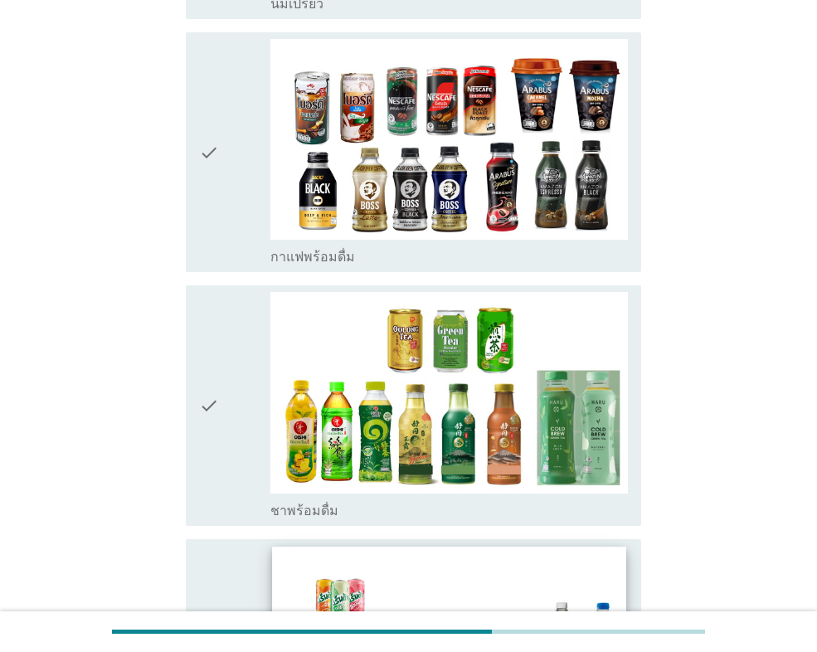
scroll to position [2073, 0]
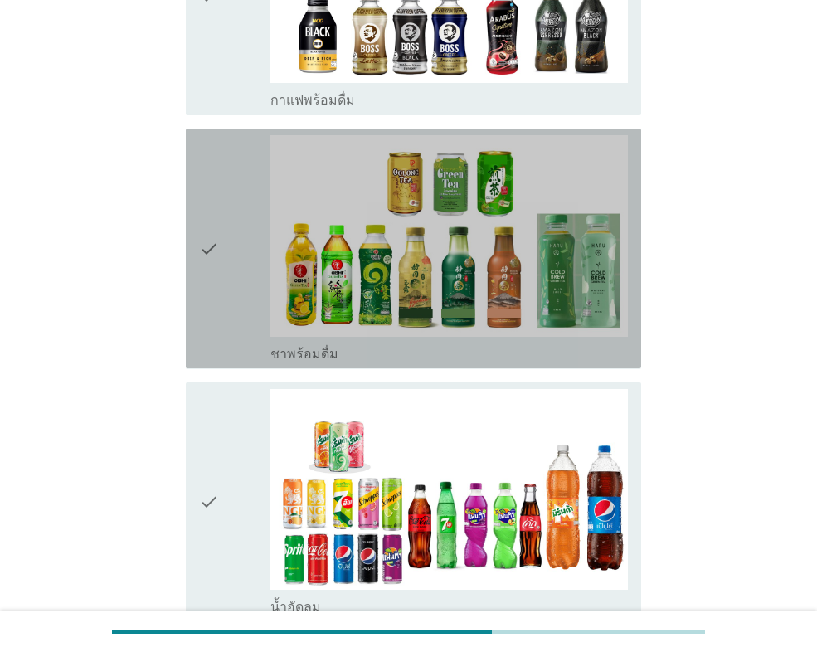
click at [236, 247] on div "check" at bounding box center [234, 248] width 71 height 226
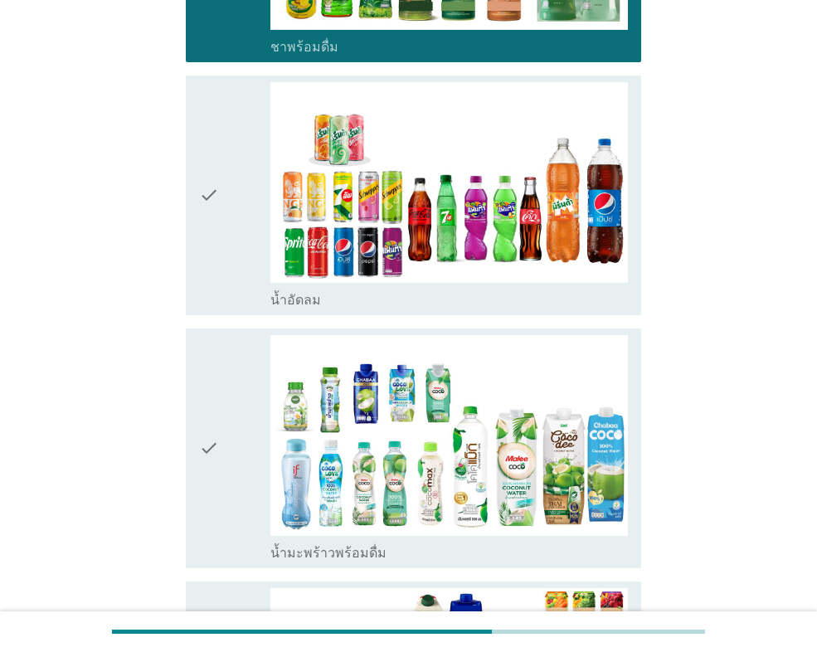
scroll to position [2488, 0]
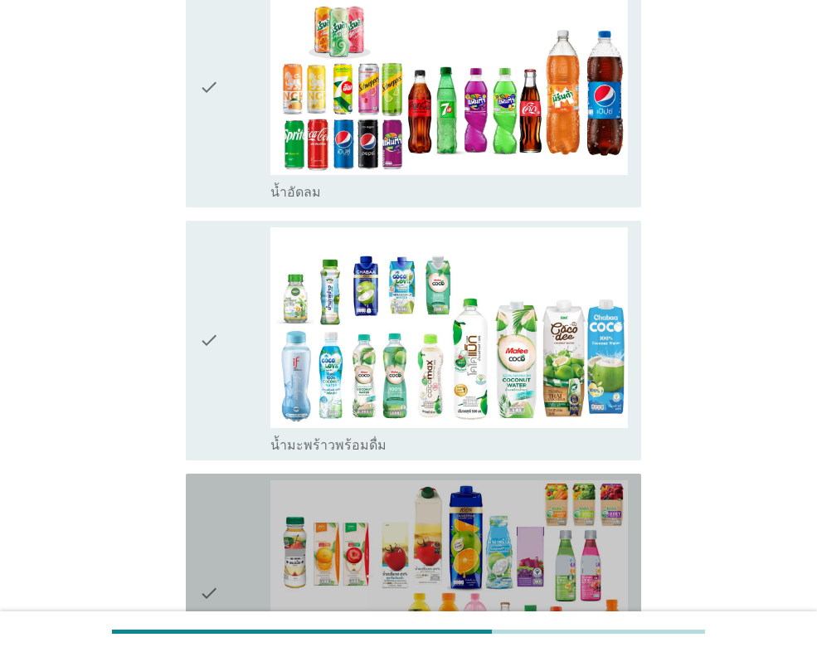
click at [230, 480] on div "check" at bounding box center [234, 593] width 71 height 226
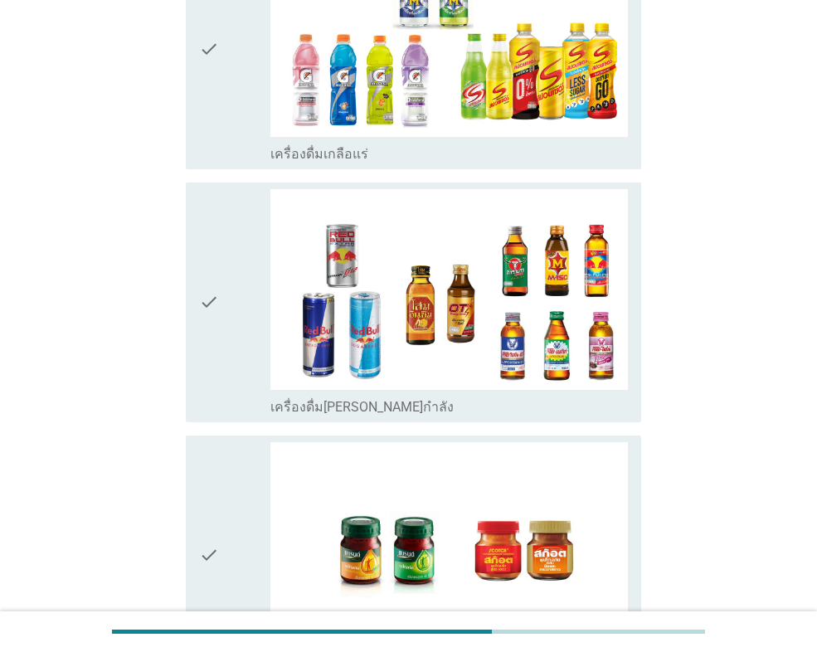
scroll to position [3898, 0]
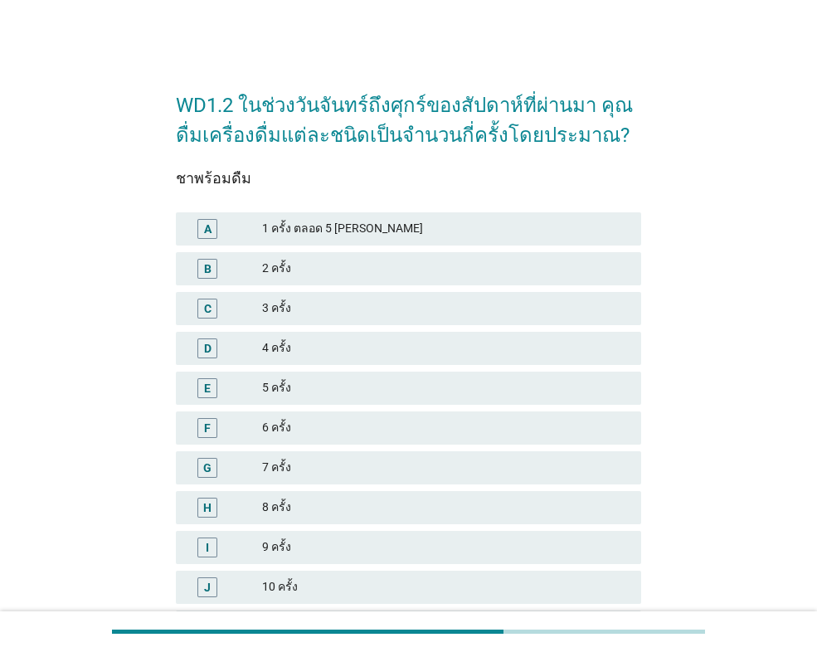
click at [285, 314] on div "3 ครั้ง" at bounding box center [445, 309] width 366 height 20
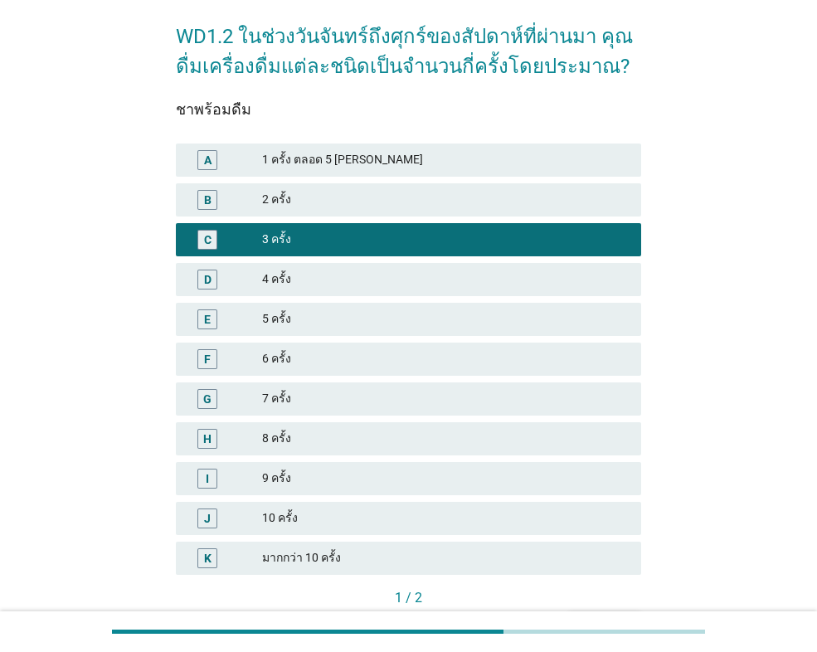
scroll to position [172, 0]
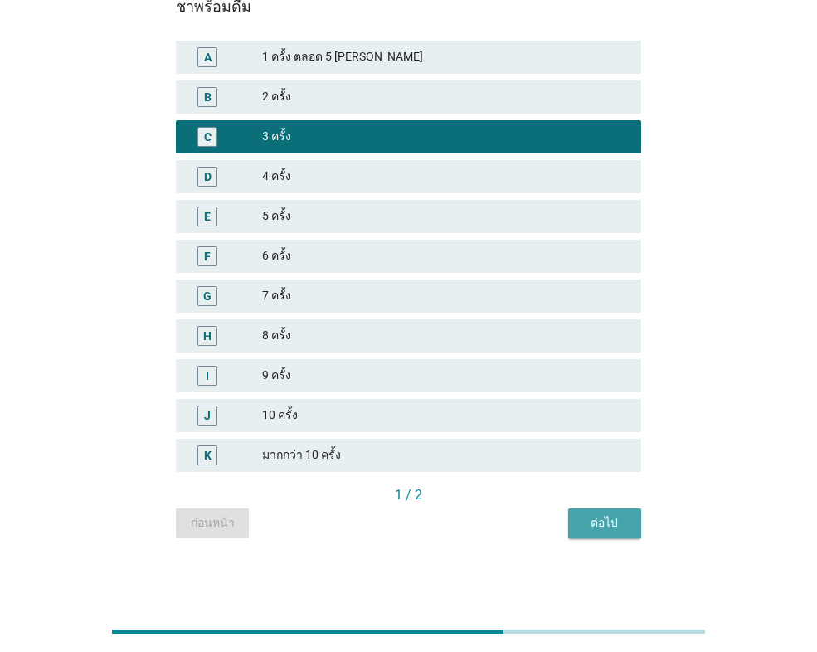
click at [590, 532] on button "ต่อไป" at bounding box center [604, 523] width 73 height 30
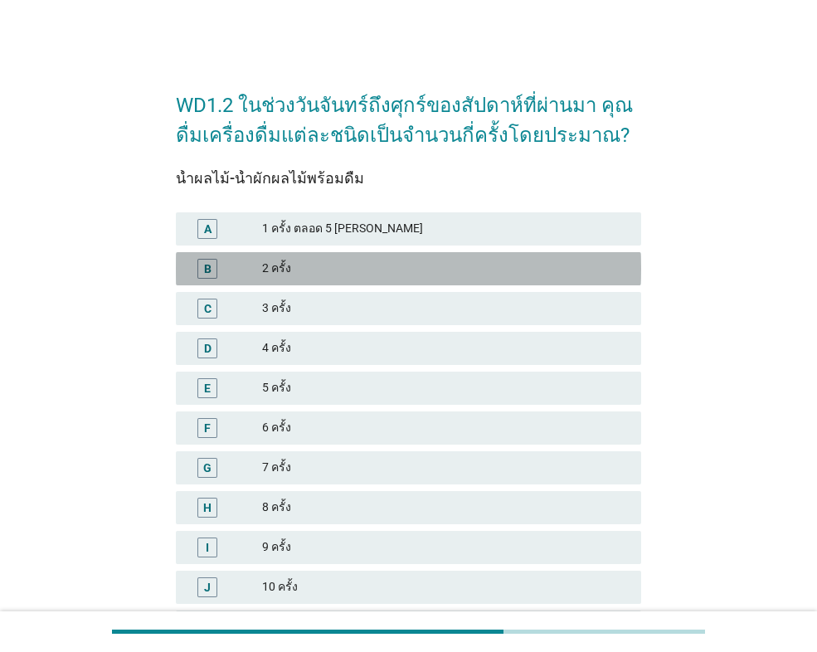
click at [283, 270] on div "2 ครั้ง" at bounding box center [445, 269] width 366 height 20
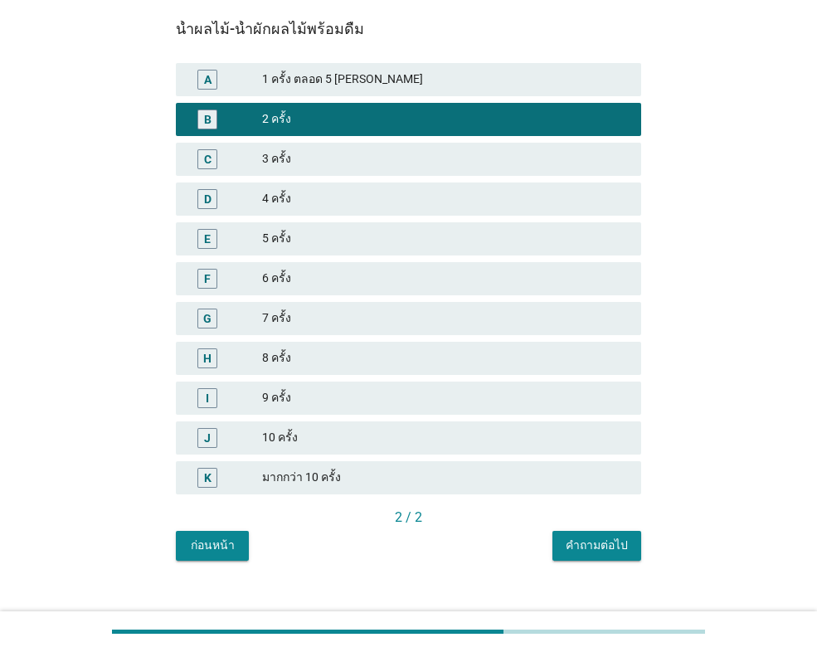
scroll to position [172, 0]
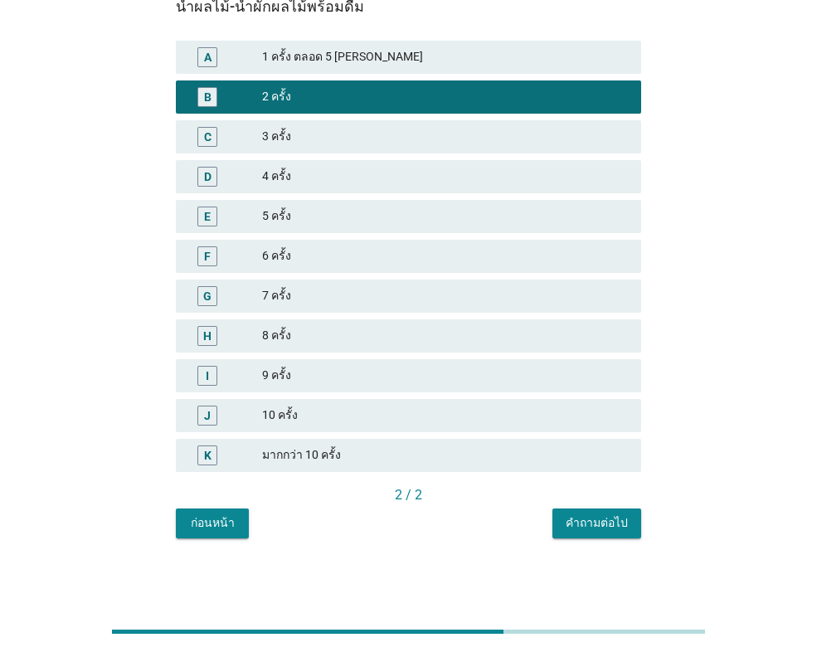
click at [611, 517] on div "คำถามต่อไป" at bounding box center [597, 522] width 62 height 17
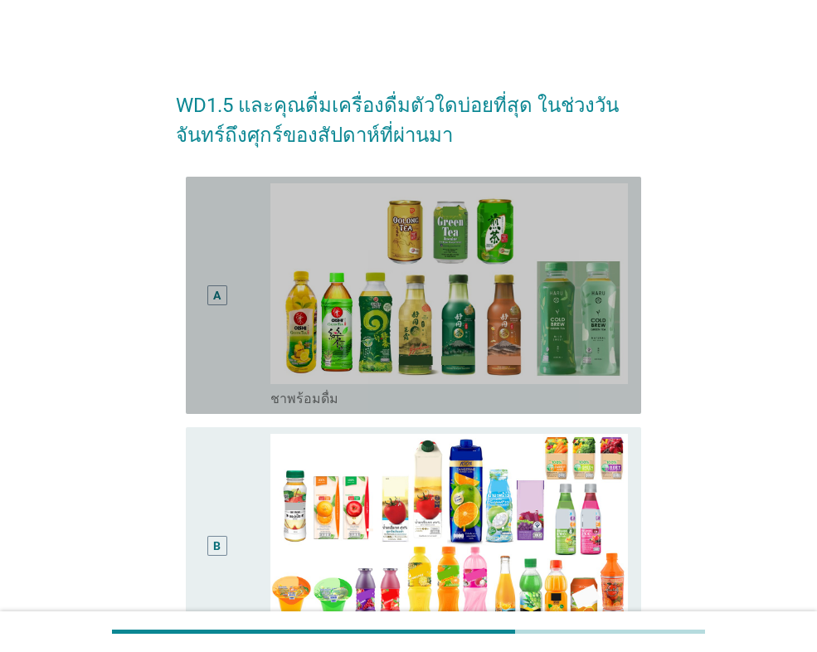
click at [232, 344] on div "A" at bounding box center [217, 295] width 36 height 224
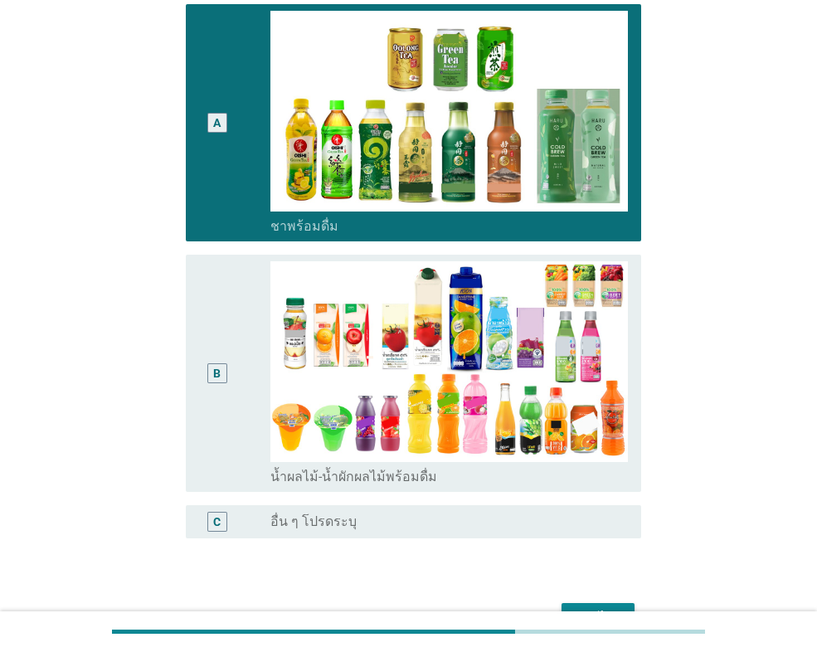
scroll to position [272, 0]
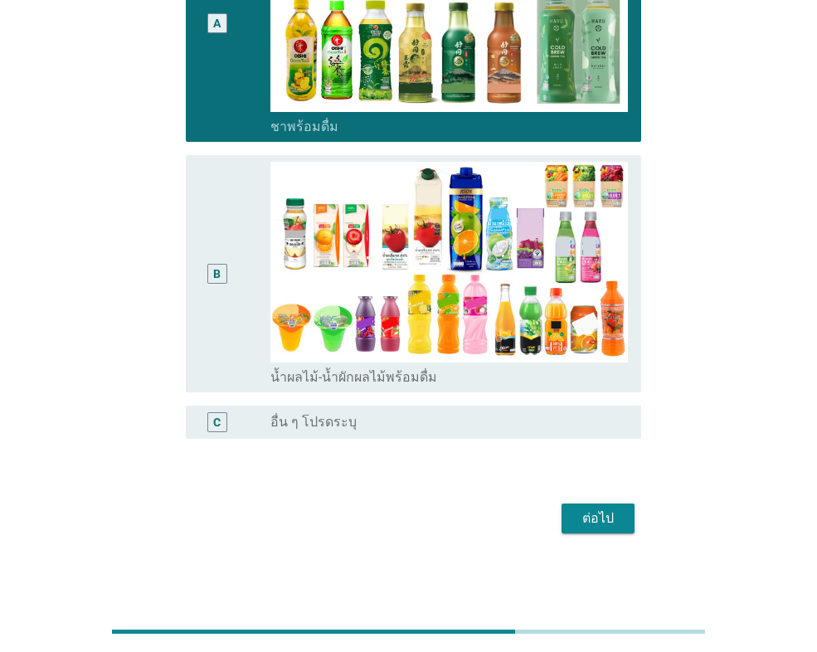
click at [605, 524] on div "ต่อไป" at bounding box center [598, 518] width 46 height 20
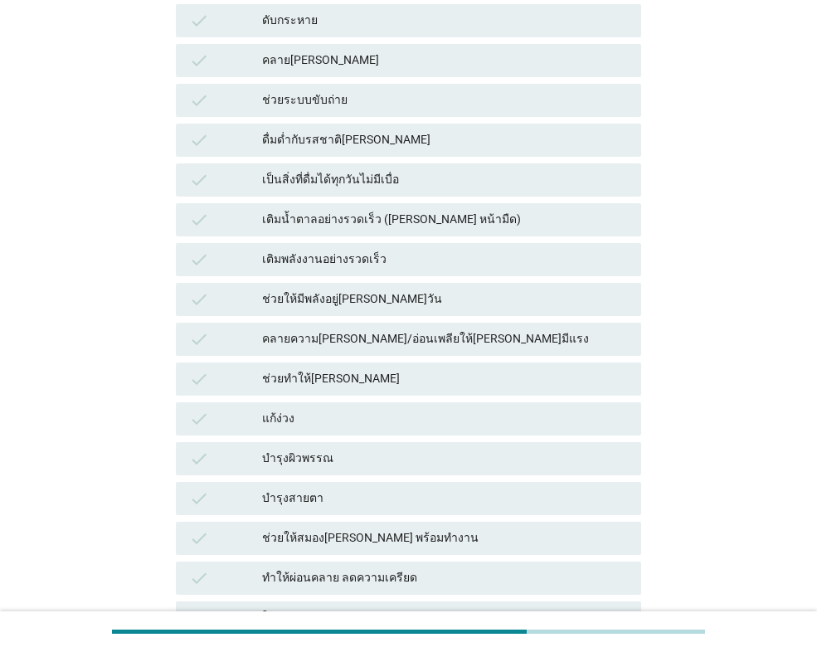
scroll to position [0, 0]
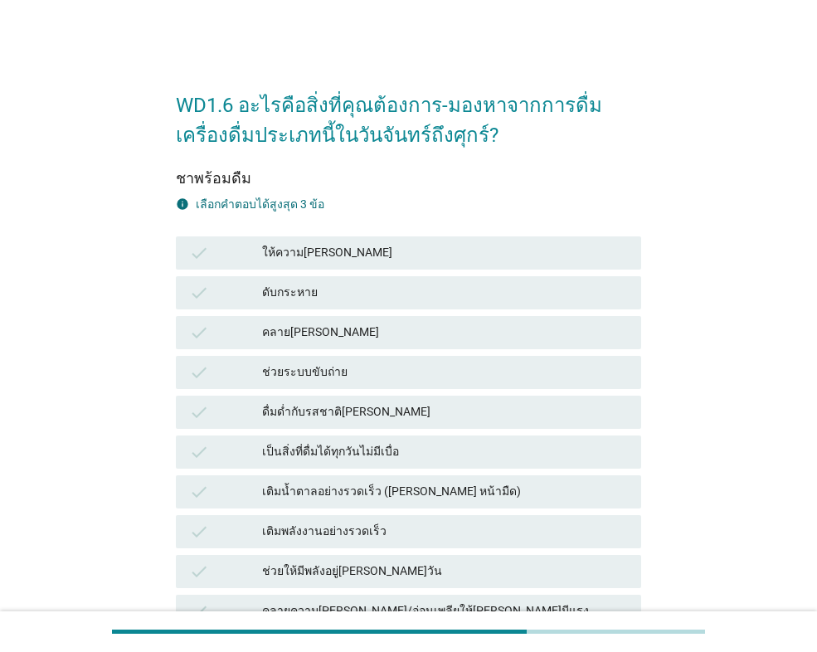
click at [291, 313] on div "check คลาย[PERSON_NAME]" at bounding box center [408, 333] width 472 height 40
click at [335, 263] on div "check ให้ความ[PERSON_NAME]" at bounding box center [408, 252] width 465 height 33
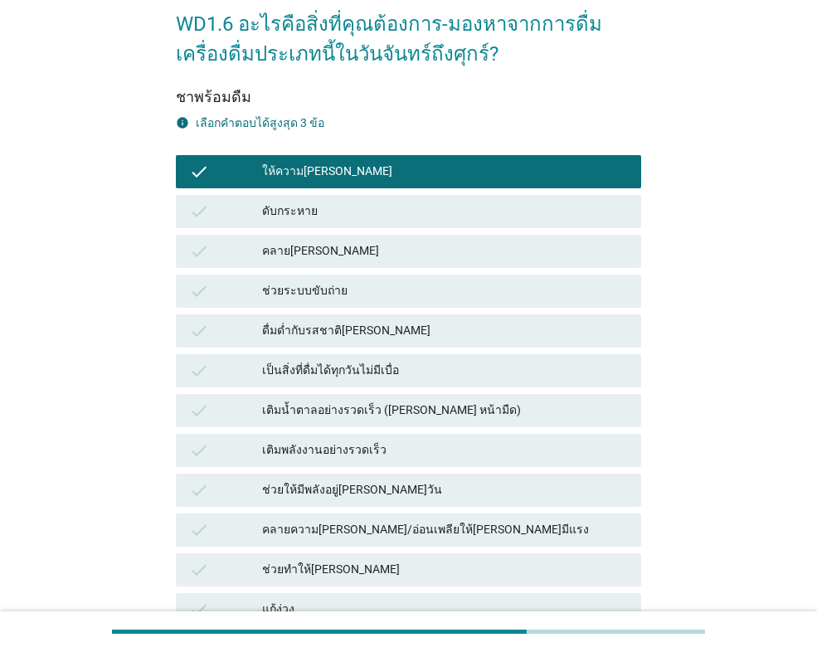
scroll to position [249, 0]
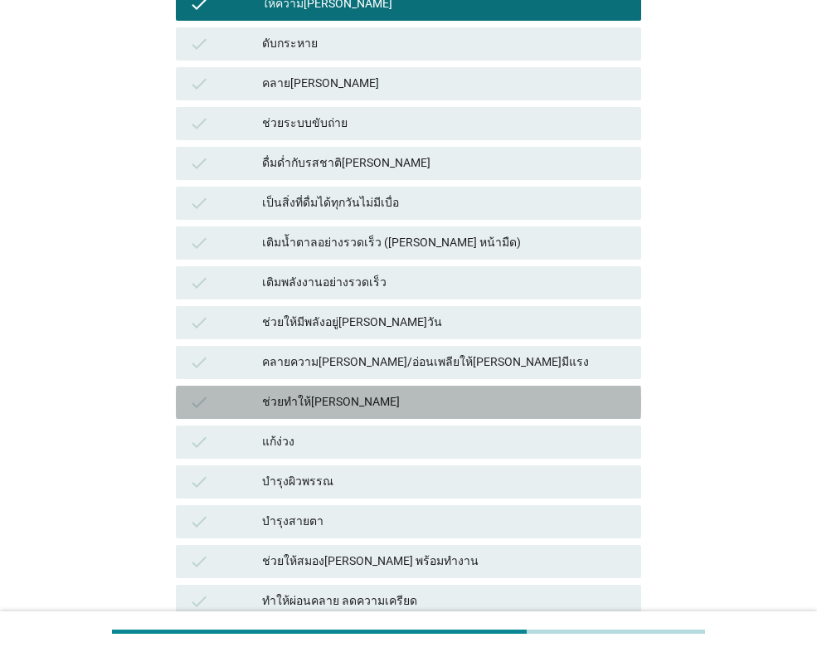
click at [317, 400] on div "ช่วยทำให้[PERSON_NAME]" at bounding box center [445, 402] width 366 height 20
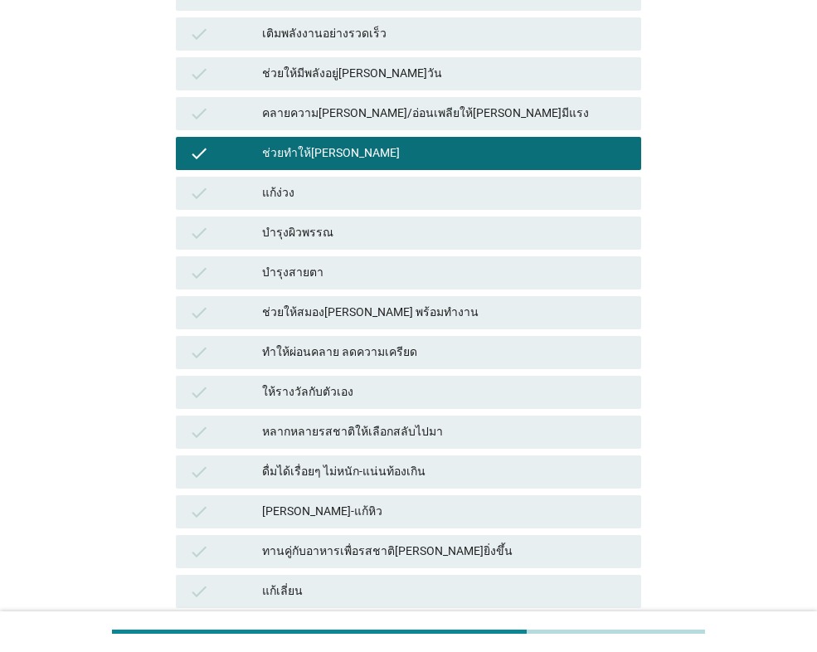
click at [321, 352] on div "ทำให้ผ่อนคลาย ลดความเครียด" at bounding box center [445, 352] width 366 height 20
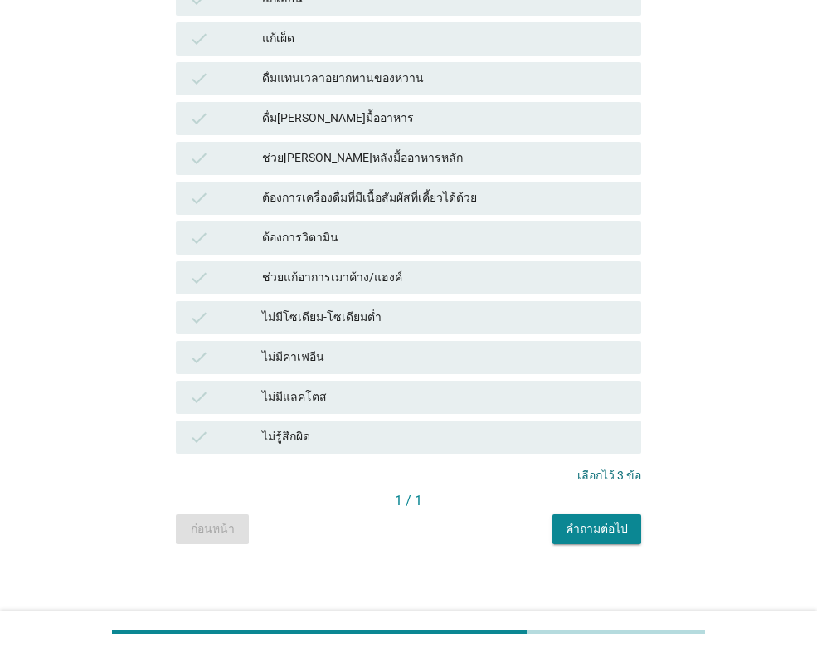
scroll to position [1095, 0]
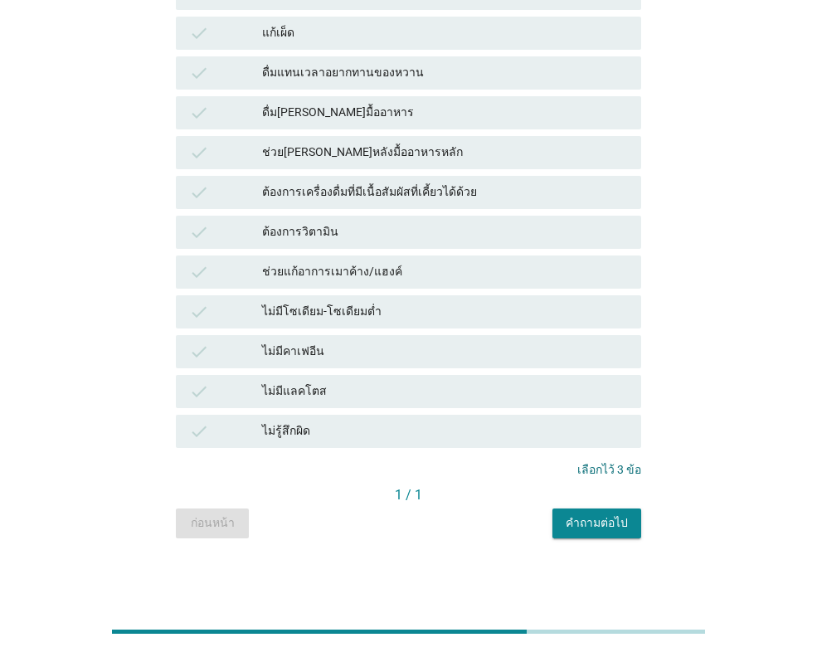
click at [574, 532] on button "คำถามต่อไป" at bounding box center [596, 523] width 89 height 30
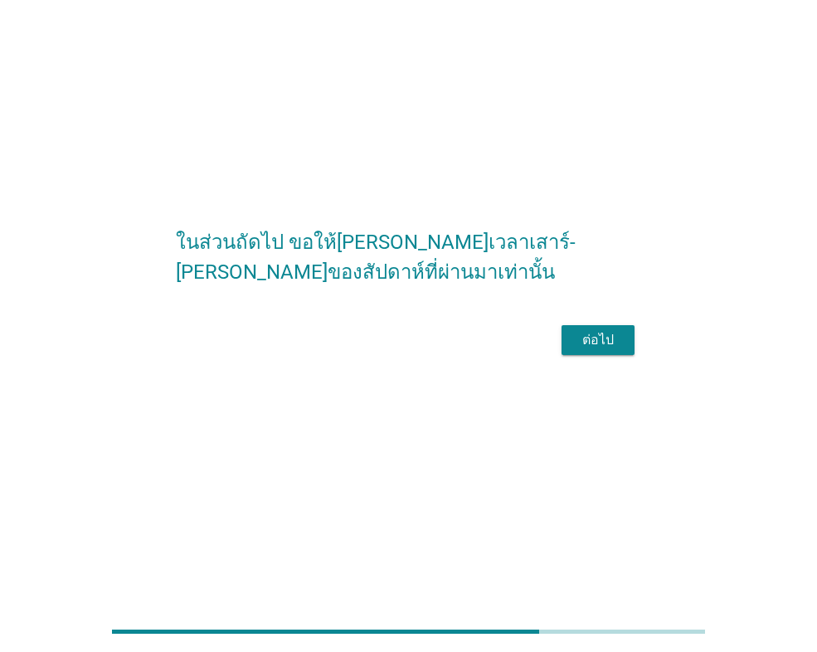
scroll to position [0, 0]
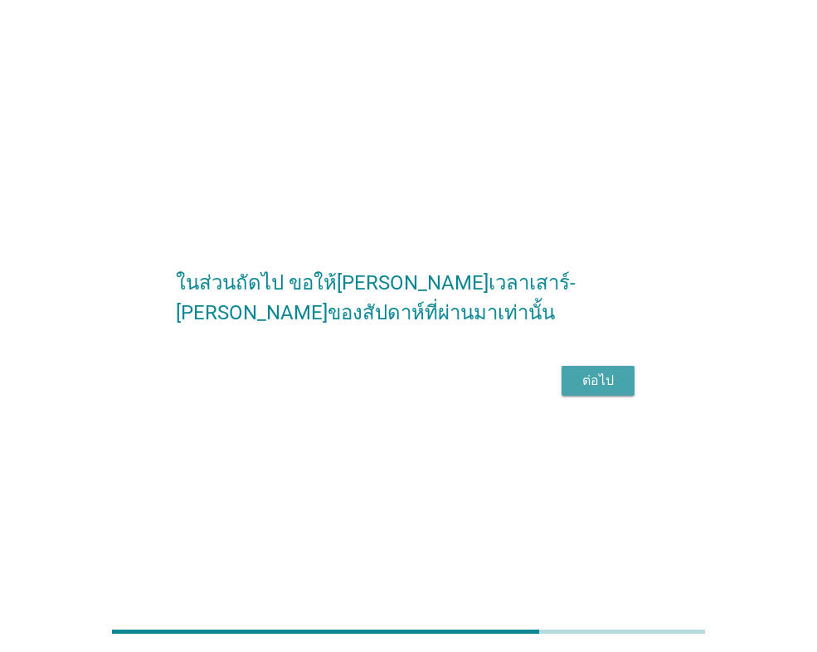
click at [566, 396] on button "ต่อไป" at bounding box center [597, 381] width 73 height 30
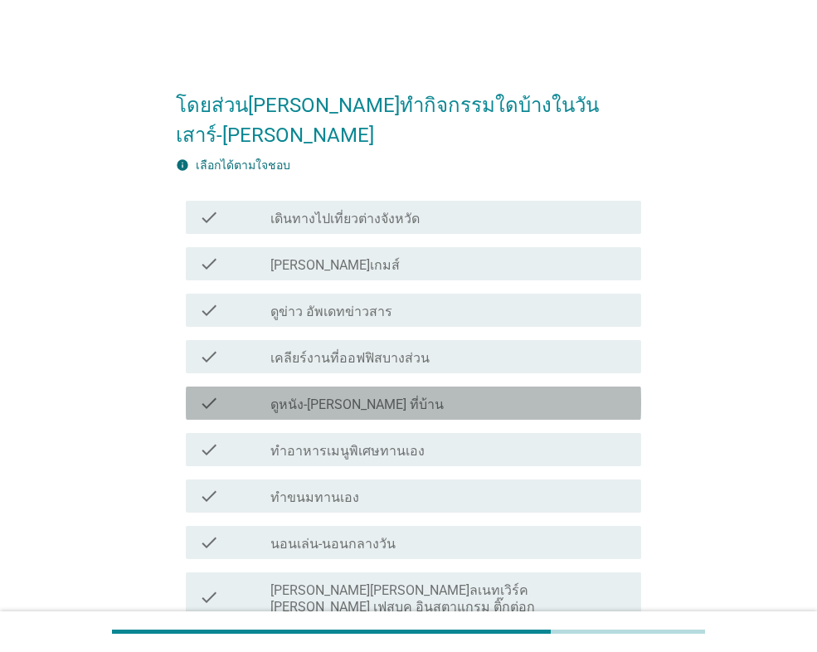
click at [338, 396] on label "ดูหนัง-[PERSON_NAME] ที่บ้าน" at bounding box center [356, 404] width 173 height 17
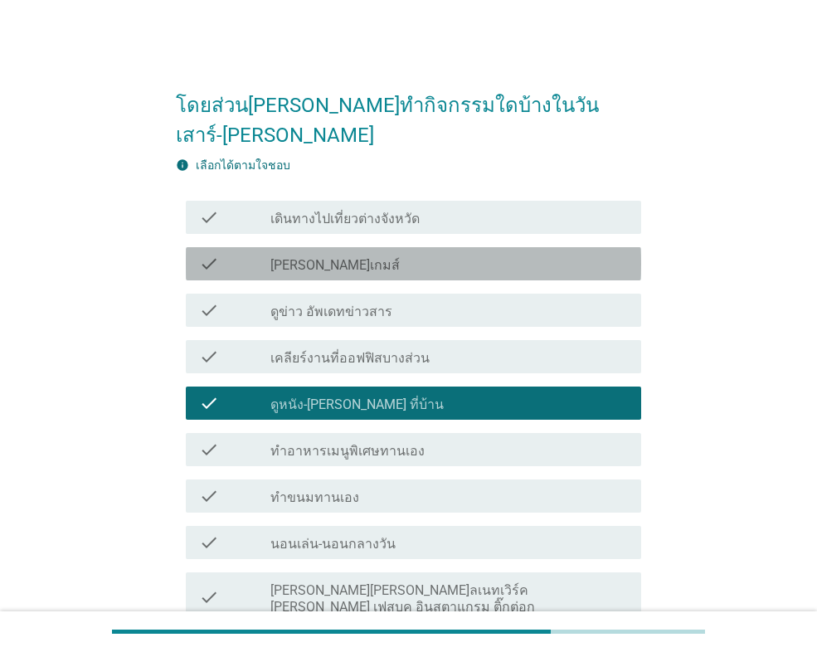
click at [304, 257] on label "[PERSON_NAME]เกมส์" at bounding box center [334, 265] width 129 height 17
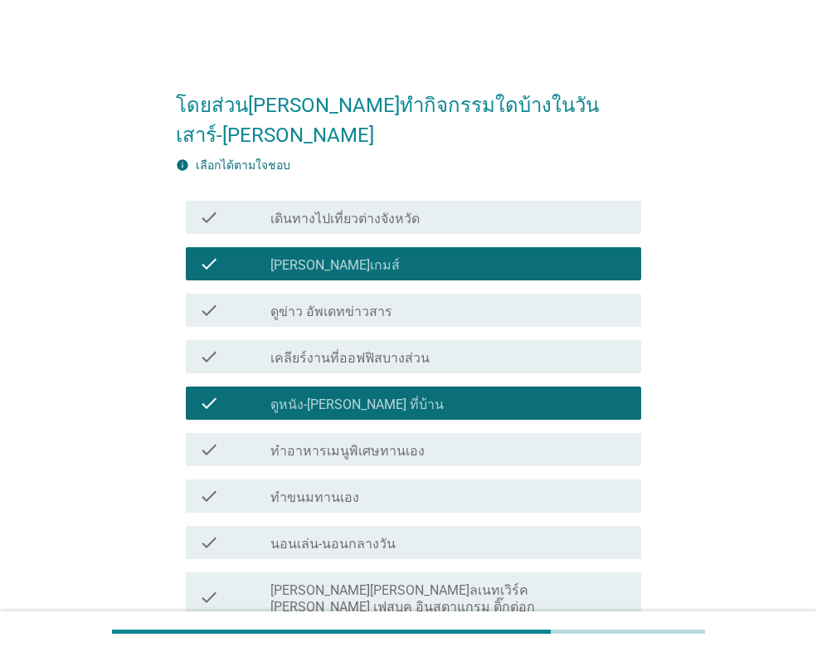
click at [391, 295] on div "check check_box_outline_blank ดูข่าว อัพเดทข่าวสาร" at bounding box center [413, 310] width 455 height 33
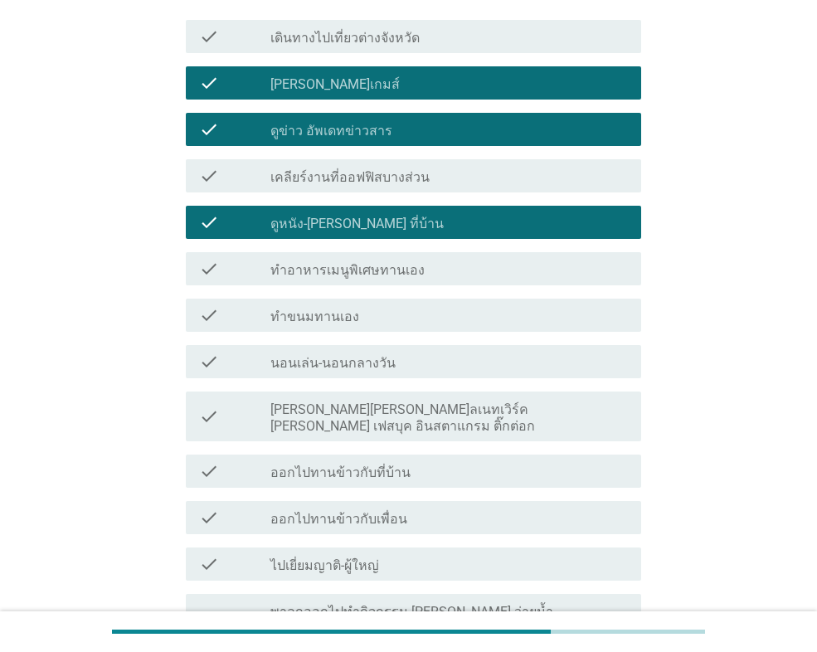
scroll to position [249, 0]
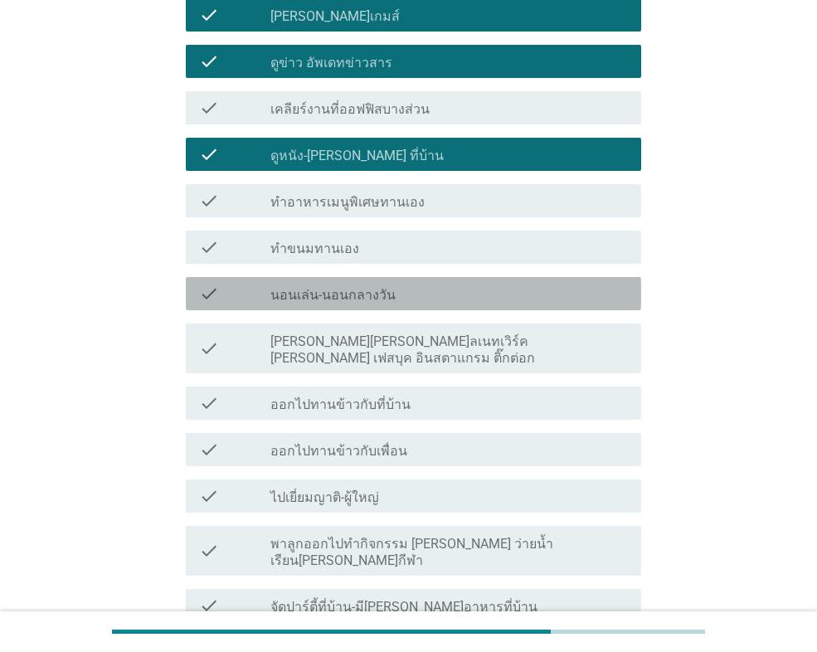
click at [352, 287] on label "นอนเล่น-นอนกลางวัน" at bounding box center [332, 295] width 125 height 17
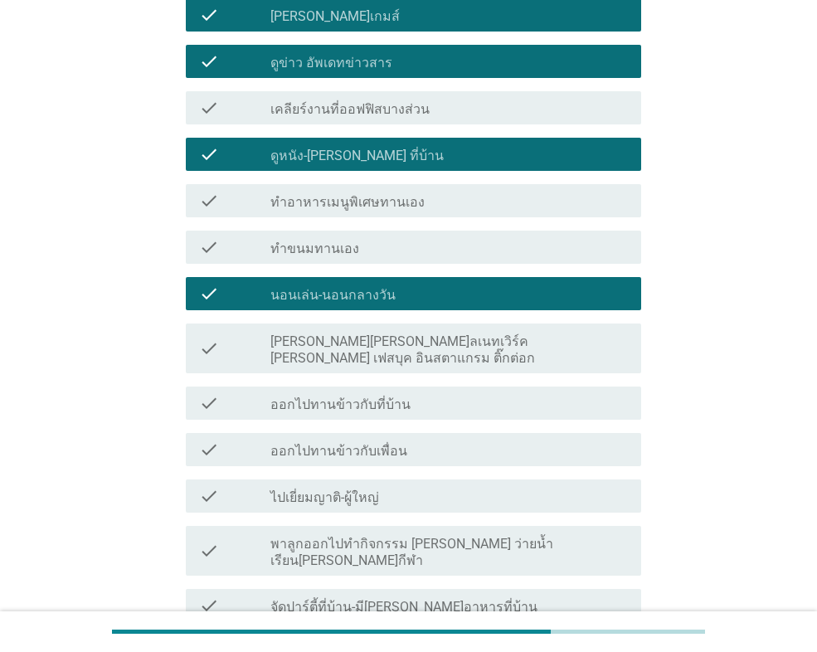
click at [413, 333] on label "[PERSON_NAME][PERSON_NAME]ลเนทเวิร์ค [PERSON_NAME] เฟสบุค อินสตาแกรม ติ๊กต่อก" at bounding box center [448, 349] width 357 height 33
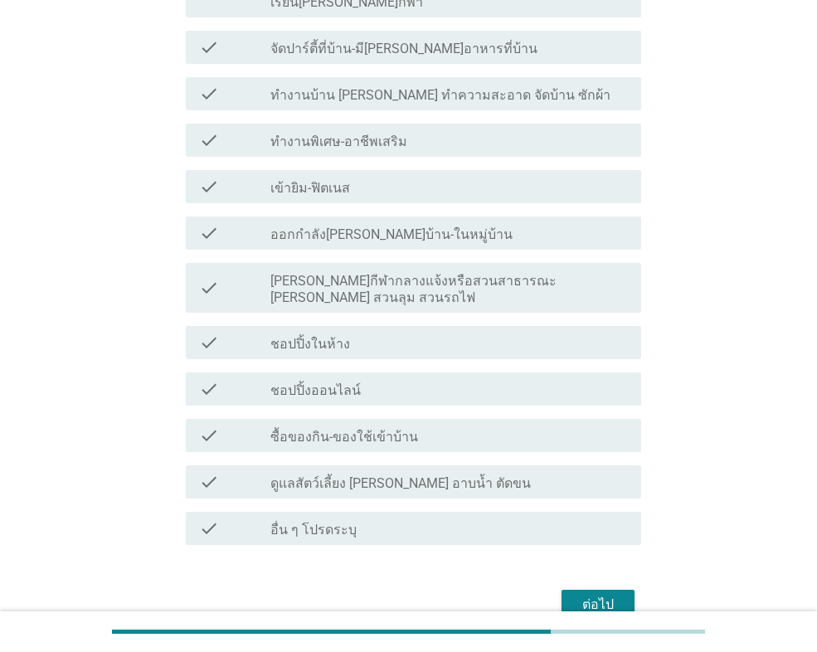
scroll to position [814, 0]
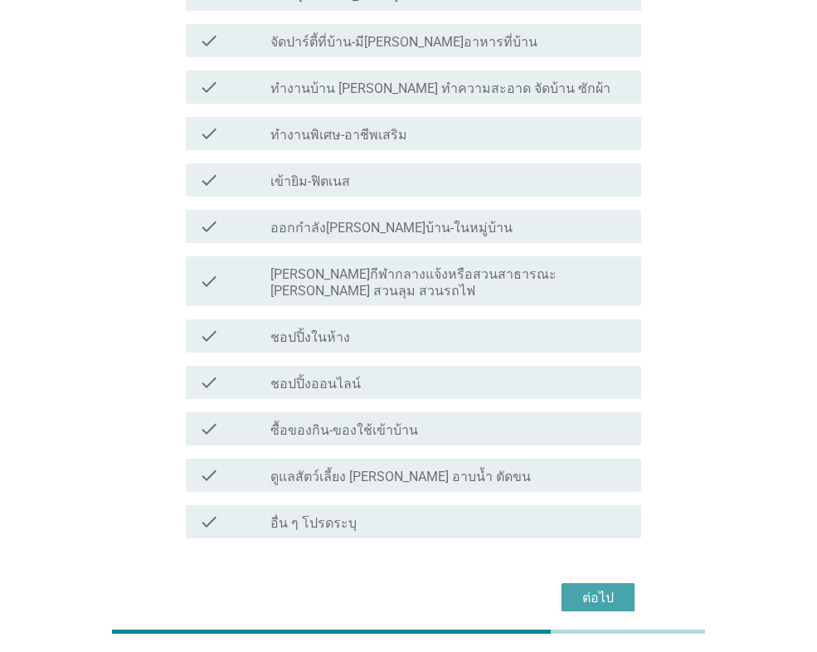
click at [580, 588] on div "ต่อไป" at bounding box center [598, 598] width 46 height 20
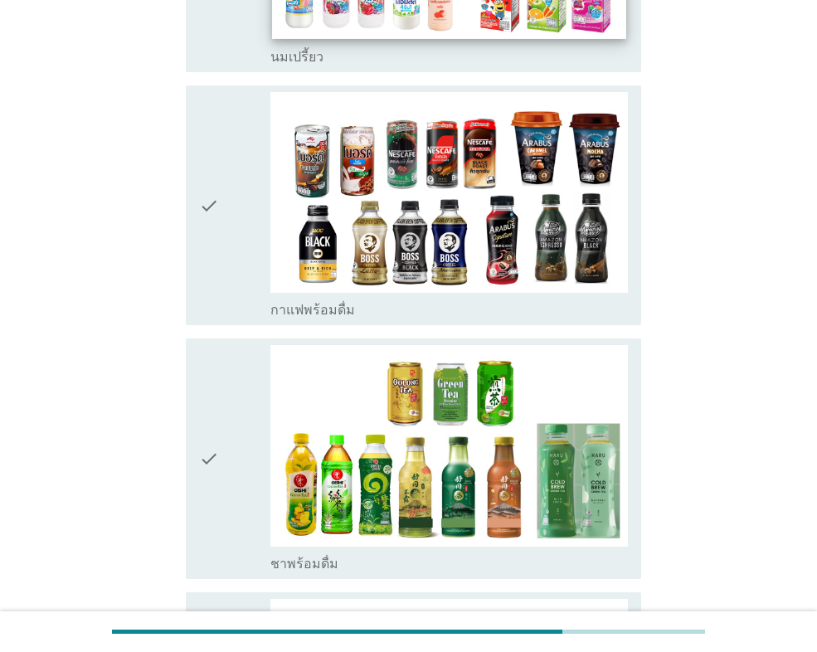
scroll to position [2073, 0]
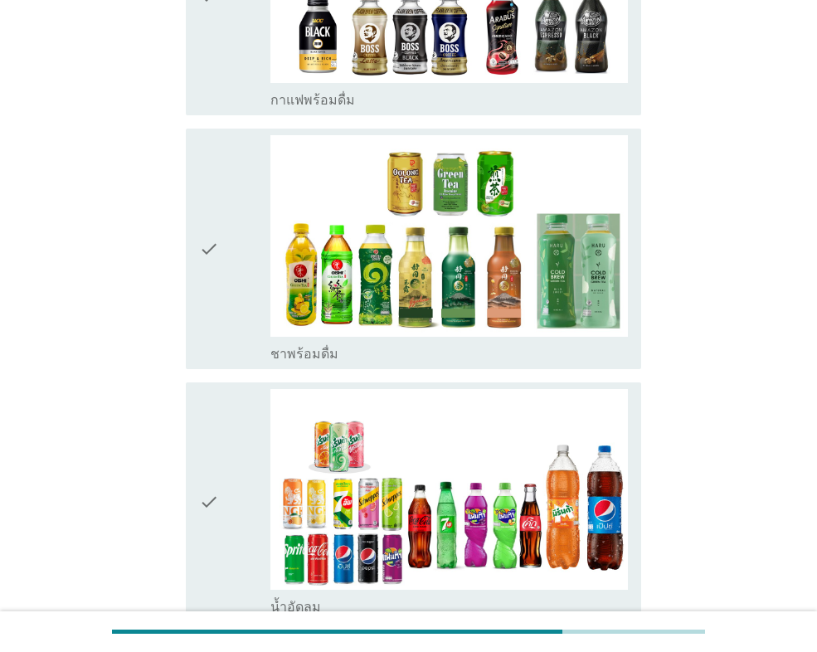
click at [240, 215] on div "check" at bounding box center [234, 248] width 71 height 226
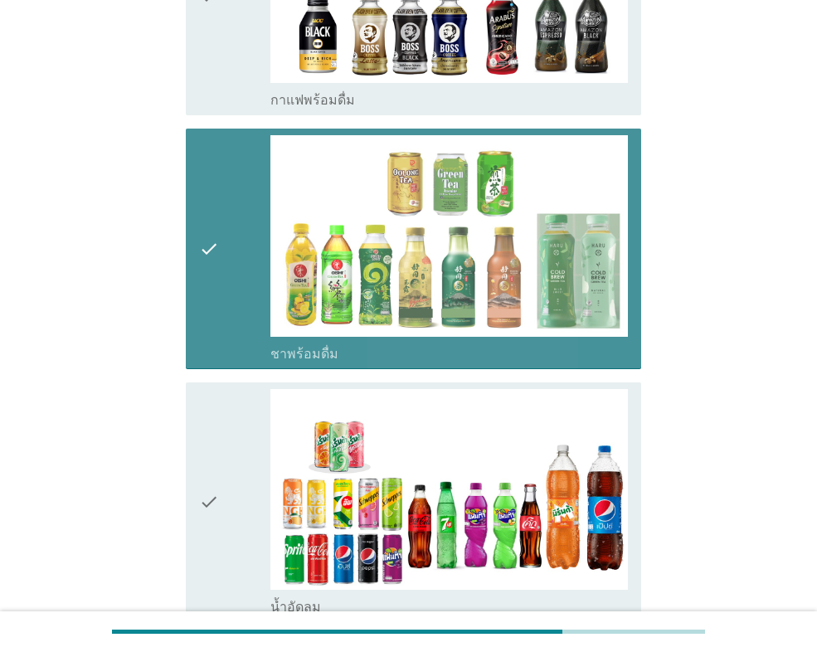
click at [240, 389] on div "check" at bounding box center [234, 502] width 71 height 226
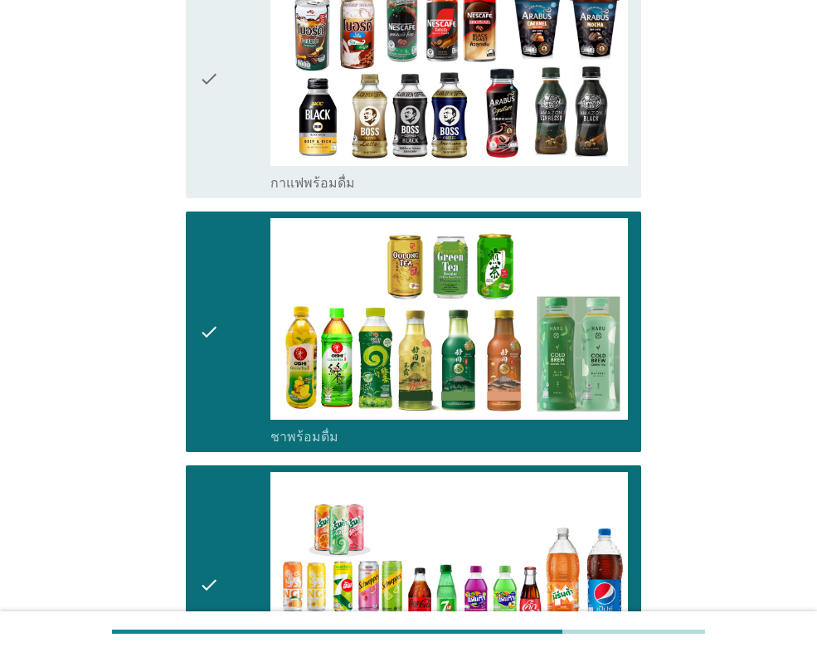
click at [221, 229] on div "check" at bounding box center [234, 331] width 71 height 226
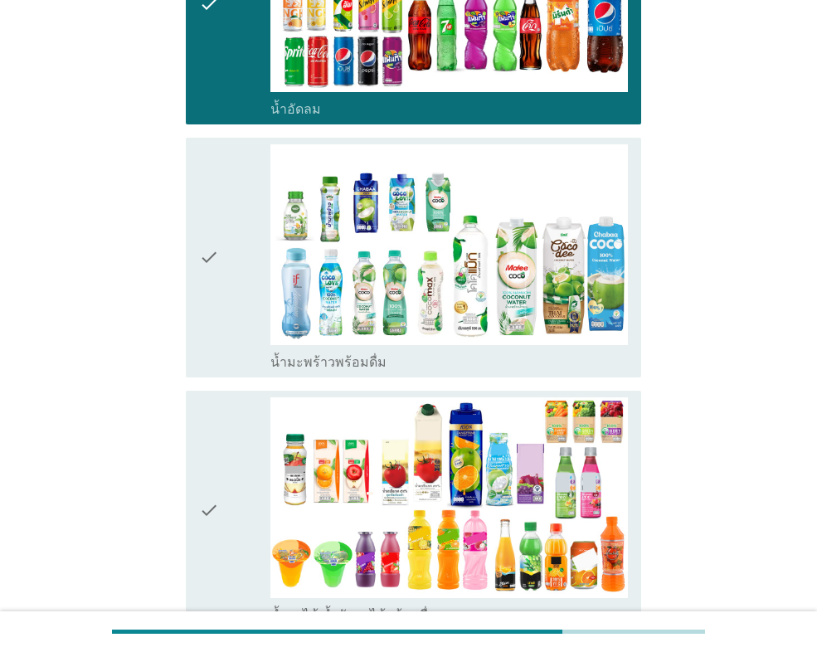
click at [243, 397] on div "check" at bounding box center [234, 510] width 71 height 226
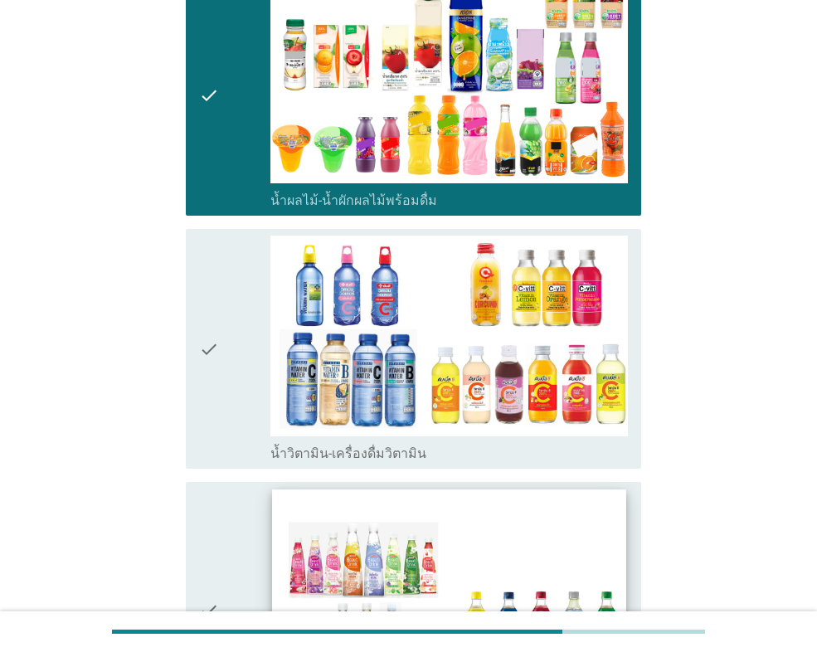
scroll to position [2405, 0]
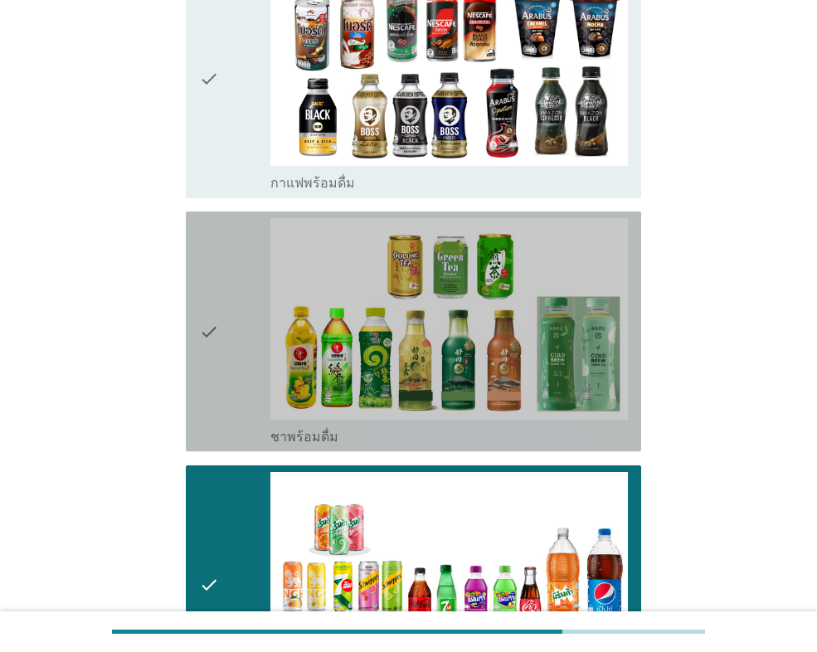
click at [260, 274] on div "check" at bounding box center [234, 331] width 71 height 226
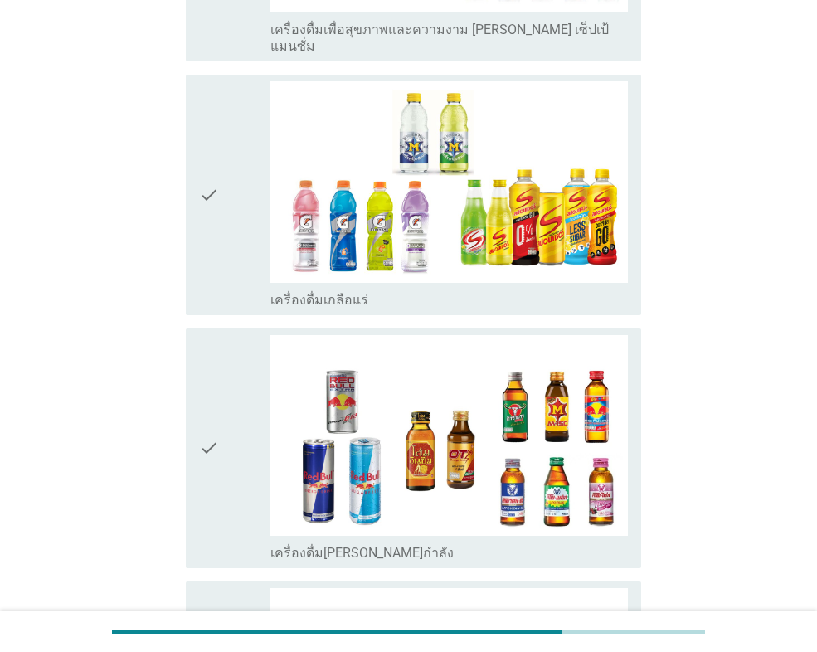
scroll to position [3955, 0]
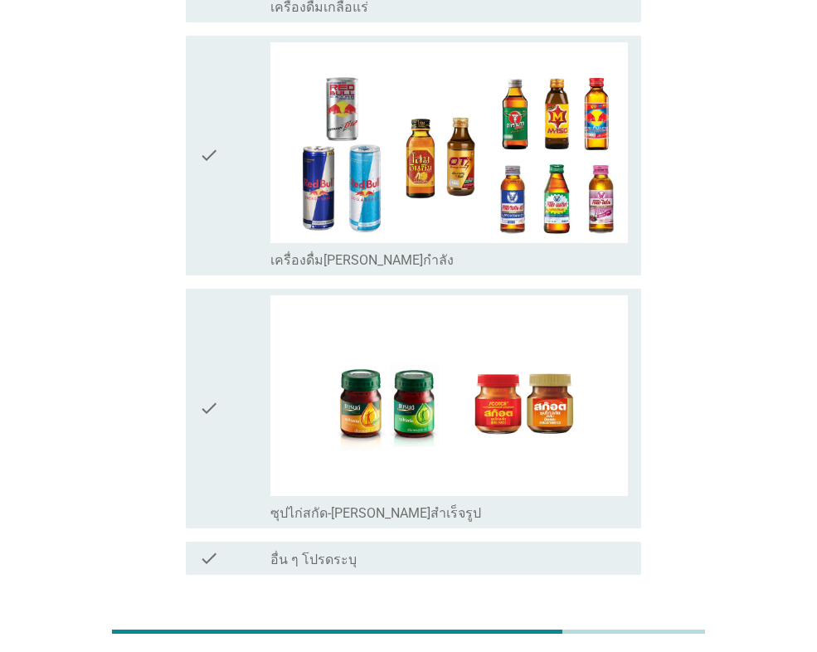
click at [627, 619] on button "ต่อไป" at bounding box center [597, 634] width 73 height 30
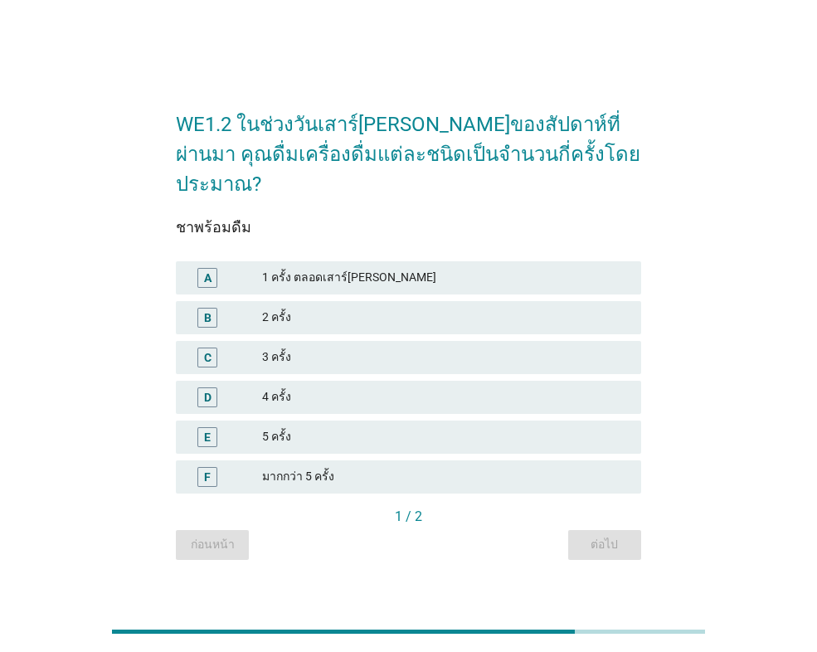
click at [312, 308] on div "2 ครั้ง" at bounding box center [445, 318] width 366 height 20
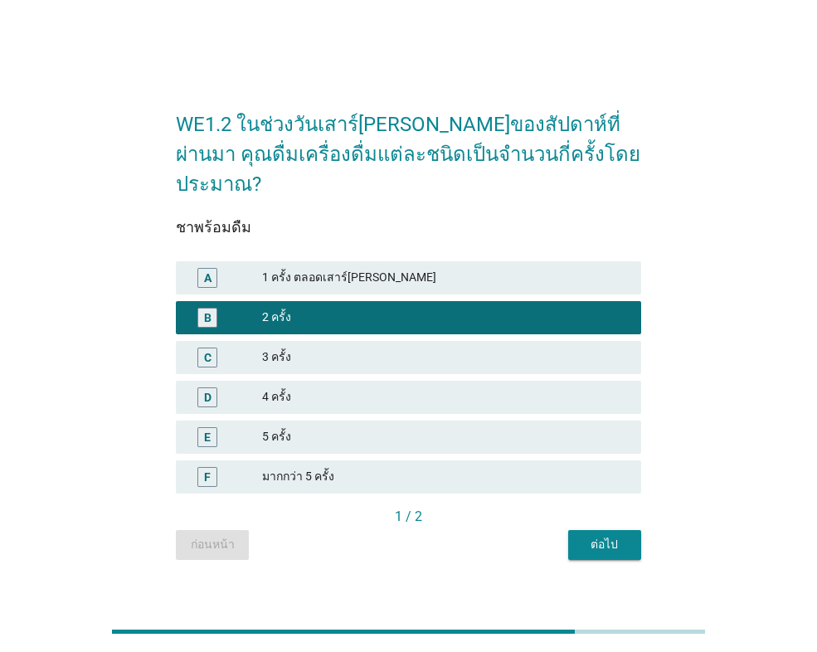
click at [587, 536] on div "ต่อไป" at bounding box center [604, 544] width 46 height 17
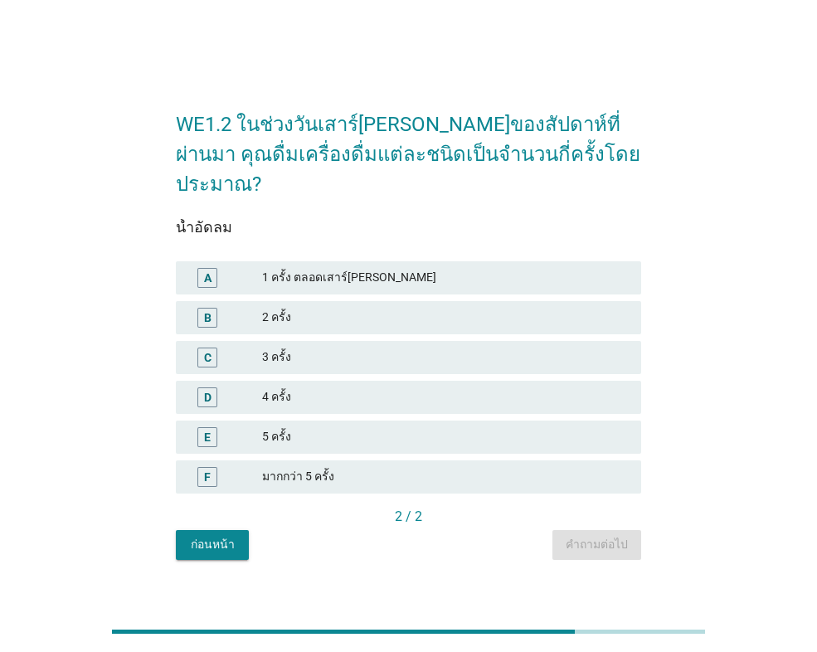
click at [297, 352] on div "C 3 ครั้ง" at bounding box center [408, 357] width 465 height 33
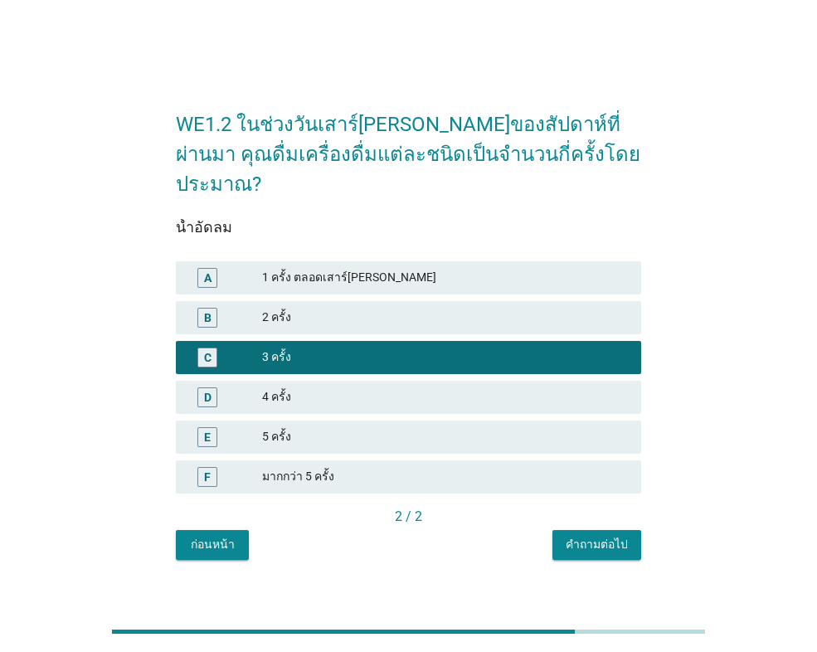
click at [599, 536] on div "คำถามต่อไป" at bounding box center [597, 544] width 62 height 17
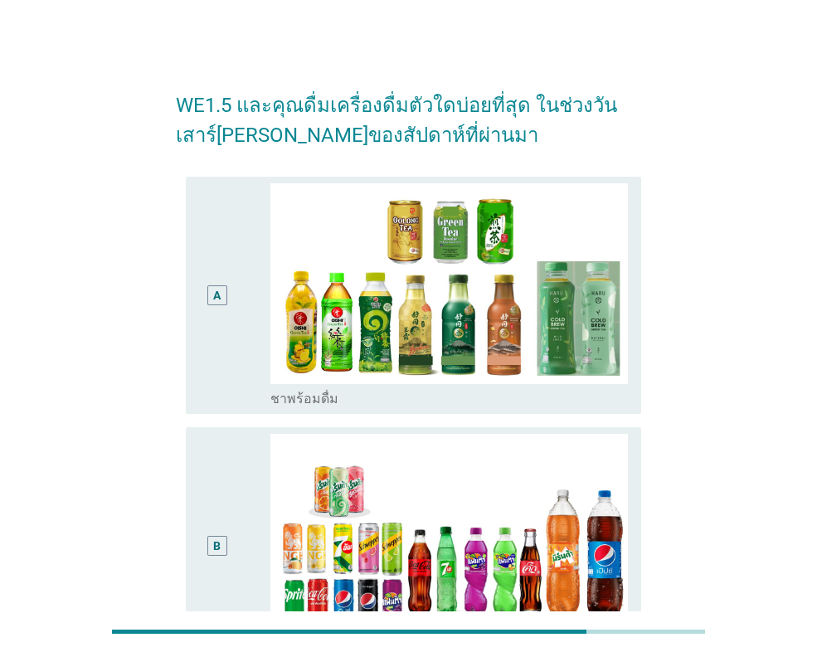
click at [245, 526] on div "B" at bounding box center [234, 546] width 71 height 224
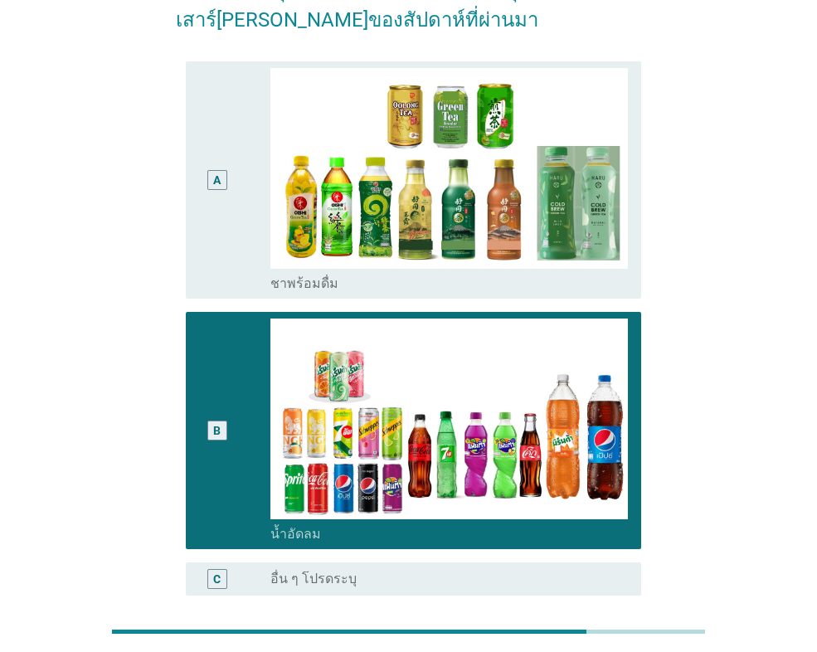
scroll to position [272, 0]
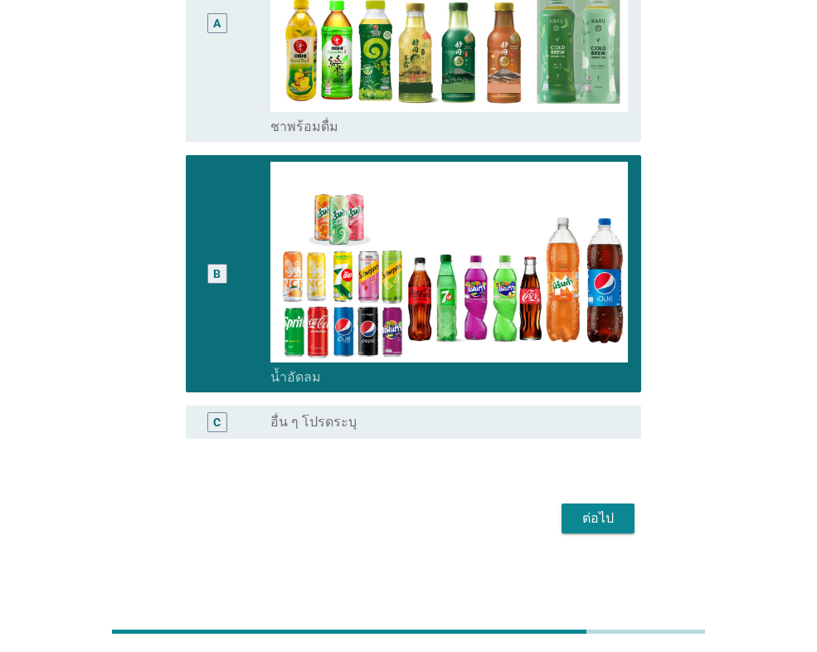
click at [600, 522] on div "ต่อไป" at bounding box center [598, 518] width 46 height 20
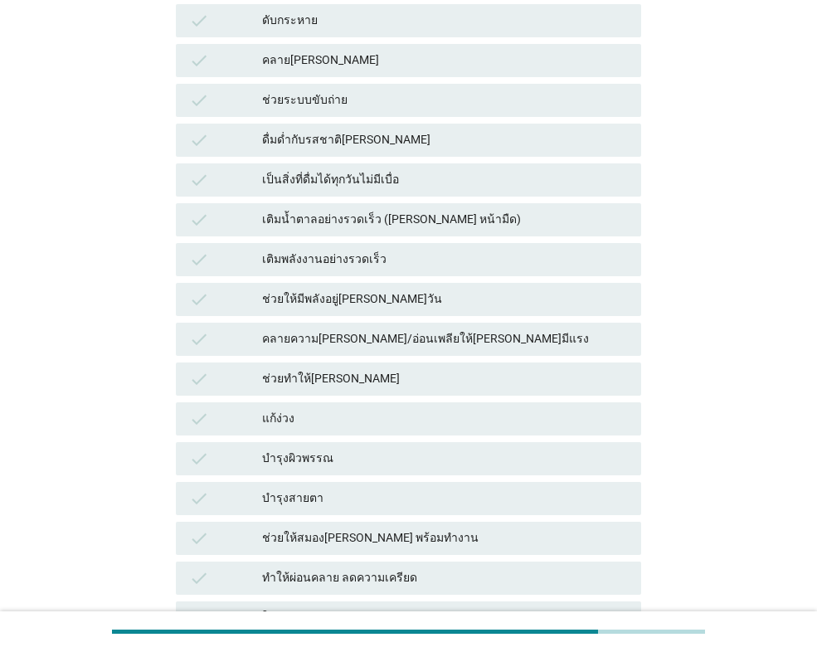
scroll to position [0, 0]
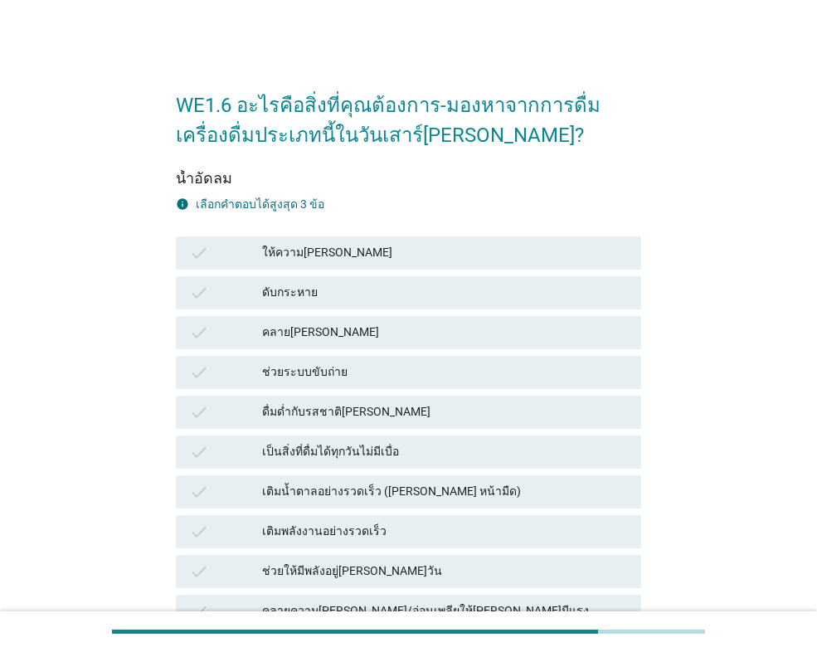
click at [300, 249] on div "ให้ความ[PERSON_NAME]" at bounding box center [445, 253] width 366 height 20
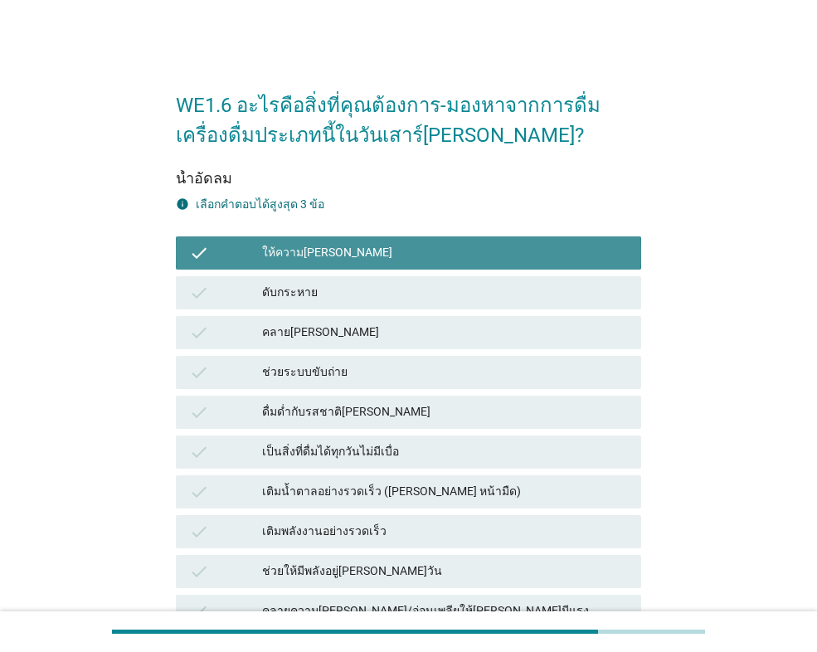
click at [319, 292] on div "ดับกระหาย" at bounding box center [445, 293] width 366 height 20
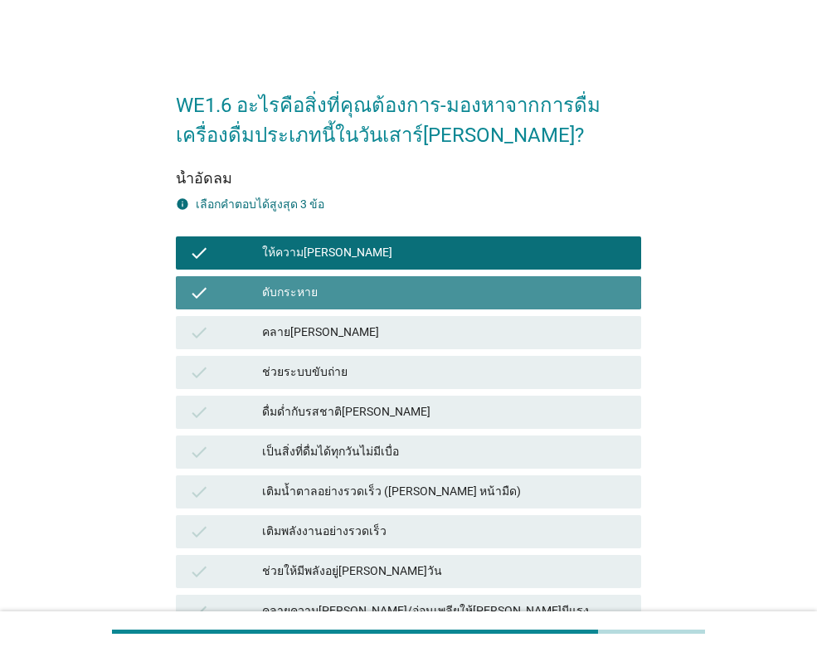
click at [322, 322] on div "check คลาย[PERSON_NAME]" at bounding box center [408, 332] width 465 height 33
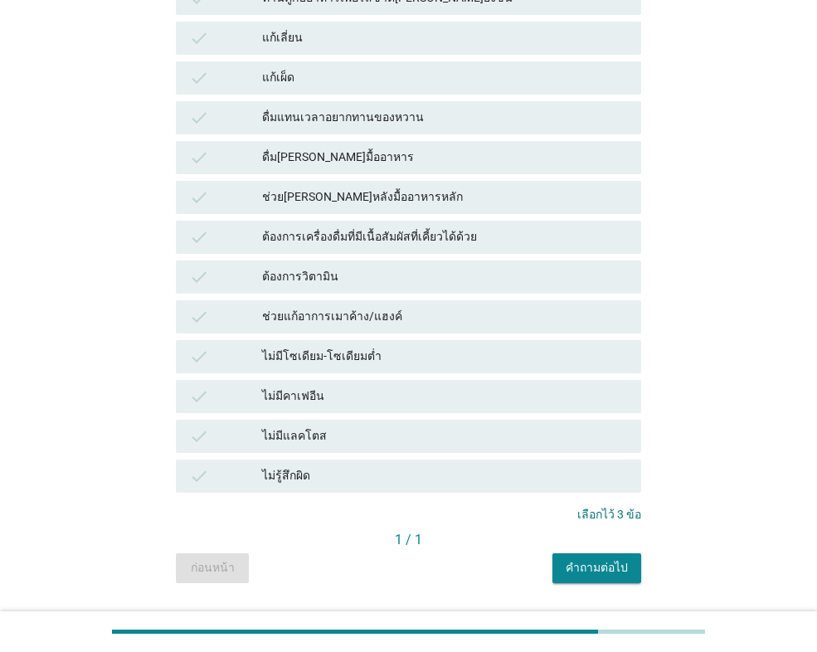
scroll to position [1013, 0]
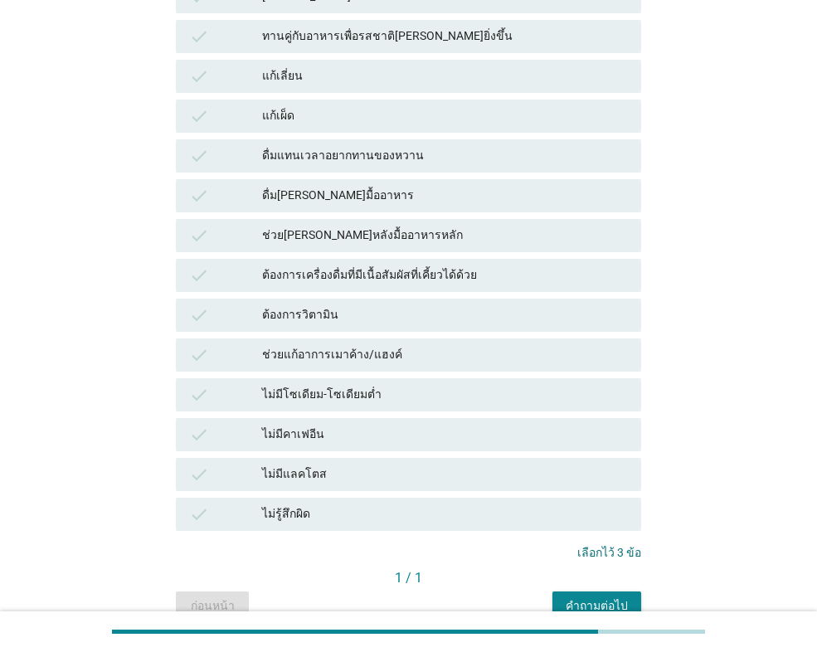
click at [614, 604] on div "คำถามต่อไป" at bounding box center [597, 605] width 62 height 17
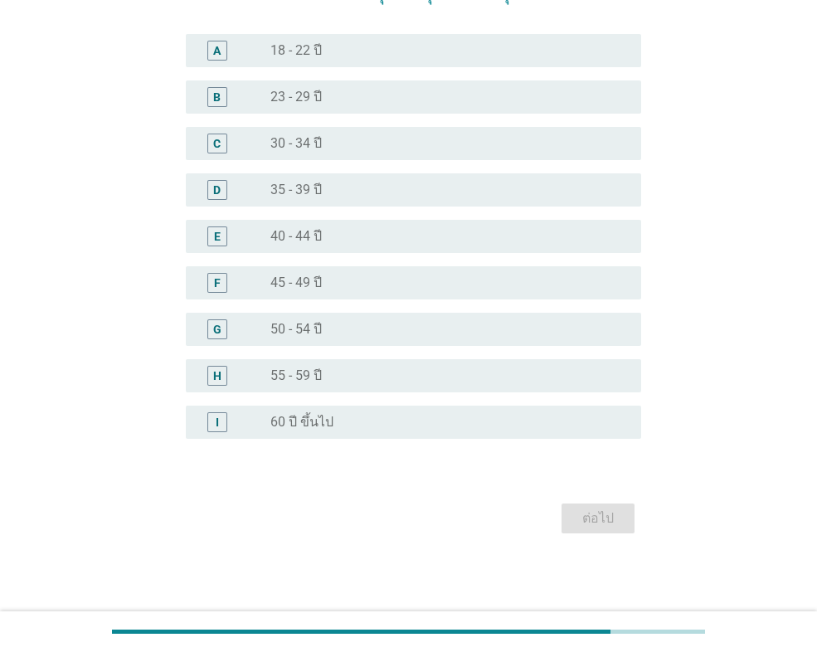
scroll to position [0, 0]
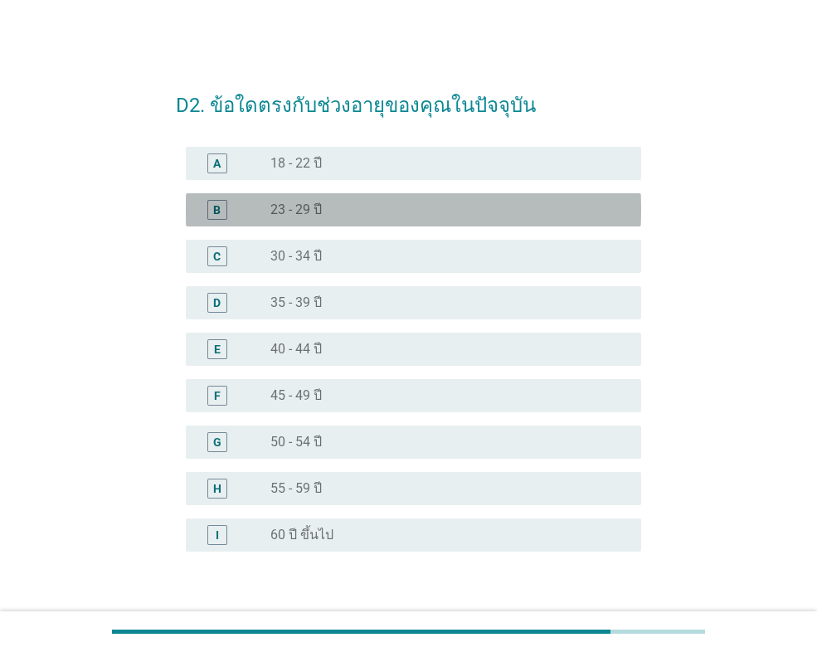
click at [326, 218] on div "radio_button_unchecked 23 - 29 ปี" at bounding box center [448, 210] width 357 height 20
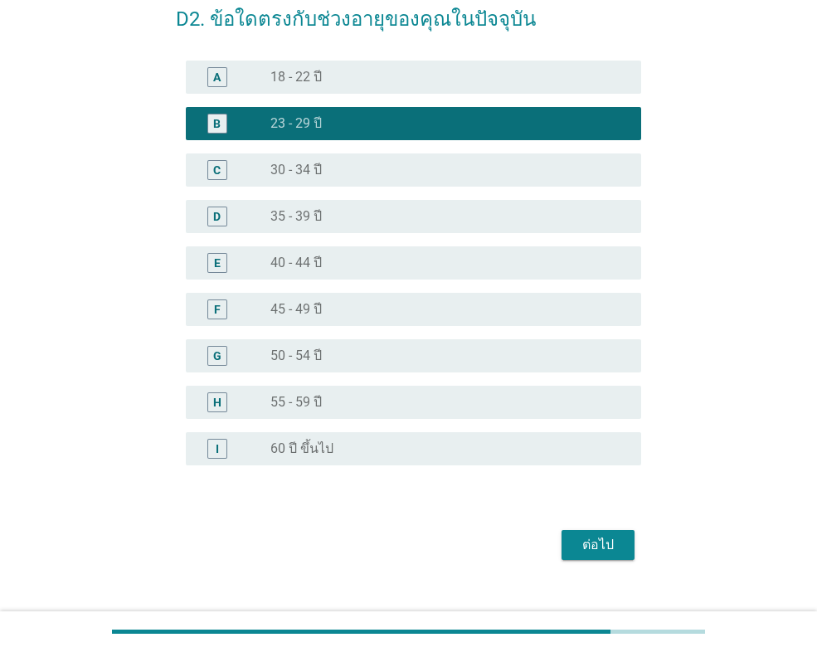
scroll to position [113, 0]
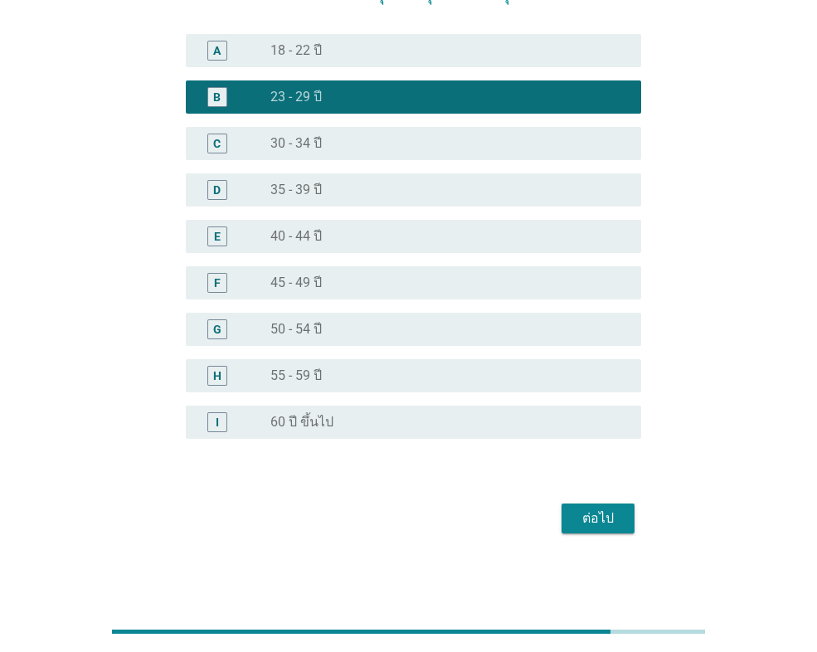
click at [600, 524] on div "ต่อไป" at bounding box center [598, 518] width 46 height 20
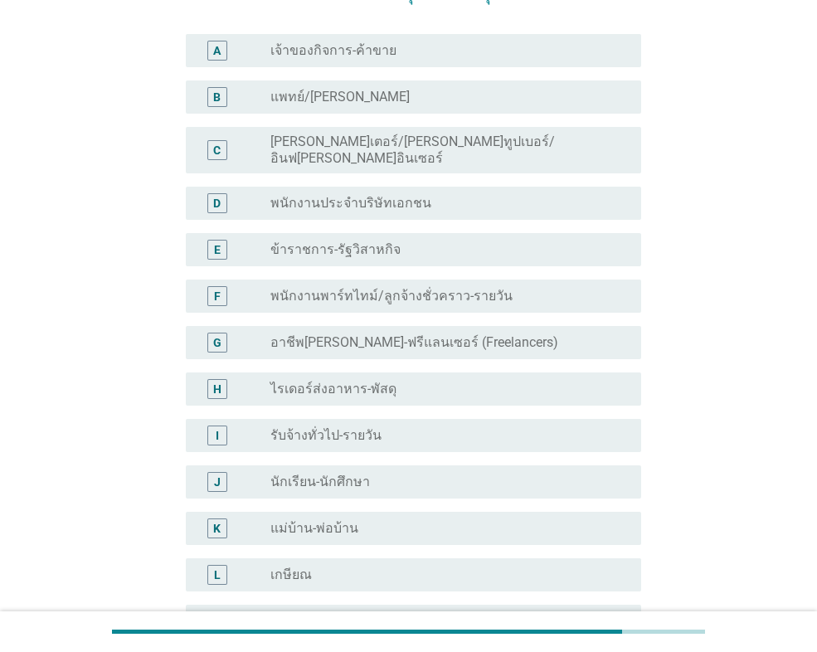
scroll to position [0, 0]
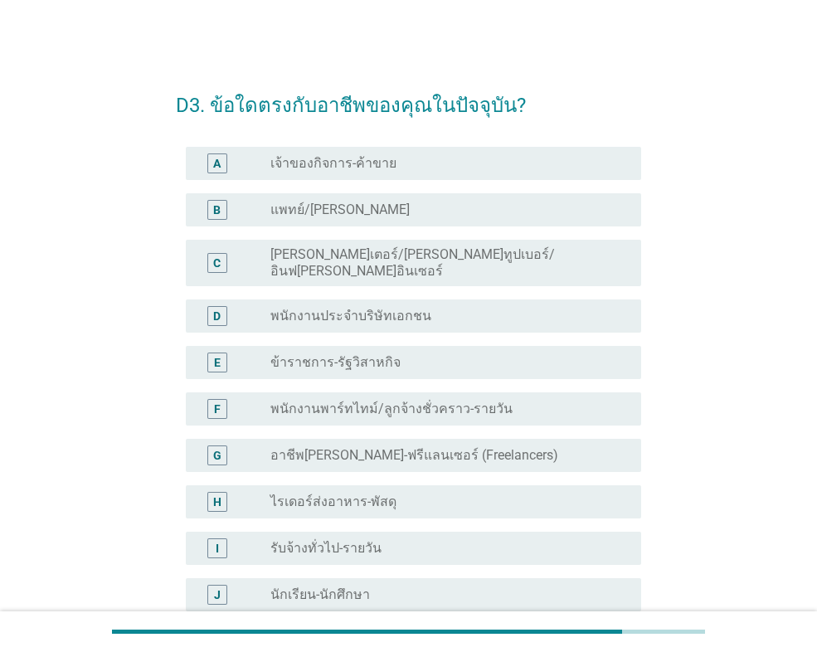
click at [369, 308] on label "พนักงานประจำบริษัทเอกชน" at bounding box center [350, 316] width 161 height 17
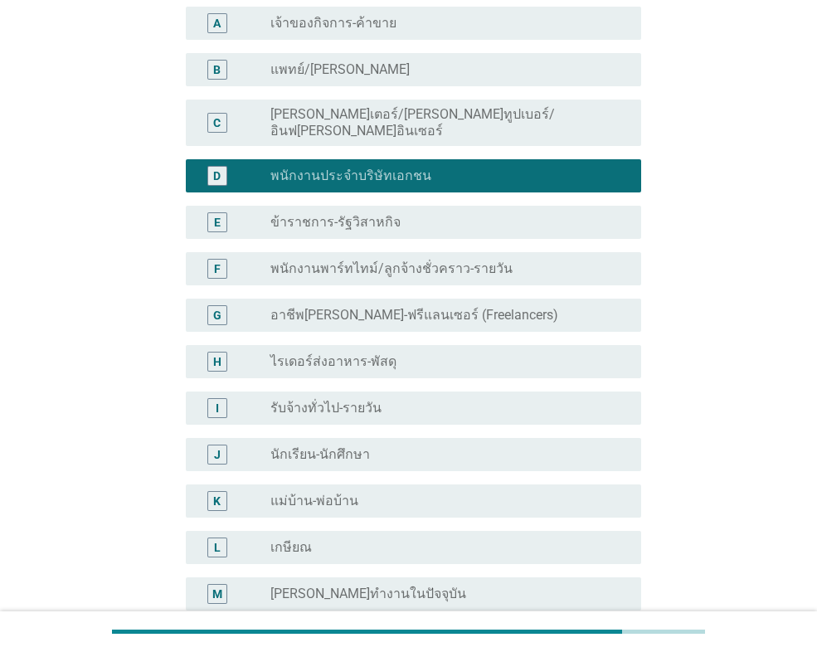
scroll to position [345, 0]
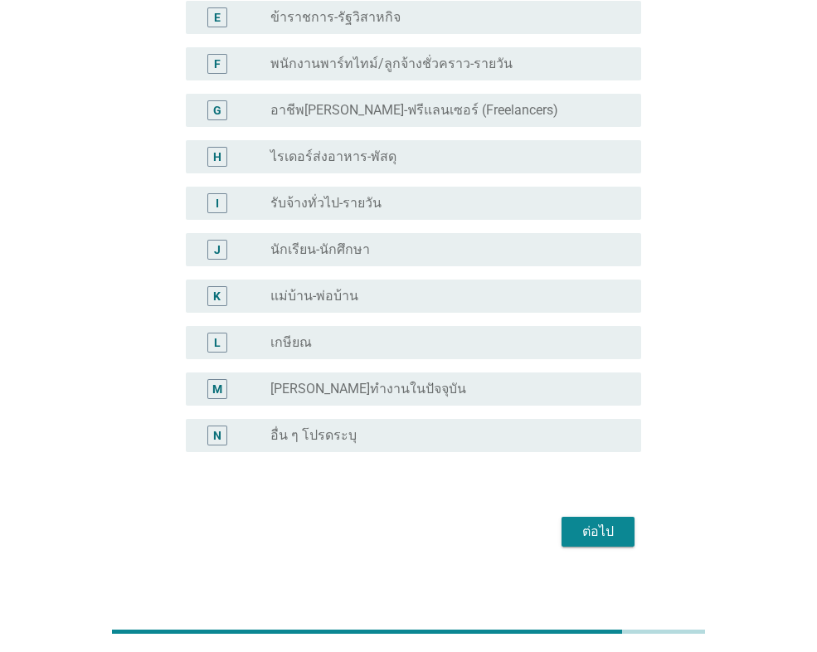
click at [590, 524] on div "ต่อไป" at bounding box center [598, 532] width 46 height 20
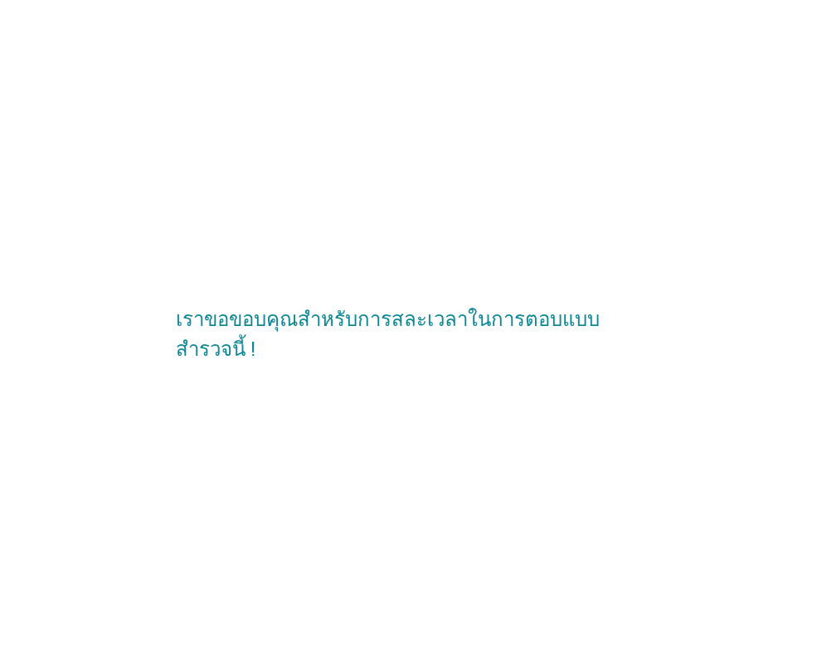
scroll to position [0, 0]
